Goal: Information Seeking & Learning: Learn about a topic

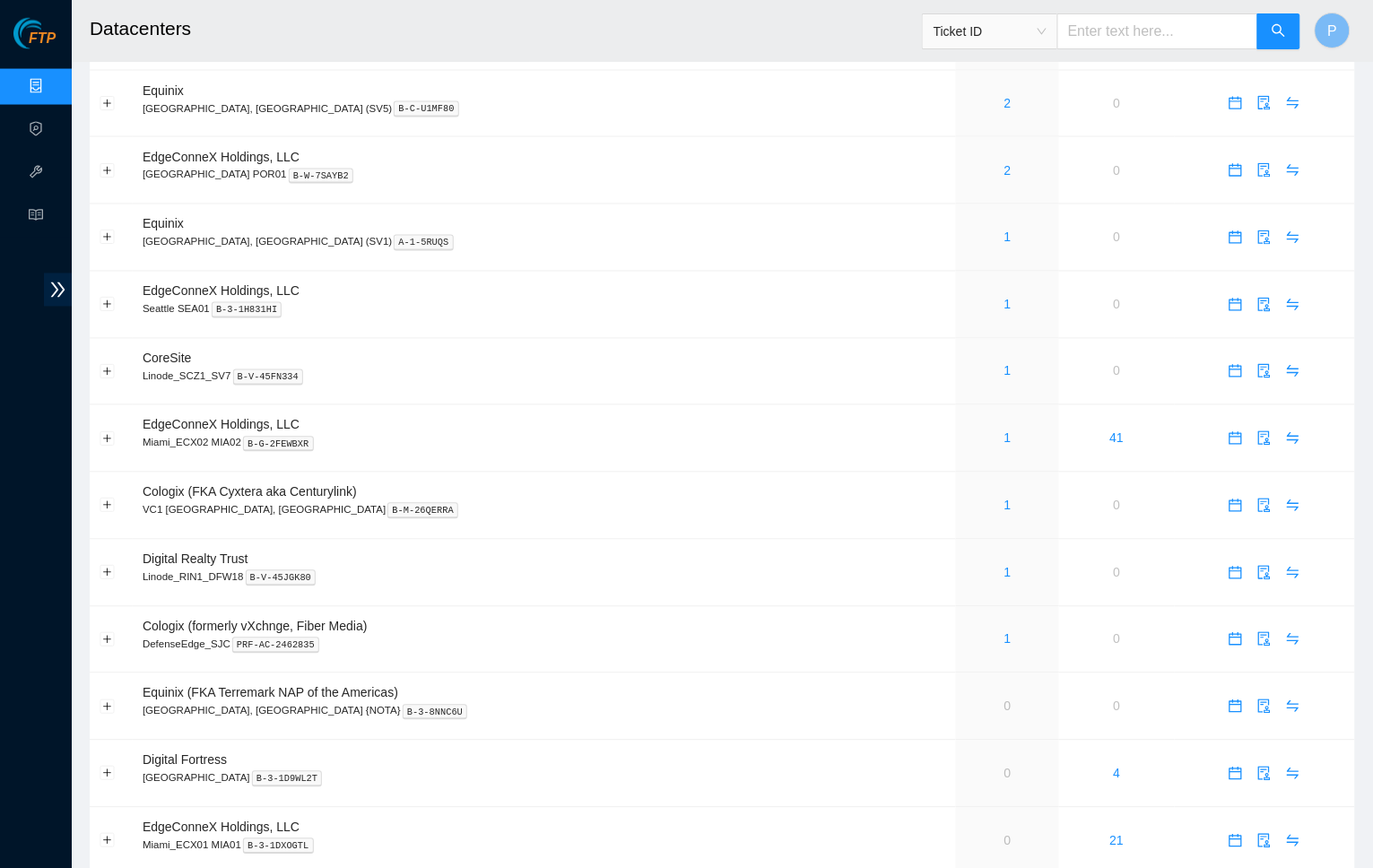
scroll to position [786, 0]
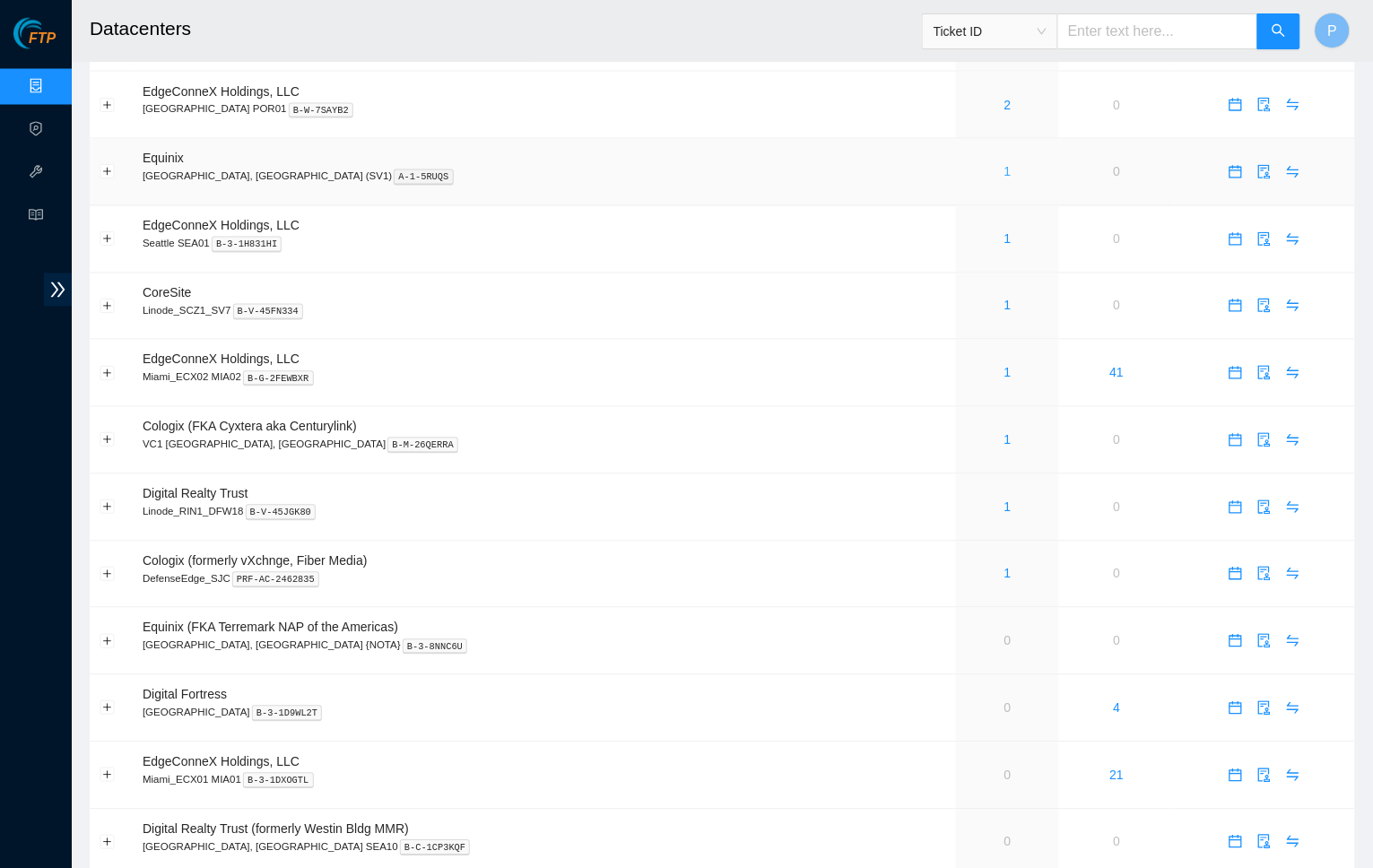
click at [1004, 165] on link "1" at bounding box center [1008, 172] width 7 height 14
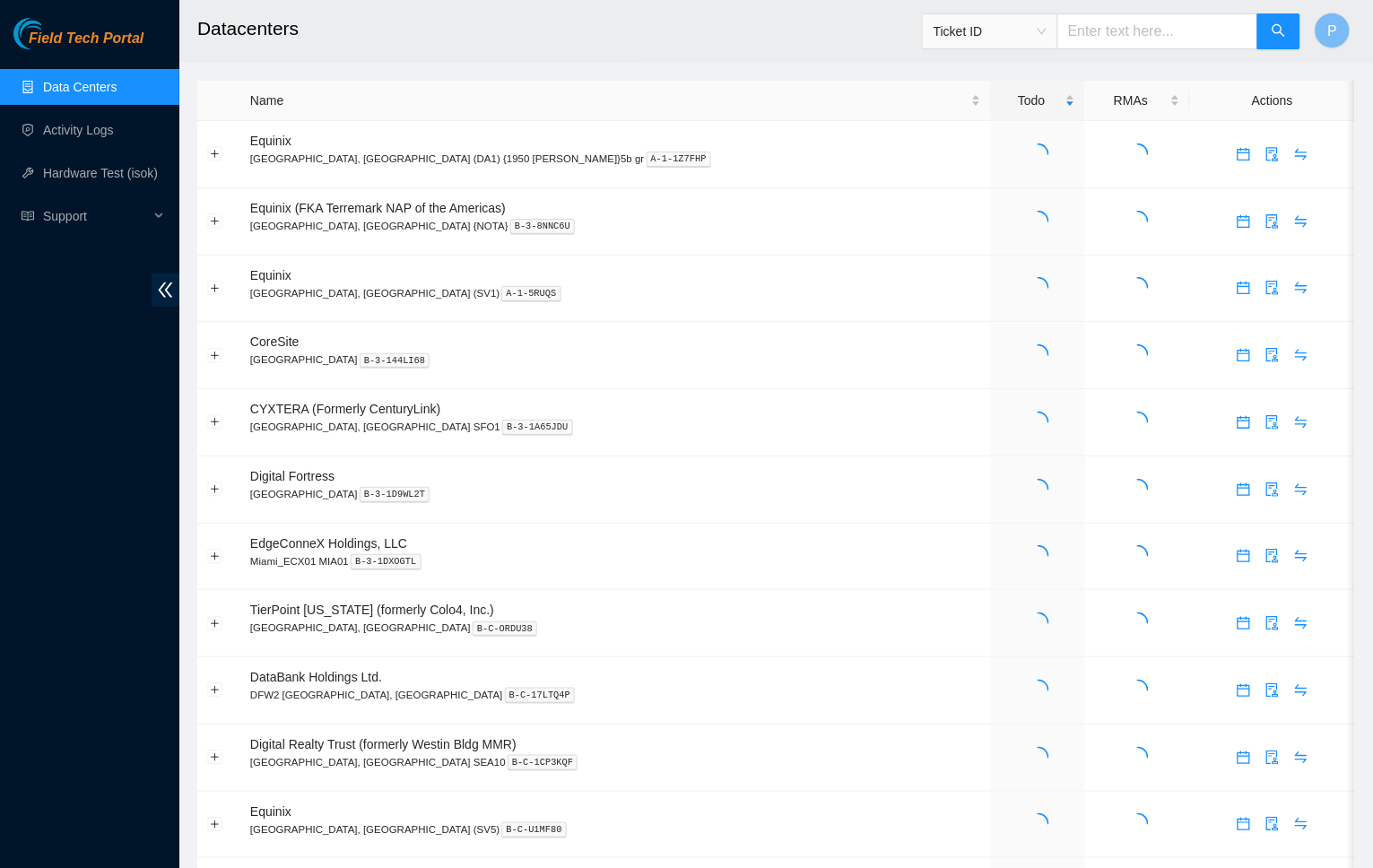
click at [149, 290] on div "Field Tech Portal Data Centers Activity Logs Hardware Test (isok) Support" at bounding box center [89, 443] width 179 height 850
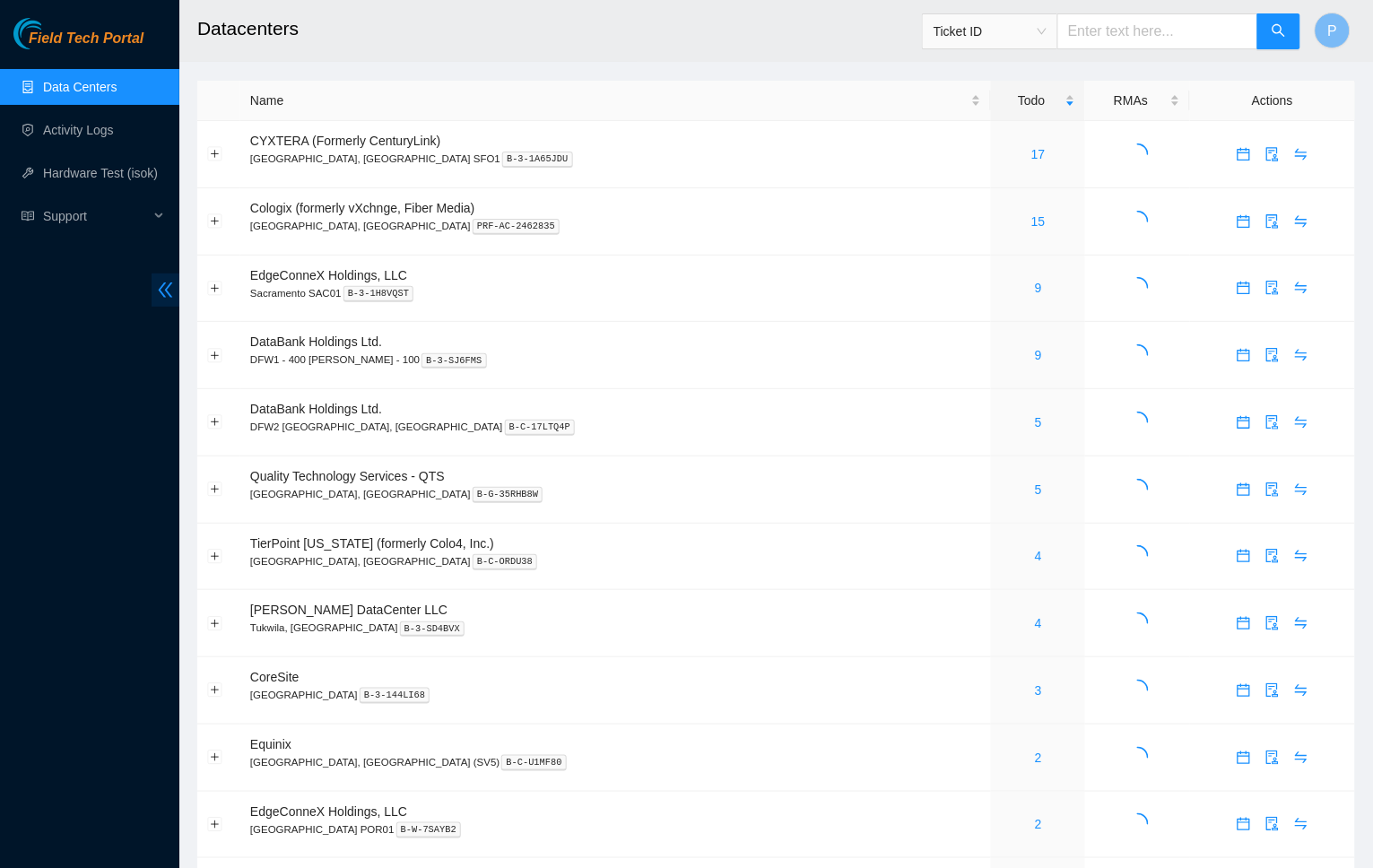
click at [165, 290] on icon "double-left" at bounding box center [165, 290] width 14 height 15
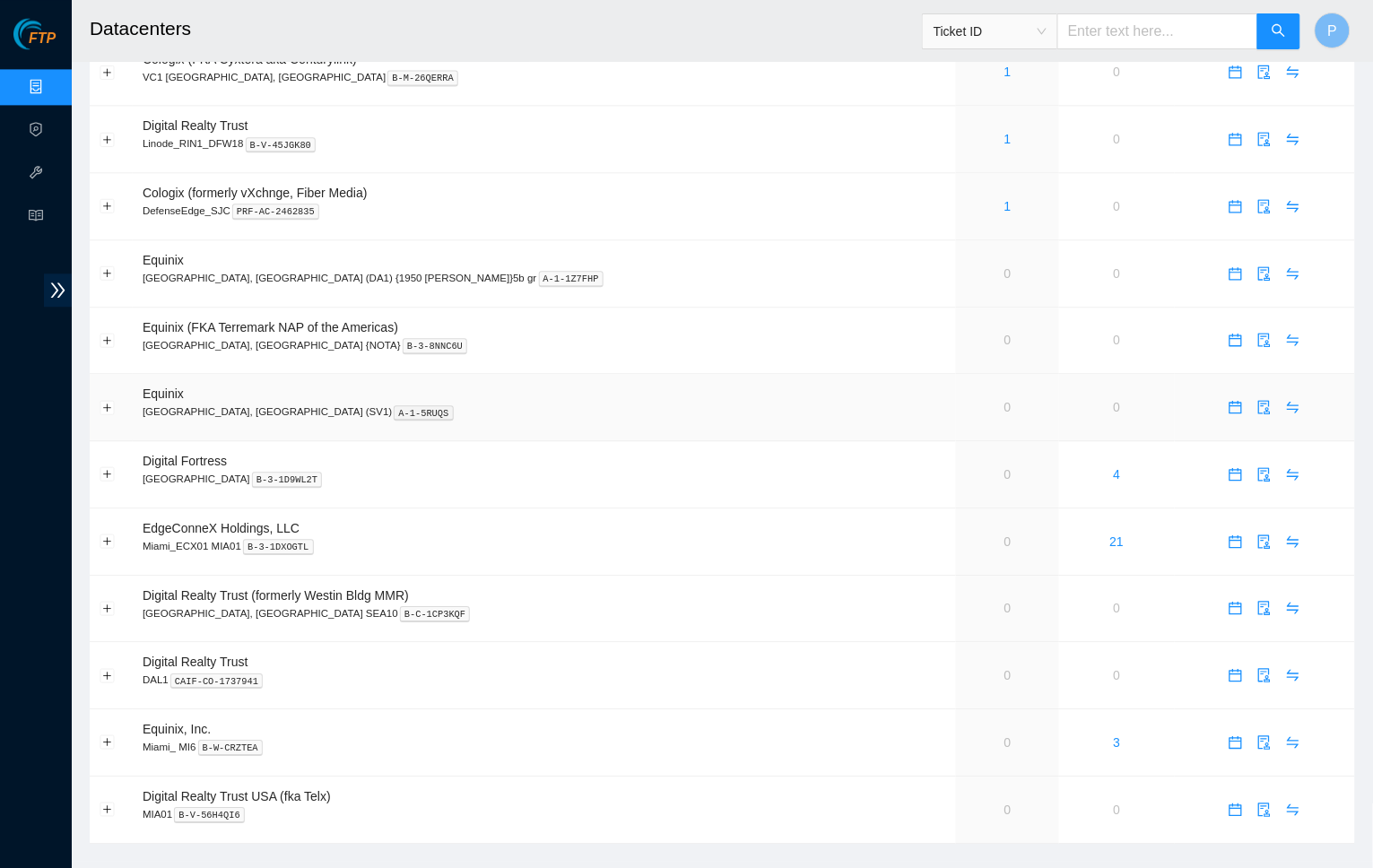
scroll to position [1020, 0]
click at [1004, 401] on link "0" at bounding box center [1008, 408] width 7 height 14
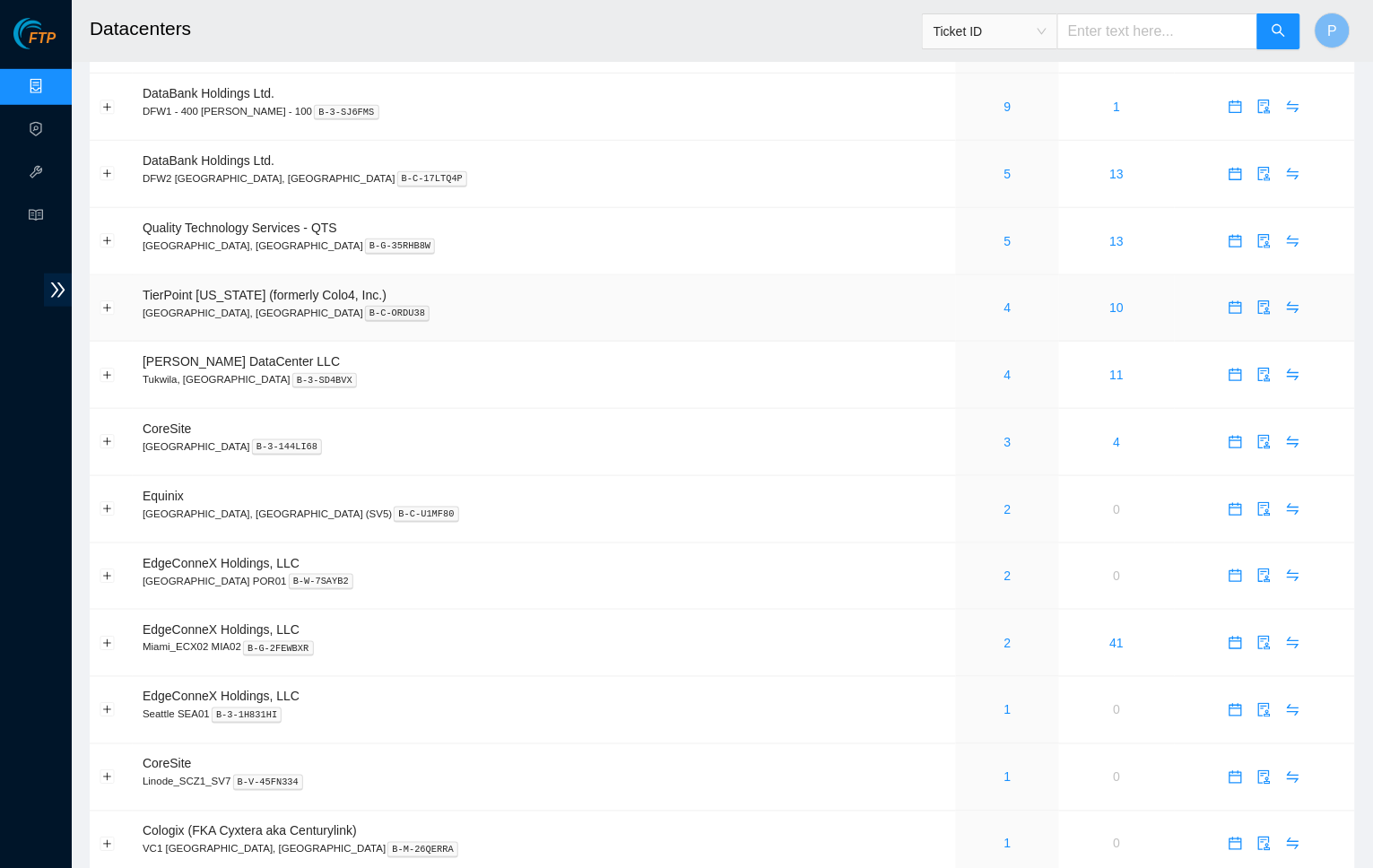
scroll to position [257, 0]
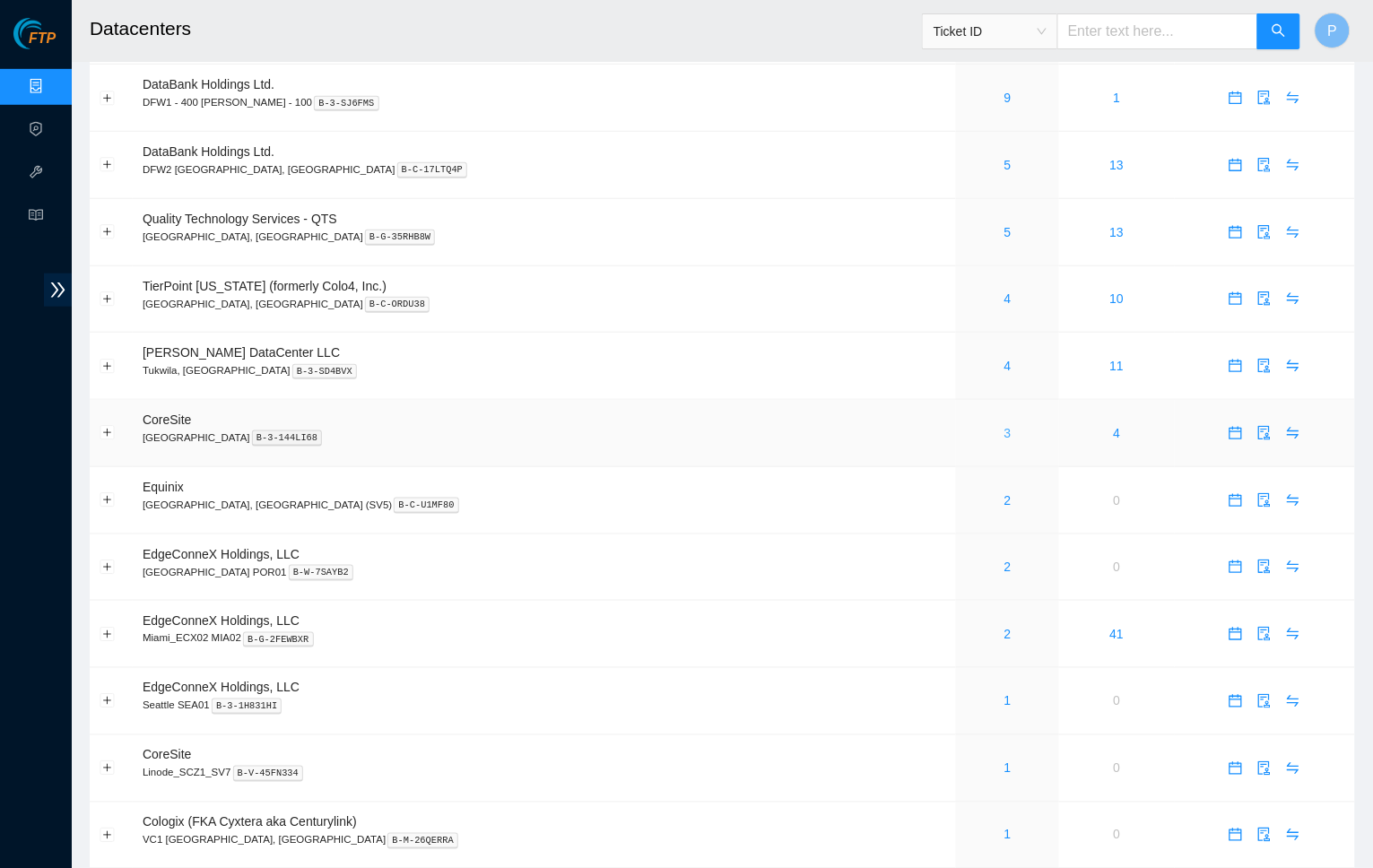
click at [1004, 427] on link "3" at bounding box center [1008, 433] width 7 height 14
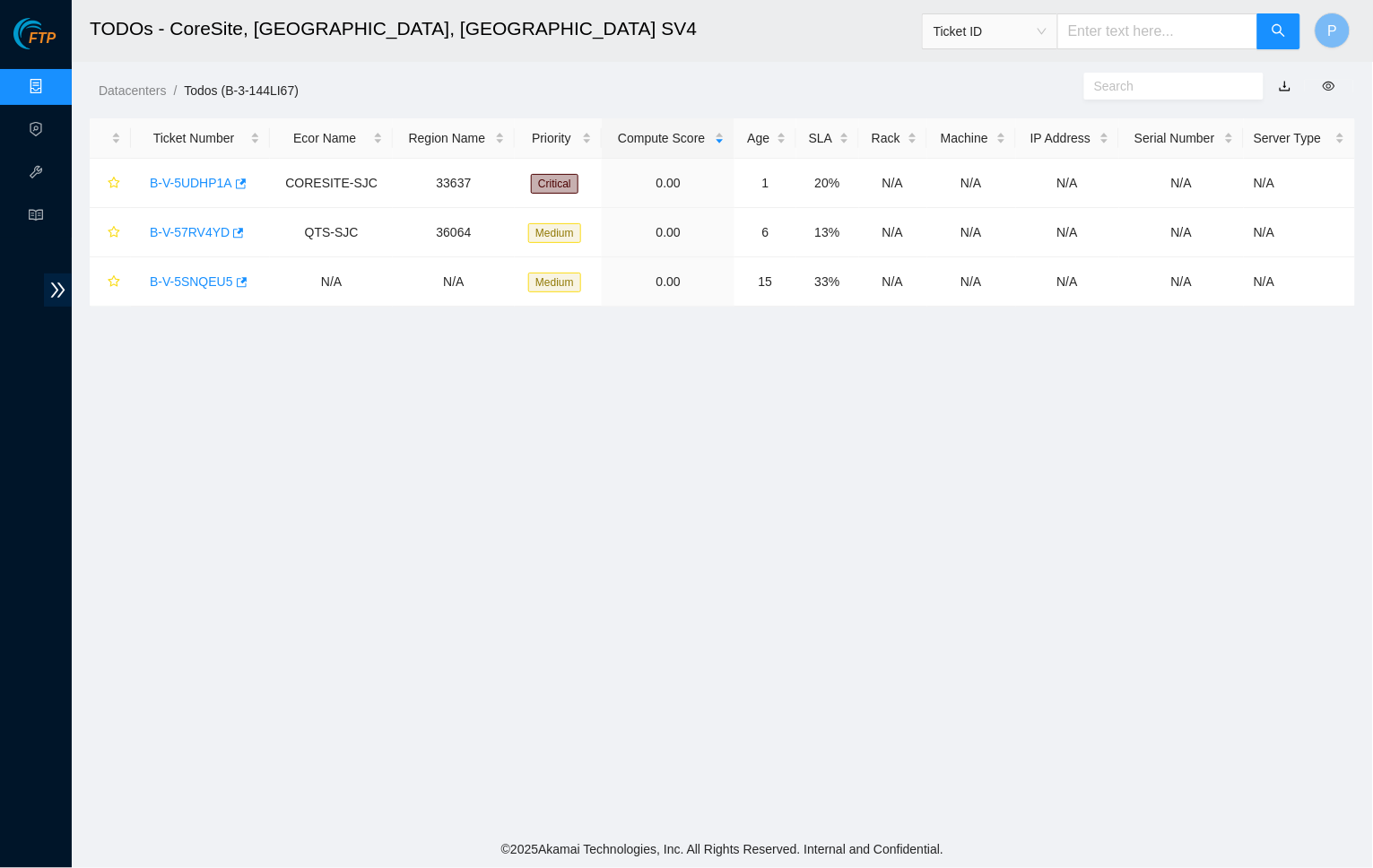
click at [677, 45] on h2 "TODOs - CoreSite, Santa Clara, CA SV4" at bounding box center [558, 29] width 937 height 58
click at [1283, 79] on link "button" at bounding box center [1286, 85] width 13 height 14
click at [545, 45] on h2 "TODOs - CoreSite, Santa Clara, CA SV4" at bounding box center [558, 29] width 937 height 58
click at [474, 45] on h2 "TODOs - CoreSite, Santa Clara, CA SV4" at bounding box center [558, 29] width 937 height 58
click at [770, 701] on main "TODOs - CoreSite, Santa Clara, CA SV4 Ticket ID P Datacenters / Todos (B-3-144L…" at bounding box center [722, 415] width 1302 height 831
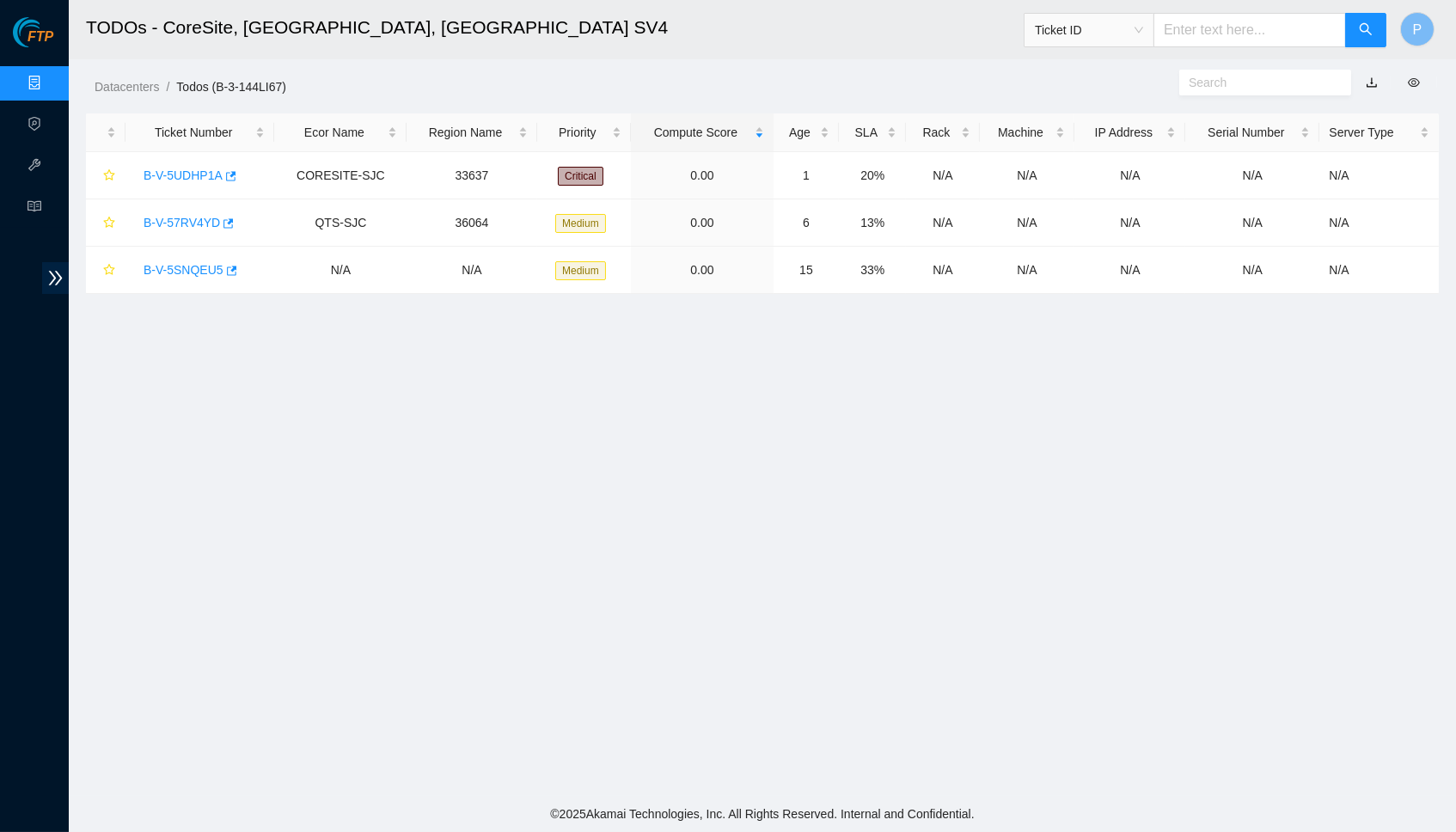
click at [50, 77] on link "Data Centers" at bounding box center [84, 83] width 70 height 13
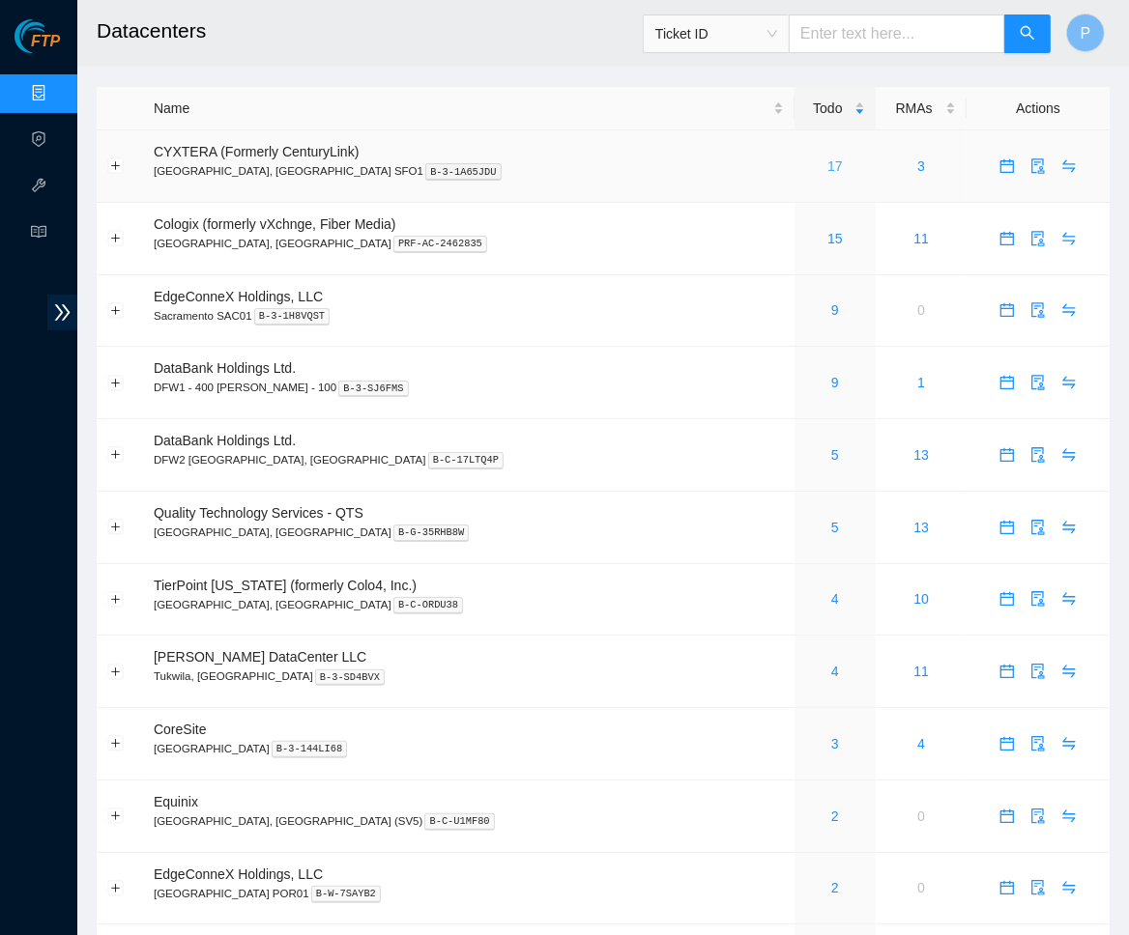
click at [827, 163] on link "17" at bounding box center [834, 165] width 15 height 15
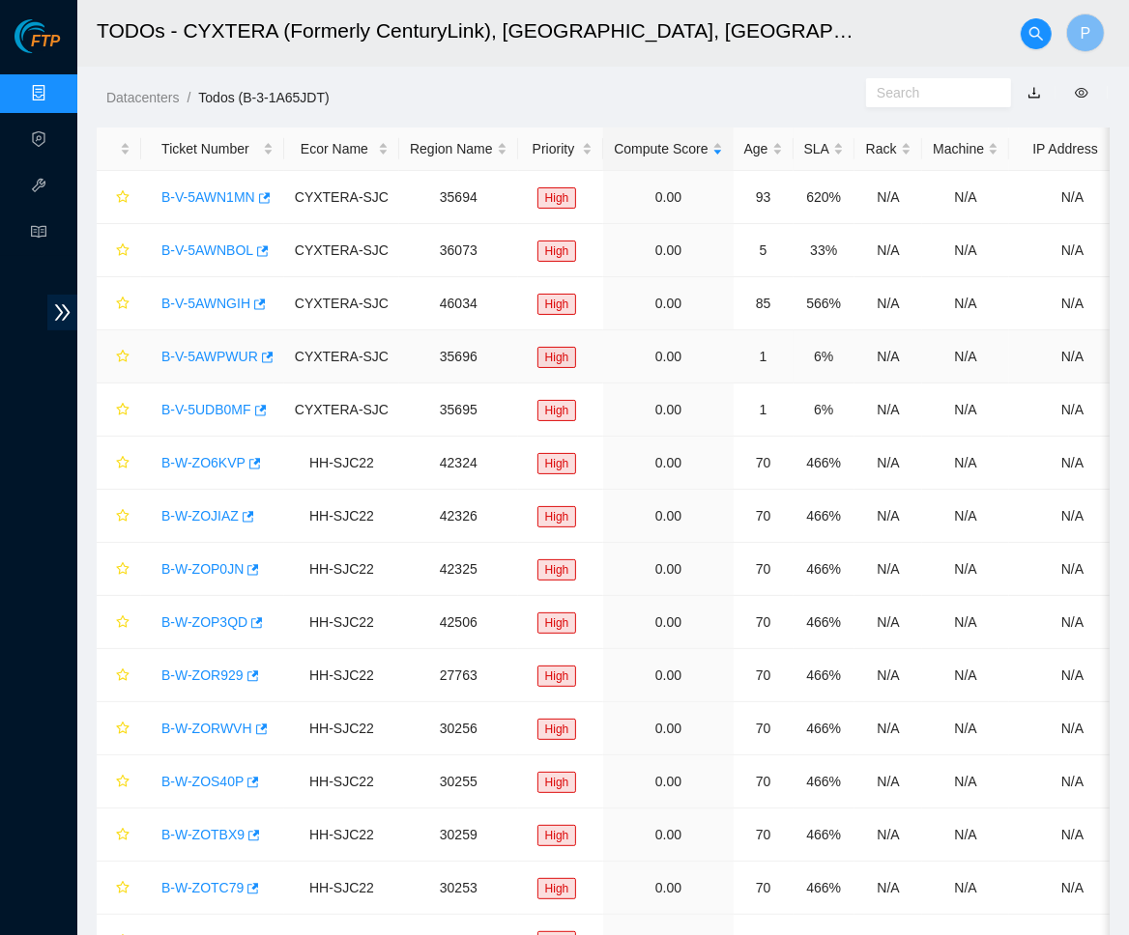
click at [222, 343] on div "B-V-5AWPWUR" at bounding box center [213, 356] width 122 height 31
click at [222, 349] on link "B-V-5AWPWUR" at bounding box center [209, 356] width 97 height 15
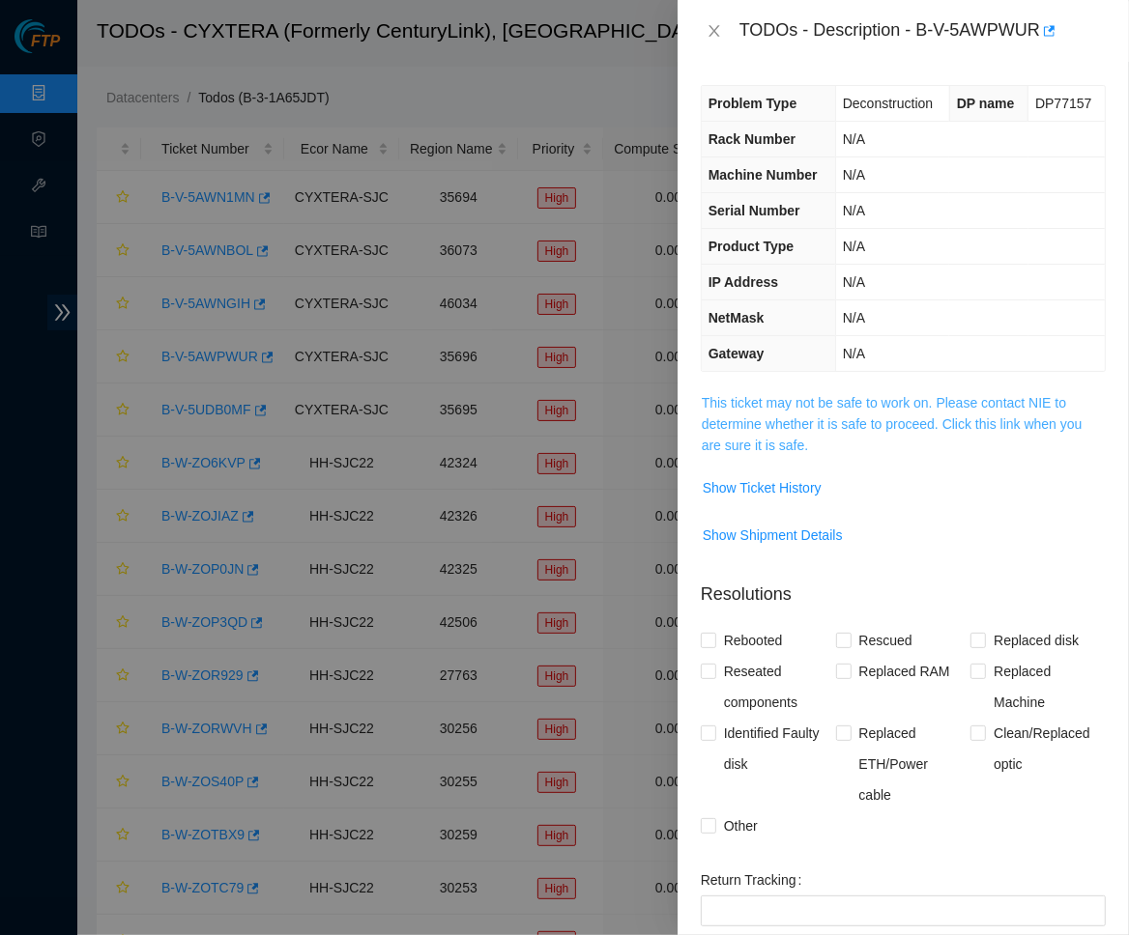
click at [868, 415] on link "This ticket may not be safe to work on. Please contact NIE to determine whether…" at bounding box center [891, 424] width 381 height 58
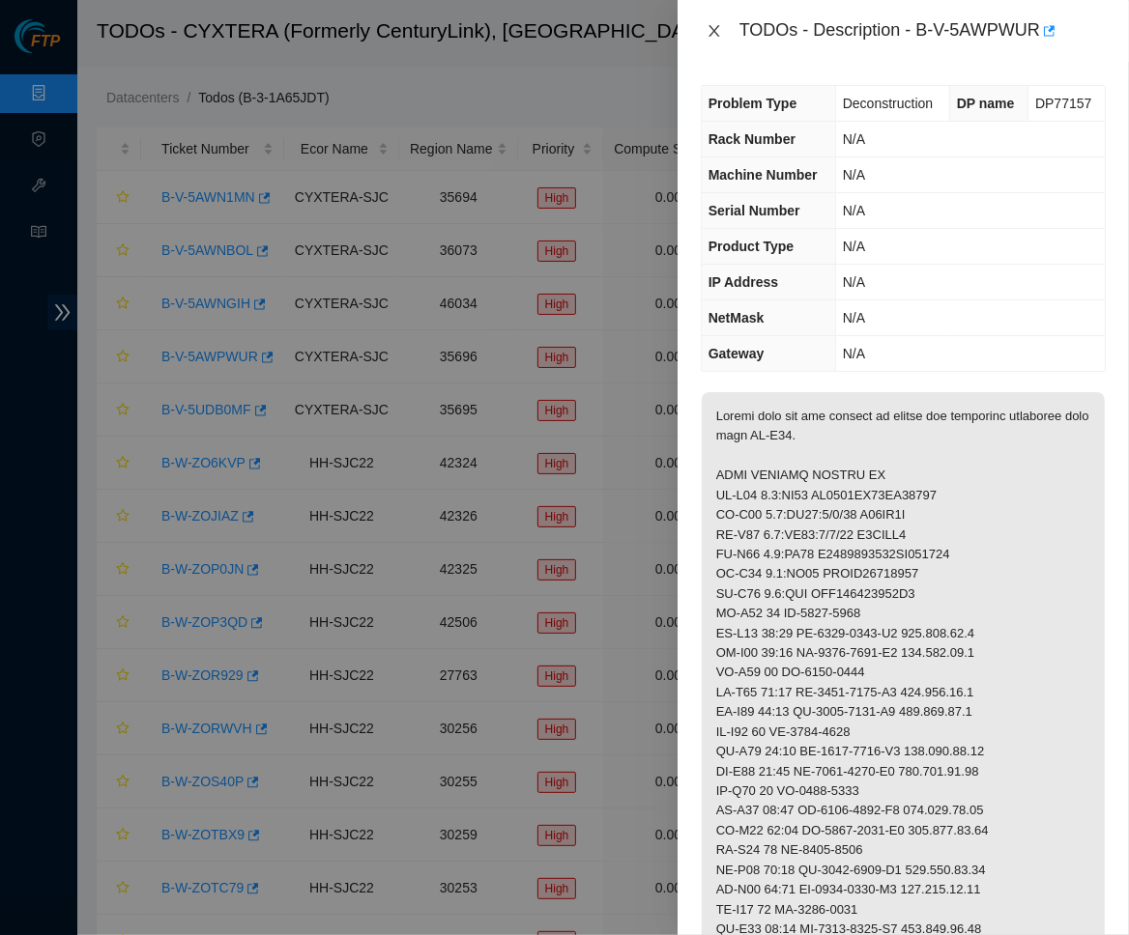
click at [717, 26] on icon "close" at bounding box center [713, 31] width 11 height 12
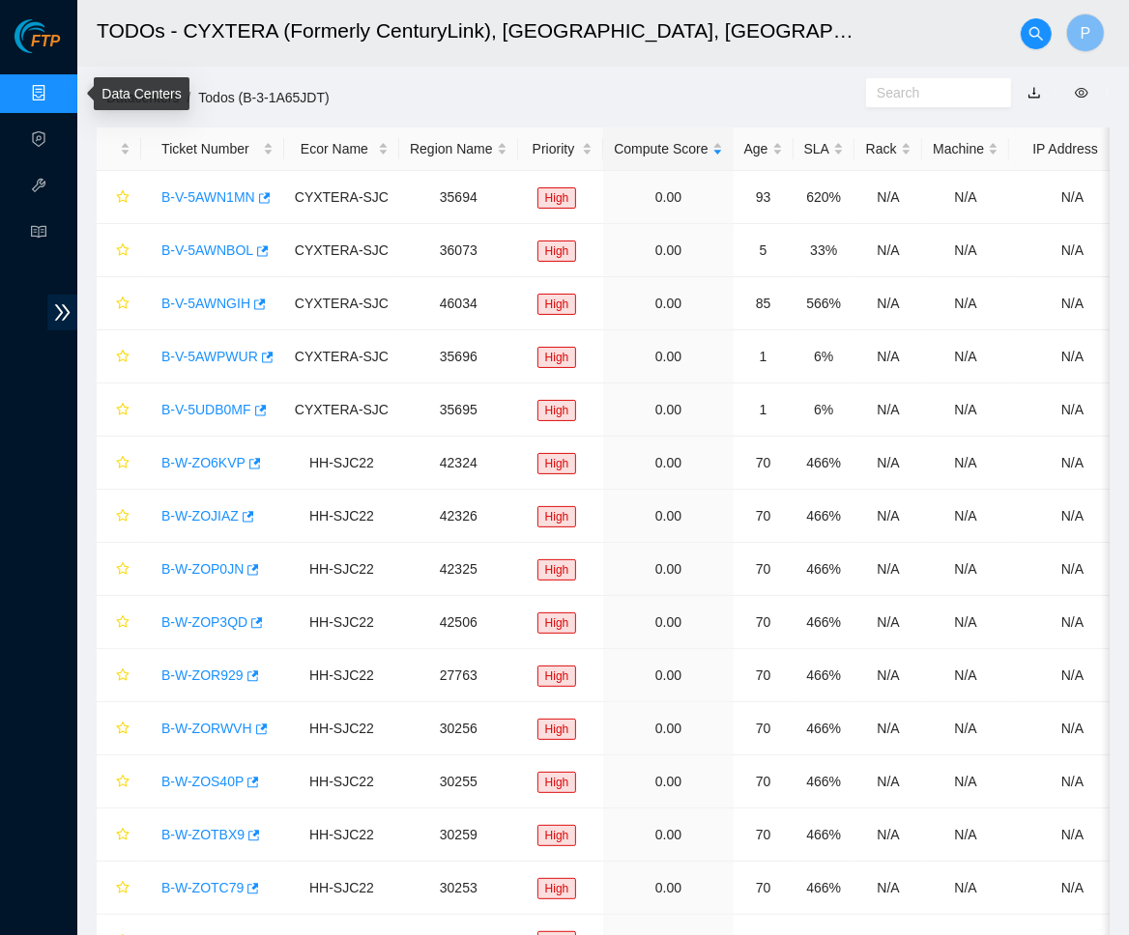
click at [56, 86] on link "Data Centers" at bounding box center [95, 93] width 79 height 15
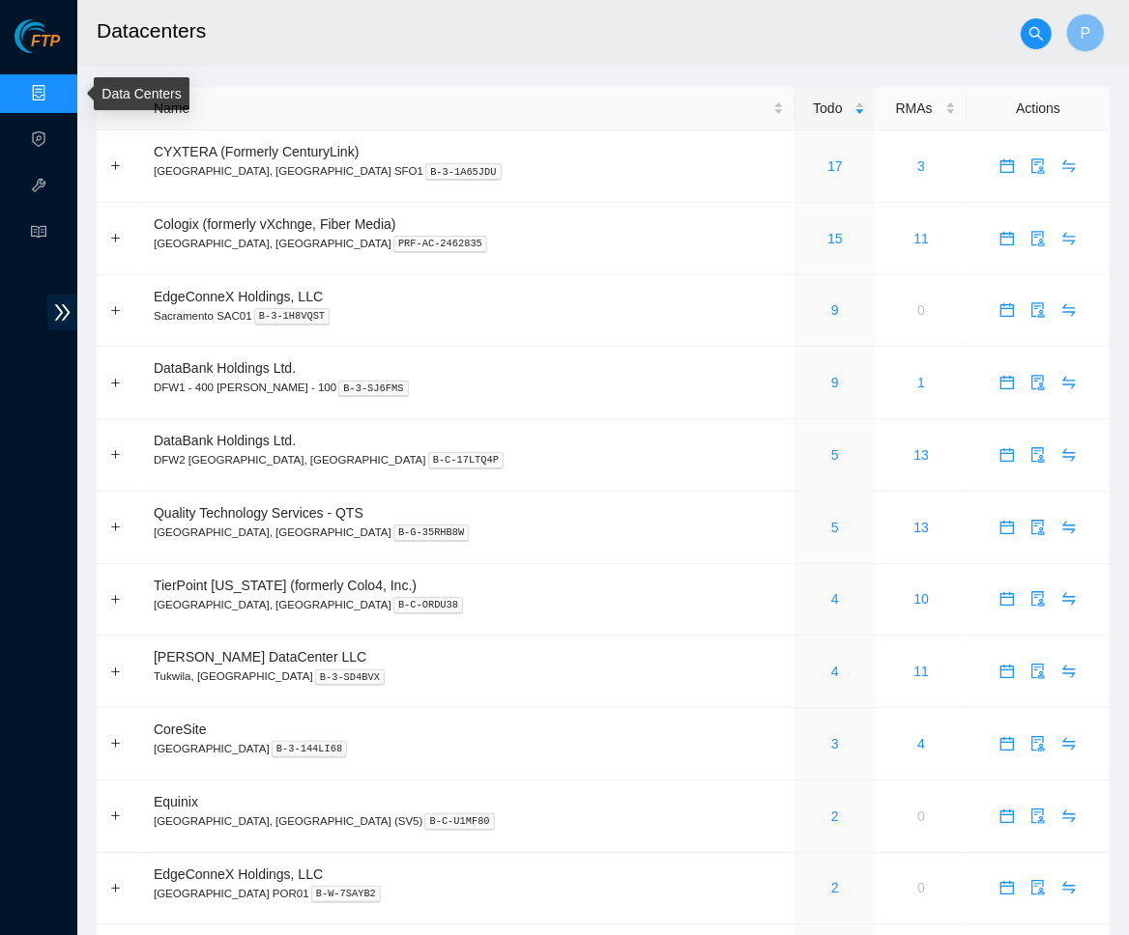
click at [56, 88] on link "Data Centers" at bounding box center [95, 93] width 79 height 15
click at [827, 158] on link "17" at bounding box center [834, 165] width 15 height 15
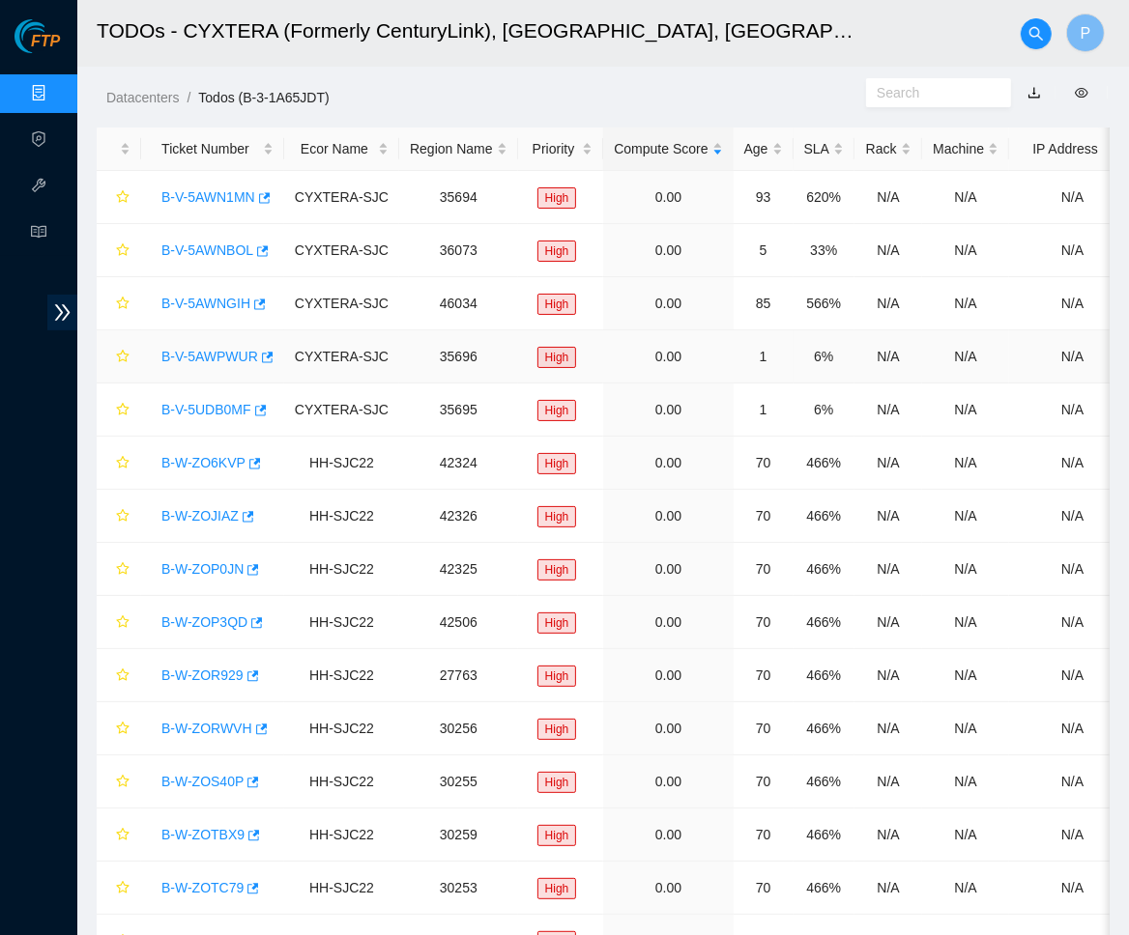
click at [208, 356] on link "B-V-5AWPWUR" at bounding box center [209, 356] width 97 height 15
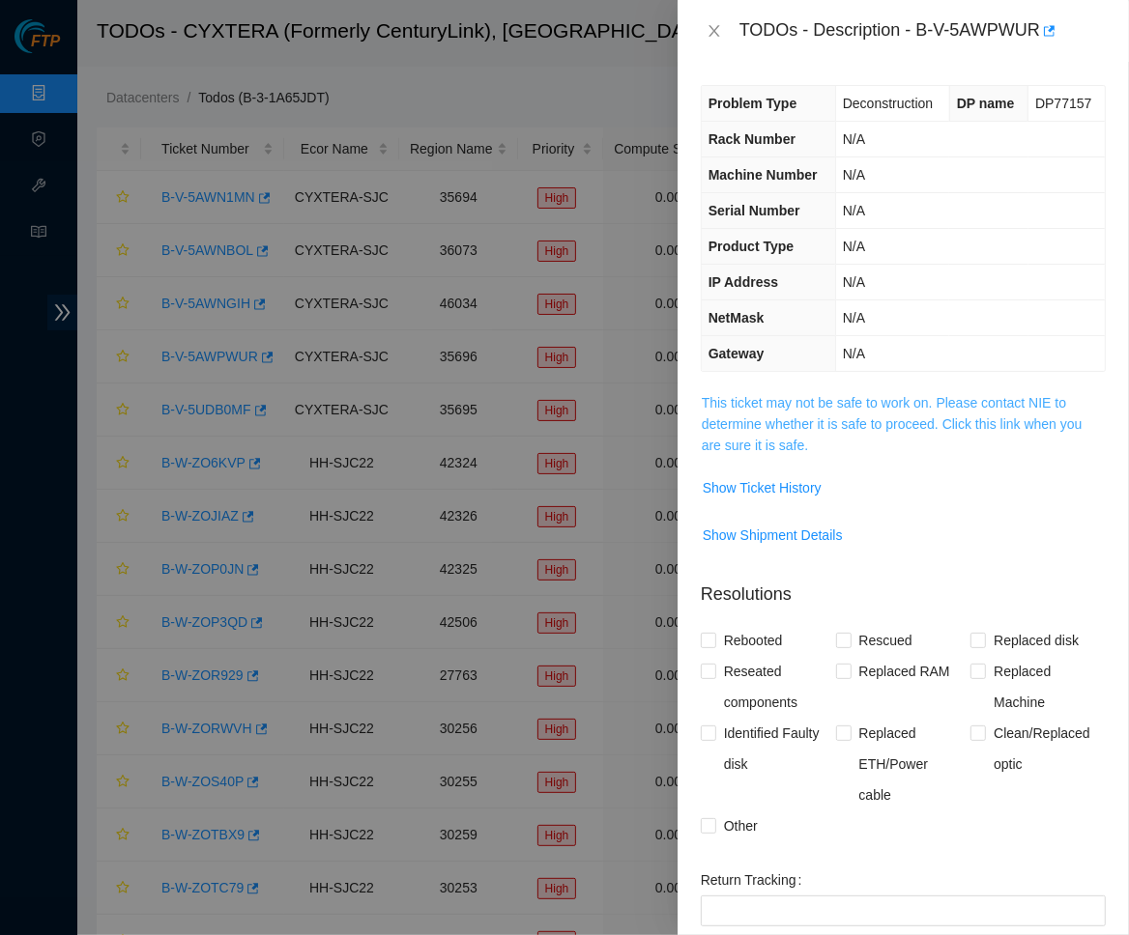
click at [848, 417] on link "This ticket may not be safe to work on. Please contact NIE to determine whether…" at bounding box center [891, 424] width 381 height 58
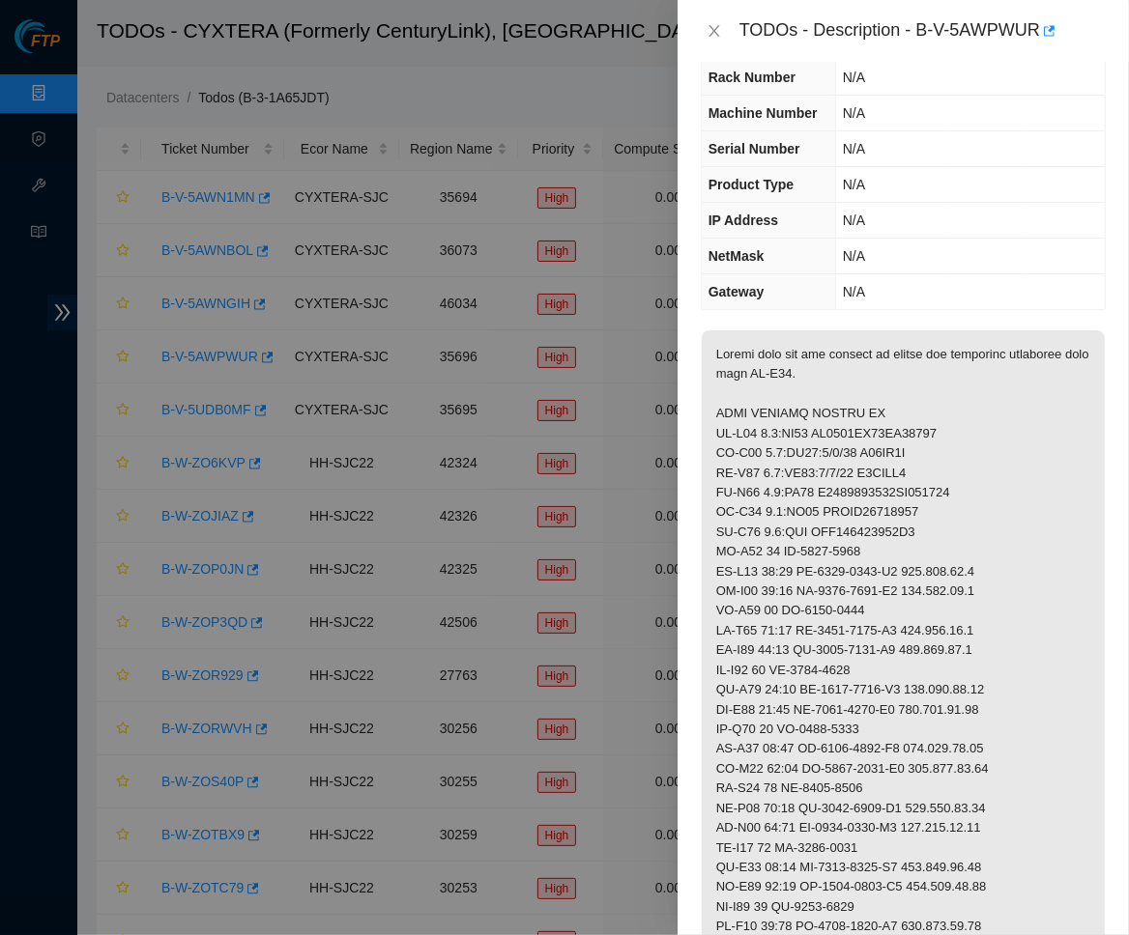
scroll to position [92, 0]
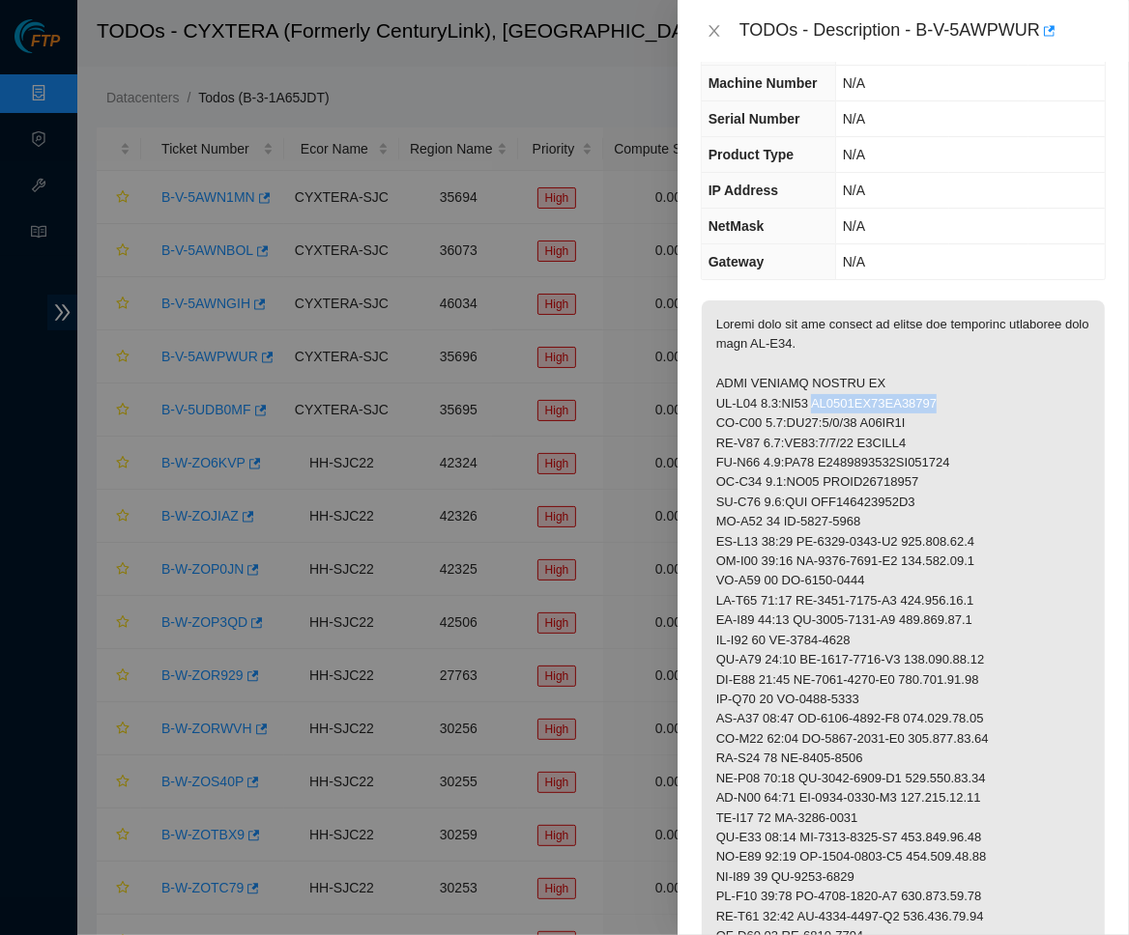
drag, startPoint x: 826, startPoint y: 394, endPoint x: 975, endPoint y: 393, distance: 148.8
copy p "[US_VEHICLE_IDENTIFICATION_NUMBER]"
drag, startPoint x: 764, startPoint y: 395, endPoint x: 816, endPoint y: 389, distance: 51.5
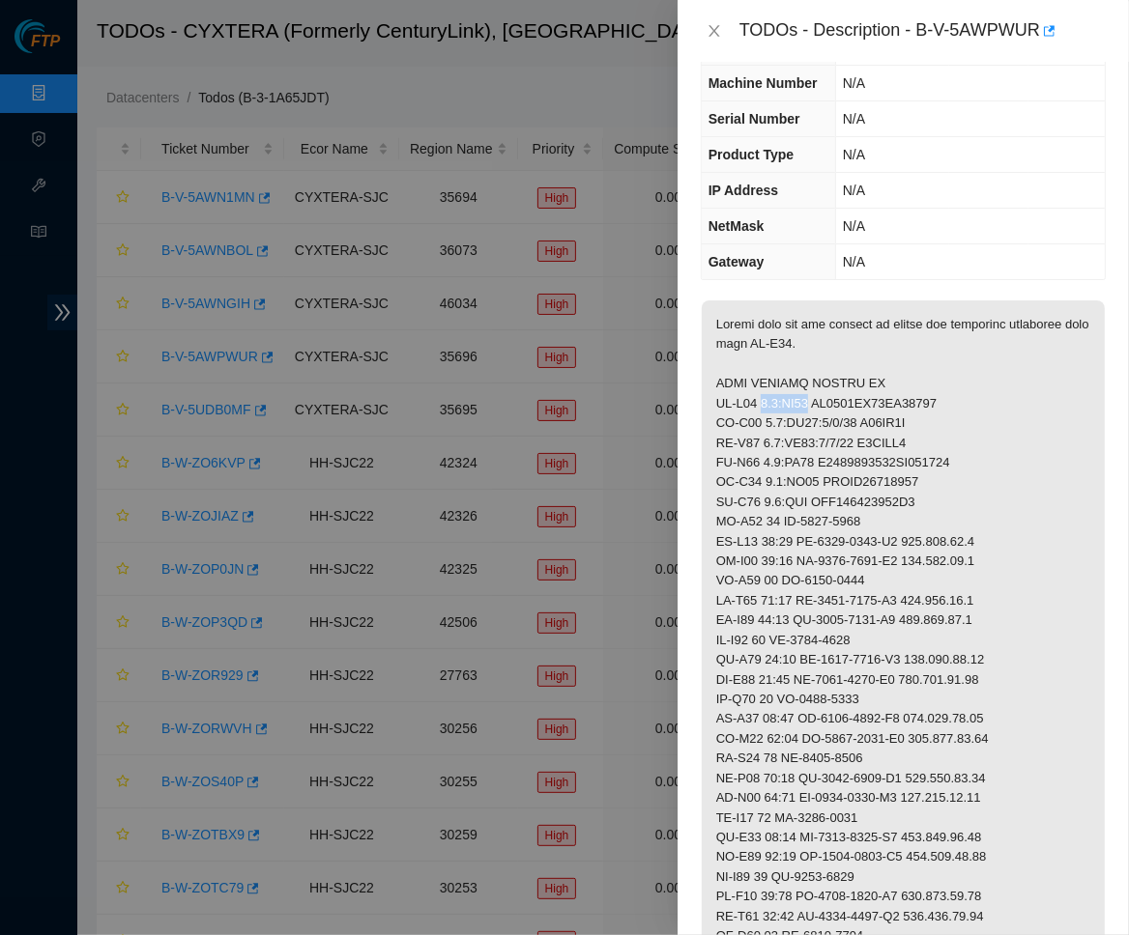
copy p "0.4:FE07"
drag, startPoint x: 765, startPoint y: 415, endPoint x: 862, endPoint y: 413, distance: 96.6
copy p "0.4:FE07:1/1/51"
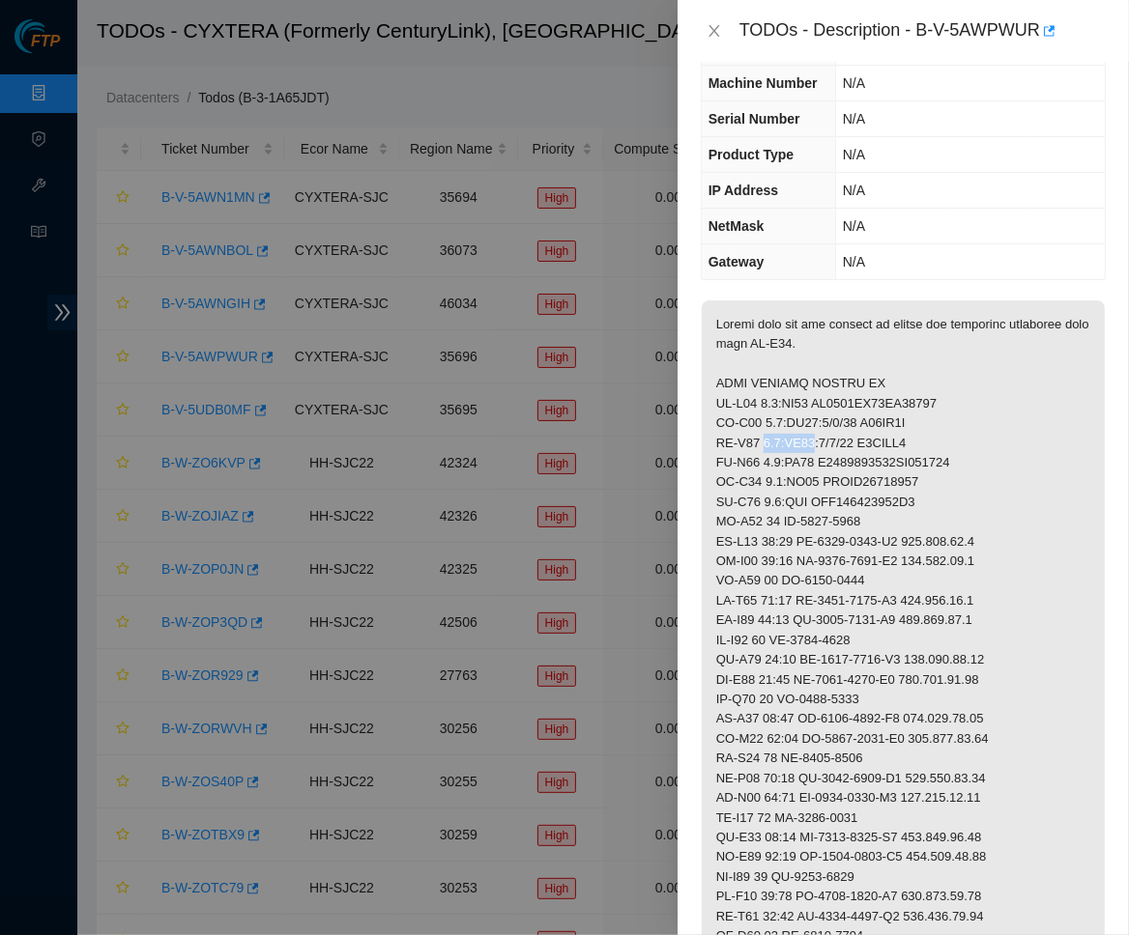
drag, startPoint x: 764, startPoint y: 436, endPoint x: 818, endPoint y: 429, distance: 54.5
drag, startPoint x: 765, startPoint y: 455, endPoint x: 818, endPoint y: 449, distance: 53.5
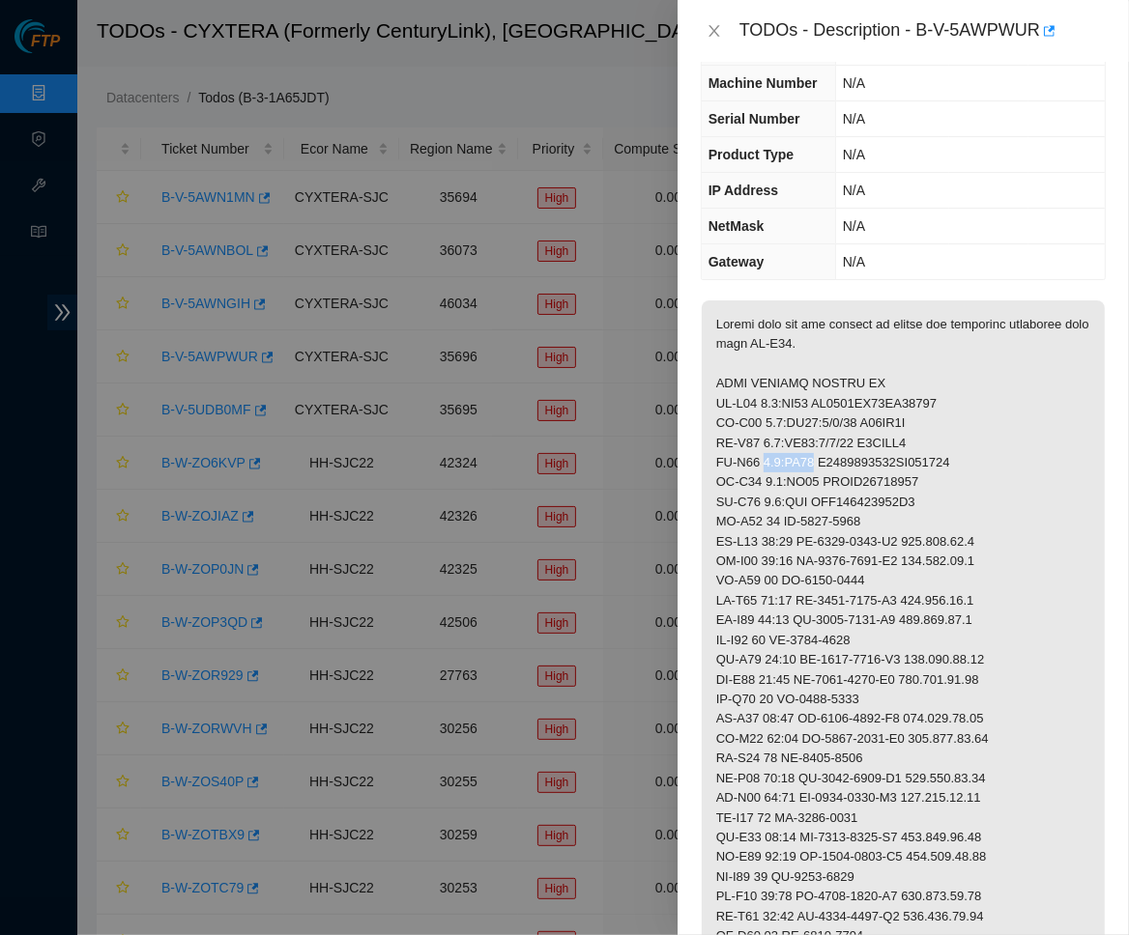
copy p "0.5:BE07"
drag, startPoint x: 769, startPoint y: 473, endPoint x: 799, endPoint y: 465, distance: 31.2
drag, startPoint x: 764, startPoint y: 469, endPoint x: 819, endPoint y: 465, distance: 55.2
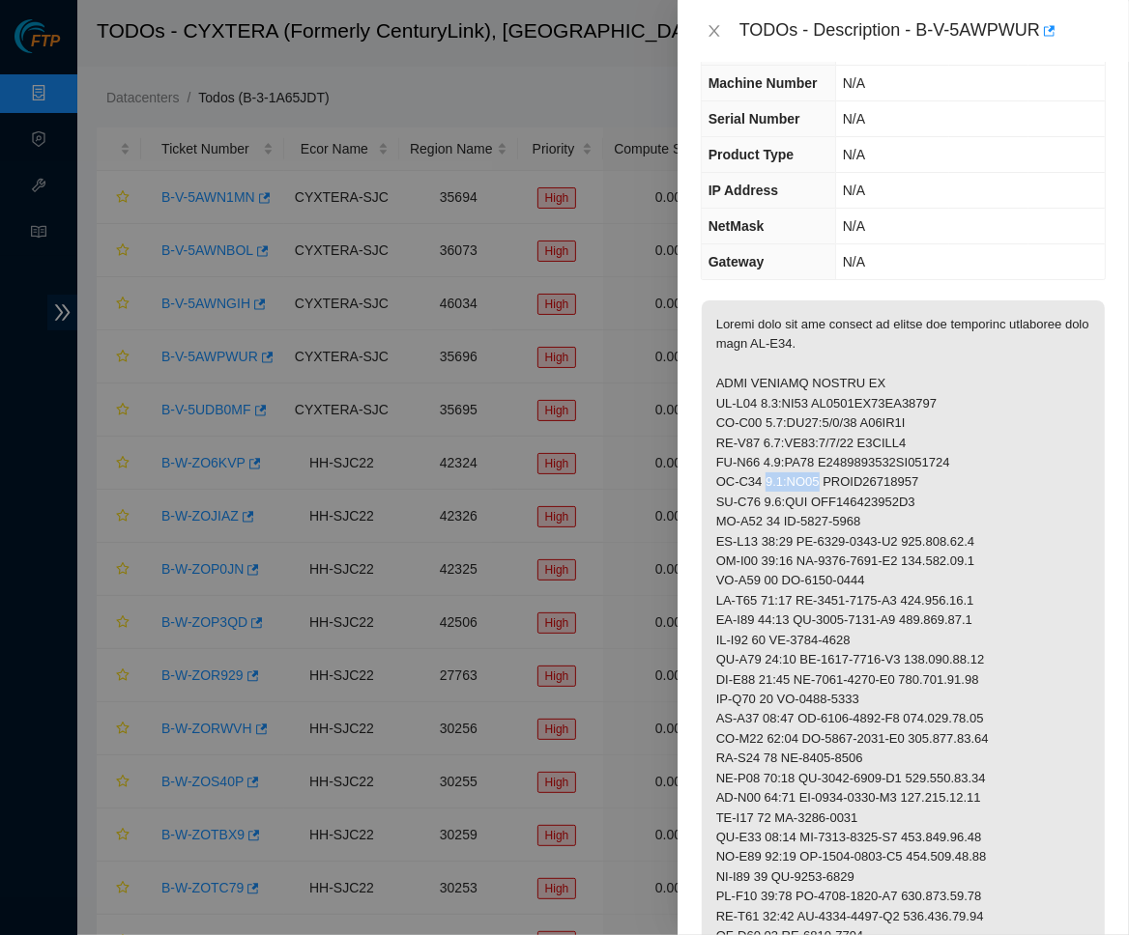
copy p "0.6:BE08"
drag, startPoint x: 763, startPoint y: 495, endPoint x: 813, endPoint y: 495, distance: 49.3
copy p "0.7:PDU"
drag, startPoint x: 866, startPoint y: 417, endPoint x: 937, endPoint y: 417, distance: 71.5
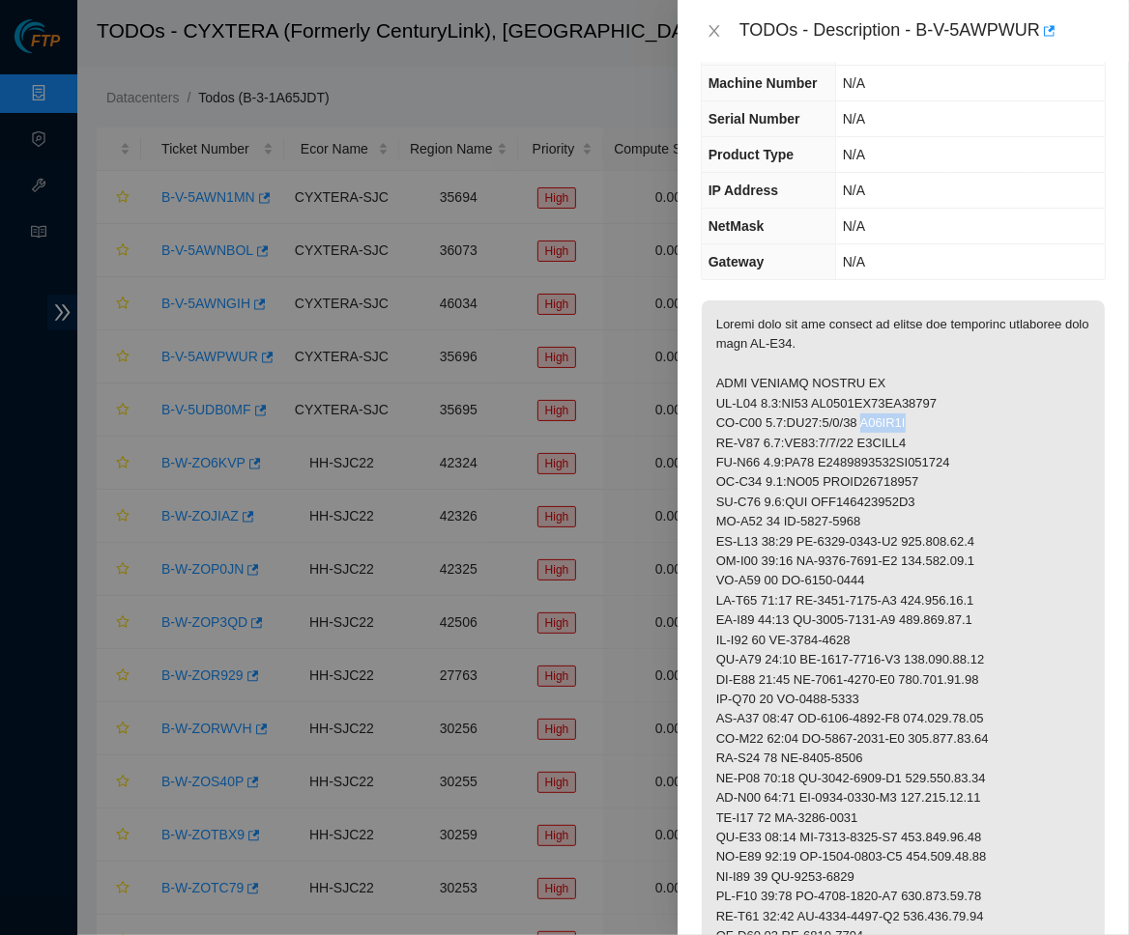
copy p "U15AF1K"
drag, startPoint x: 869, startPoint y: 435, endPoint x: 937, endPoint y: 428, distance: 68.9
copy p "U0NAJD1"
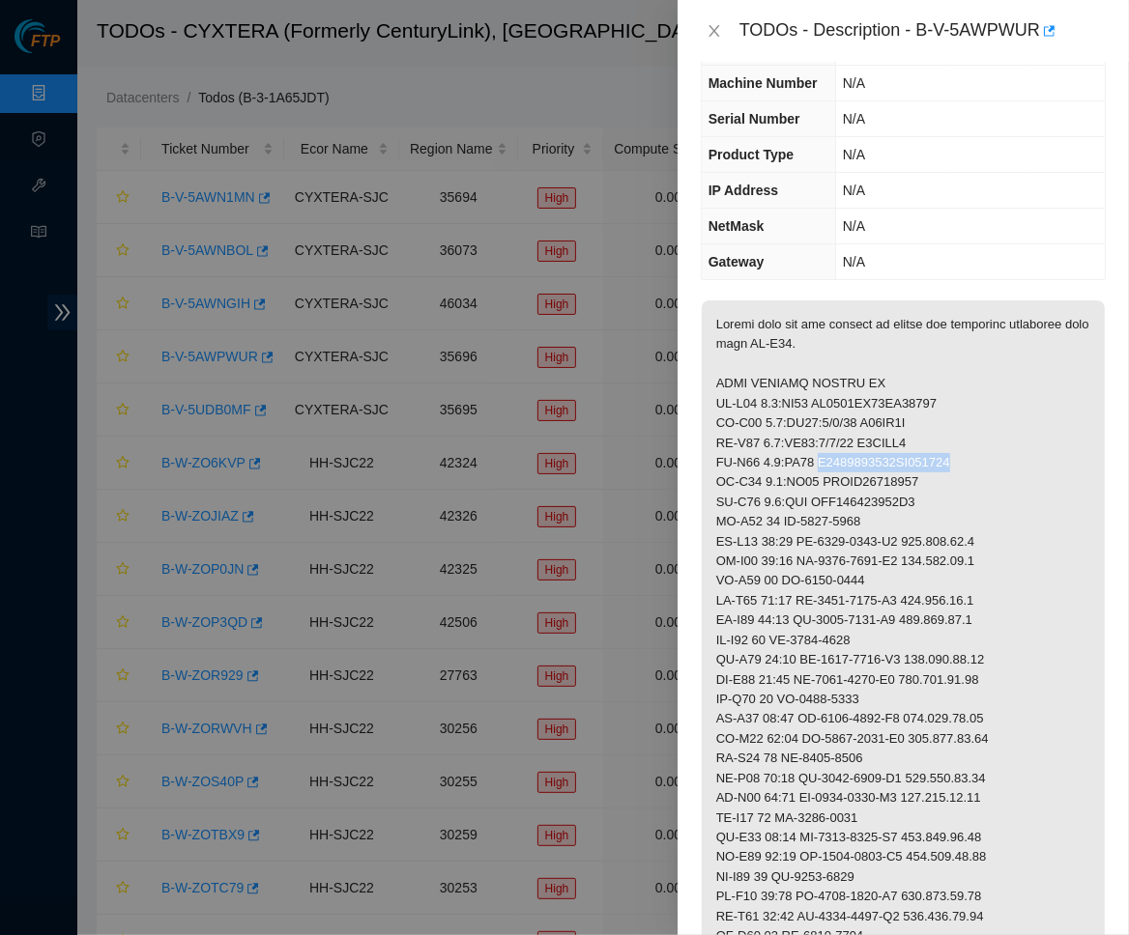
drag, startPoint x: 825, startPoint y: 459, endPoint x: 988, endPoint y: 453, distance: 163.4
copy p "D2020066524AK000024"
drag, startPoint x: 828, startPoint y: 475, endPoint x: 956, endPoint y: 467, distance: 127.8
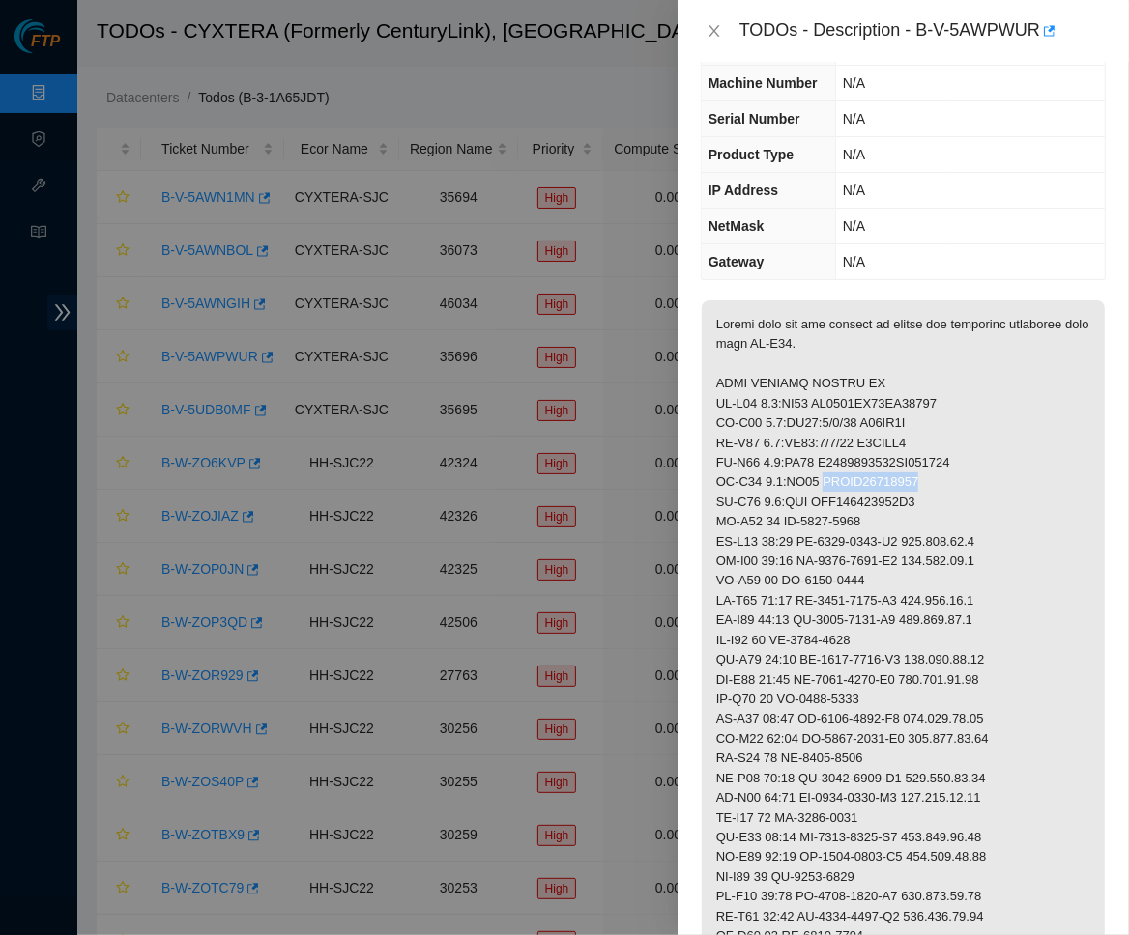
copy p "QTFCA64410167"
drag, startPoint x: 784, startPoint y: 511, endPoint x: 980, endPoint y: 510, distance: 196.2
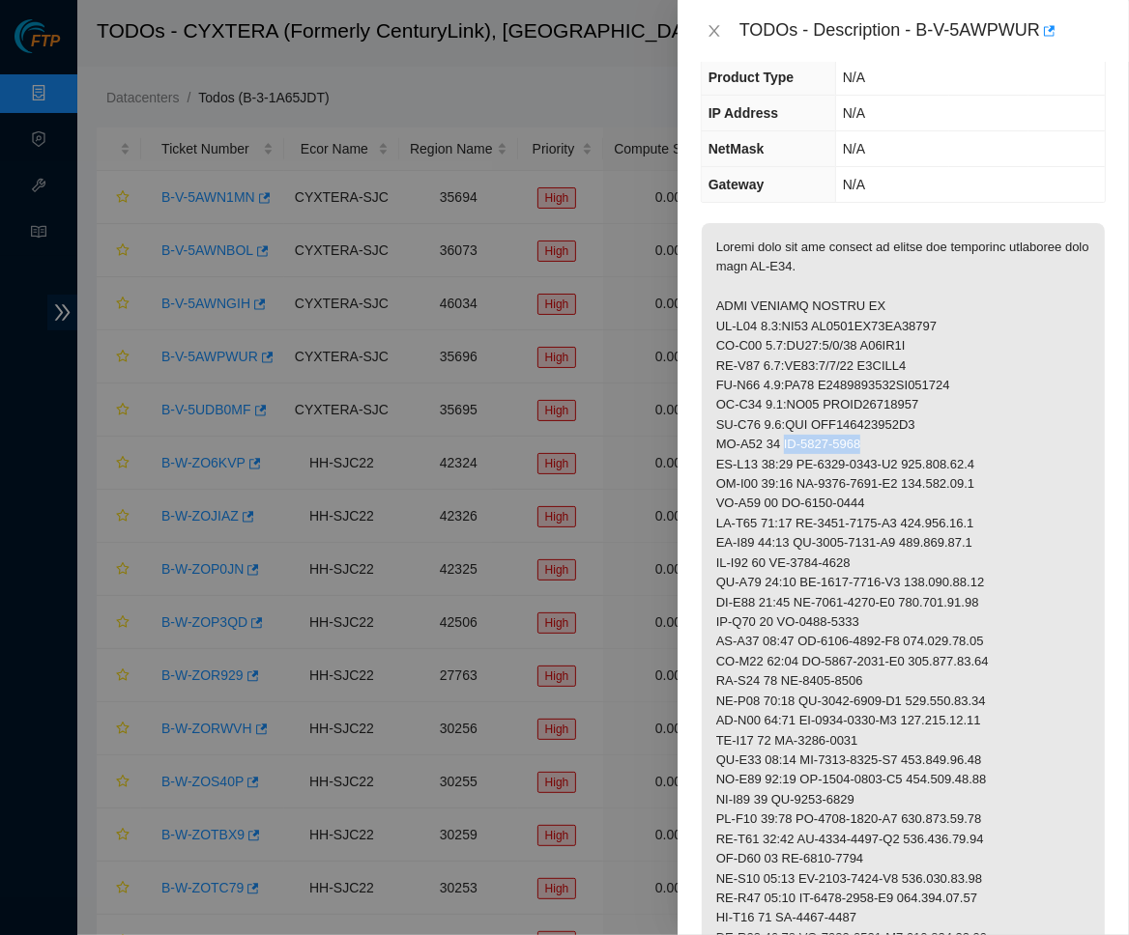
scroll to position [170, 0]
drag, startPoint x: 807, startPoint y: 451, endPoint x: 923, endPoint y: 451, distance: 116.0
drag, startPoint x: 927, startPoint y: 452, endPoint x: 1027, endPoint y: 452, distance: 100.5
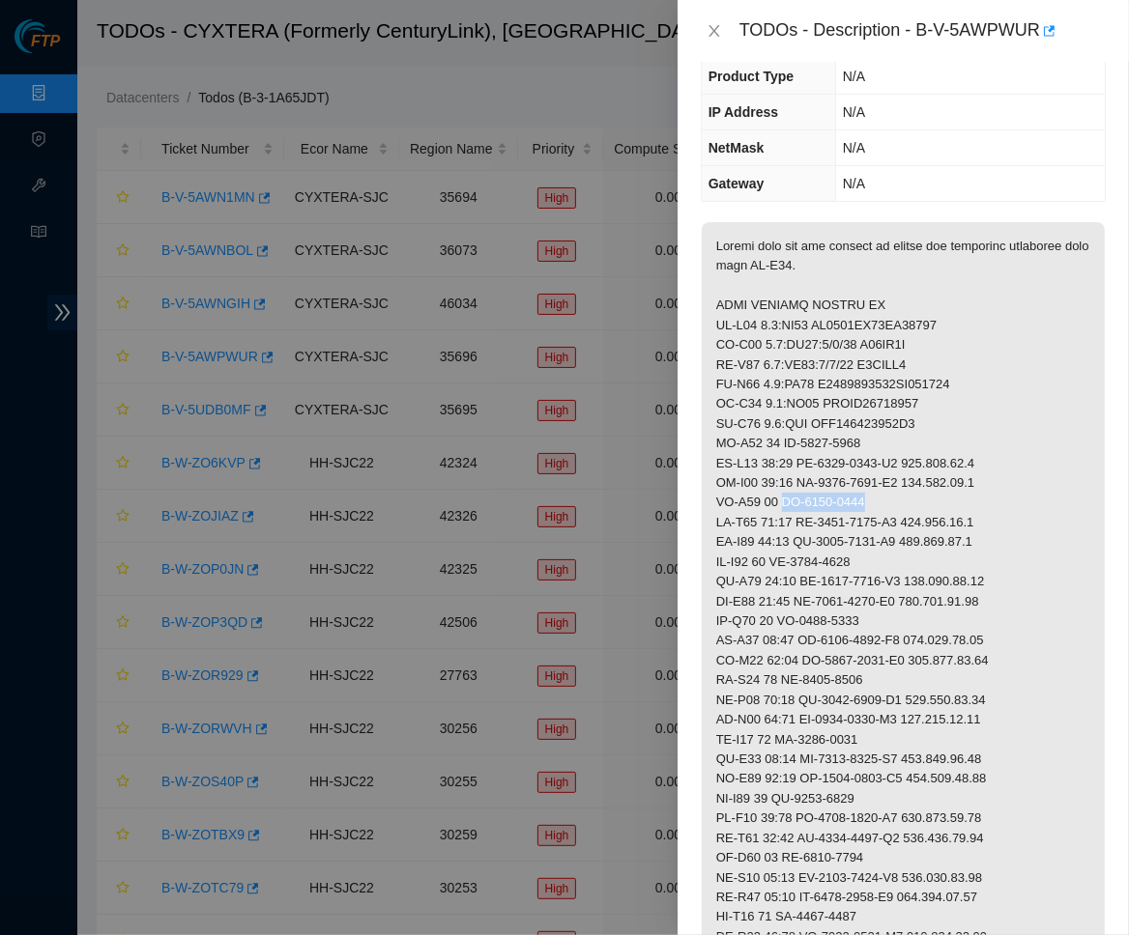
drag, startPoint x: 888, startPoint y: 484, endPoint x: 787, endPoint y: 484, distance: 101.5
drag, startPoint x: 806, startPoint y: 511, endPoint x: 919, endPoint y: 509, distance: 113.1
drag, startPoint x: 929, startPoint y: 513, endPoint x: 1038, endPoint y: 513, distance: 109.2
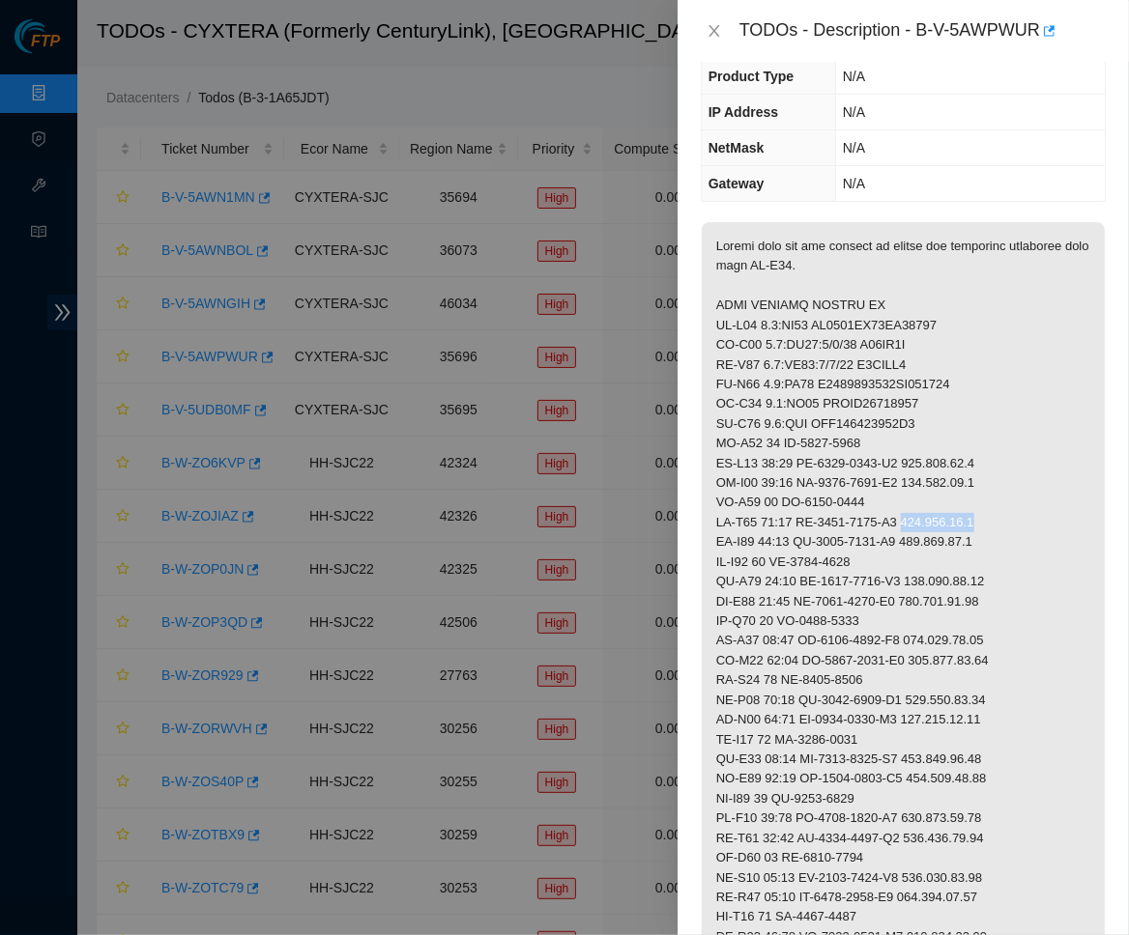
drag, startPoint x: 784, startPoint y: 548, endPoint x: 959, endPoint y: 543, distance: 175.0
drag, startPoint x: 804, startPoint y: 569, endPoint x: 923, endPoint y: 567, distance: 118.9
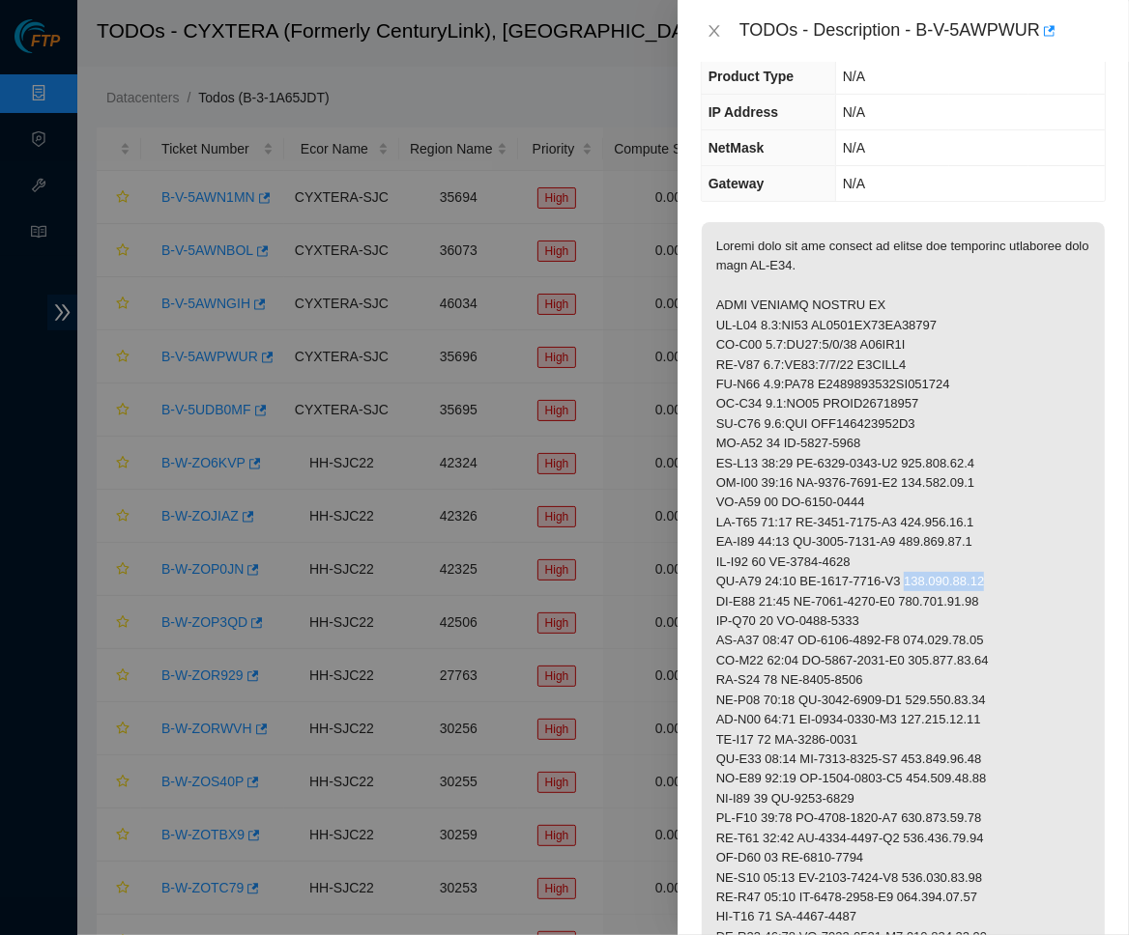
drag, startPoint x: 930, startPoint y: 567, endPoint x: 1029, endPoint y: 567, distance: 99.5
drag, startPoint x: 887, startPoint y: 603, endPoint x: 789, endPoint y: 604, distance: 97.6
drag, startPoint x: 920, startPoint y: 625, endPoint x: 803, endPoint y: 622, distance: 117.0
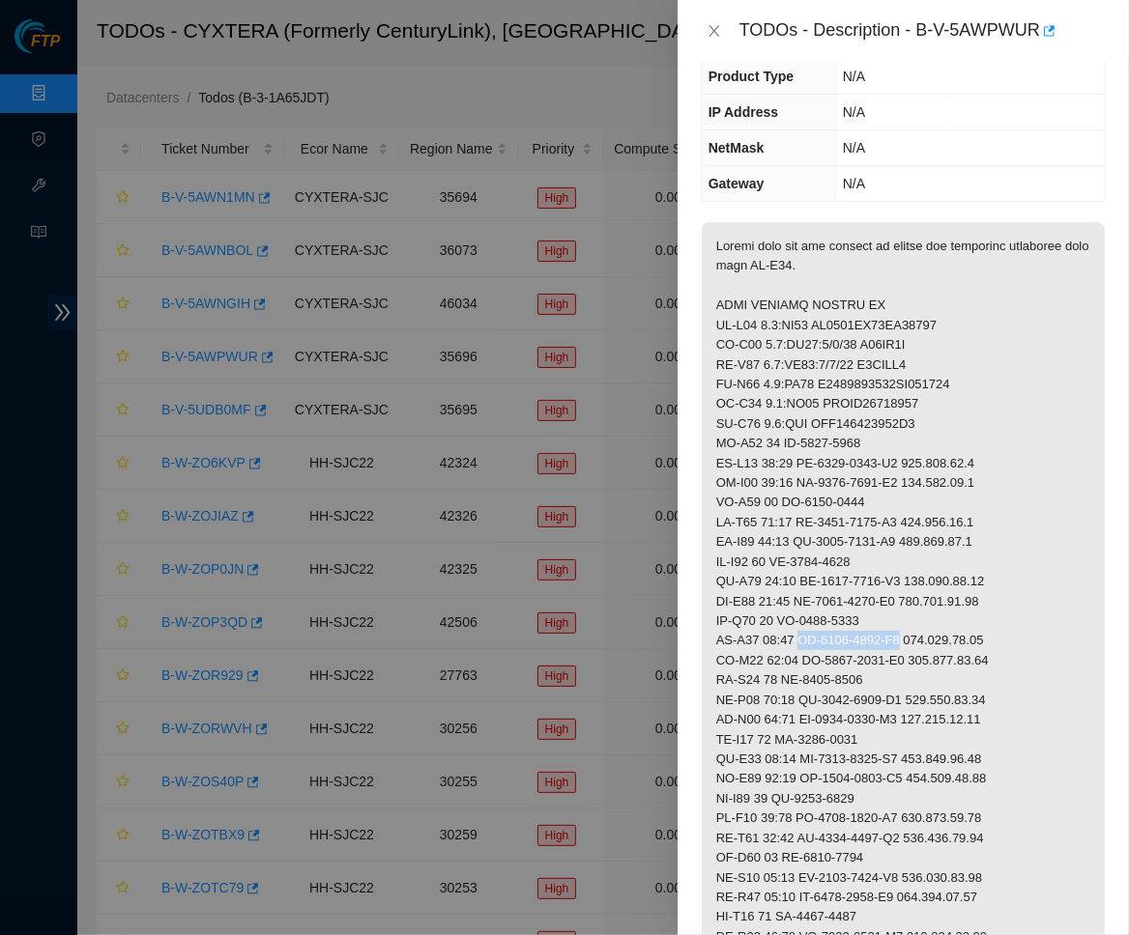
drag, startPoint x: 927, startPoint y: 627, endPoint x: 1025, endPoint y: 623, distance: 98.6
drag, startPoint x: 884, startPoint y: 672, endPoint x: 789, endPoint y: 669, distance: 94.7
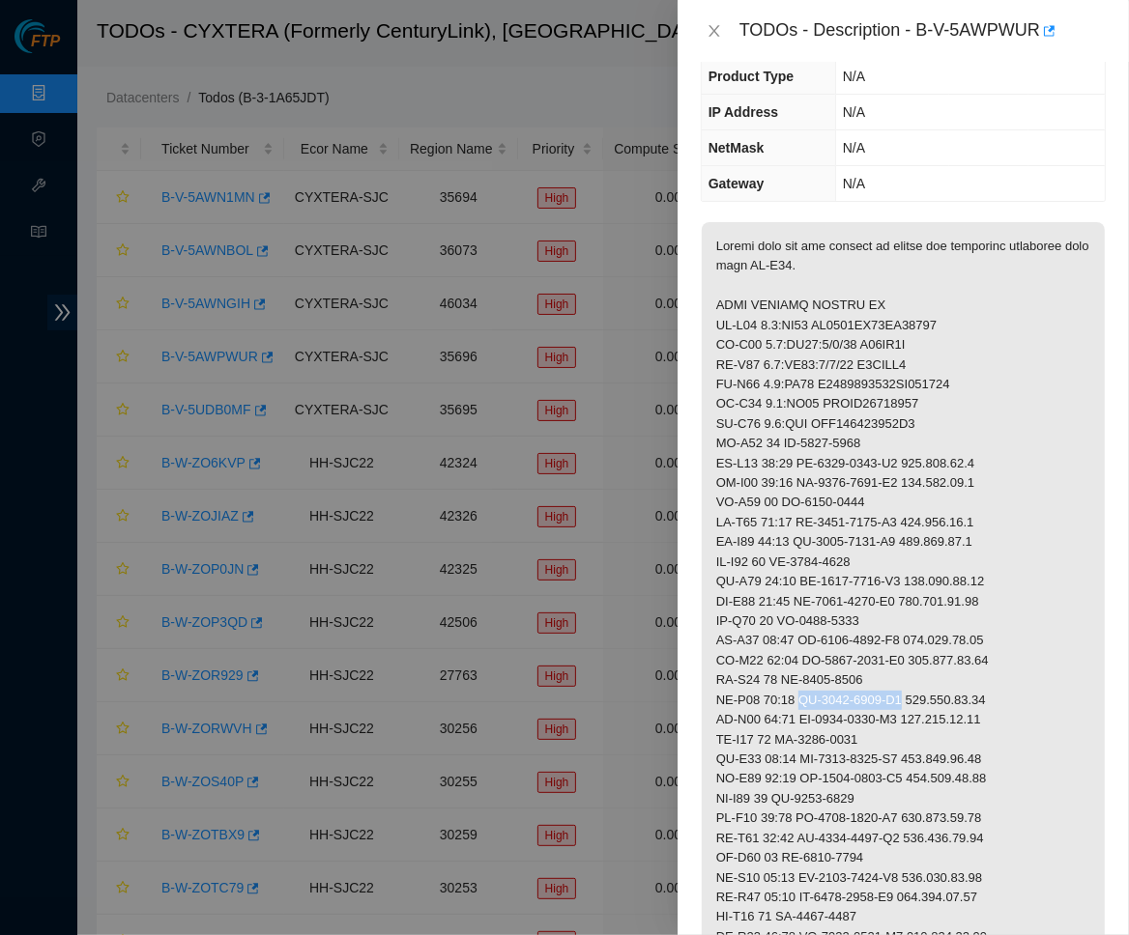
drag, startPoint x: 920, startPoint y: 681, endPoint x: 809, endPoint y: 684, distance: 111.2
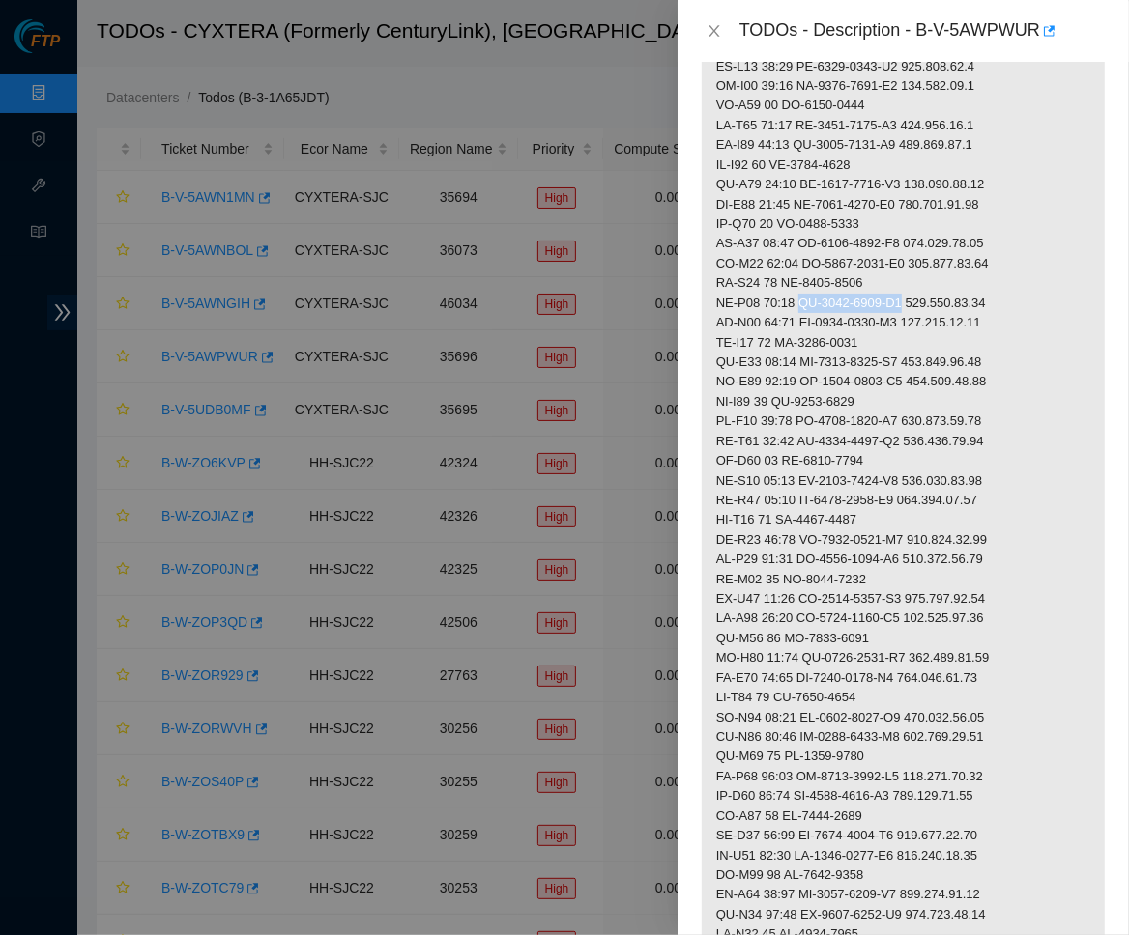
scroll to position [568, 0]
drag, startPoint x: 927, startPoint y: 288, endPoint x: 1028, endPoint y: 288, distance: 101.5
click at [1028, 288] on p at bounding box center [902, 677] width 403 height 1706
drag, startPoint x: 883, startPoint y: 317, endPoint x: 787, endPoint y: 324, distance: 95.9
click at [787, 324] on p at bounding box center [902, 677] width 403 height 1706
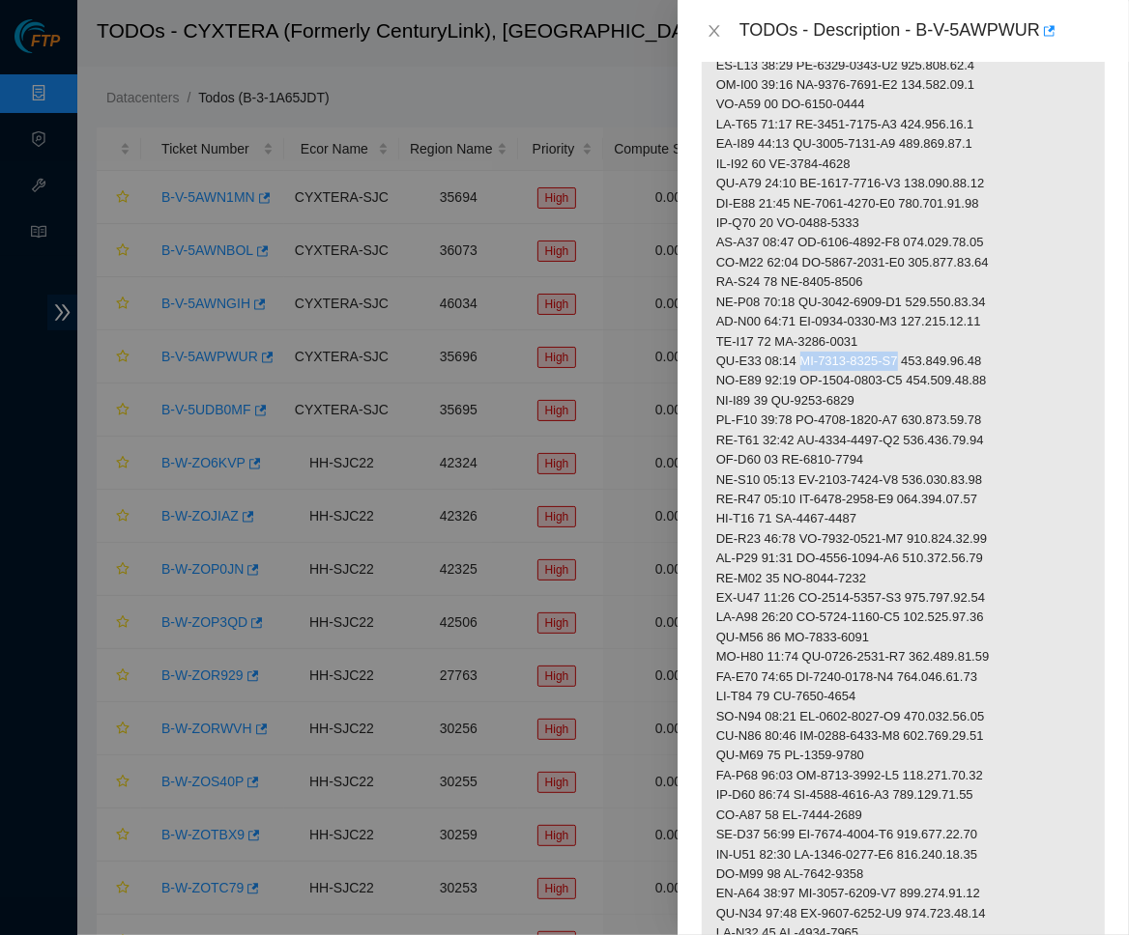
drag, startPoint x: 920, startPoint y: 344, endPoint x: 807, endPoint y: 342, distance: 113.1
click at [807, 342] on p at bounding box center [902, 677] width 403 height 1706
drag, startPoint x: 930, startPoint y: 346, endPoint x: 1036, endPoint y: 345, distance: 106.3
click at [1036, 345] on p at bounding box center [902, 677] width 403 height 1706
drag, startPoint x: 881, startPoint y: 388, endPoint x: 790, endPoint y: 389, distance: 90.8
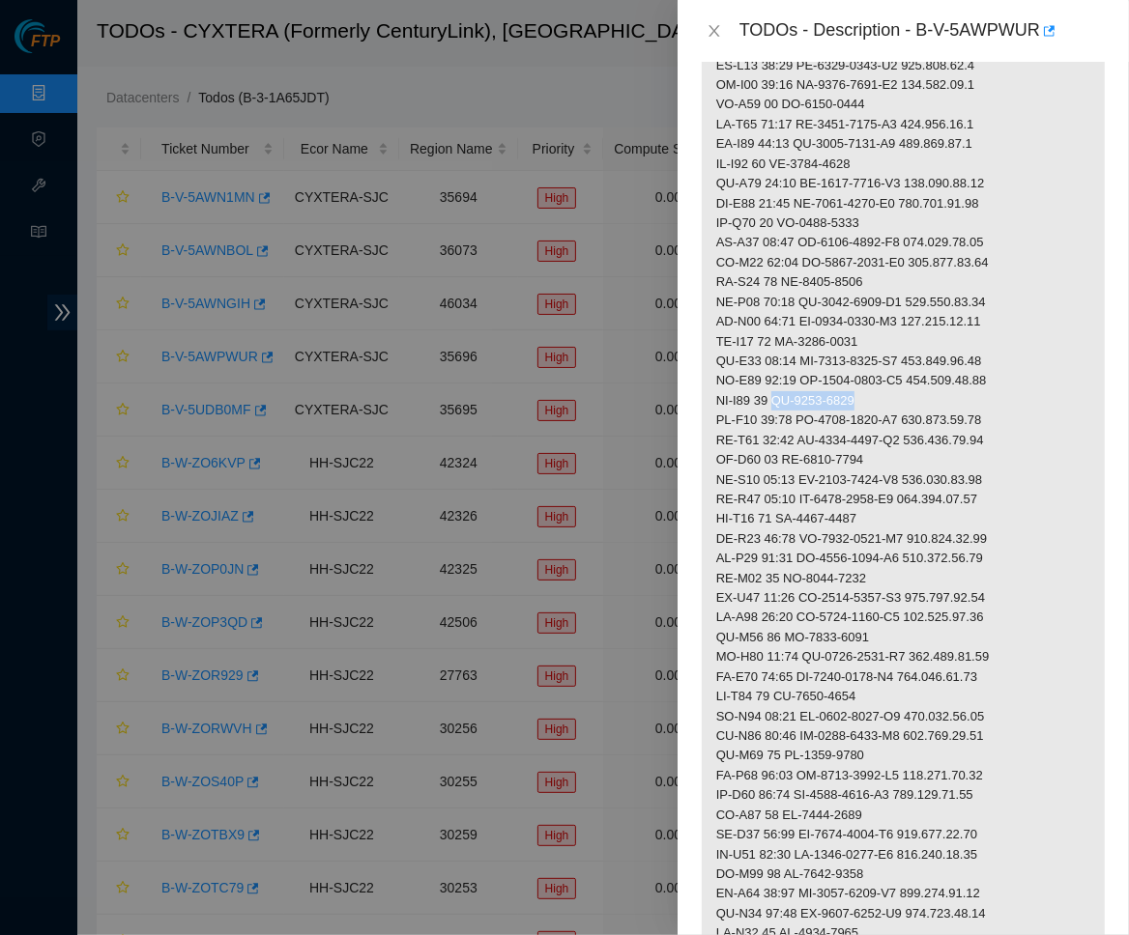
click at [790, 389] on p at bounding box center [902, 677] width 403 height 1706
click at [996, 414] on p at bounding box center [902, 677] width 403 height 1706
drag, startPoint x: 884, startPoint y: 384, endPoint x: 784, endPoint y: 384, distance: 100.5
click at [784, 384] on p at bounding box center [902, 677] width 403 height 1706
drag, startPoint x: 918, startPoint y: 397, endPoint x: 861, endPoint y: 396, distance: 57.0
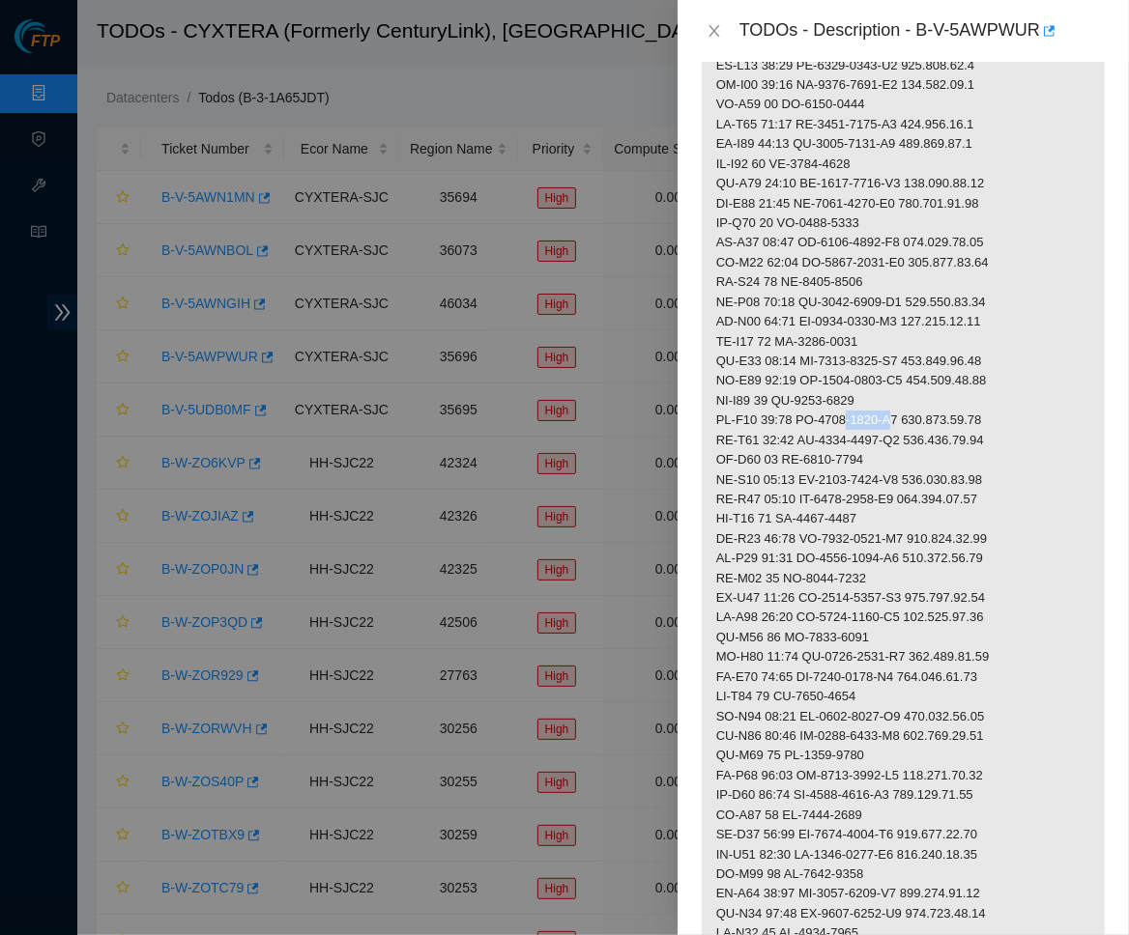
click at [861, 396] on p at bounding box center [902, 677] width 403 height 1706
drag, startPoint x: 922, startPoint y: 403, endPoint x: 804, endPoint y: 405, distance: 117.9
click at [804, 405] on p at bounding box center [902, 677] width 403 height 1706
drag, startPoint x: 927, startPoint y: 403, endPoint x: 1034, endPoint y: 403, distance: 107.3
click at [1034, 403] on p at bounding box center [902, 677] width 403 height 1706
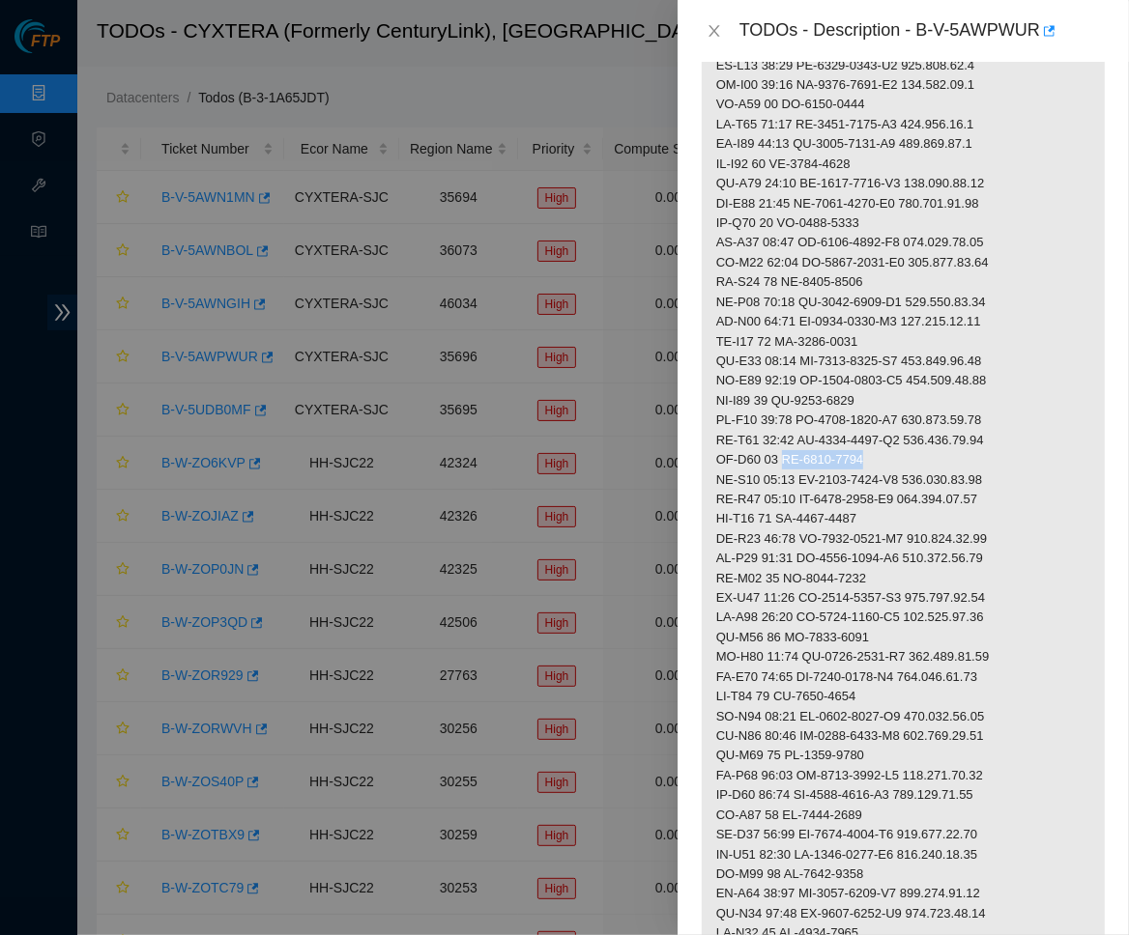
drag, startPoint x: 891, startPoint y: 442, endPoint x: 783, endPoint y: 442, distance: 108.2
click at [783, 442] on p at bounding box center [902, 677] width 403 height 1706
drag, startPoint x: 922, startPoint y: 462, endPoint x: 808, endPoint y: 463, distance: 114.0
click at [808, 463] on p at bounding box center [902, 677] width 403 height 1706
drag, startPoint x: 926, startPoint y: 456, endPoint x: 1034, endPoint y: 458, distance: 108.2
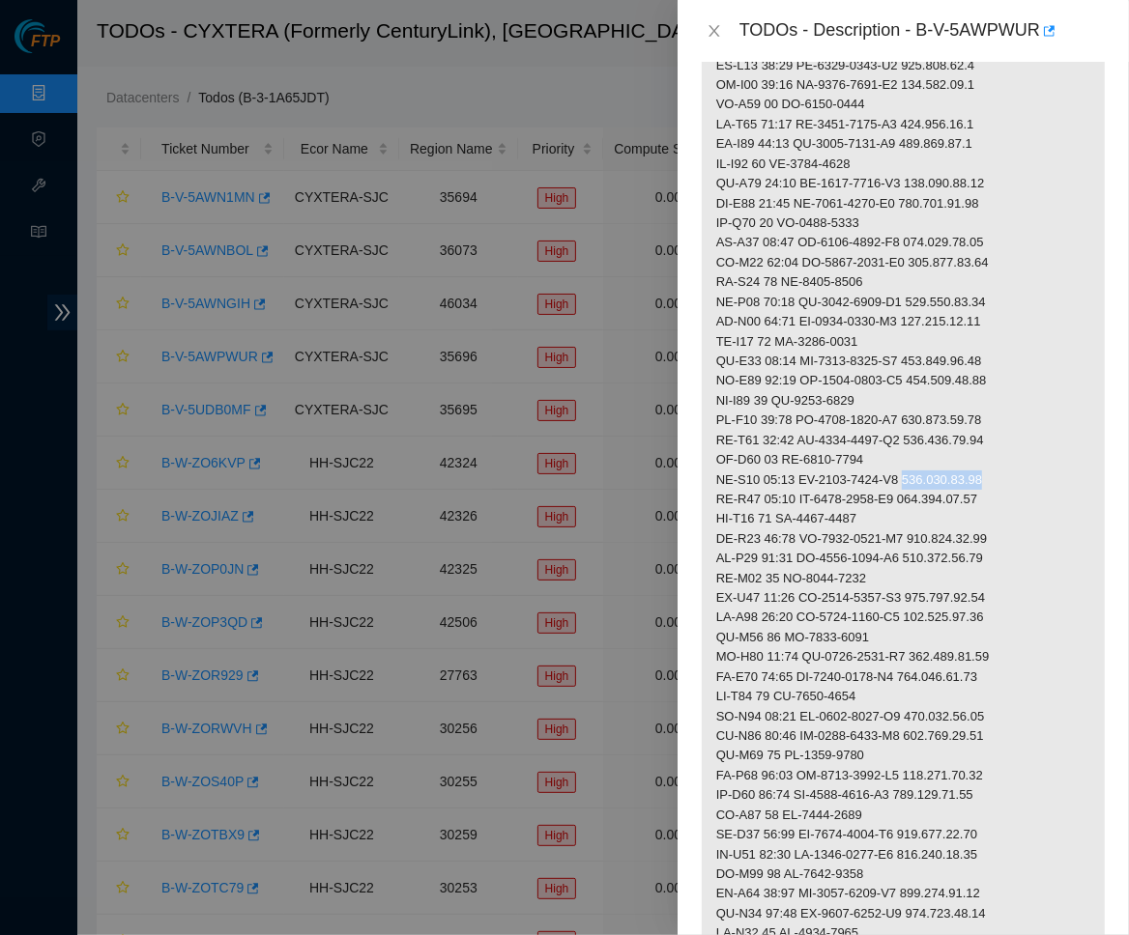
click at [1034, 458] on p at bounding box center [902, 677] width 403 height 1706
drag, startPoint x: 885, startPoint y: 498, endPoint x: 784, endPoint y: 498, distance: 101.5
click at [784, 498] on p at bounding box center [902, 677] width 403 height 1706
drag, startPoint x: 923, startPoint y: 520, endPoint x: 809, endPoint y: 520, distance: 114.0
click at [809, 520] on p at bounding box center [902, 677] width 403 height 1706
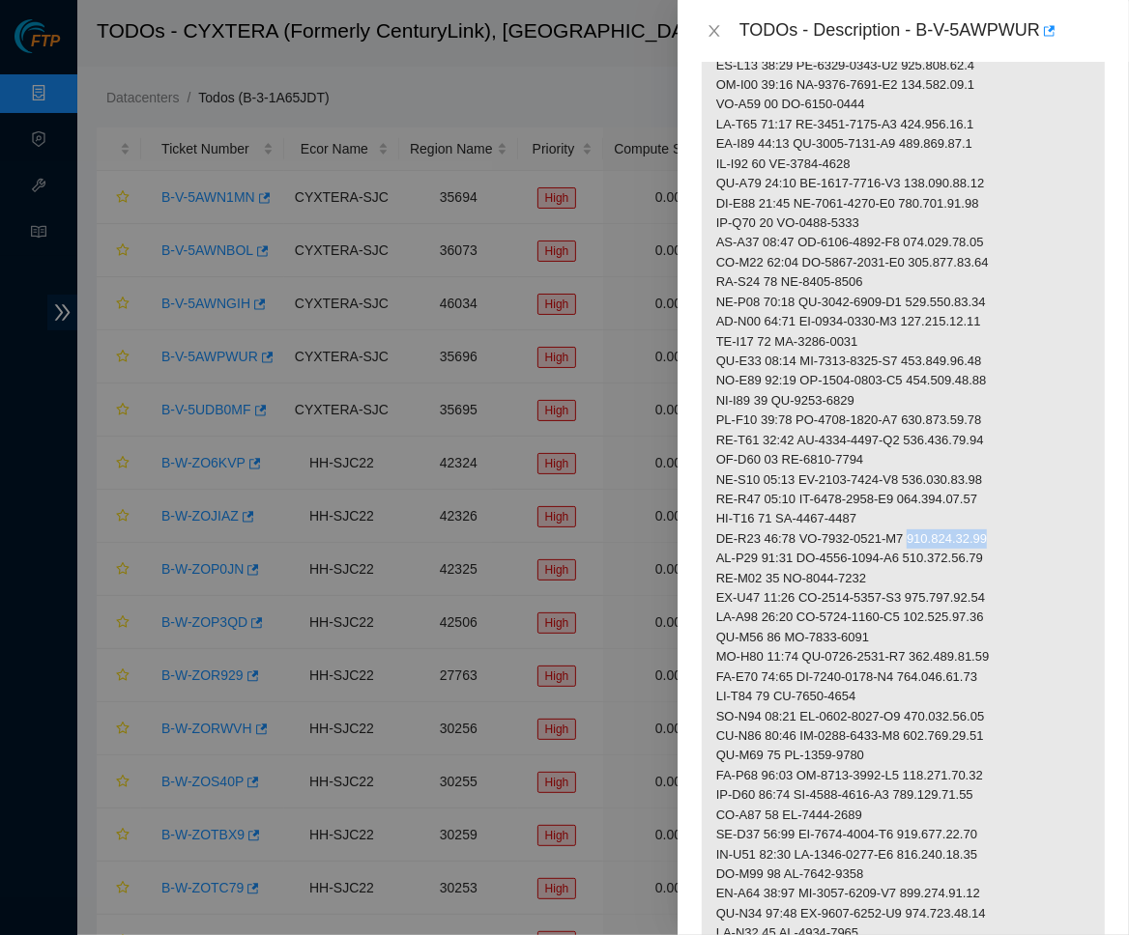
drag, startPoint x: 930, startPoint y: 519, endPoint x: 1045, endPoint y: 519, distance: 116.0
click at [1045, 519] on p at bounding box center [902, 677] width 403 height 1706
drag, startPoint x: 880, startPoint y: 552, endPoint x: 785, endPoint y: 556, distance: 95.7
click at [785, 556] on p at bounding box center [902, 677] width 403 height 1706
drag, startPoint x: 807, startPoint y: 578, endPoint x: 920, endPoint y: 575, distance: 113.1
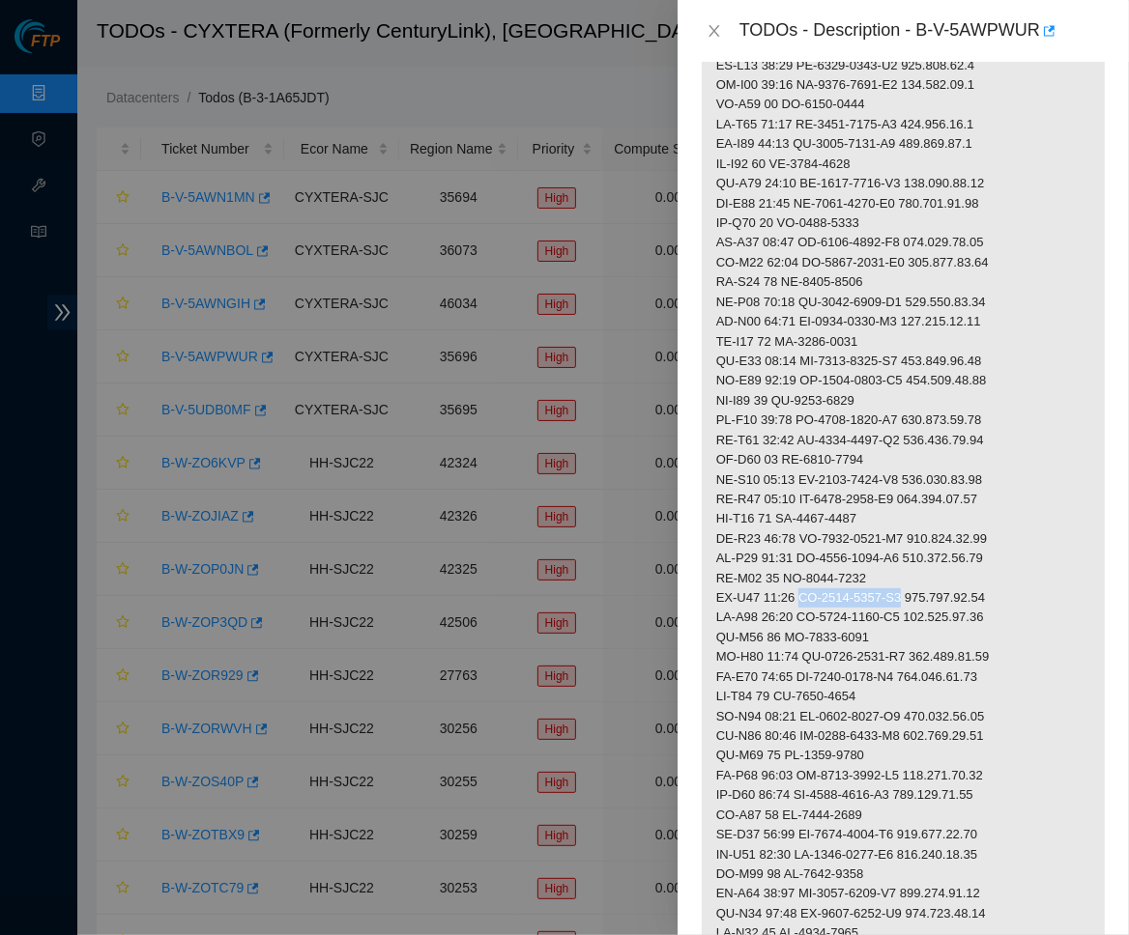
click at [920, 575] on p at bounding box center [902, 677] width 403 height 1706
drag, startPoint x: 927, startPoint y: 572, endPoint x: 1054, endPoint y: 572, distance: 127.5
click at [1054, 572] on p at bounding box center [902, 677] width 403 height 1706
drag, startPoint x: 785, startPoint y: 616, endPoint x: 920, endPoint y: 616, distance: 135.3
click at [920, 616] on p at bounding box center [902, 677] width 403 height 1706
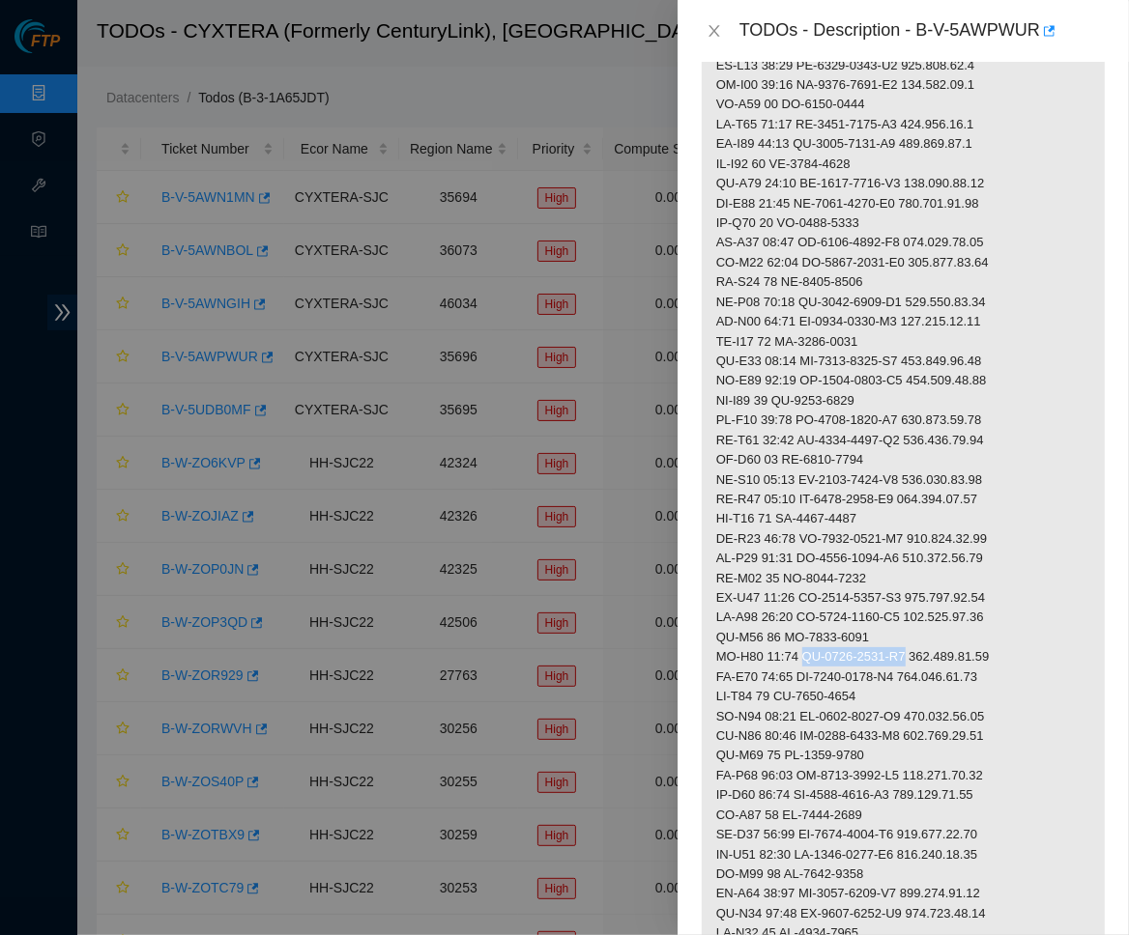
drag, startPoint x: 802, startPoint y: 636, endPoint x: 923, endPoint y: 637, distance: 120.8
click at [923, 637] on p at bounding box center [902, 677] width 403 height 1706
drag, startPoint x: 927, startPoint y: 634, endPoint x: 1033, endPoint y: 635, distance: 106.3
click at [1033, 635] on p at bounding box center [902, 677] width 403 height 1706
drag, startPoint x: 787, startPoint y: 668, endPoint x: 926, endPoint y: 668, distance: 139.1
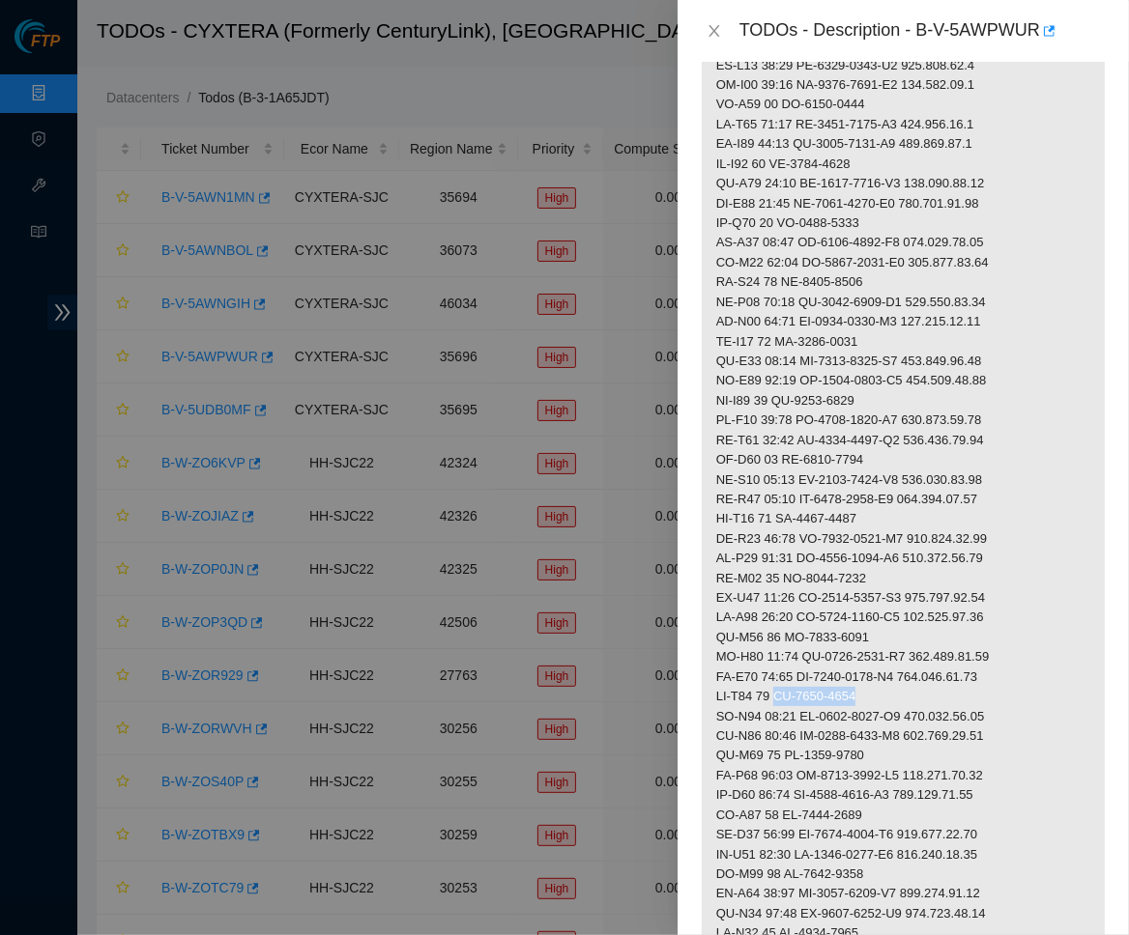
click at [926, 668] on p at bounding box center [902, 677] width 403 height 1706
drag, startPoint x: 801, startPoint y: 691, endPoint x: 845, endPoint y: 690, distance: 44.5
click at [845, 690] on p at bounding box center [902, 677] width 403 height 1706
click at [832, 690] on p at bounding box center [902, 677] width 403 height 1706
drag, startPoint x: 807, startPoint y: 690, endPoint x: 920, endPoint y: 688, distance: 113.1
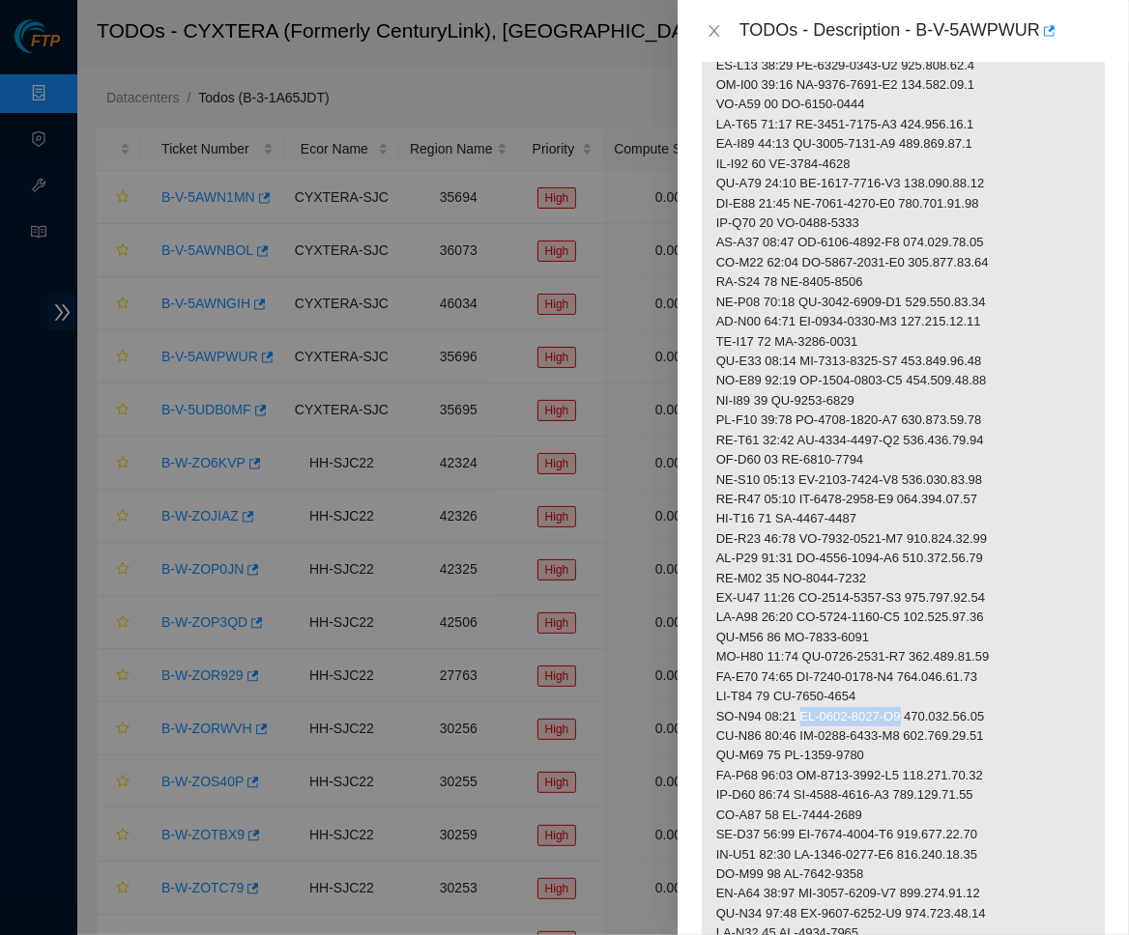
click at [920, 688] on p at bounding box center [902, 677] width 403 height 1706
drag, startPoint x: 926, startPoint y: 694, endPoint x: 1019, endPoint y: 694, distance: 93.7
click at [1019, 694] on p at bounding box center [902, 677] width 403 height 1706
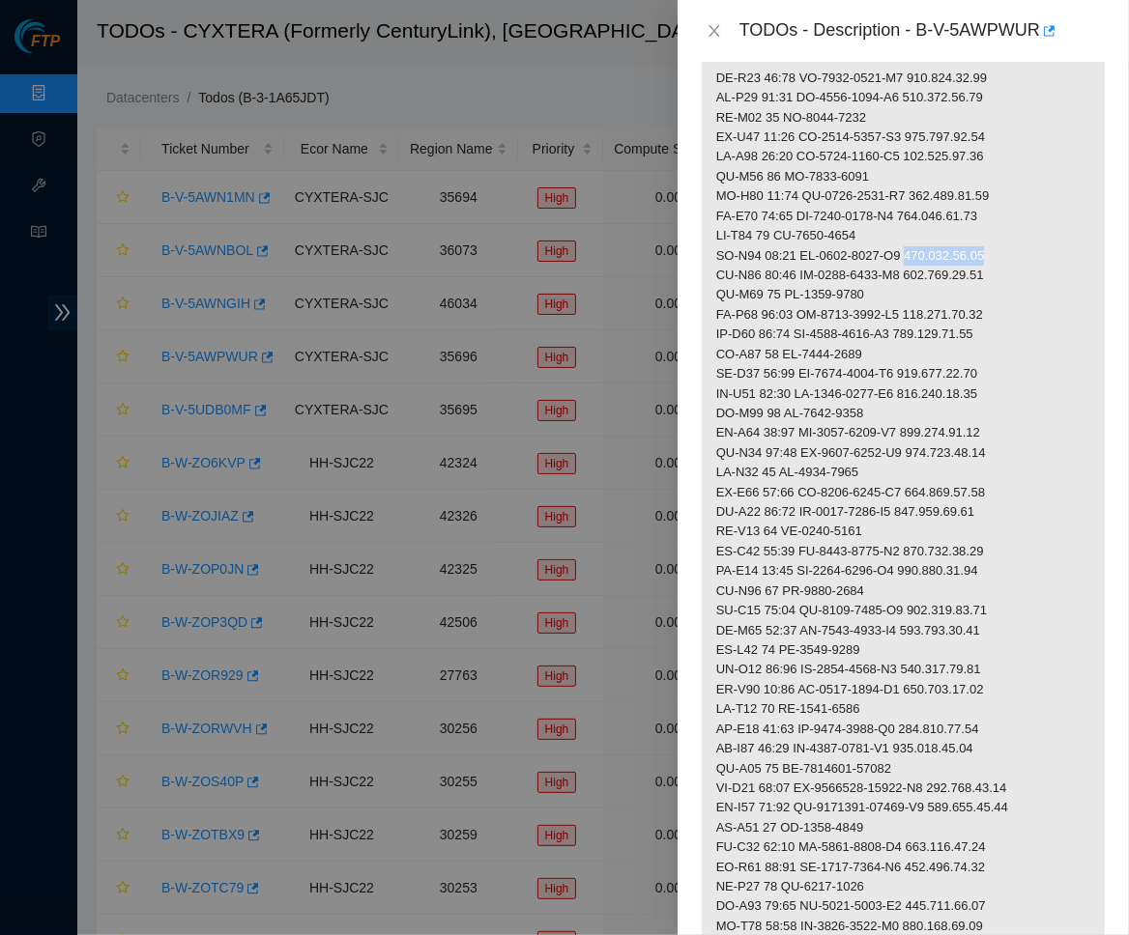
scroll to position [1034, 0]
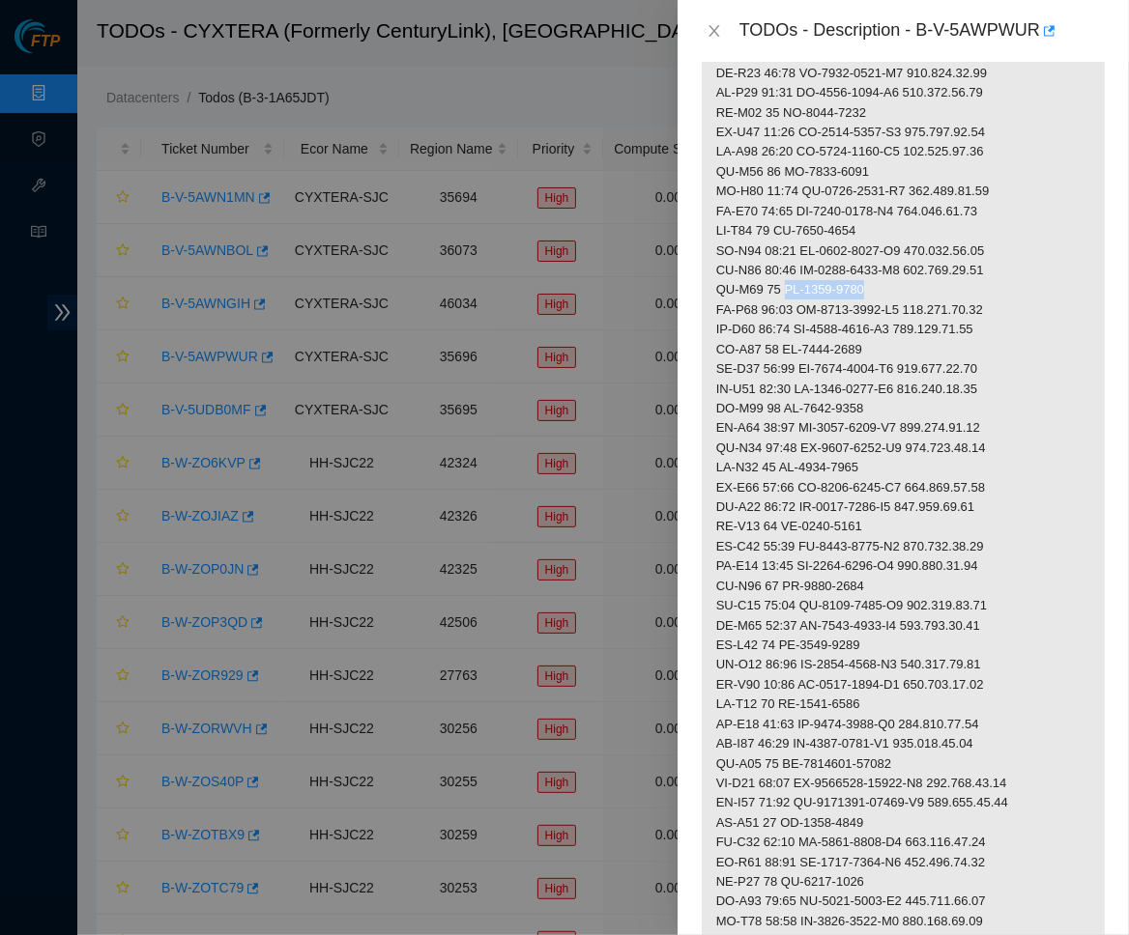
drag, startPoint x: 787, startPoint y: 267, endPoint x: 934, endPoint y: 268, distance: 147.8
click at [934, 268] on p at bounding box center [902, 211] width 403 height 1706
drag, startPoint x: 808, startPoint y: 282, endPoint x: 923, endPoint y: 279, distance: 115.0
click at [923, 279] on p at bounding box center [902, 211] width 403 height 1706
drag, startPoint x: 930, startPoint y: 285, endPoint x: 1038, endPoint y: 285, distance: 108.2
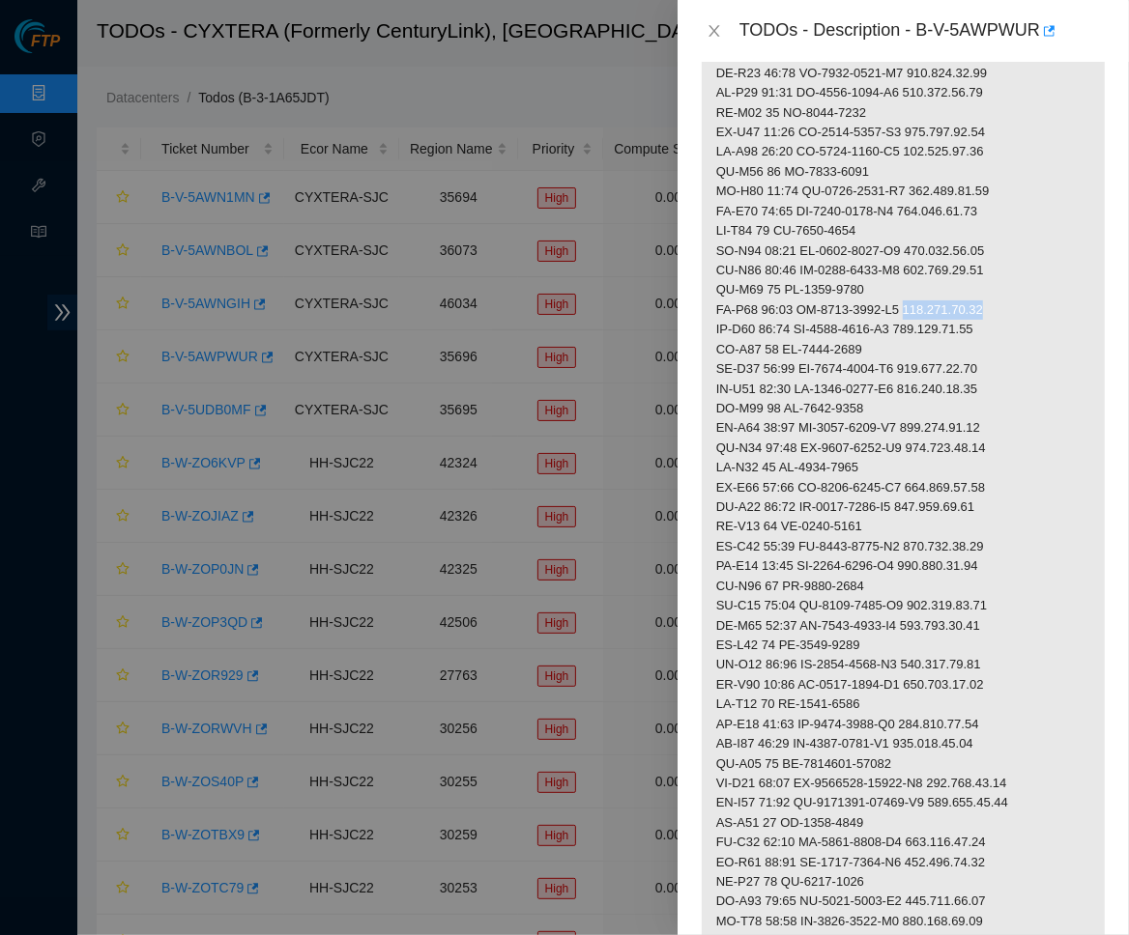
click at [1038, 285] on p at bounding box center [902, 211] width 403 height 1706
drag, startPoint x: 784, startPoint y: 324, endPoint x: 888, endPoint y: 324, distance: 104.4
click at [888, 324] on p at bounding box center [902, 211] width 403 height 1706
drag, startPoint x: 807, startPoint y: 345, endPoint x: 923, endPoint y: 342, distance: 116.0
click at [923, 342] on p at bounding box center [902, 211] width 403 height 1706
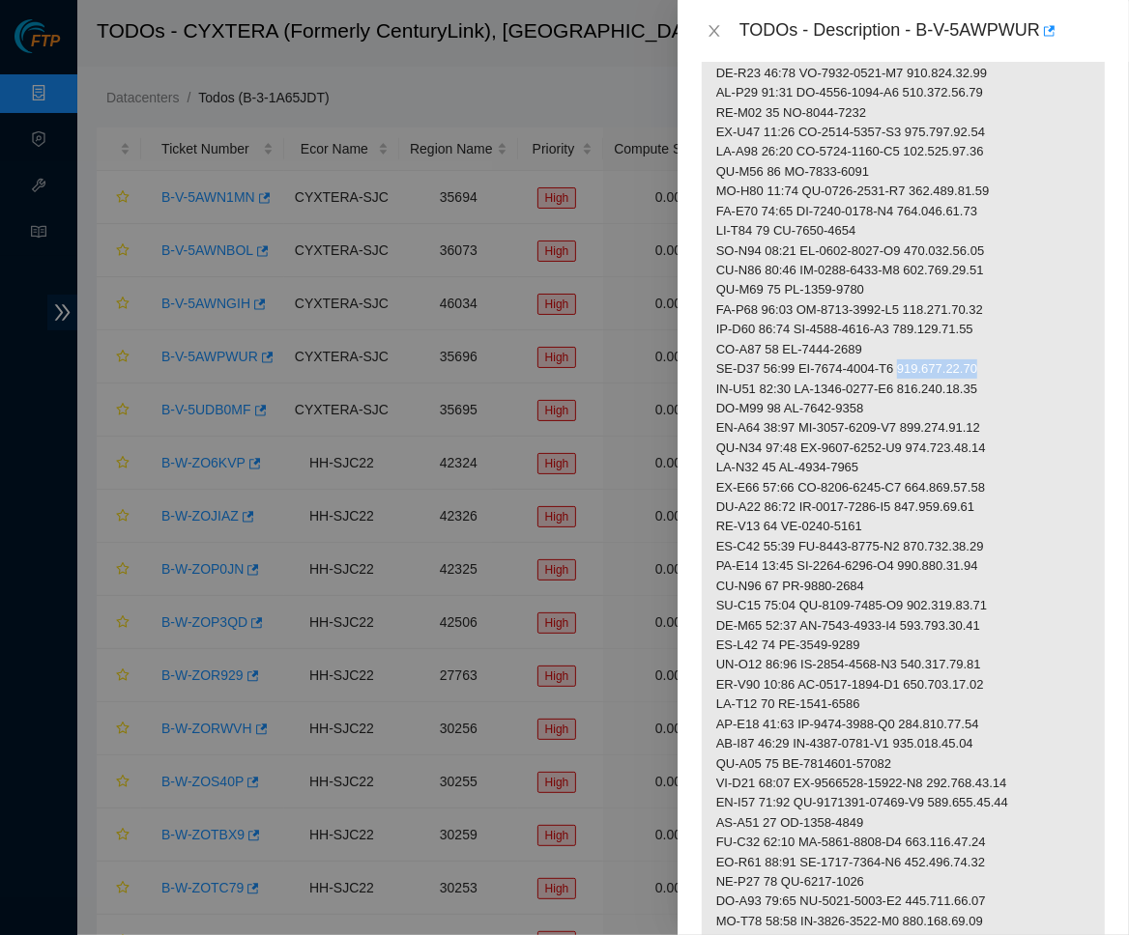
drag, startPoint x: 925, startPoint y: 340, endPoint x: 1034, endPoint y: 344, distance: 109.3
click at [1034, 344] on p at bounding box center [902, 211] width 403 height 1706
drag, startPoint x: 910, startPoint y: 381, endPoint x: 787, endPoint y: 381, distance: 123.7
click at [787, 381] on p at bounding box center [902, 211] width 403 height 1706
drag, startPoint x: 808, startPoint y: 402, endPoint x: 923, endPoint y: 401, distance: 115.0
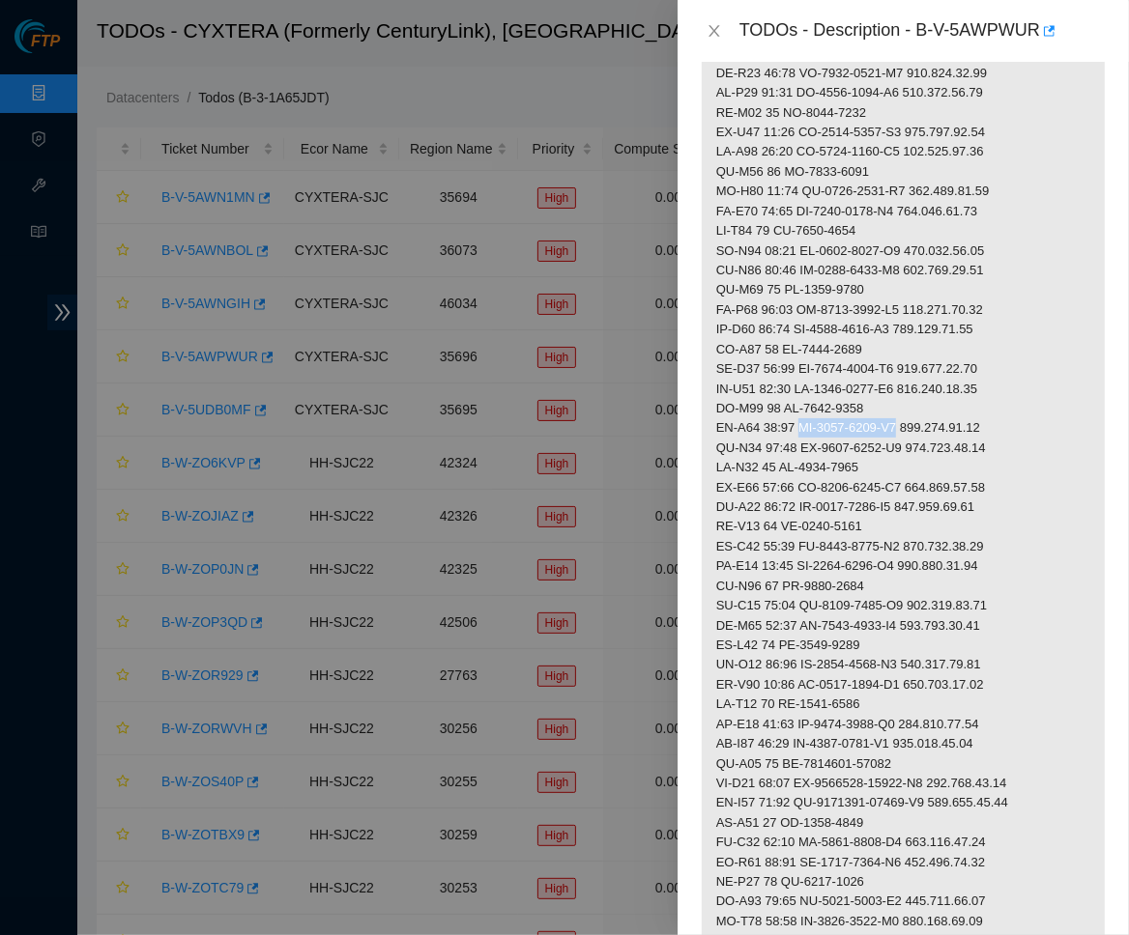
click at [923, 401] on p at bounding box center [902, 211] width 403 height 1706
drag, startPoint x: 926, startPoint y: 402, endPoint x: 1018, endPoint y: 402, distance: 92.8
click at [1018, 402] on p at bounding box center [902, 211] width 403 height 1706
drag, startPoint x: 785, startPoint y: 441, endPoint x: 894, endPoint y: 440, distance: 109.2
click at [894, 440] on p at bounding box center [902, 211] width 403 height 1706
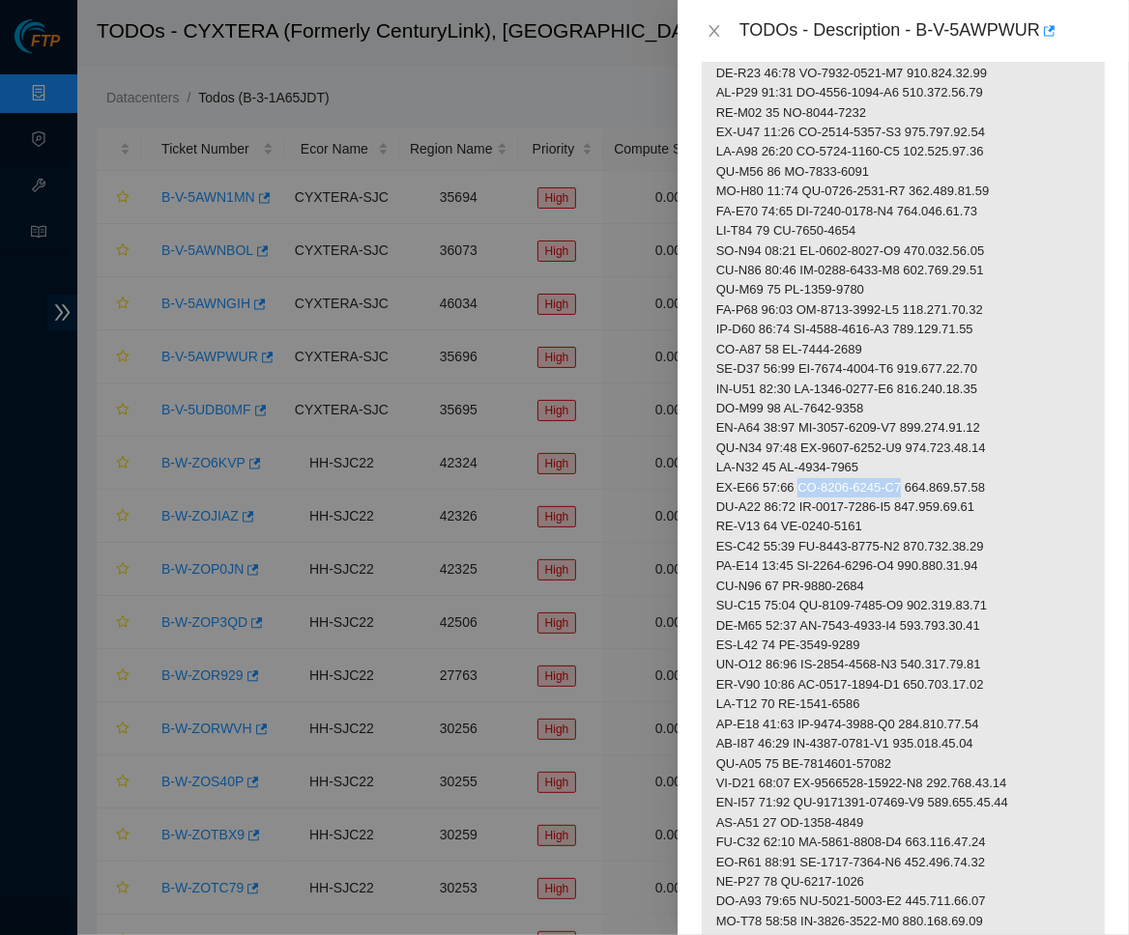
drag, startPoint x: 806, startPoint y: 455, endPoint x: 922, endPoint y: 453, distance: 116.0
click at [922, 453] on p at bounding box center [902, 211] width 403 height 1706
drag, startPoint x: 926, startPoint y: 455, endPoint x: 1029, endPoint y: 456, distance: 103.4
click at [1029, 456] on p at bounding box center [902, 211] width 403 height 1706
drag, startPoint x: 783, startPoint y: 495, endPoint x: 906, endPoint y: 497, distance: 123.7
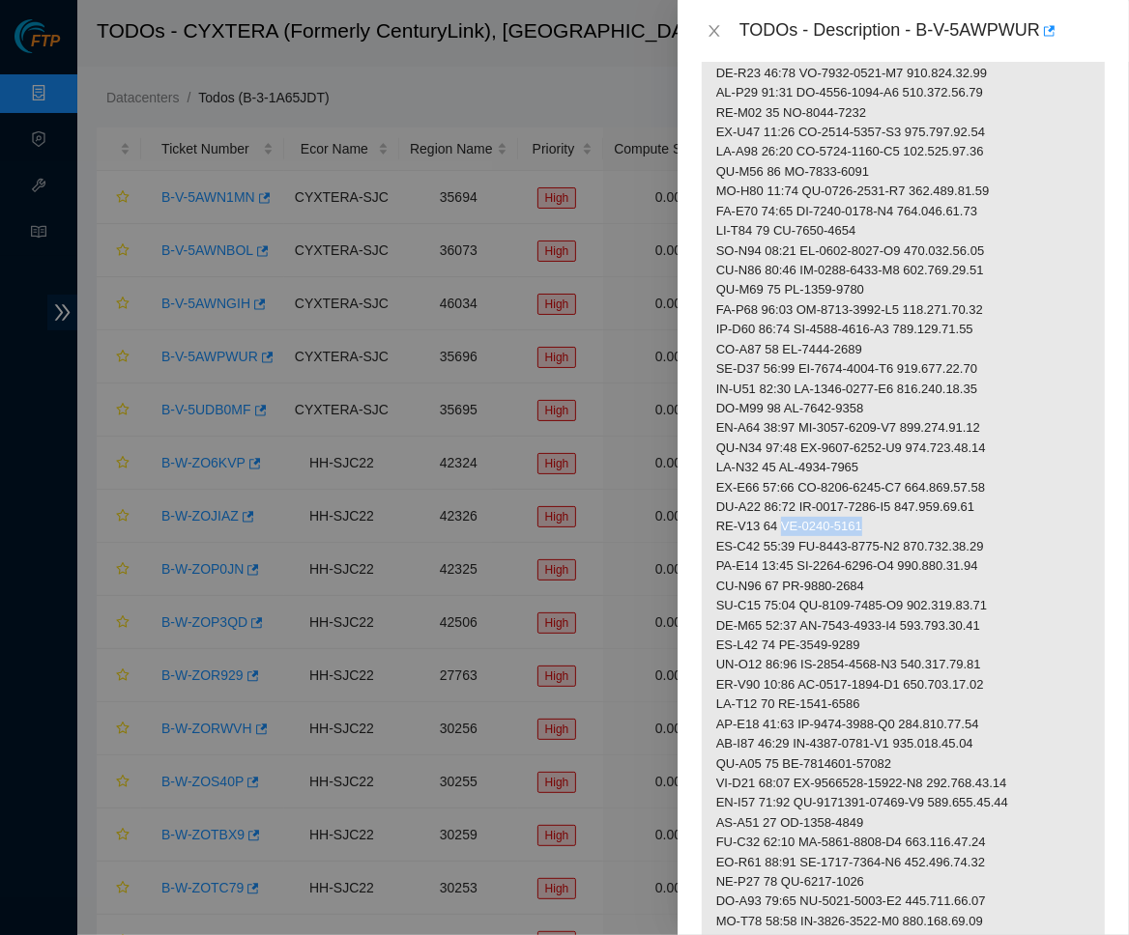
click at [906, 497] on p at bounding box center [902, 211] width 403 height 1706
drag, startPoint x: 803, startPoint y: 513, endPoint x: 922, endPoint y: 517, distance: 118.9
click at [922, 517] on p at bounding box center [902, 211] width 403 height 1706
drag, startPoint x: 927, startPoint y: 516, endPoint x: 1036, endPoint y: 519, distance: 109.2
click at [1036, 519] on p at bounding box center [902, 211] width 403 height 1706
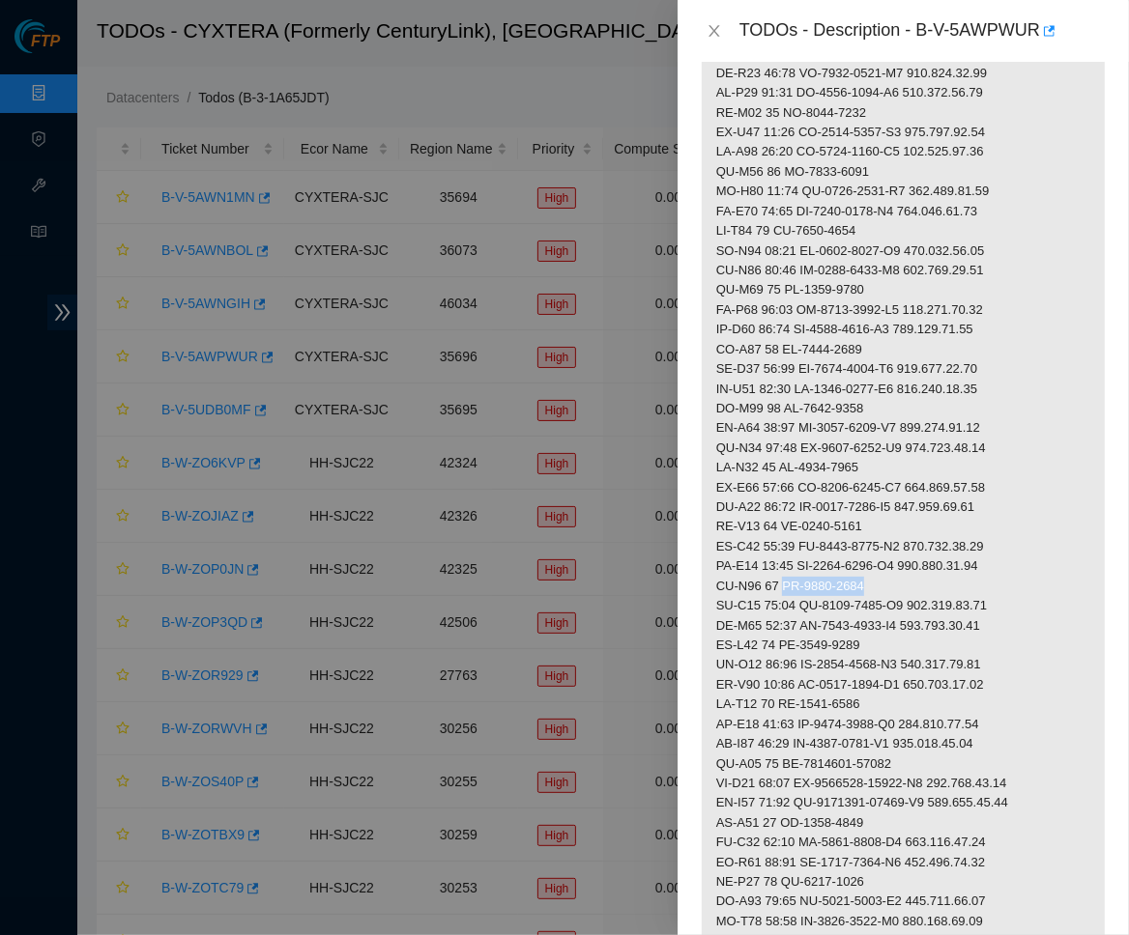
drag, startPoint x: 885, startPoint y: 556, endPoint x: 787, endPoint y: 555, distance: 97.6
click at [787, 555] on p at bounding box center [902, 211] width 403 height 1706
drag, startPoint x: 803, startPoint y: 575, endPoint x: 922, endPoint y: 576, distance: 118.9
click at [922, 576] on p at bounding box center [902, 211] width 403 height 1706
drag, startPoint x: 929, startPoint y: 576, endPoint x: 1057, endPoint y: 577, distance: 128.5
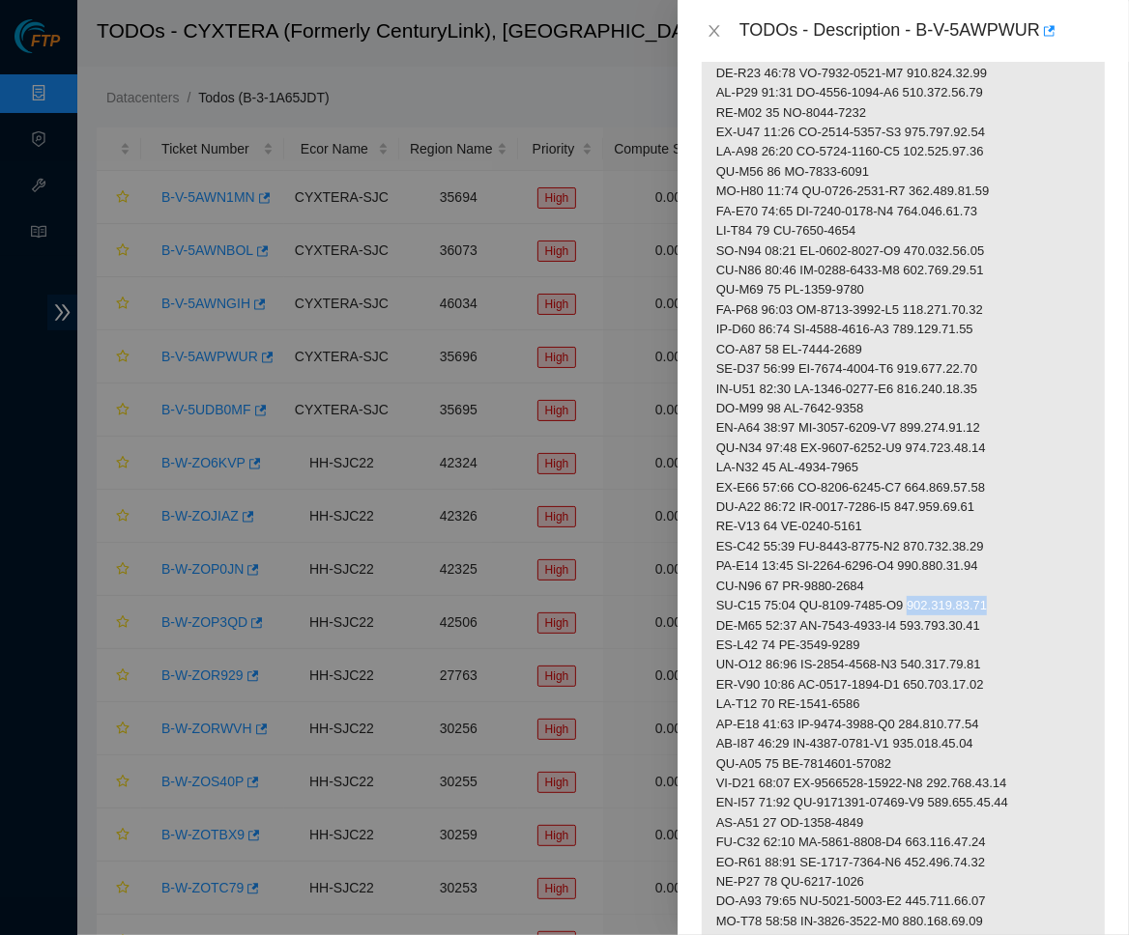
click at [1057, 577] on p at bounding box center [902, 211] width 403 height 1706
drag, startPoint x: 784, startPoint y: 611, endPoint x: 923, endPoint y: 610, distance: 139.1
click at [923, 610] on p at bounding box center [902, 211] width 403 height 1706
drag, startPoint x: 807, startPoint y: 633, endPoint x: 919, endPoint y: 630, distance: 112.1
click at [919, 630] on p at bounding box center [902, 211] width 403 height 1706
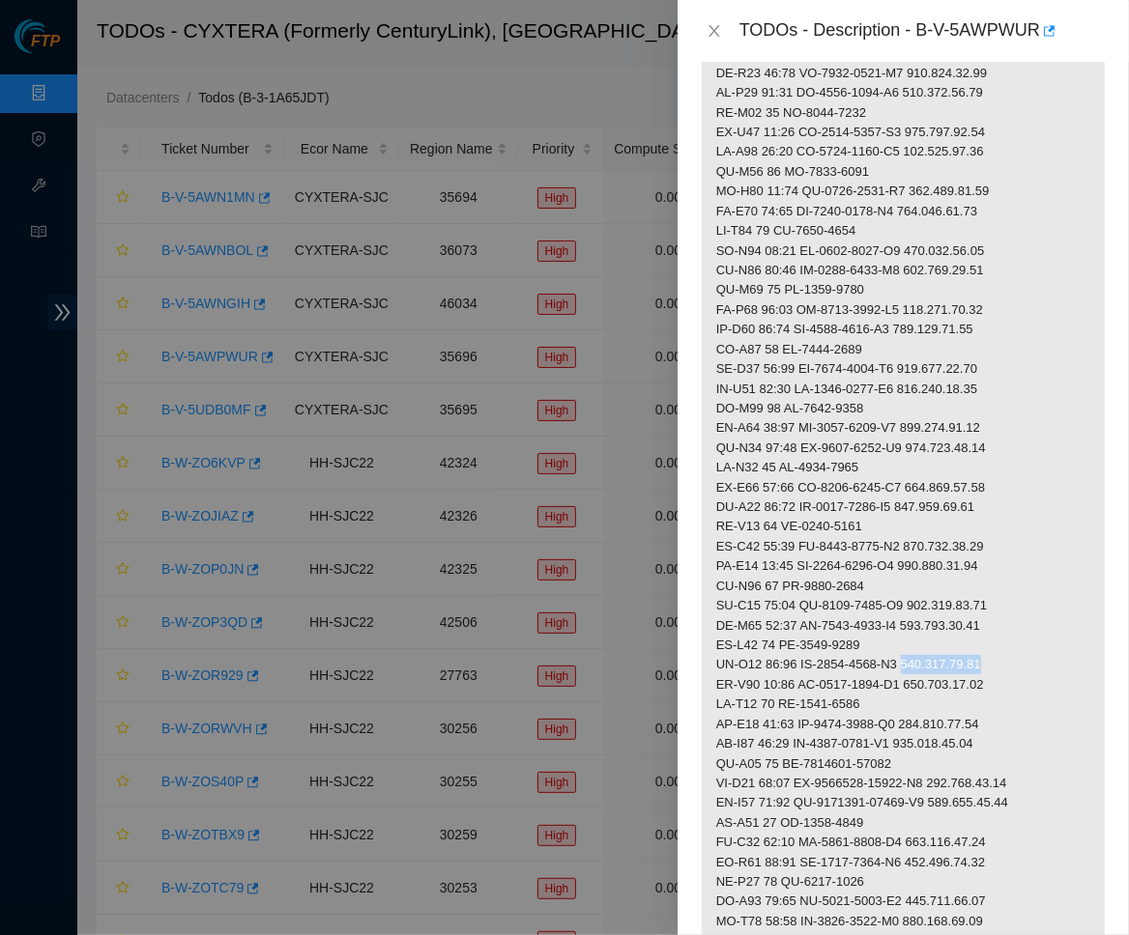
drag, startPoint x: 930, startPoint y: 635, endPoint x: 1053, endPoint y: 636, distance: 123.7
click at [1053, 636] on p at bounding box center [902, 211] width 403 height 1706
drag, startPoint x: 787, startPoint y: 672, endPoint x: 893, endPoint y: 672, distance: 106.3
click at [893, 672] on p at bounding box center [902, 211] width 403 height 1706
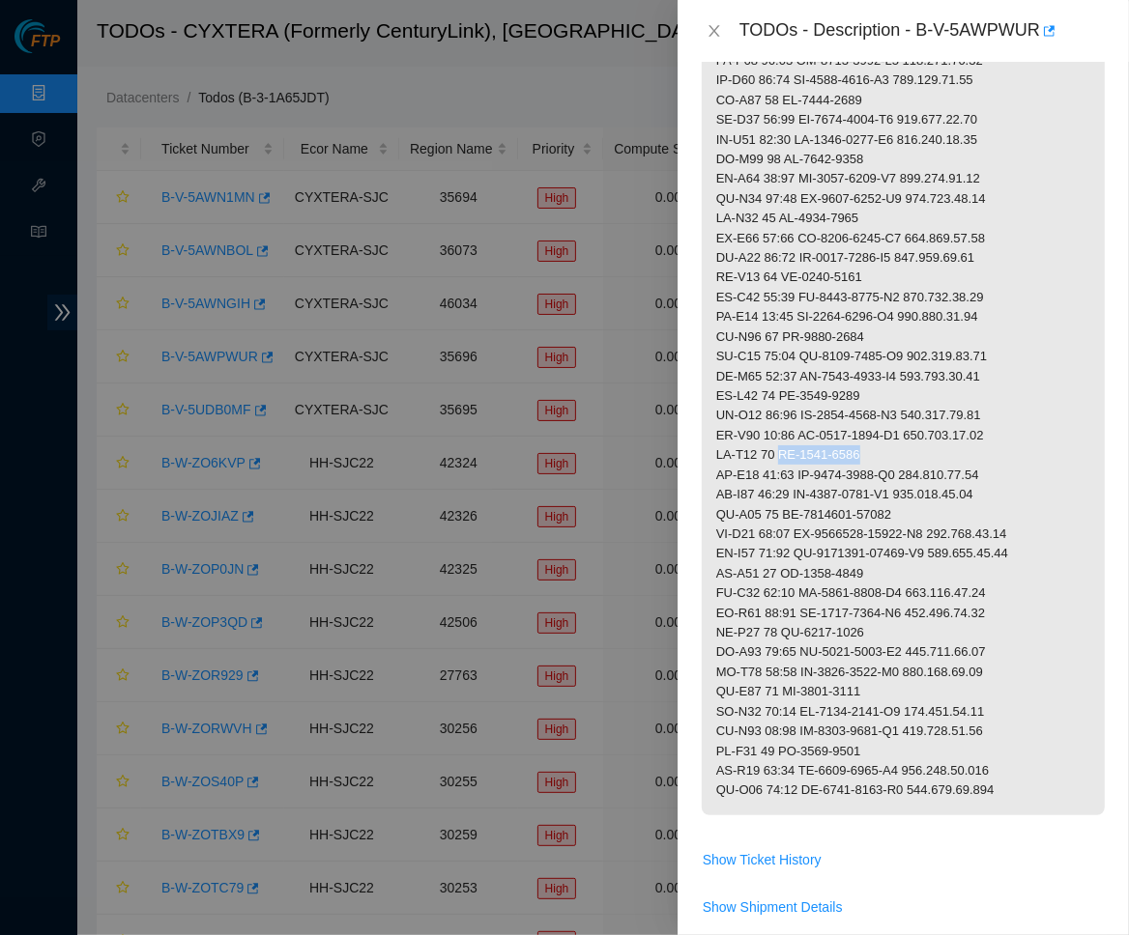
scroll to position [1299, 0]
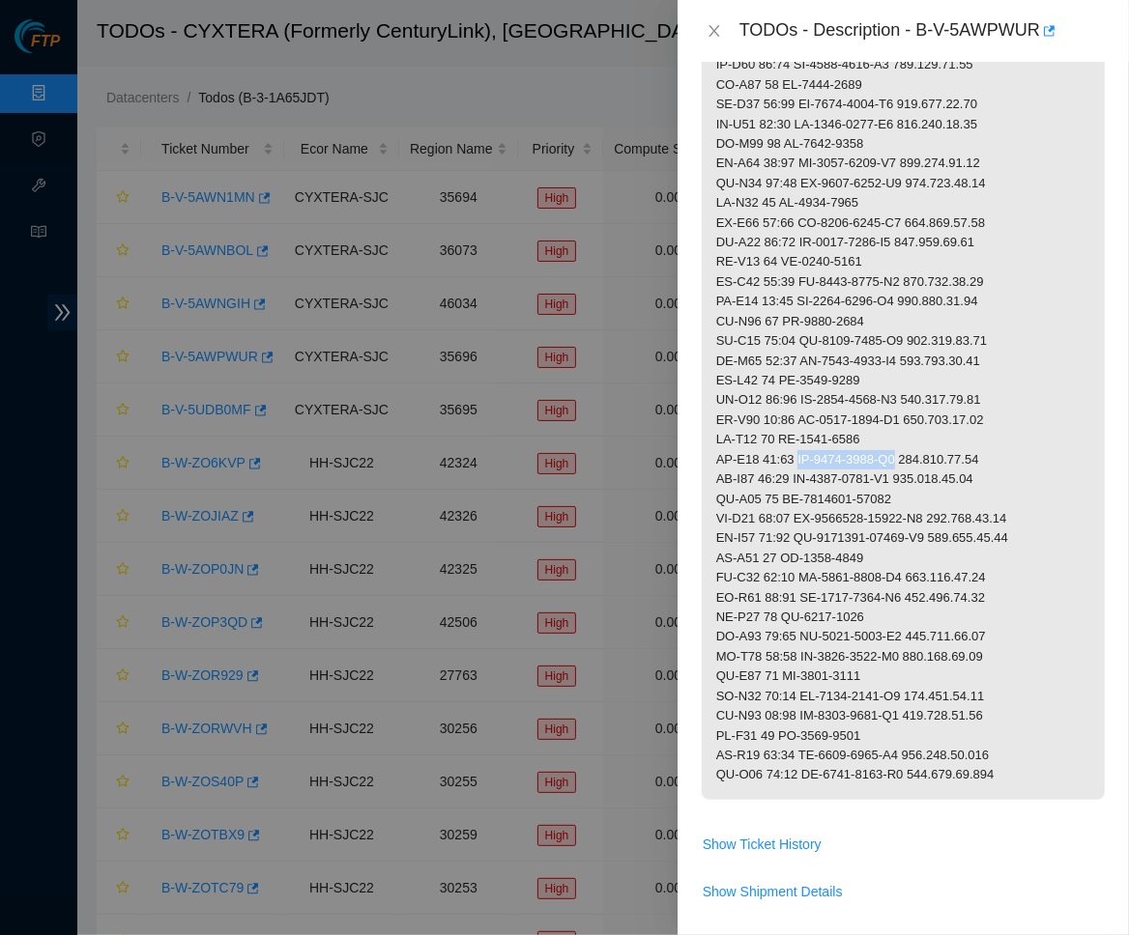
drag, startPoint x: 807, startPoint y: 428, endPoint x: 919, endPoint y: 428, distance: 112.1
click at [1117, 479] on div "Problem Type Deconstruction DP name DP77157 Rack Number N/A Machine Number N/A …" at bounding box center [902, 498] width 451 height 873
drag, startPoint x: 929, startPoint y: 424, endPoint x: 1043, endPoint y: 426, distance: 114.0
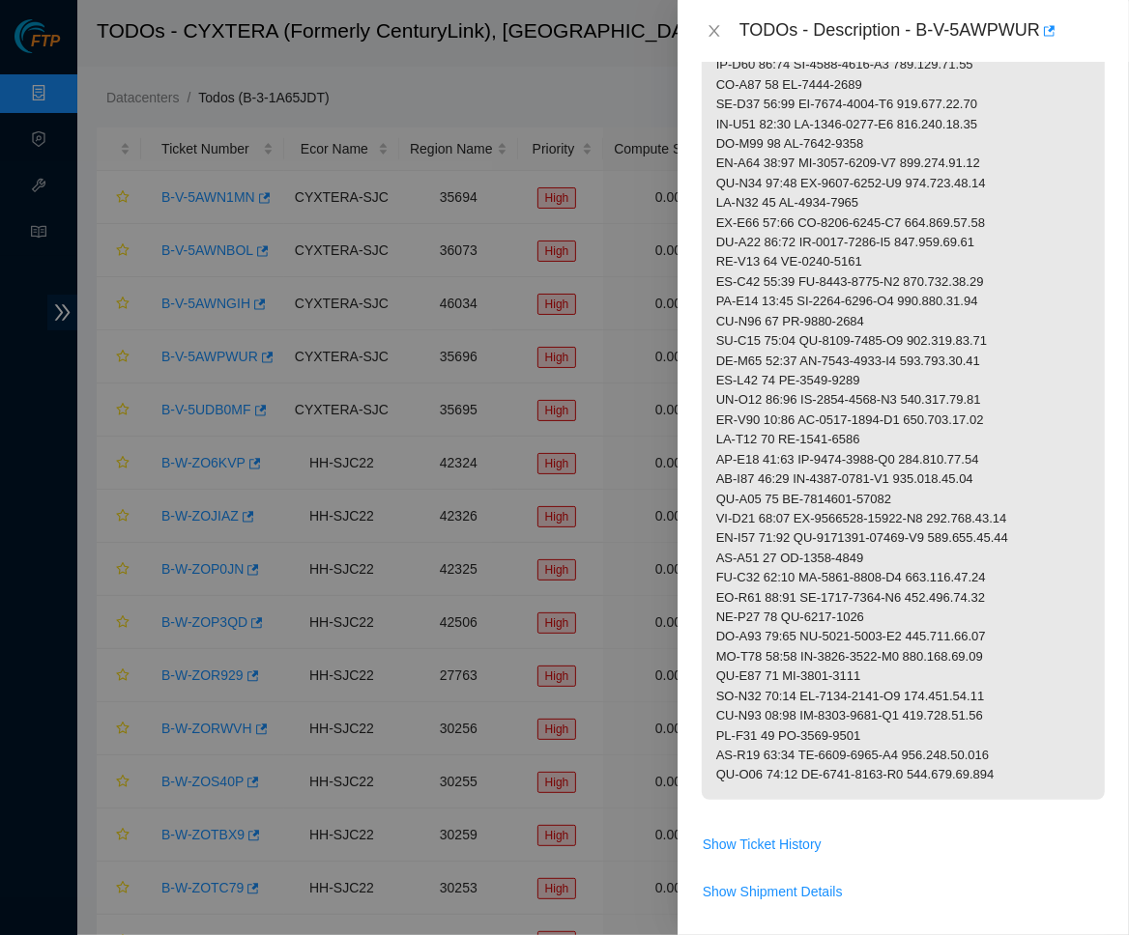
click at [1109, 446] on div "Problem Type Deconstruction DP name DP77157 Rack Number N/A Machine Number N/A …" at bounding box center [902, 498] width 451 height 873
drag, startPoint x: 935, startPoint y: 463, endPoint x: 785, endPoint y: 462, distance: 150.7
drag, startPoint x: 806, startPoint y: 484, endPoint x: 951, endPoint y: 484, distance: 144.9
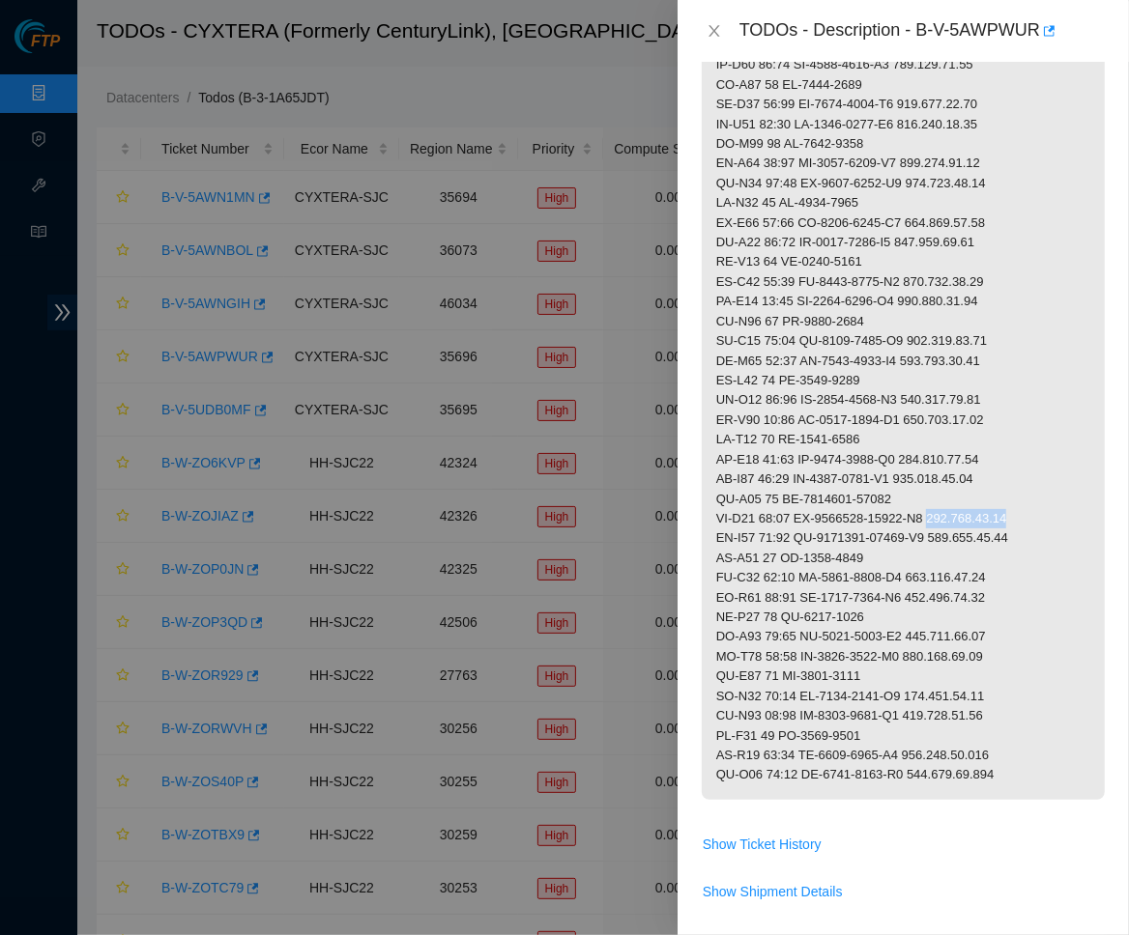
drag, startPoint x: 957, startPoint y: 486, endPoint x: 1047, endPoint y: 486, distance: 90.8
drag, startPoint x: 894, startPoint y: 523, endPoint x: 787, endPoint y: 524, distance: 106.3
drag, startPoint x: 922, startPoint y: 538, endPoint x: 809, endPoint y: 536, distance: 113.1
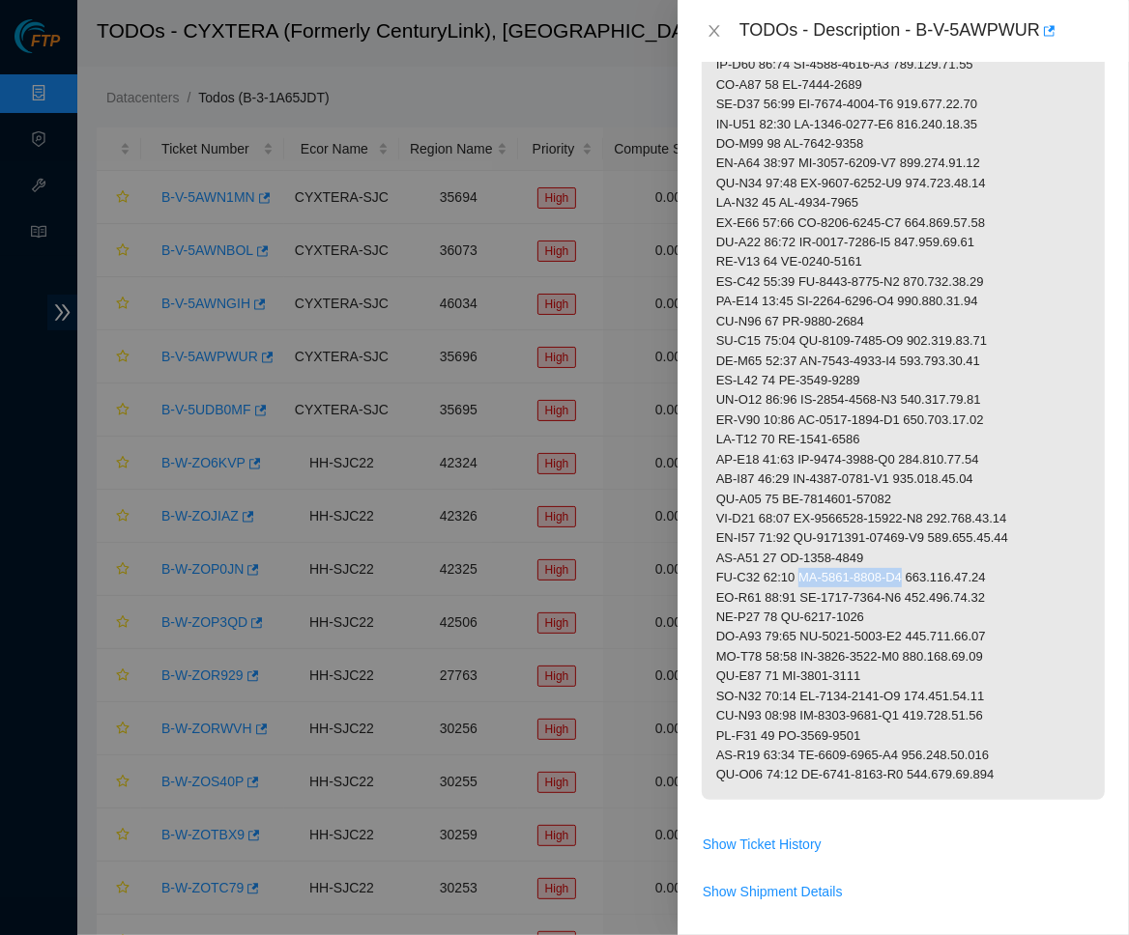
drag, startPoint x: 929, startPoint y: 542, endPoint x: 1041, endPoint y: 542, distance: 112.1
click at [1116, 540] on div "Problem Type Deconstruction DP name DP77157 Rack Number N/A Machine Number N/A …" at bounding box center [902, 498] width 451 height 873
drag, startPoint x: 785, startPoint y: 579, endPoint x: 935, endPoint y: 583, distance: 150.8
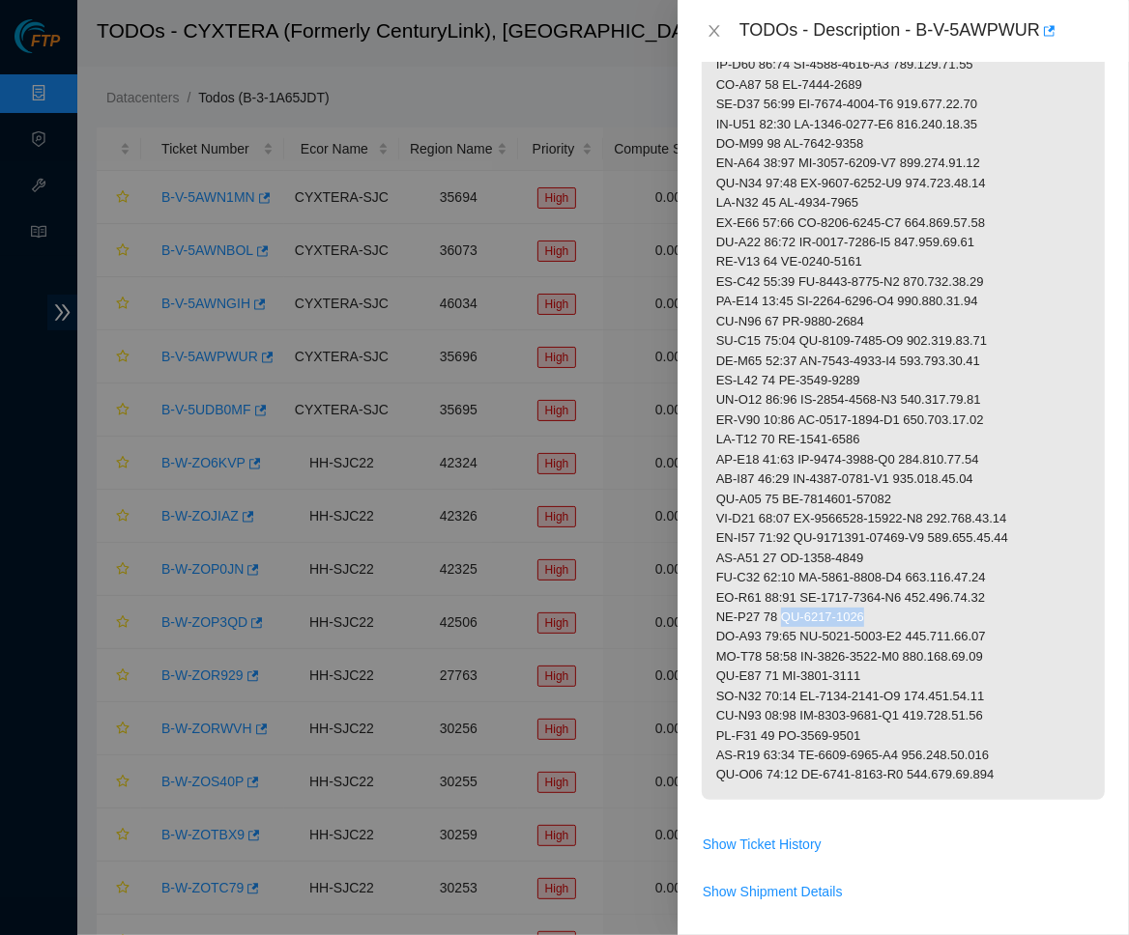
drag, startPoint x: 806, startPoint y: 601, endPoint x: 922, endPoint y: 598, distance: 116.0
drag, startPoint x: 929, startPoint y: 600, endPoint x: 1036, endPoint y: 600, distance: 107.3
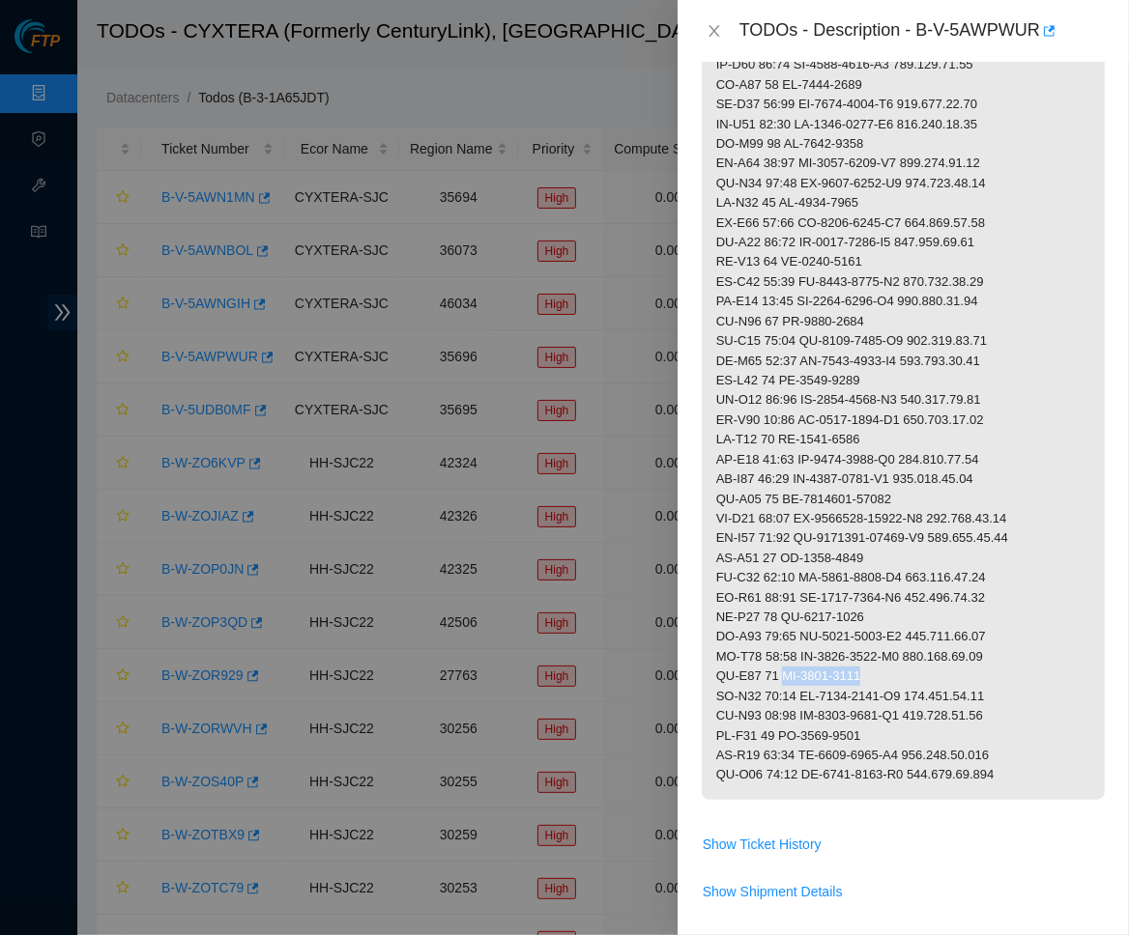
drag, startPoint x: 784, startPoint y: 636, endPoint x: 888, endPoint y: 636, distance: 104.4
drag, startPoint x: 807, startPoint y: 660, endPoint x: 923, endPoint y: 659, distance: 116.0
drag, startPoint x: 929, startPoint y: 656, endPoint x: 1059, endPoint y: 656, distance: 130.4
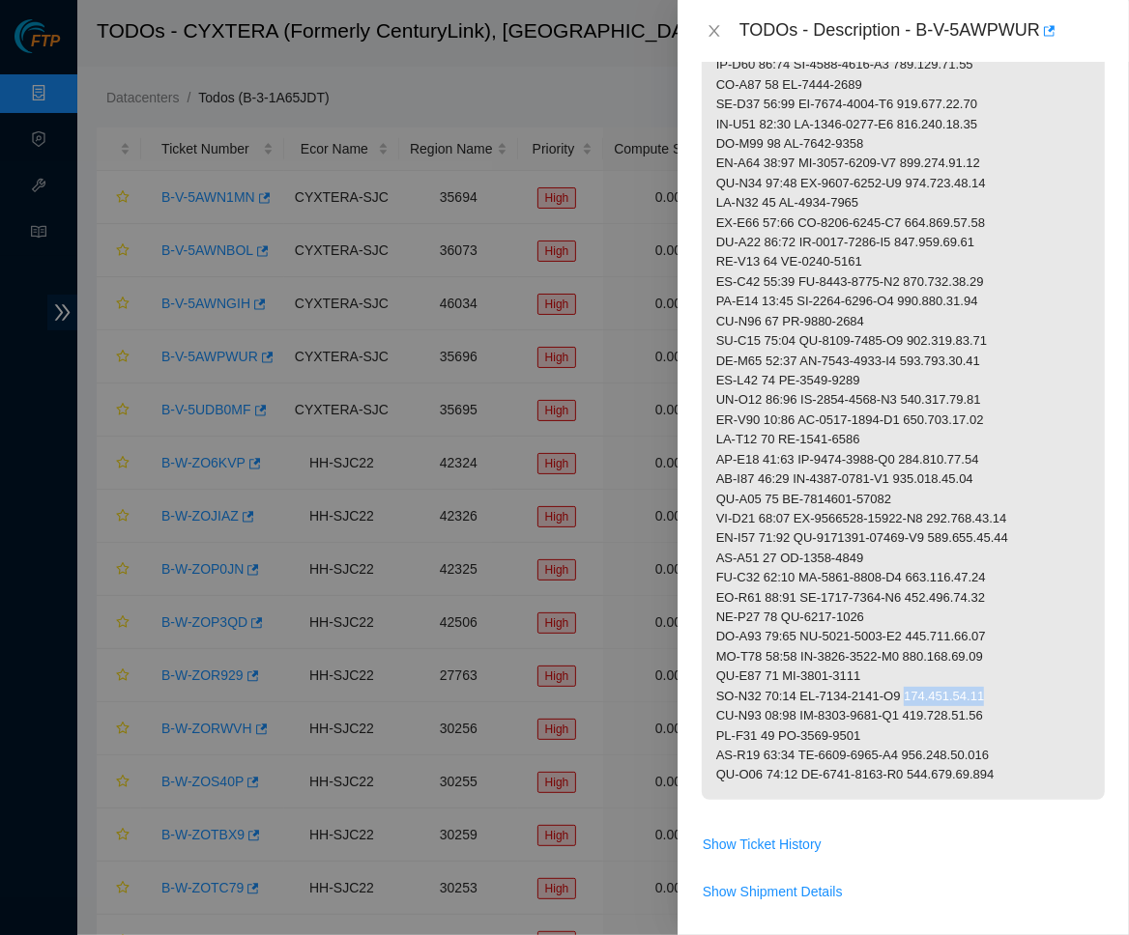
drag, startPoint x: 787, startPoint y: 697, endPoint x: 884, endPoint y: 697, distance: 96.6
click at [1108, 615] on div "Problem Type Deconstruction DP name DP77157 Rack Number N/A Machine Number N/A …" at bounding box center [902, 498] width 451 height 873
drag, startPoint x: 808, startPoint y: 716, endPoint x: 923, endPoint y: 714, distance: 115.0
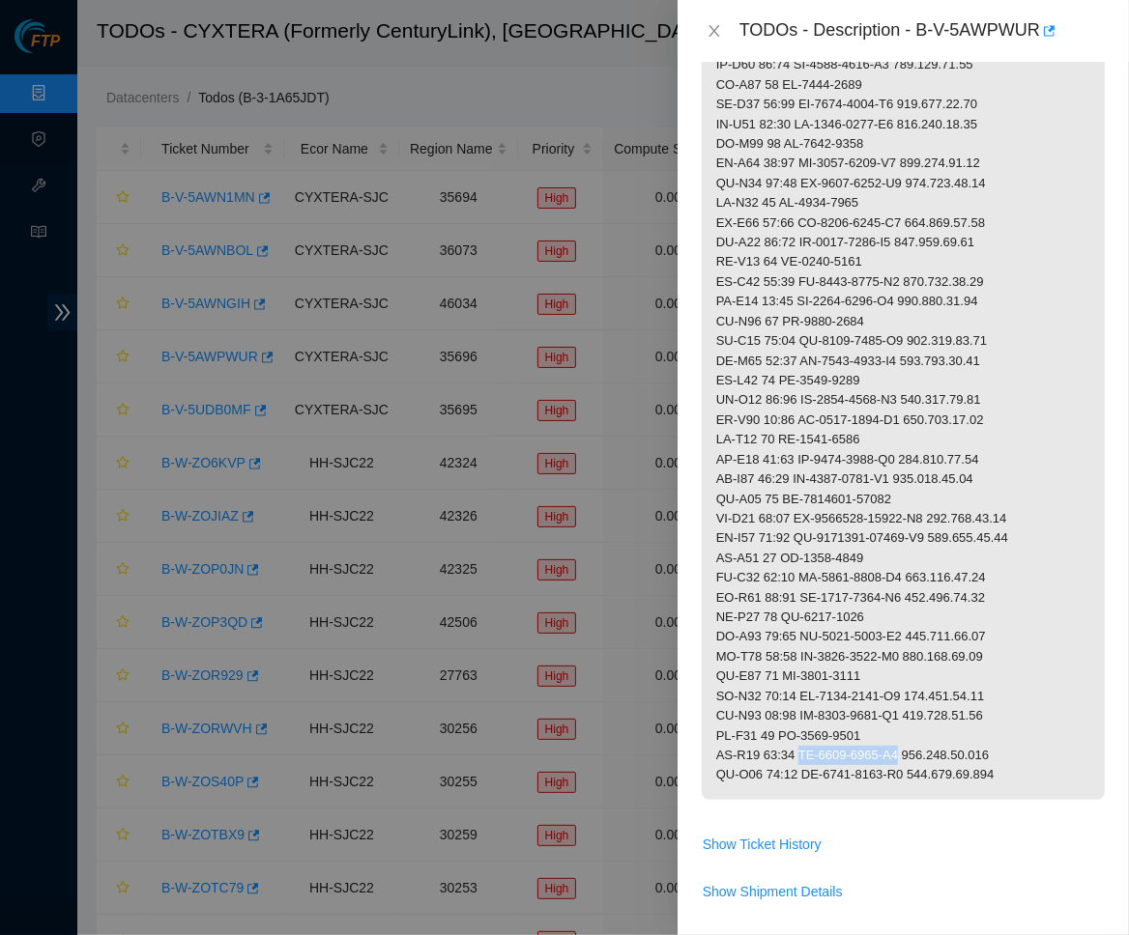
drag, startPoint x: 930, startPoint y: 714, endPoint x: 1086, endPoint y: 714, distance: 156.5
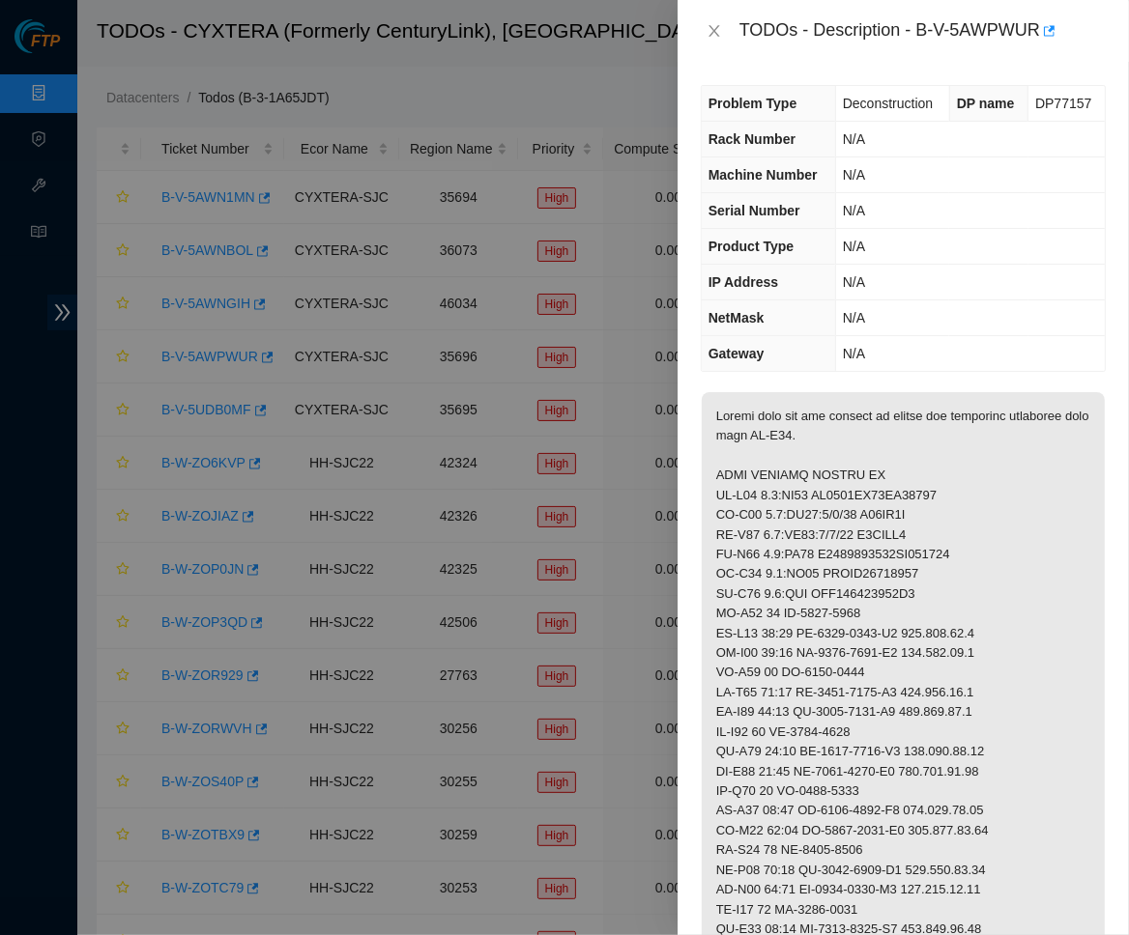
scroll to position [0, 0]
click at [800, 208] on span "Serial Number" at bounding box center [754, 210] width 92 height 15
click at [719, 38] on button "Close" at bounding box center [714, 31] width 27 height 18
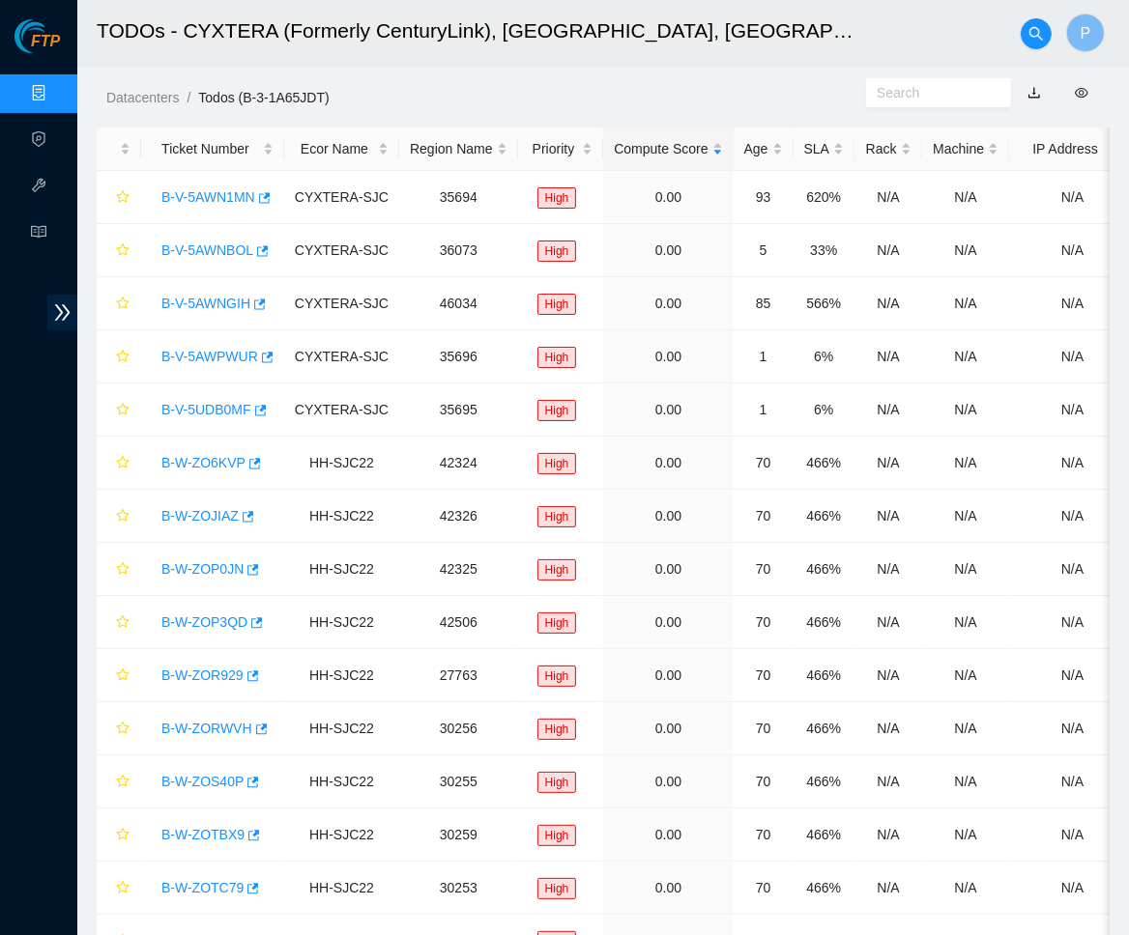
click at [1129, 38] on div "TODOs - Description - undefined Problem Type N/A Rack Number N/A Machine Number…" at bounding box center [1129, 467] width 0 height 935
click at [235, 207] on div "B-V-5AWN1MN" at bounding box center [213, 197] width 122 height 31
click at [235, 201] on link "B-V-5AWN1MN" at bounding box center [208, 196] width 94 height 15
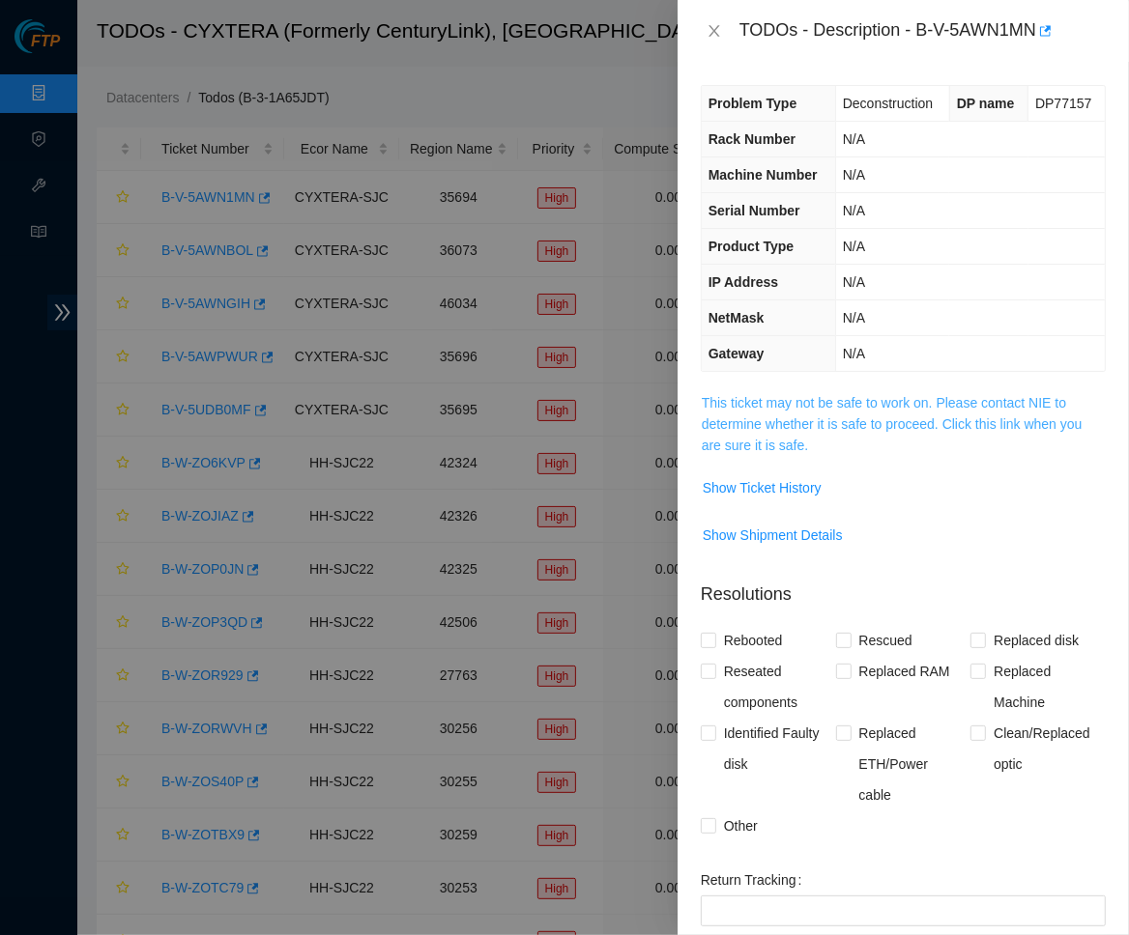
click at [809, 415] on link "This ticket may not be safe to work on. Please contact NIE to determine whether…" at bounding box center [891, 424] width 381 height 58
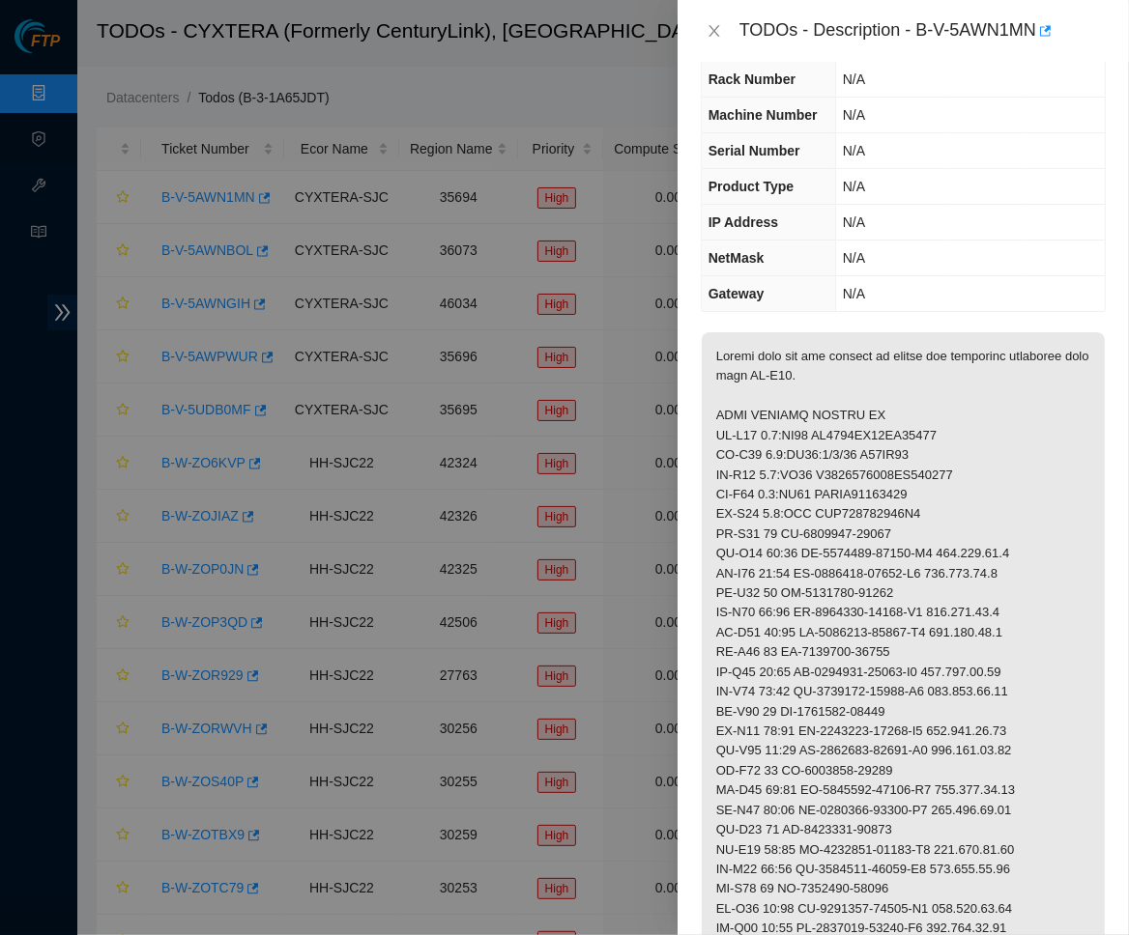
scroll to position [66, 0]
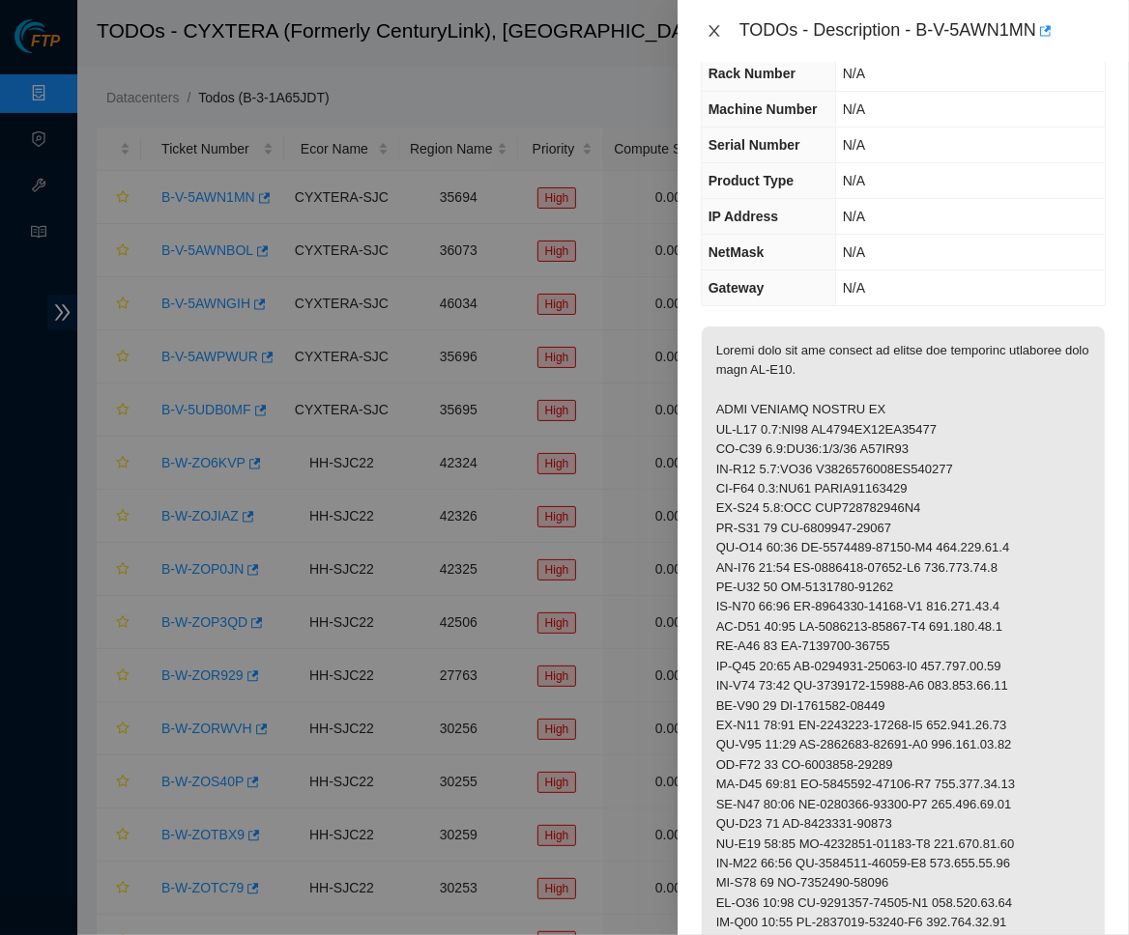
click at [712, 28] on icon "close" at bounding box center [713, 31] width 11 height 12
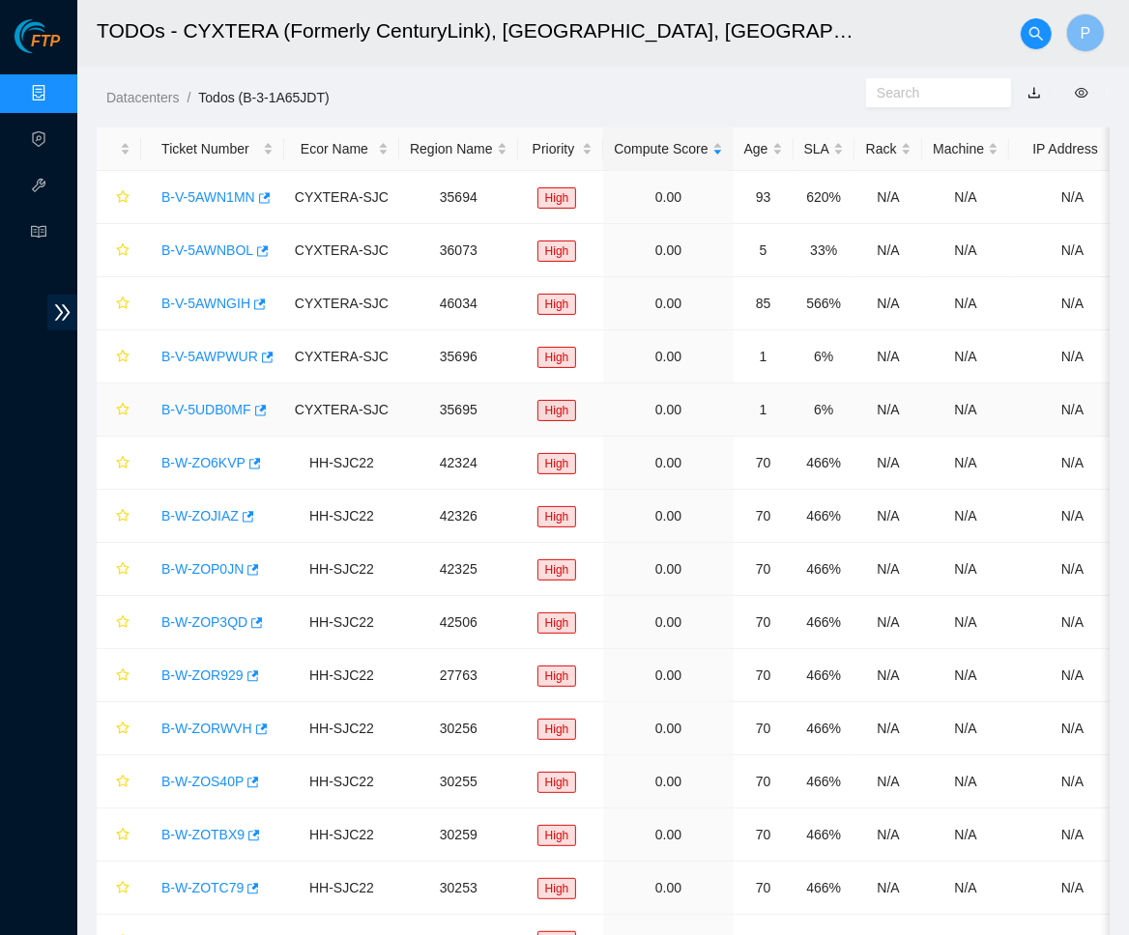
click at [215, 409] on link "B-V-5UDB0MF" at bounding box center [206, 409] width 90 height 15
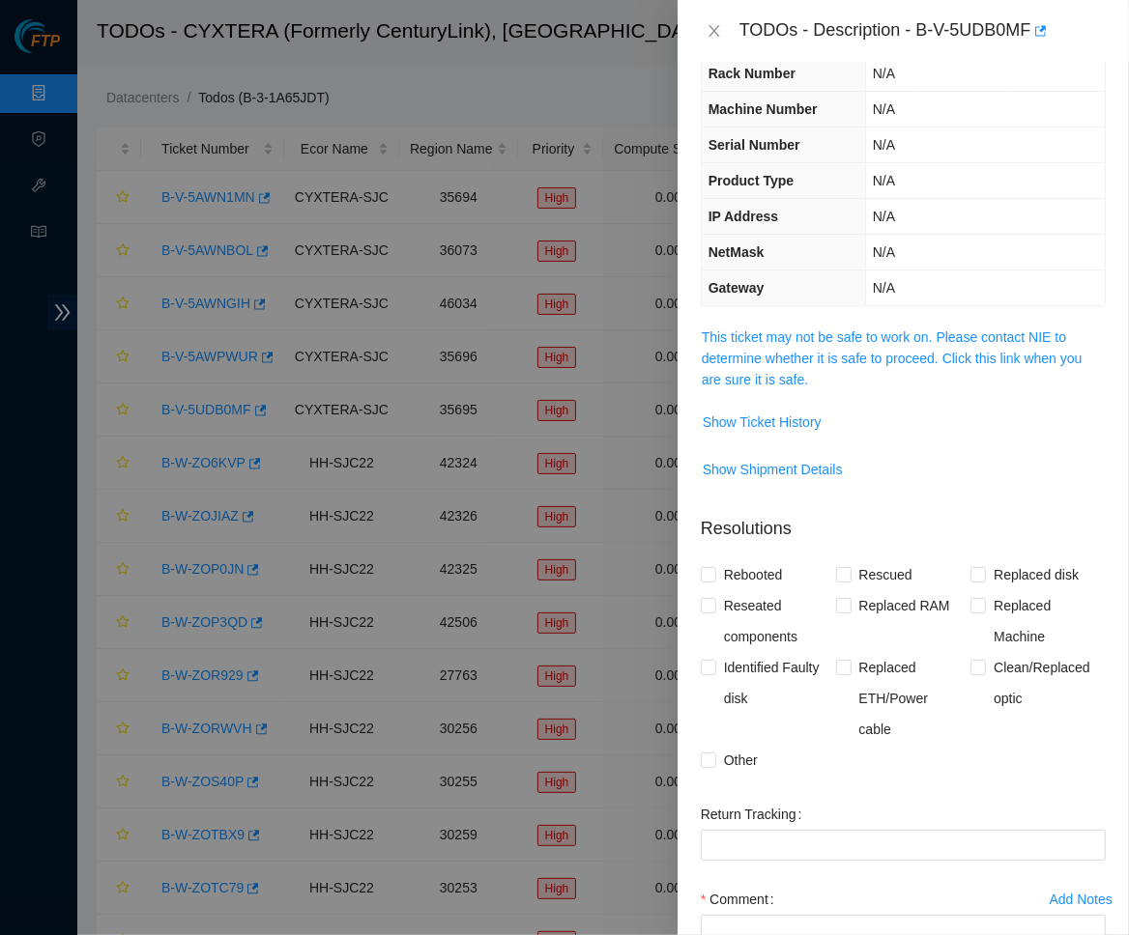
click at [934, 374] on span "This ticket may not be safe to work on. Please contact NIE to determine whether…" at bounding box center [902, 359] width 403 height 64
click at [934, 359] on span "This ticket may not be safe to work on. Please contact NIE to determine whether…" at bounding box center [902, 359] width 403 height 64
click at [935, 344] on link "This ticket may not be safe to work on. Please contact NIE to determine whether…" at bounding box center [891, 358] width 381 height 58
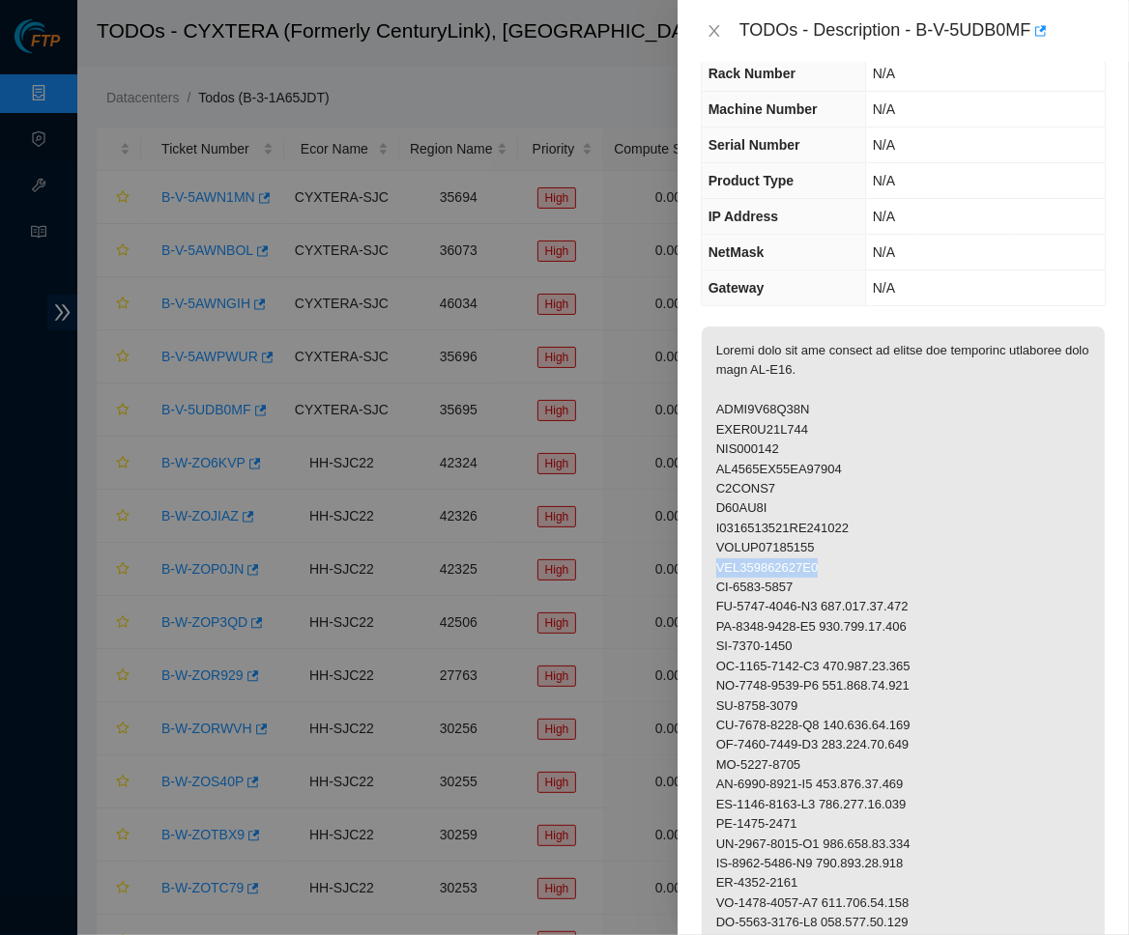
drag, startPoint x: 840, startPoint y: 557, endPoint x: 716, endPoint y: 558, distance: 123.7
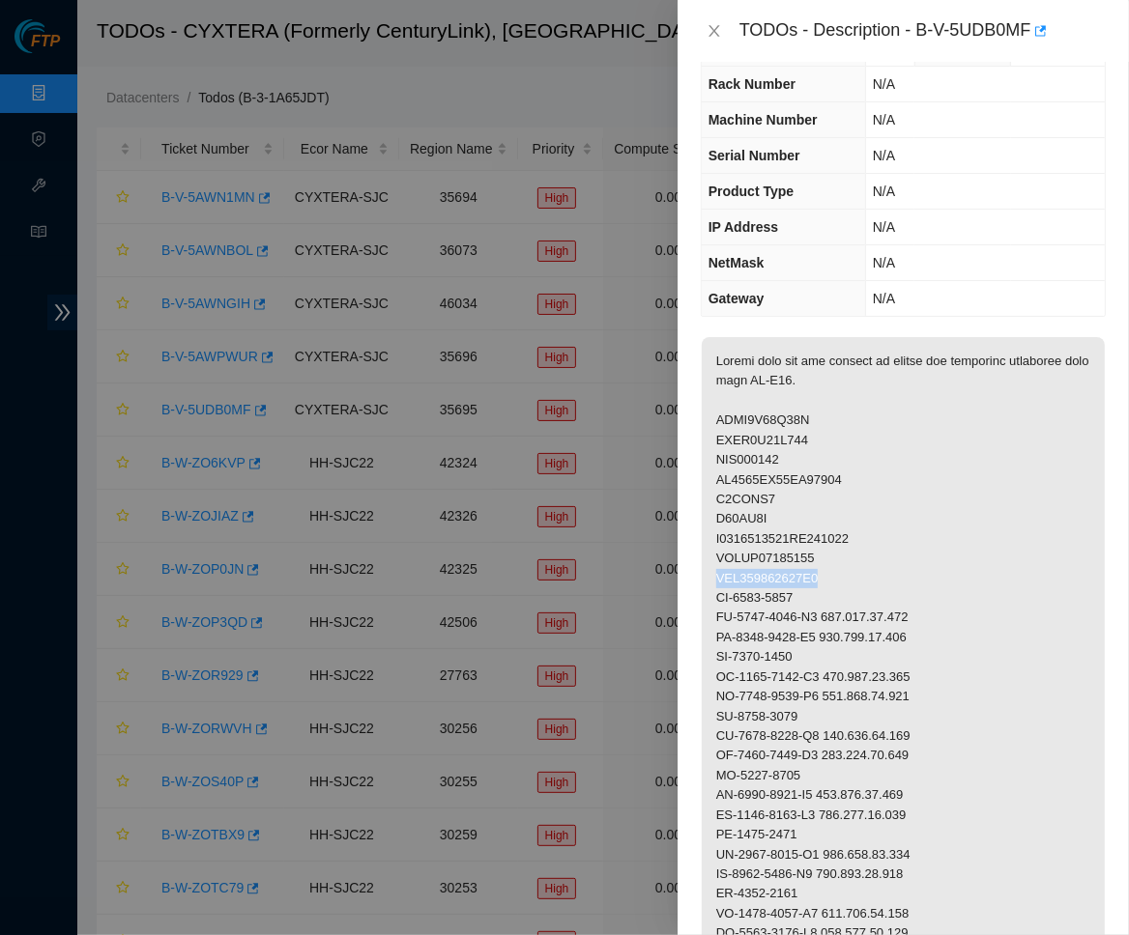
scroll to position [17, 0]
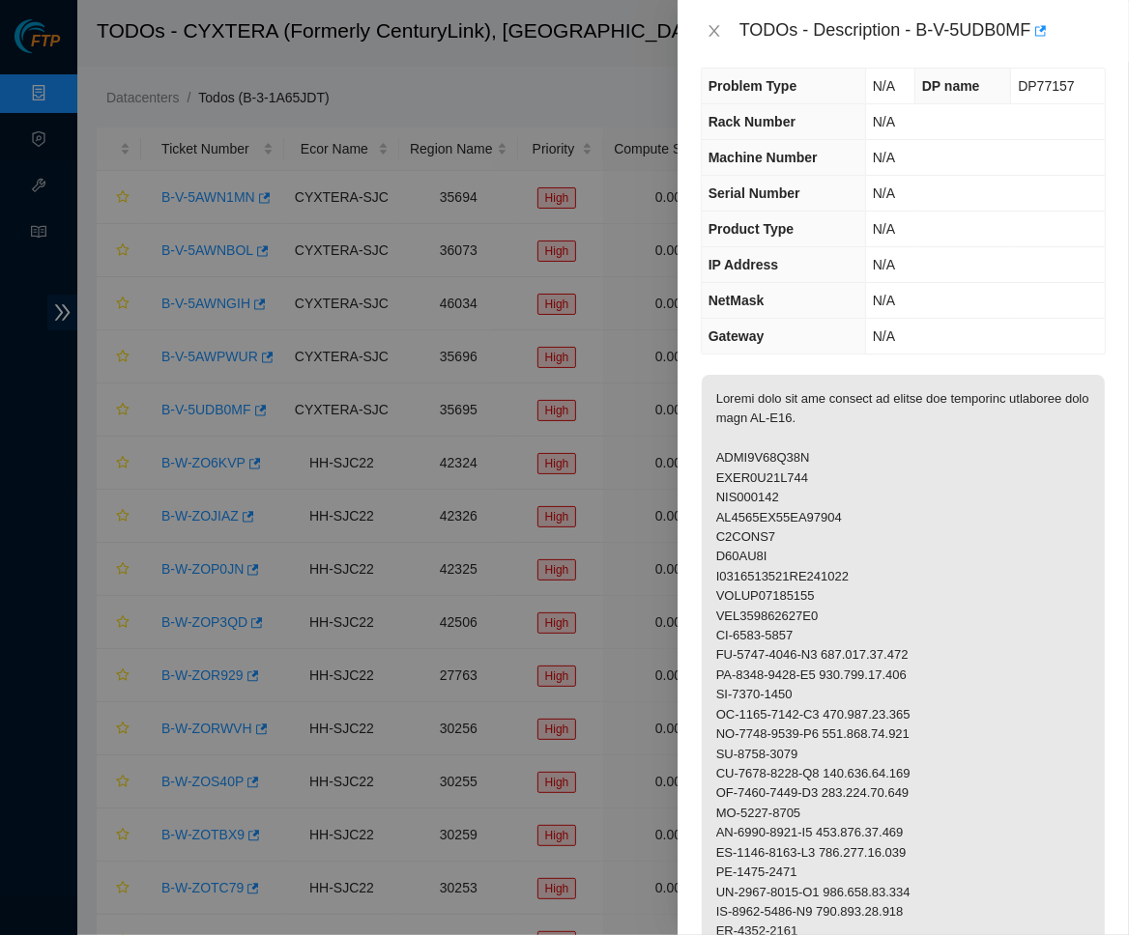
click at [707, 28] on icon "close" at bounding box center [713, 30] width 15 height 15
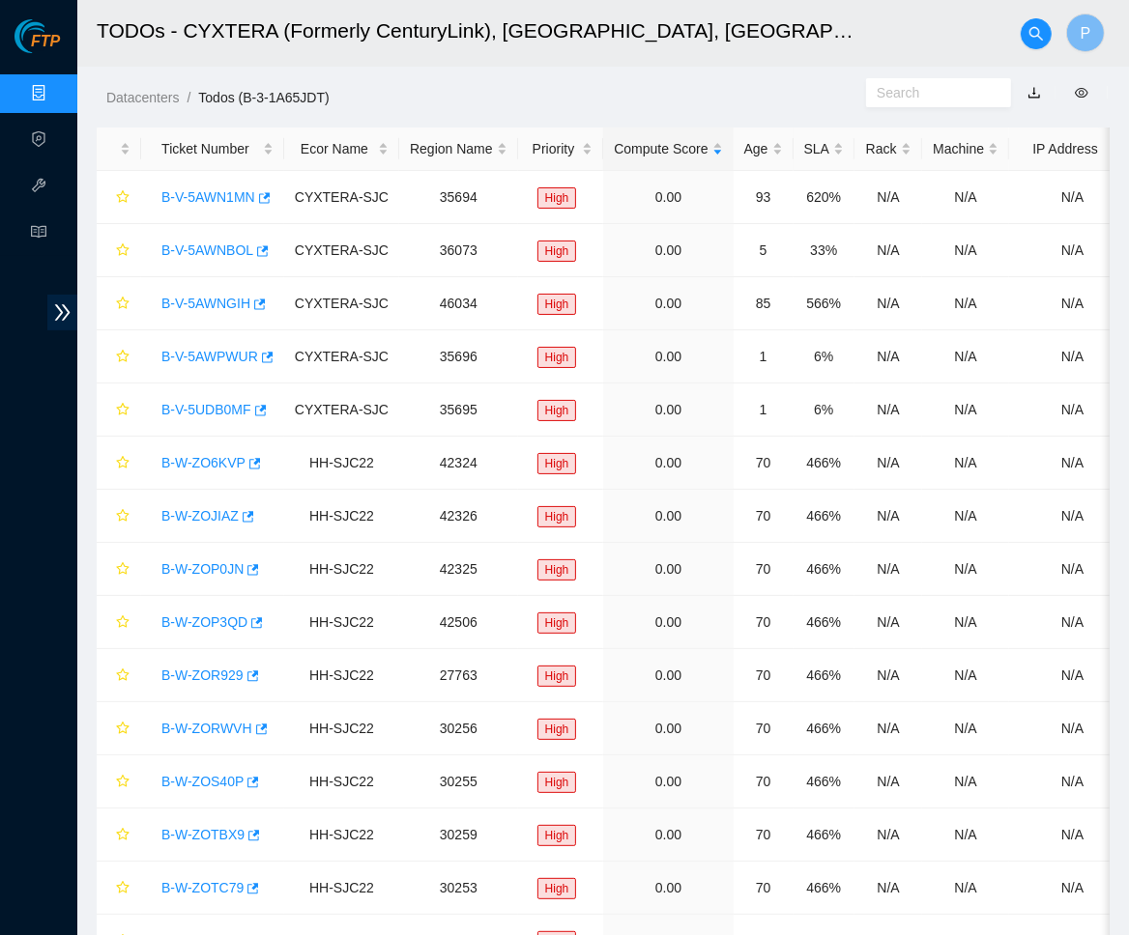
click at [56, 91] on link "Data Centers" at bounding box center [95, 93] width 79 height 15
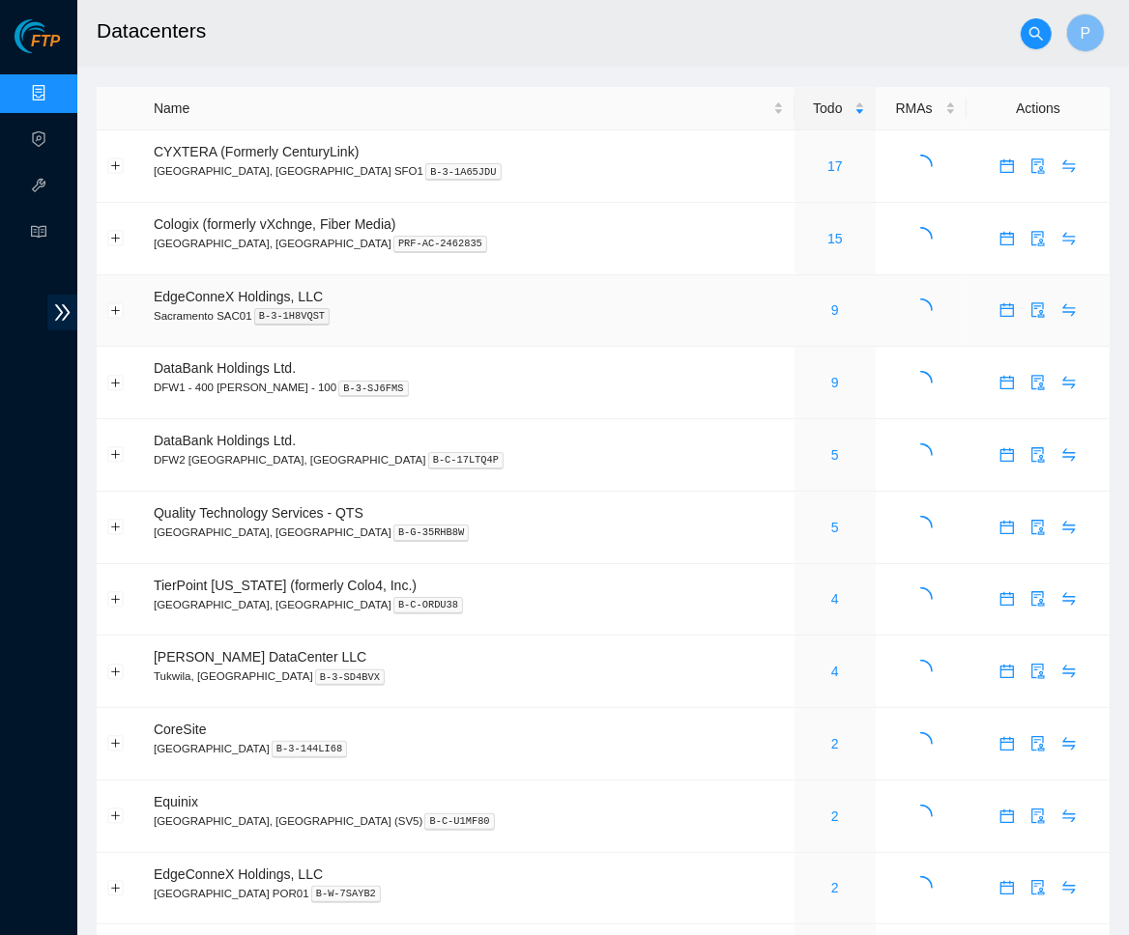
click at [794, 333] on td "9" at bounding box center [834, 311] width 81 height 72
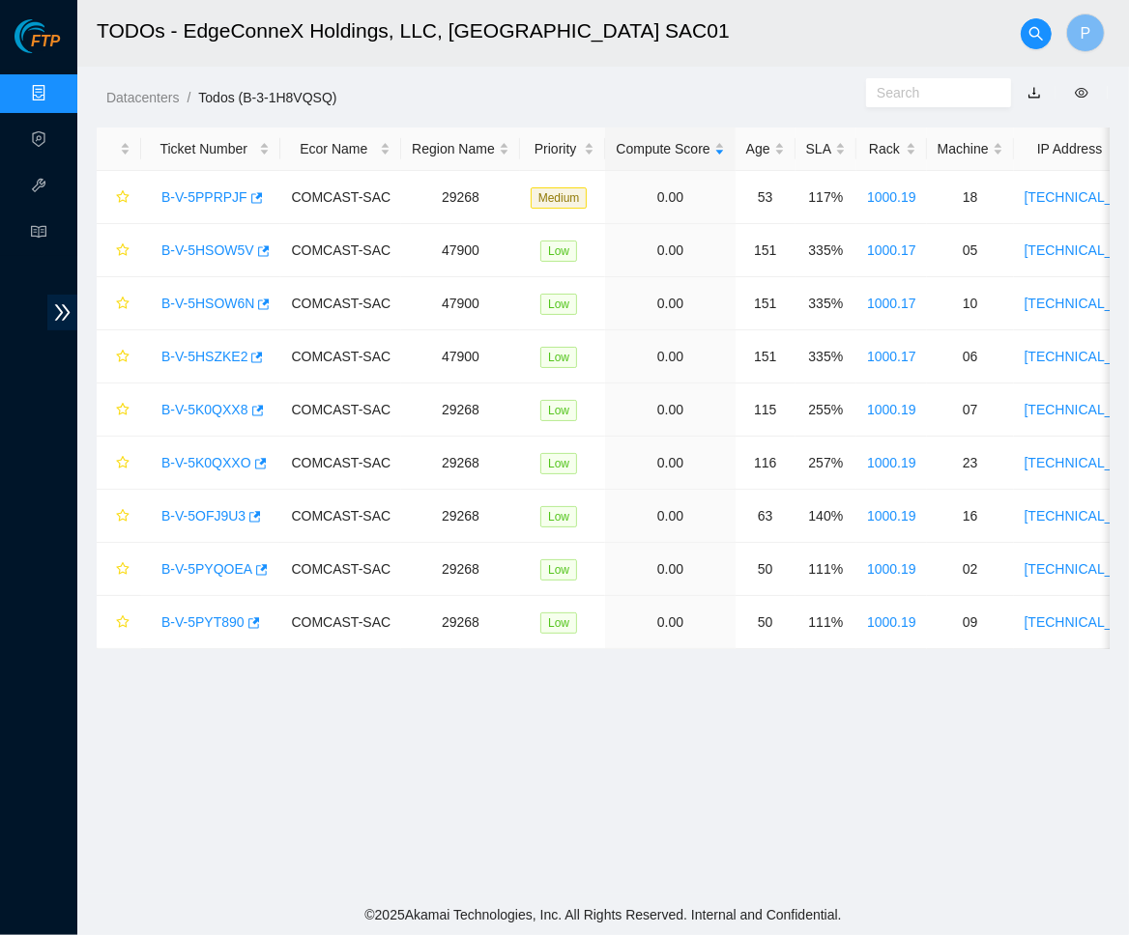
click at [56, 86] on link "Data Centers" at bounding box center [95, 93] width 79 height 15
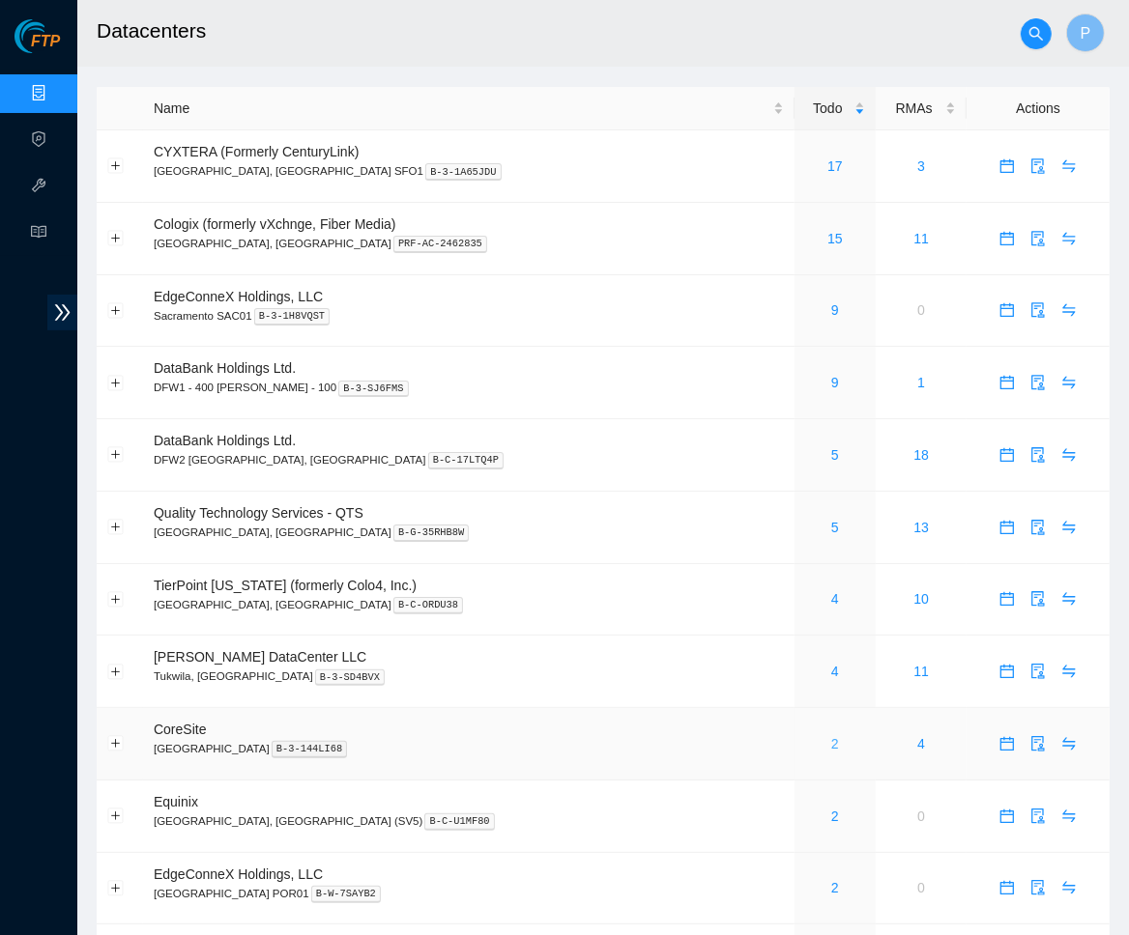
click at [831, 736] on link "2" at bounding box center [835, 743] width 8 height 15
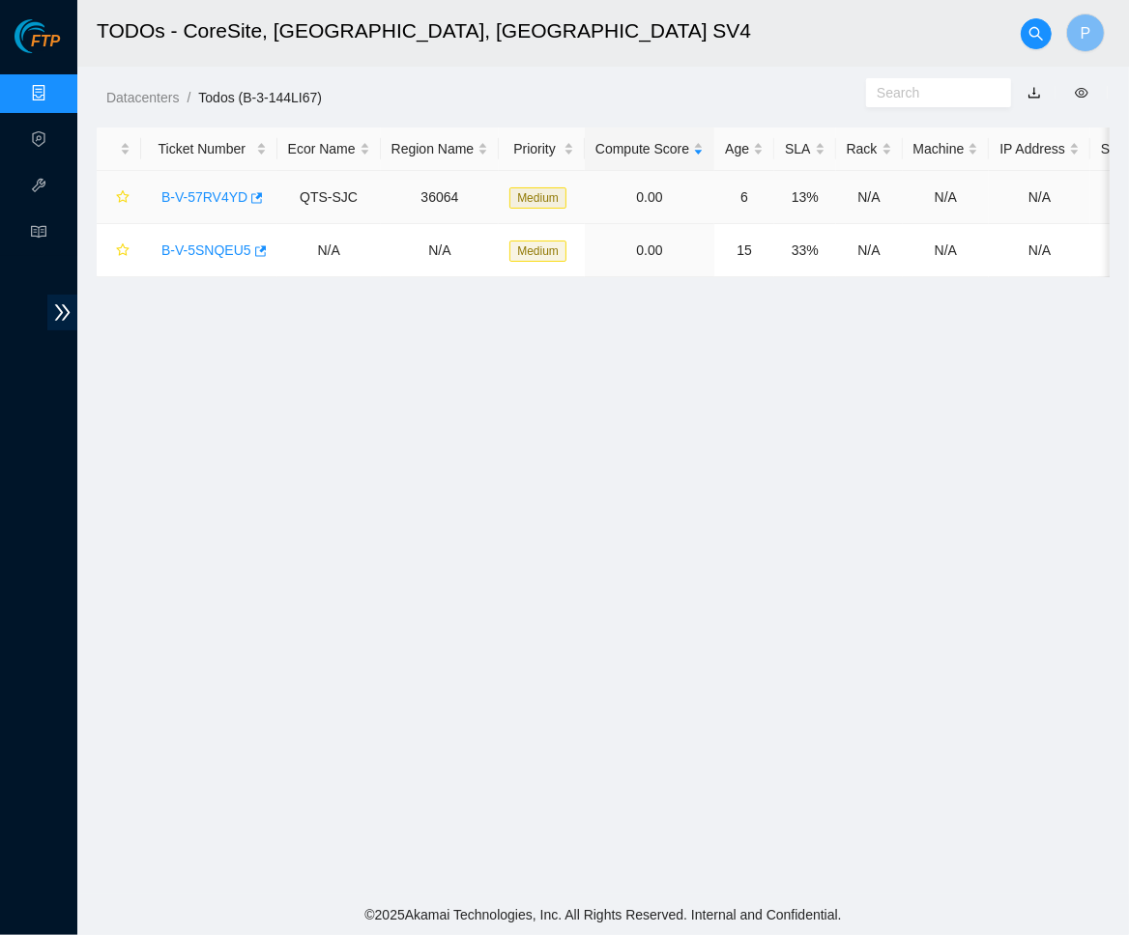
click at [215, 190] on link "B-V-57RV4YD" at bounding box center [204, 196] width 86 height 15
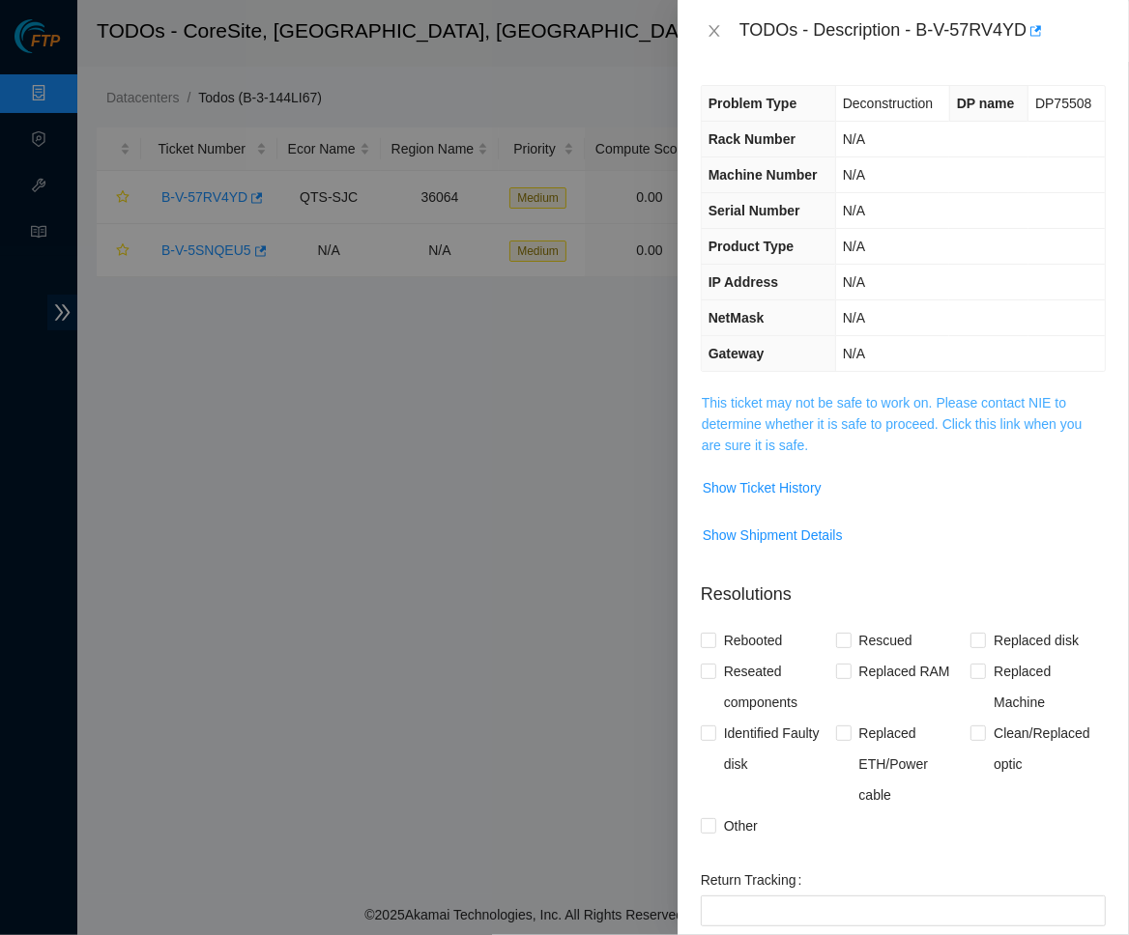
click at [868, 400] on link "This ticket may not be safe to work on. Please contact NIE to determine whether…" at bounding box center [891, 424] width 381 height 58
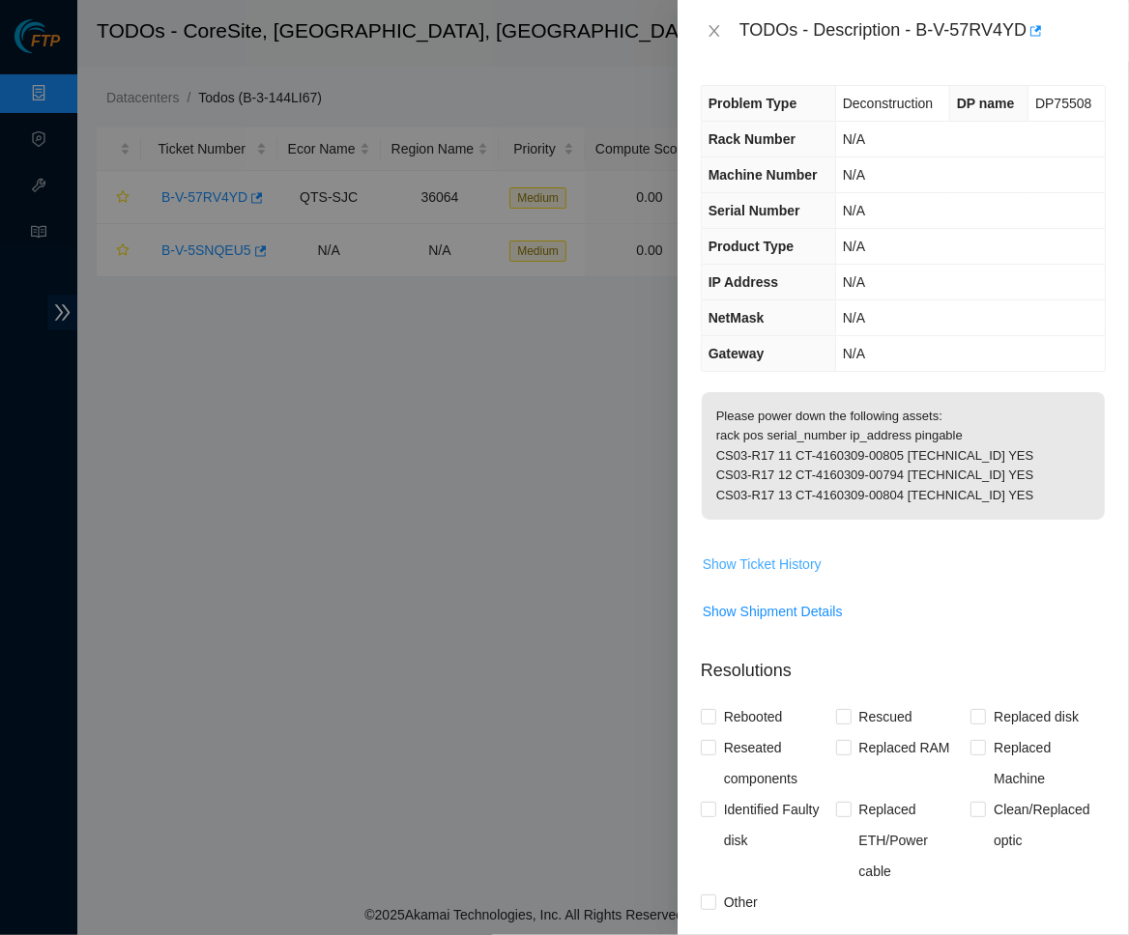
click at [767, 562] on button "Show Ticket History" at bounding box center [761, 564] width 121 height 31
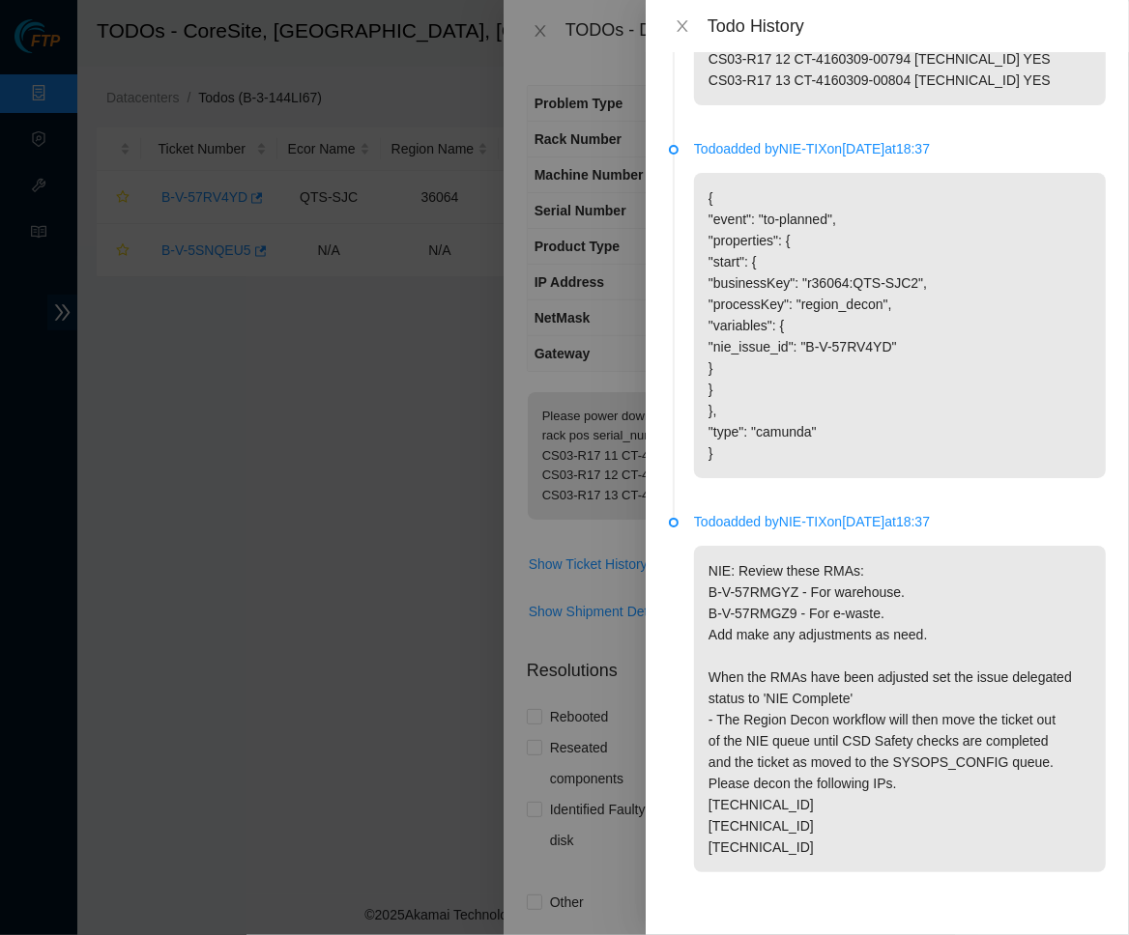
scroll to position [146, 0]
click at [675, 23] on icon "close" at bounding box center [681, 25] width 15 height 15
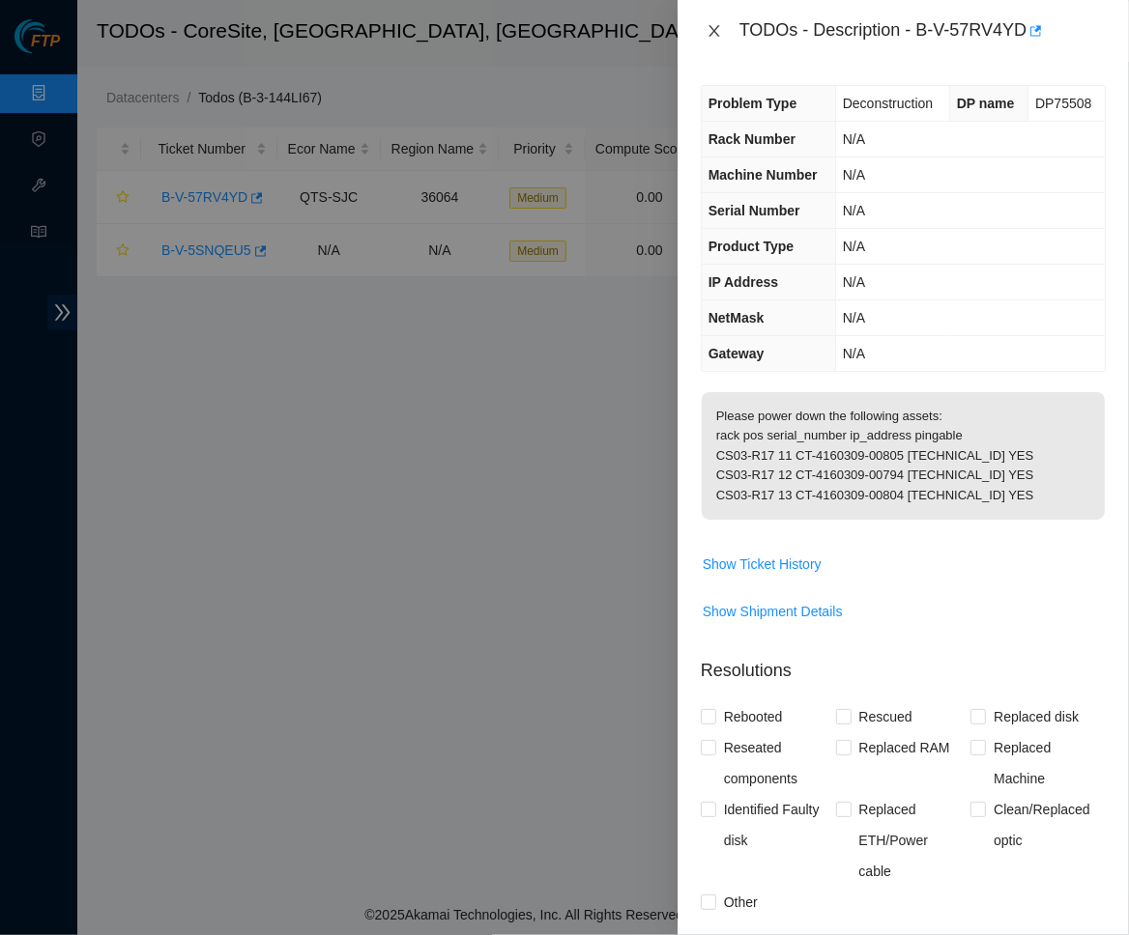
click at [713, 30] on icon "close" at bounding box center [713, 31] width 11 height 12
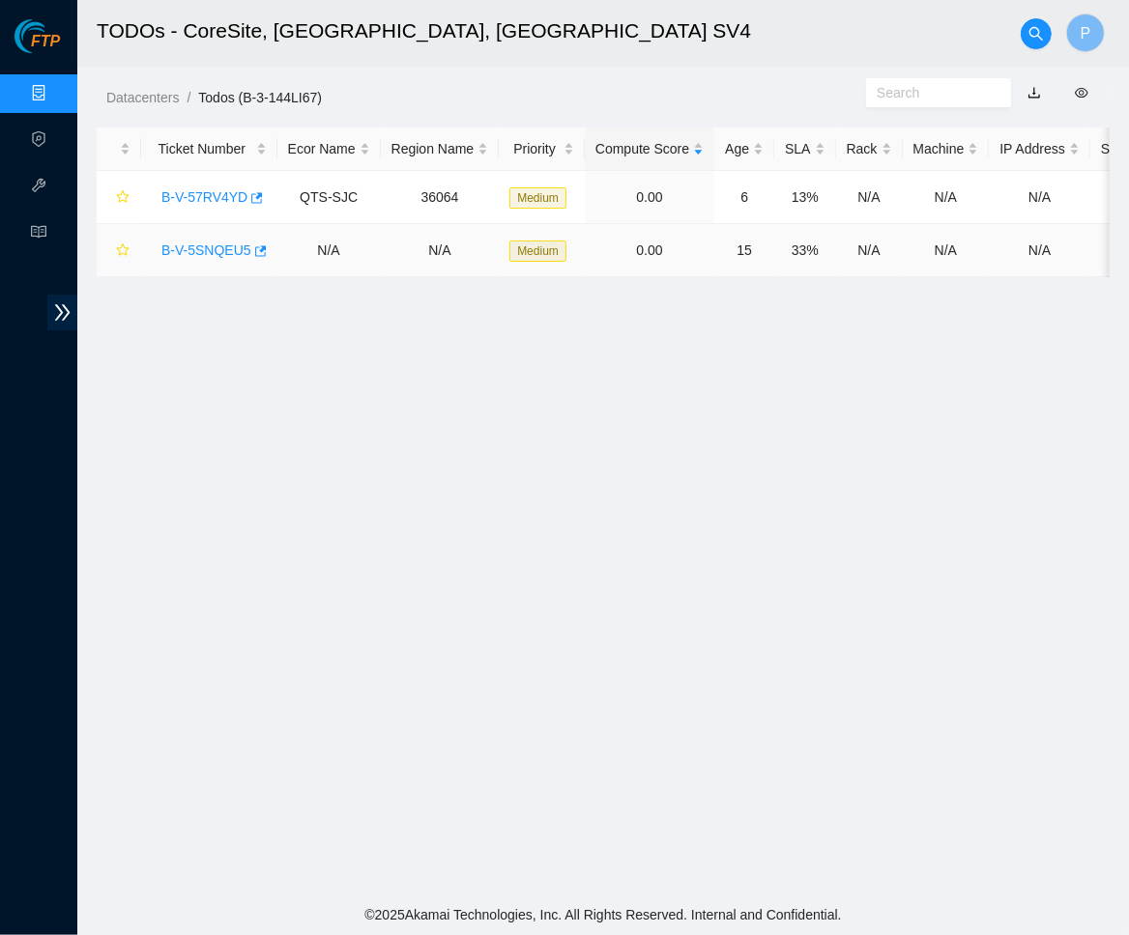
click at [215, 249] on link "B-V-5SNQEU5" at bounding box center [206, 250] width 90 height 15
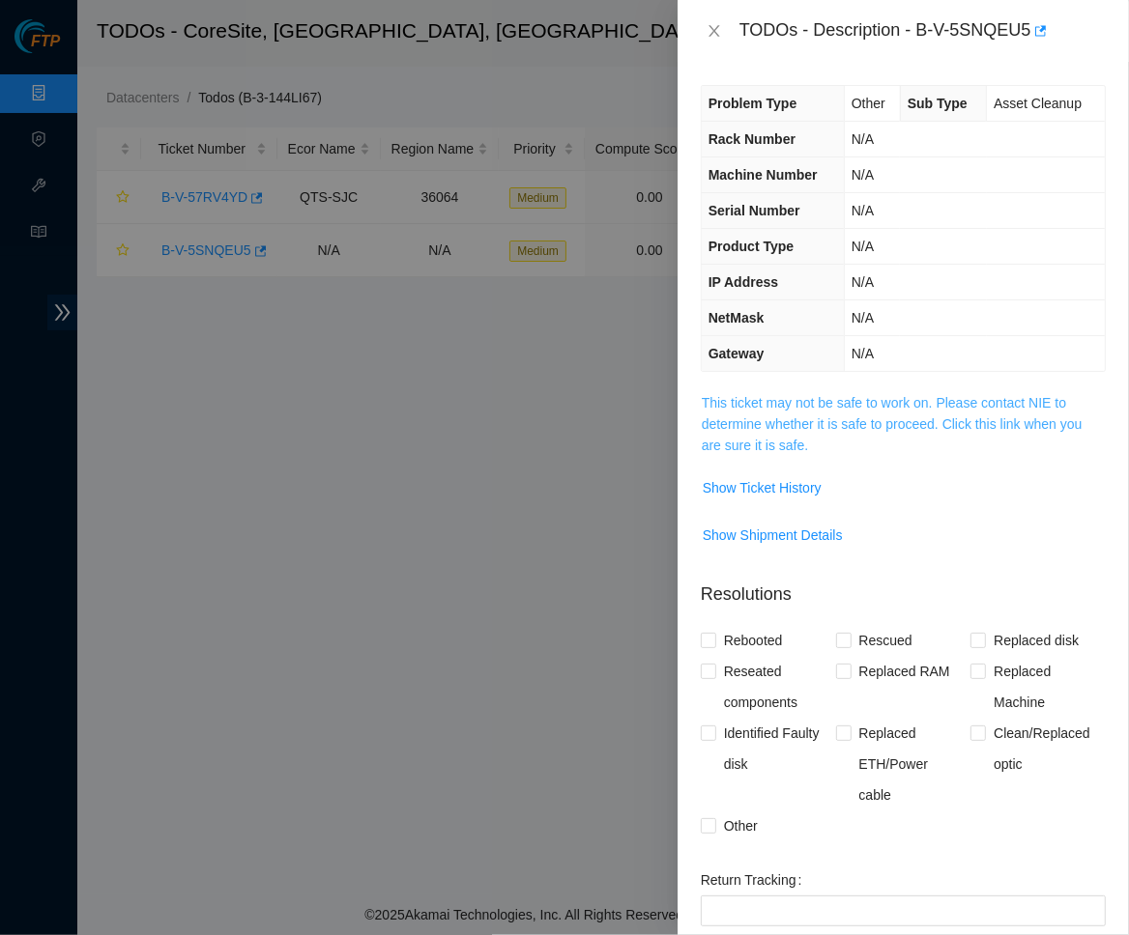
click at [922, 401] on link "This ticket may not be safe to work on. Please contact NIE to determine whether…" at bounding box center [891, 424] width 381 height 58
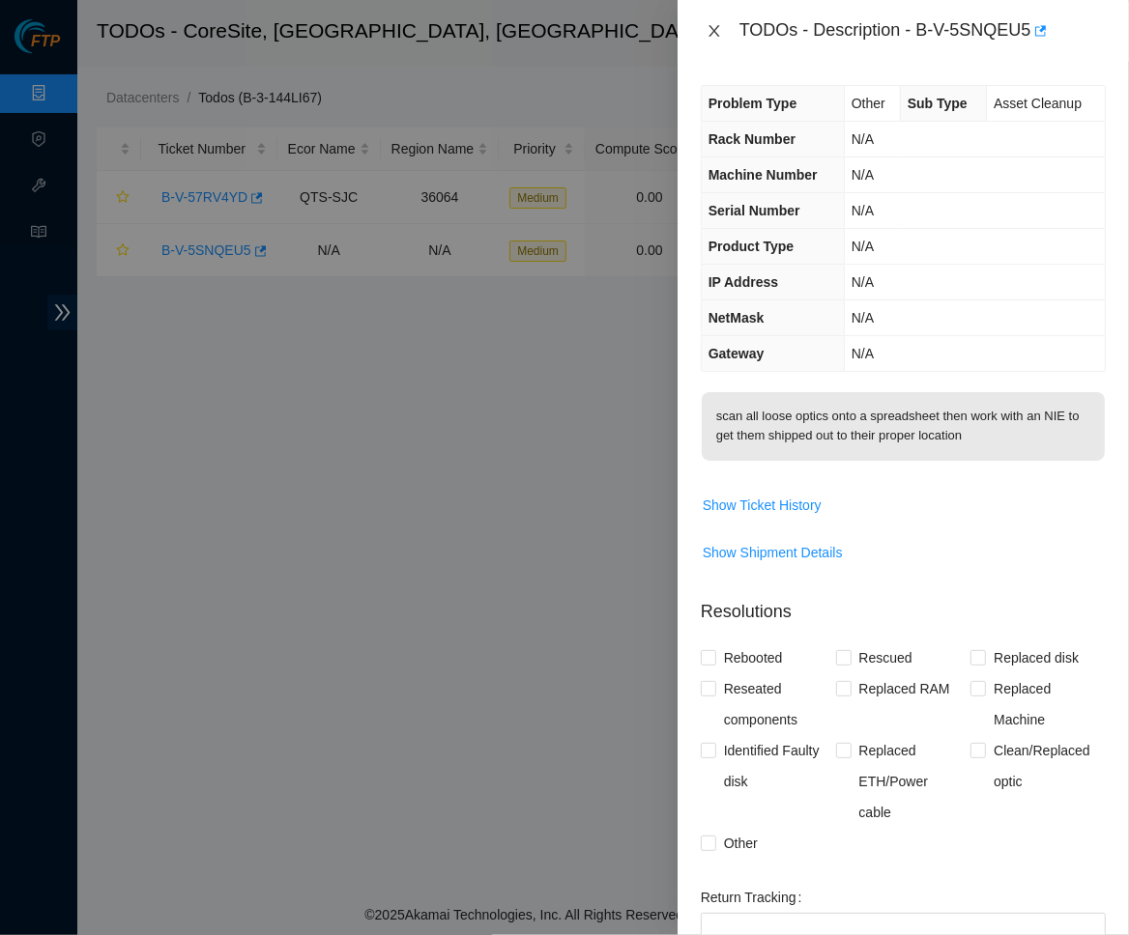
click at [716, 22] on button "Close" at bounding box center [714, 31] width 27 height 18
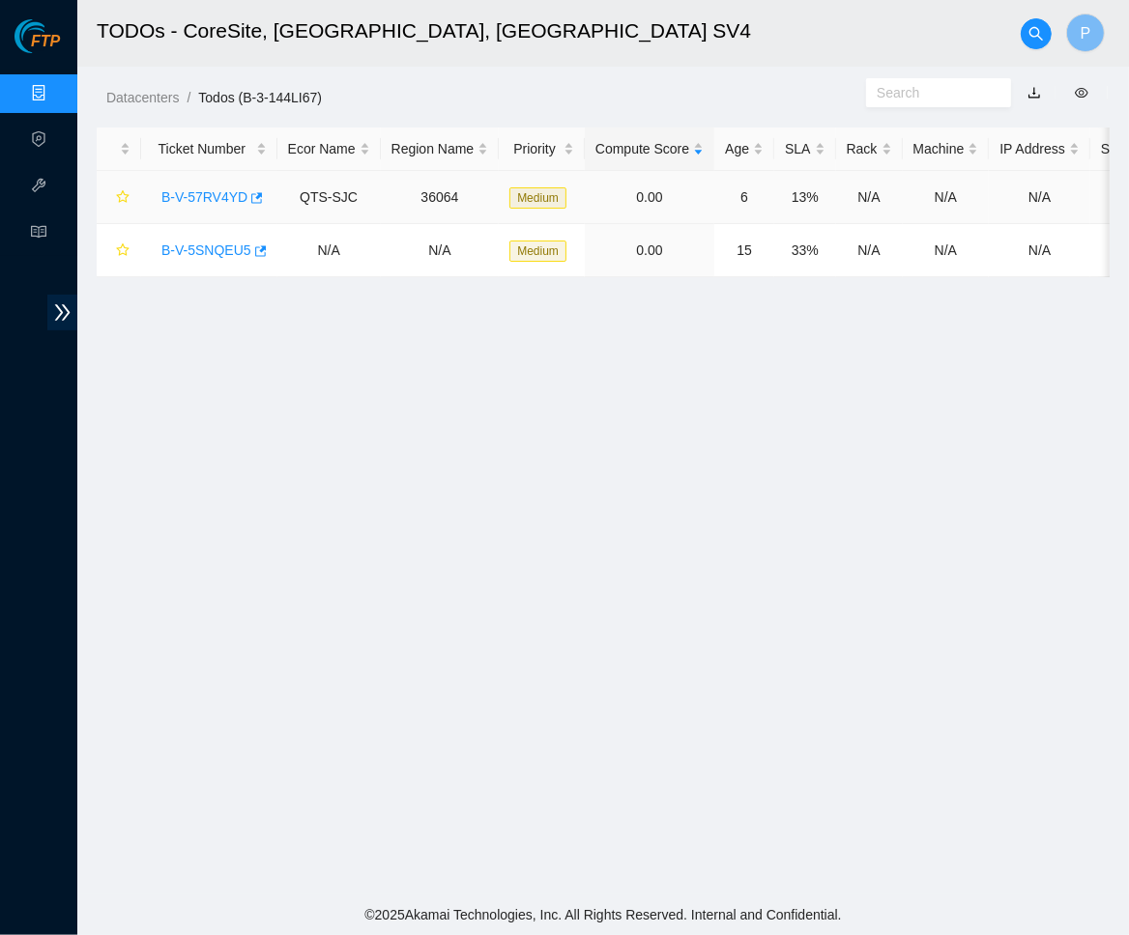
click at [209, 192] on link "B-V-57RV4YD" at bounding box center [204, 196] width 86 height 15
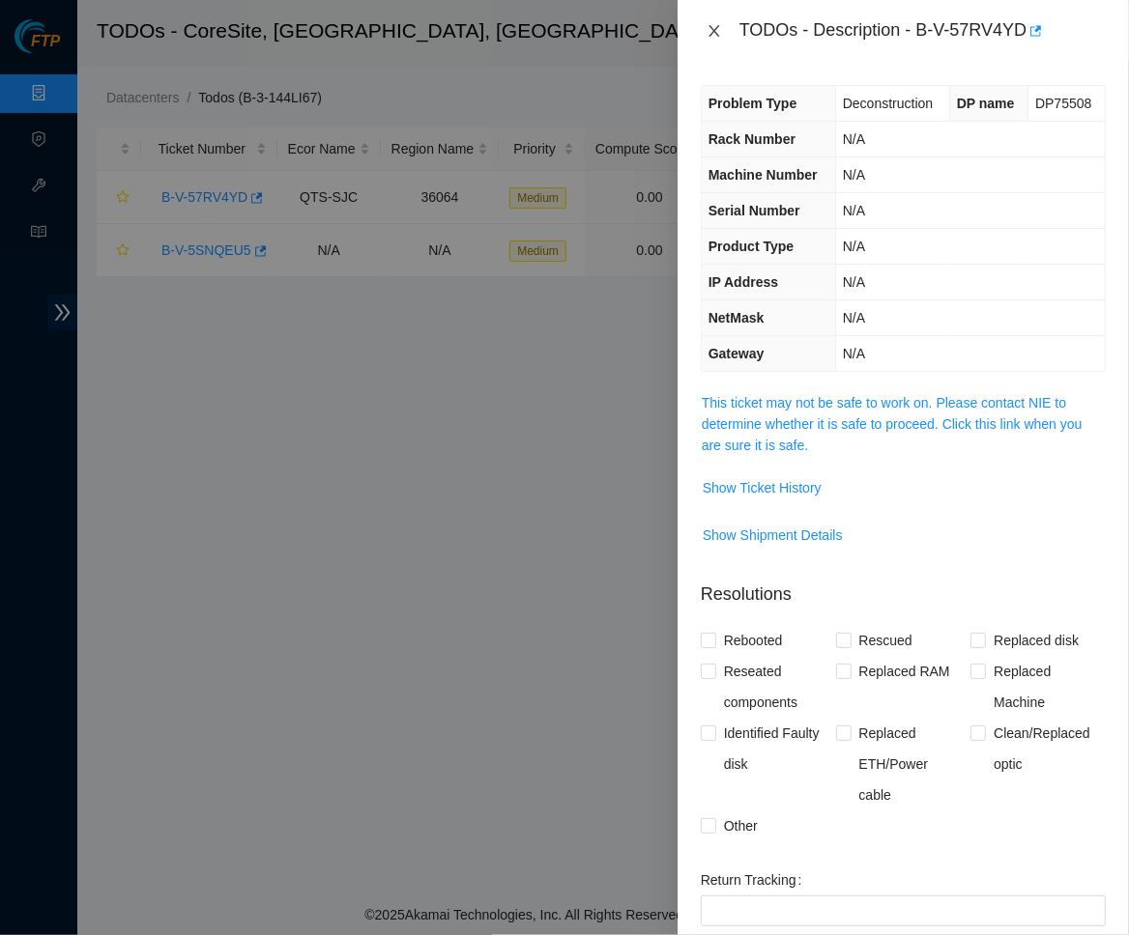
click at [711, 27] on icon "close" at bounding box center [713, 31] width 11 height 12
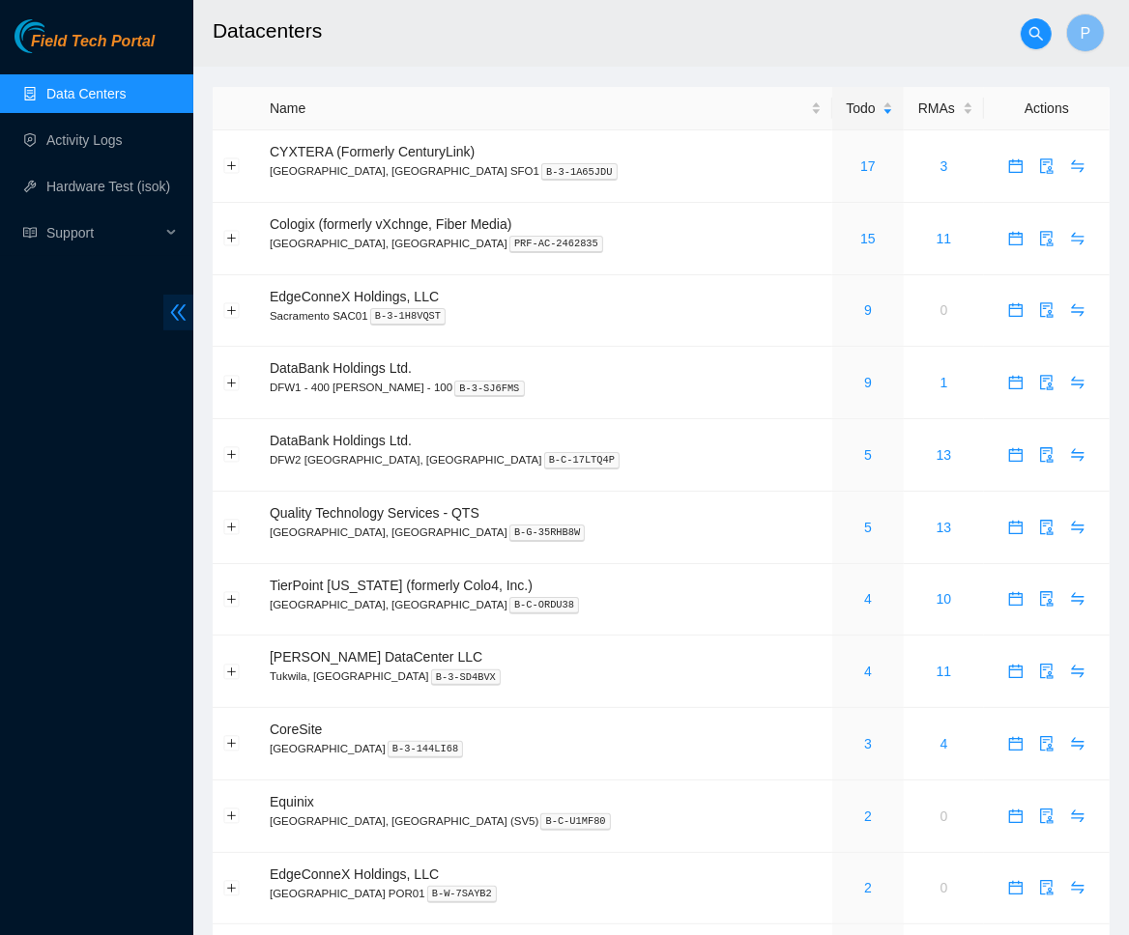
click at [185, 304] on icon "double-left" at bounding box center [178, 312] width 20 height 20
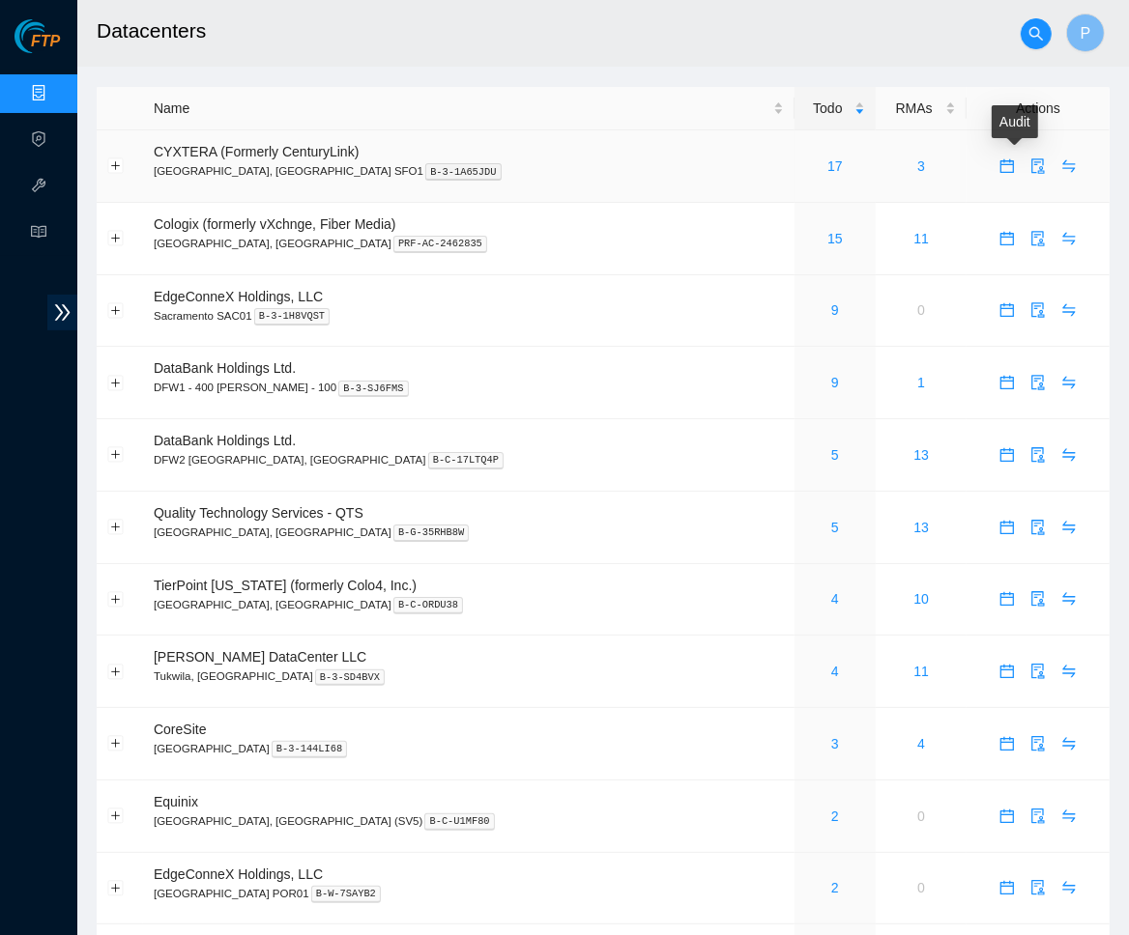
click at [1030, 159] on icon "audit" at bounding box center [1037, 165] width 15 height 15
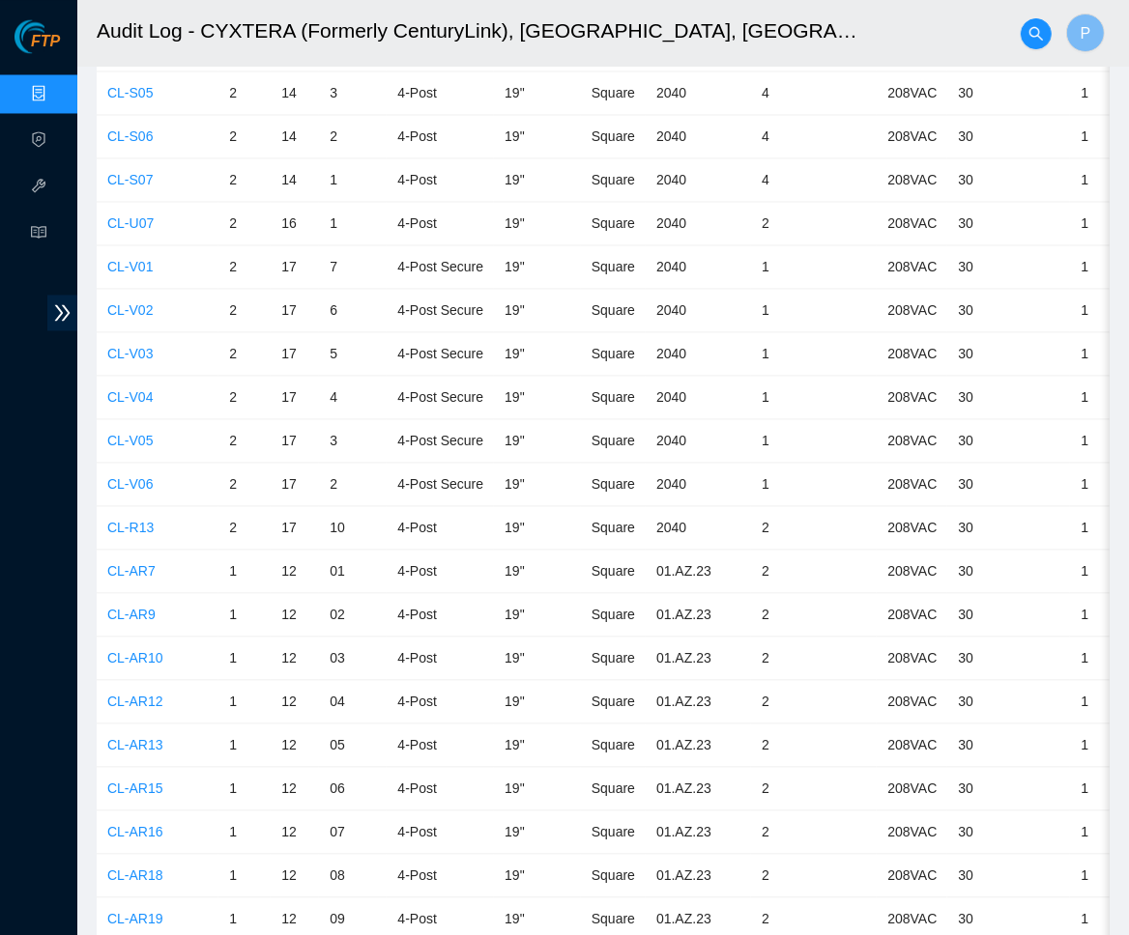
scroll to position [7238, 0]
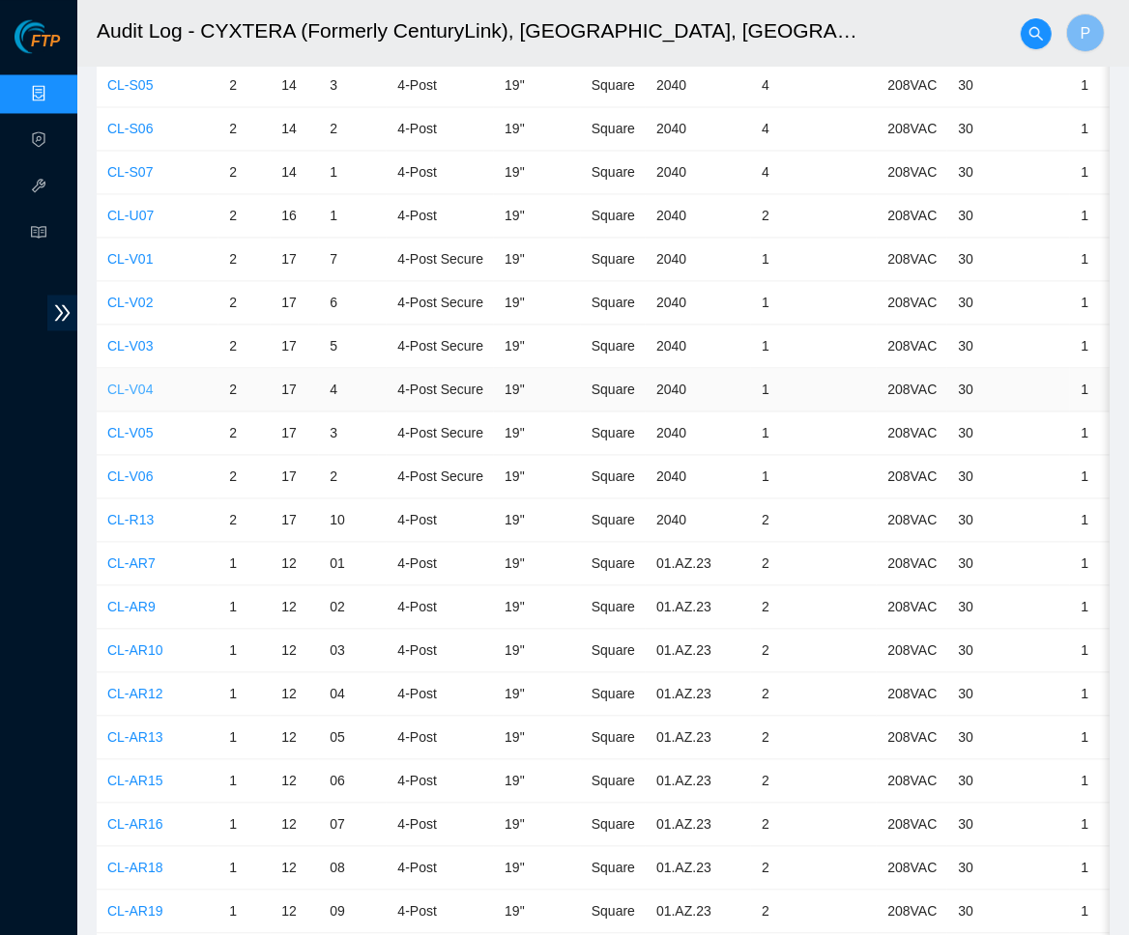
click at [134, 382] on link "CL-V04" at bounding box center [129, 389] width 45 height 15
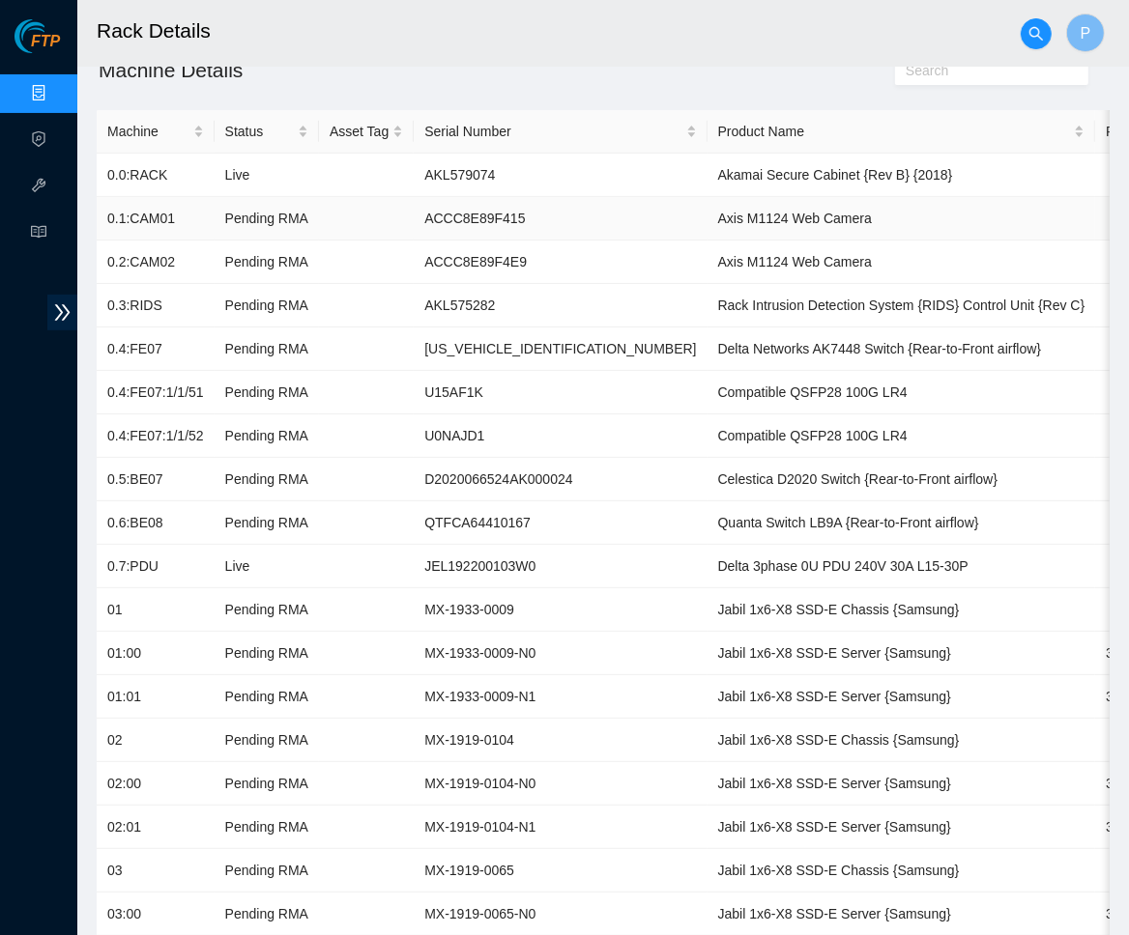
scroll to position [174, 0]
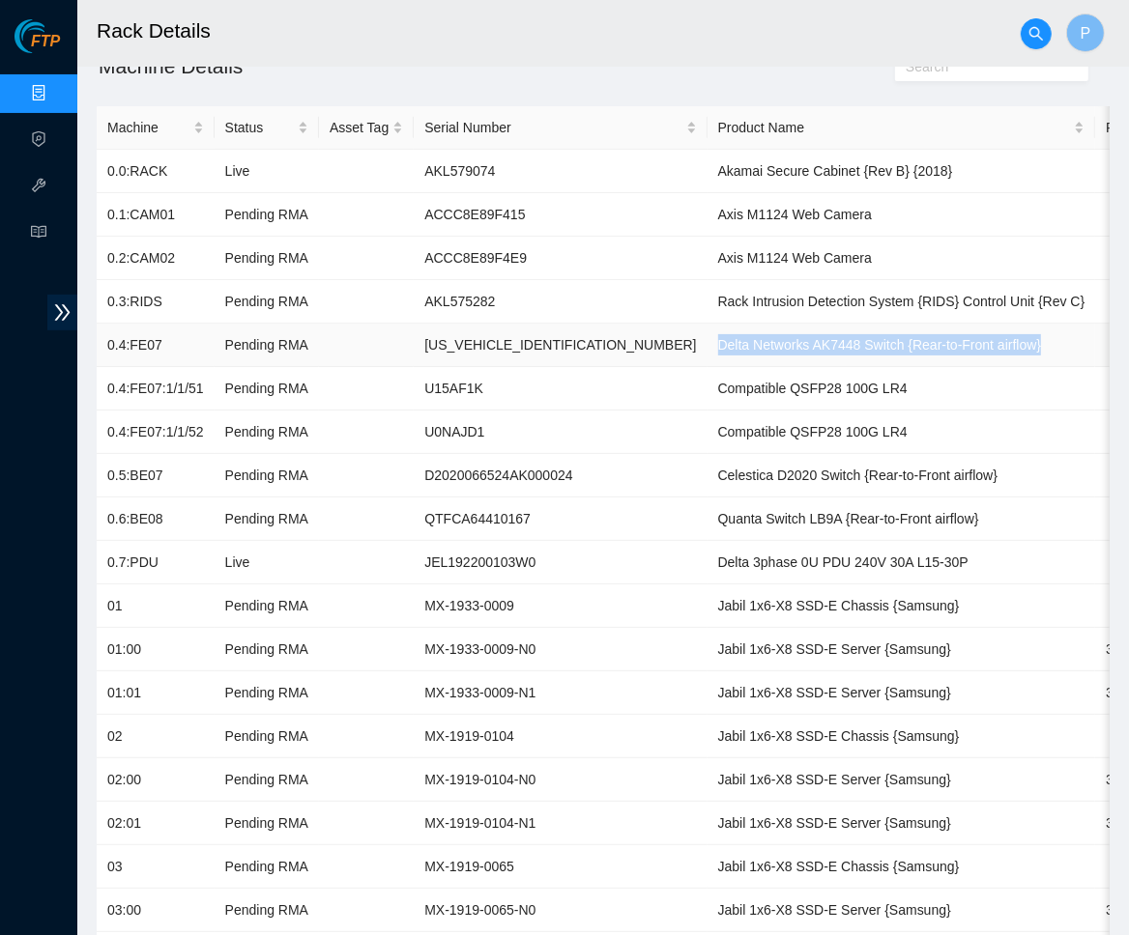
drag, startPoint x: 626, startPoint y: 337, endPoint x: 1009, endPoint y: 333, distance: 382.7
click at [1009, 333] on td "Delta Networks AK7448 Switch {Rear-to-Front airflow}" at bounding box center [901, 345] width 388 height 43
copy td "Delta Networks AK7448 Switch {Rear-to-Front airflow}"
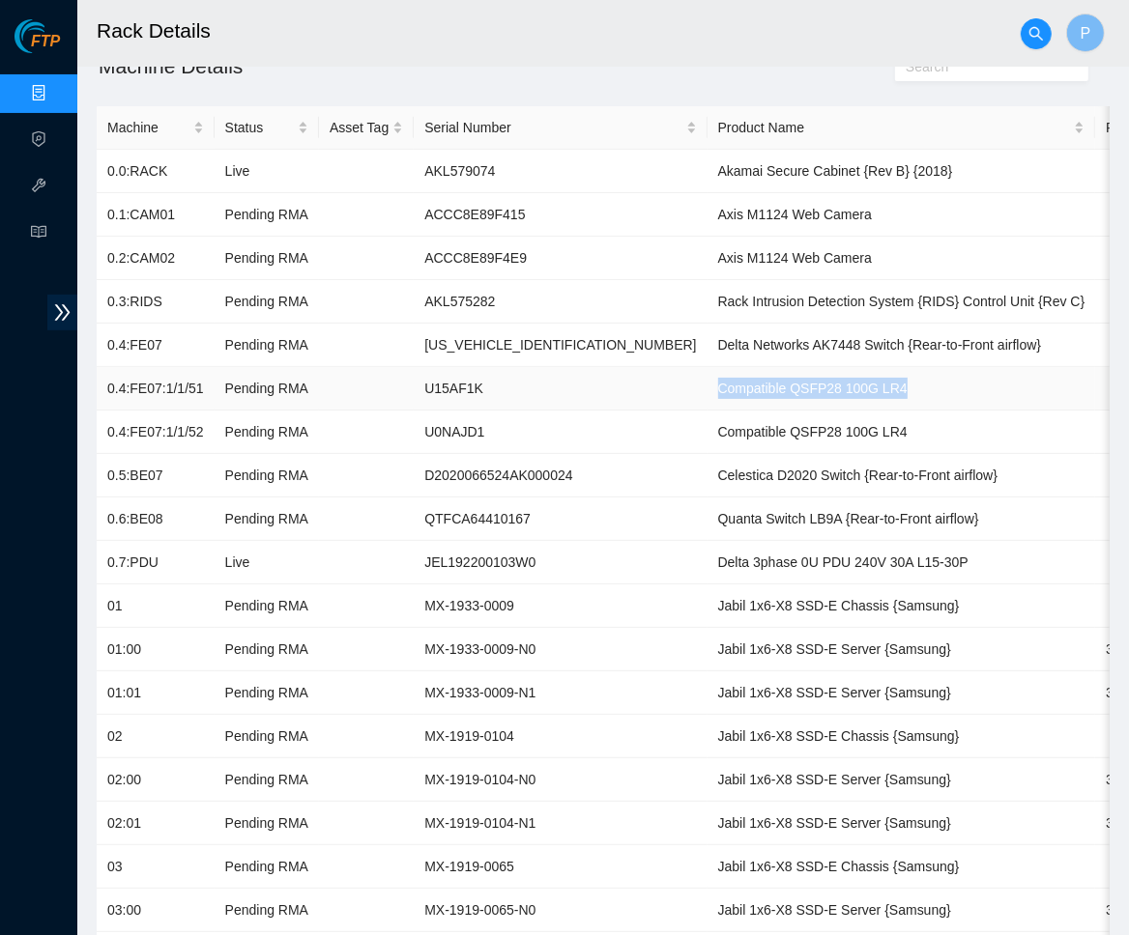
drag, startPoint x: 621, startPoint y: 382, endPoint x: 830, endPoint y: 381, distance: 208.7
click at [830, 381] on td "Compatible QSFP28 100G LR4" at bounding box center [901, 388] width 388 height 43
copy td "Compatible QSFP28 100G LR4"
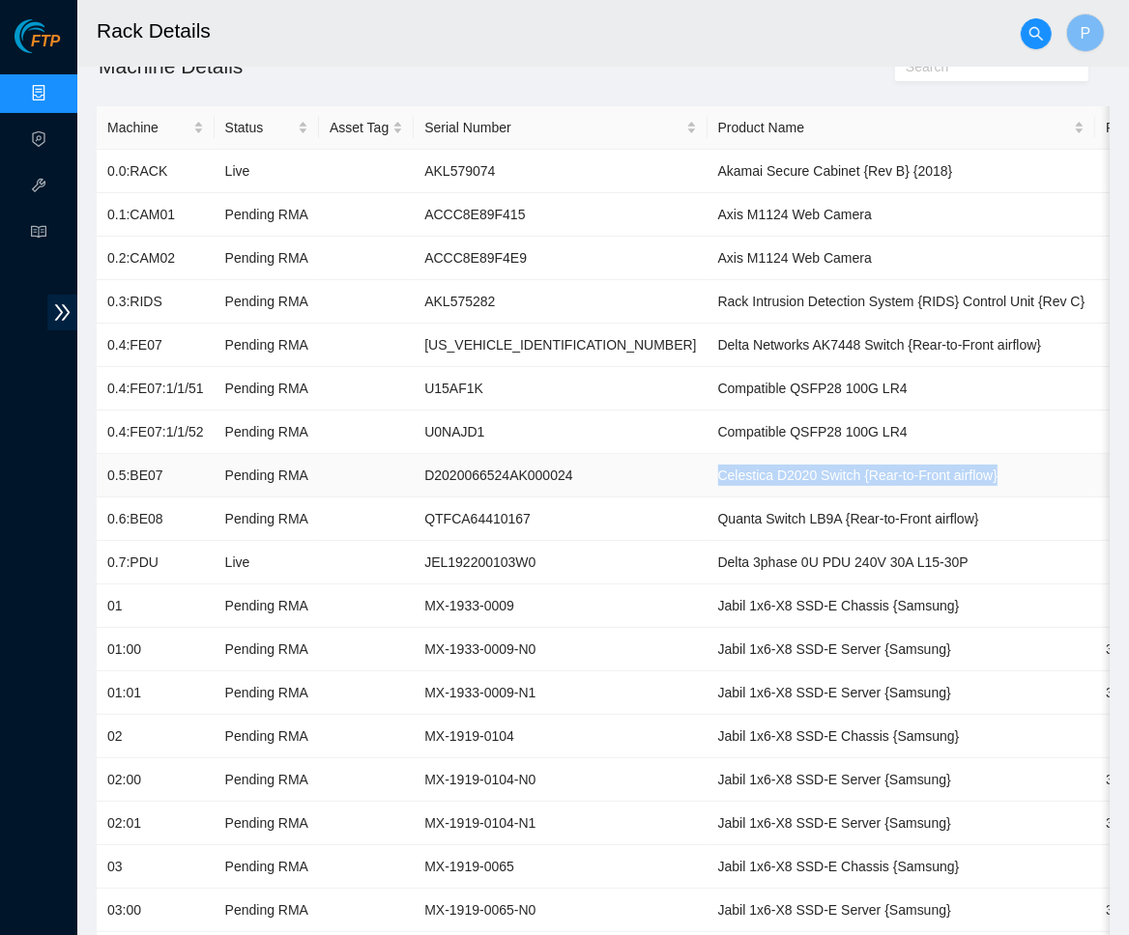
drag, startPoint x: 627, startPoint y: 460, endPoint x: 961, endPoint y: 460, distance: 334.3
click at [961, 460] on td "Celestica D2020 Switch {Rear-to-Front airflow}" at bounding box center [901, 475] width 388 height 43
copy td "Celestica D2020 Switch {Rear-to-Front airflow}"
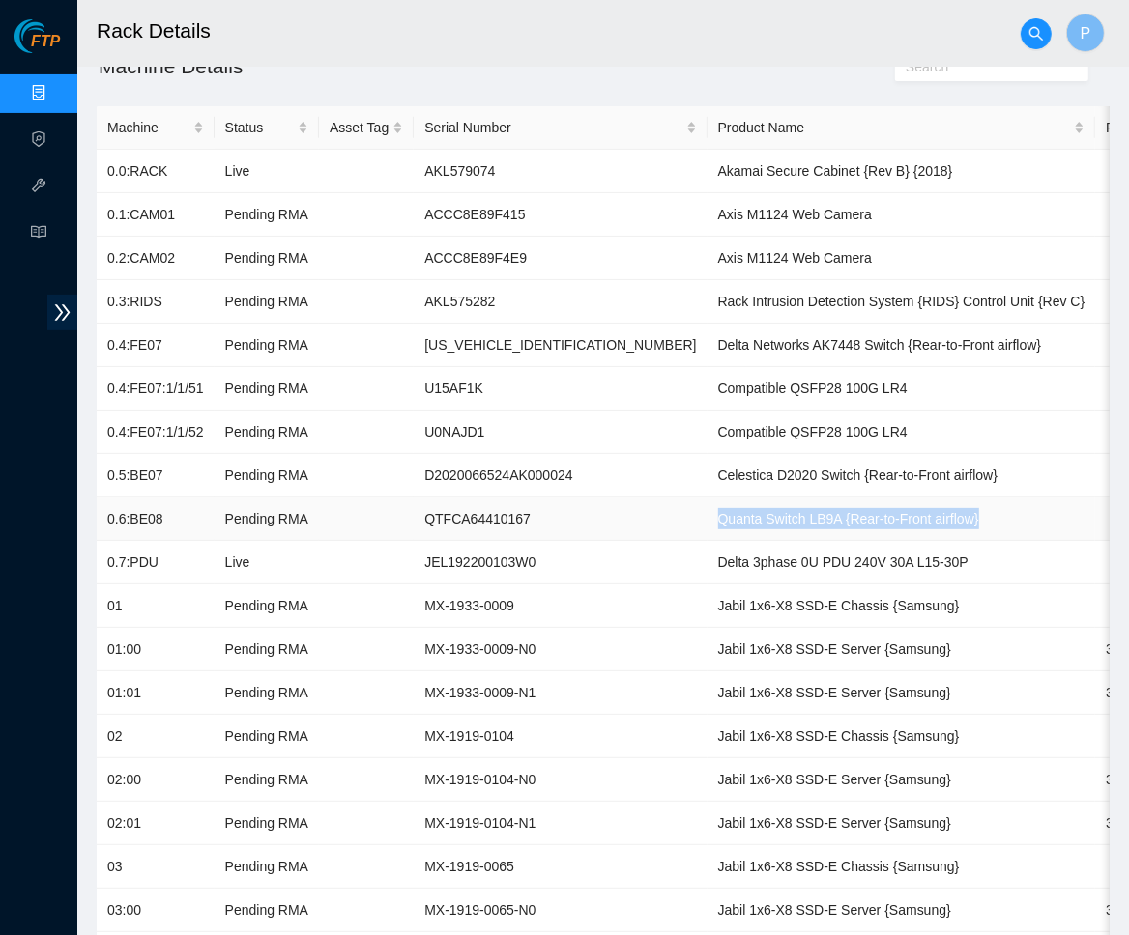
drag, startPoint x: 623, startPoint y: 510, endPoint x: 922, endPoint y: 509, distance: 298.6
click at [922, 509] on td "Quanta Switch LB9A {Rear-to-Front airflow}" at bounding box center [901, 519] width 388 height 43
copy td "Quanta Switch LB9A {Rear-to-Front airflow}"
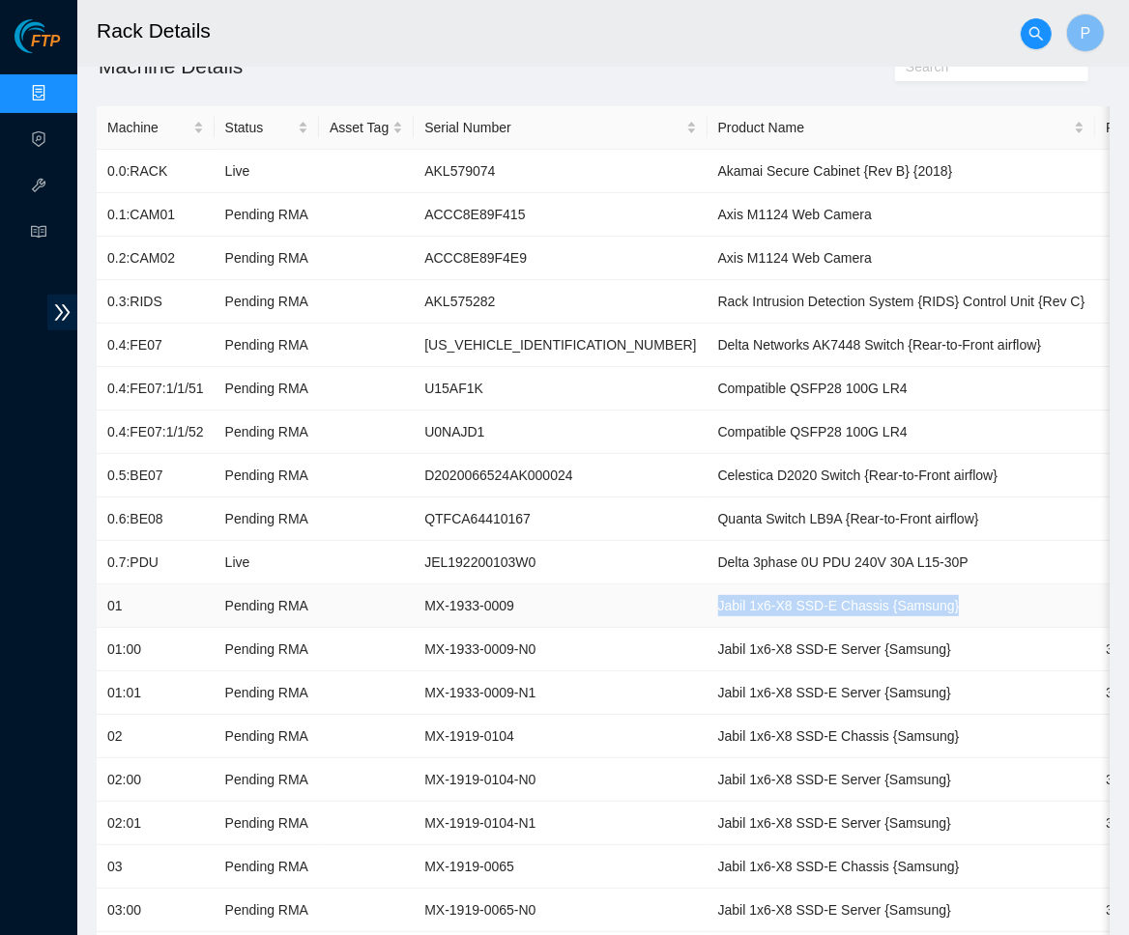
drag, startPoint x: 626, startPoint y: 596, endPoint x: 926, endPoint y: 595, distance: 299.5
click at [926, 595] on td "Jabil 1x6-X8 SSD-E Chassis {Samsung}" at bounding box center [901, 606] width 388 height 43
copy td "Jabil 1x6-X8 SSD-E Chassis {Samsung}"
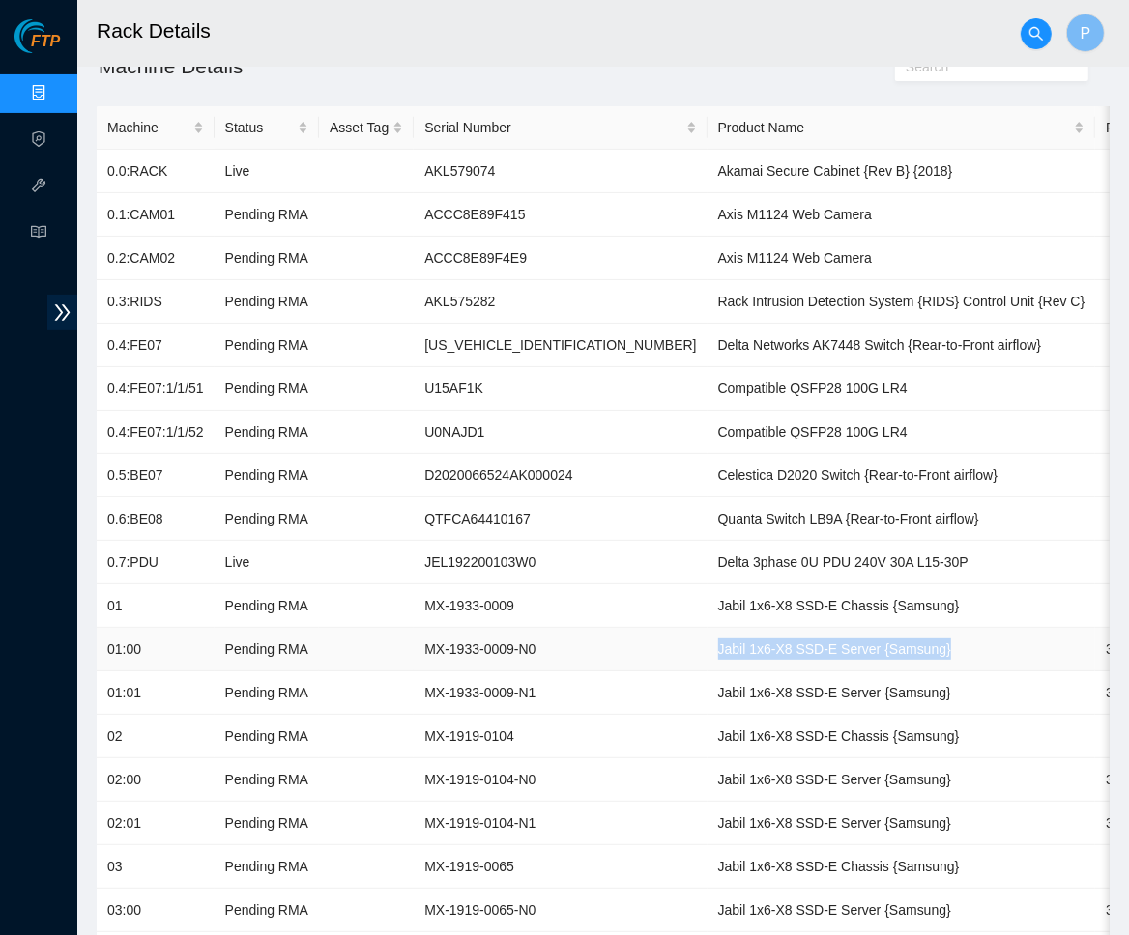
drag, startPoint x: 876, startPoint y: 637, endPoint x: 620, endPoint y: 640, distance: 256.1
click at [707, 640] on td "Jabil 1x6-X8 SSD-E Server {Samsung}" at bounding box center [901, 649] width 388 height 43
copy td "Jabil 1x6-X8 SSD-E Server {Samsung}"
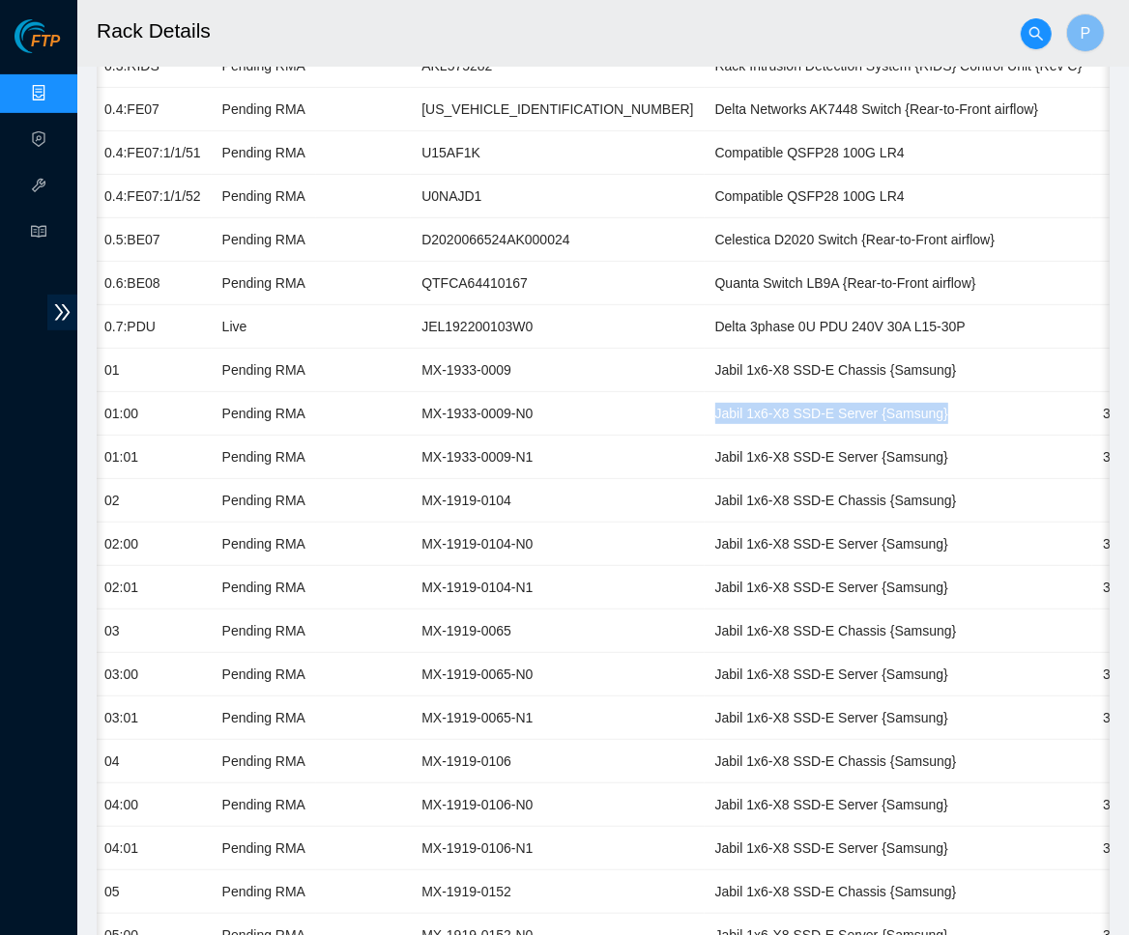
scroll to position [387, 0]
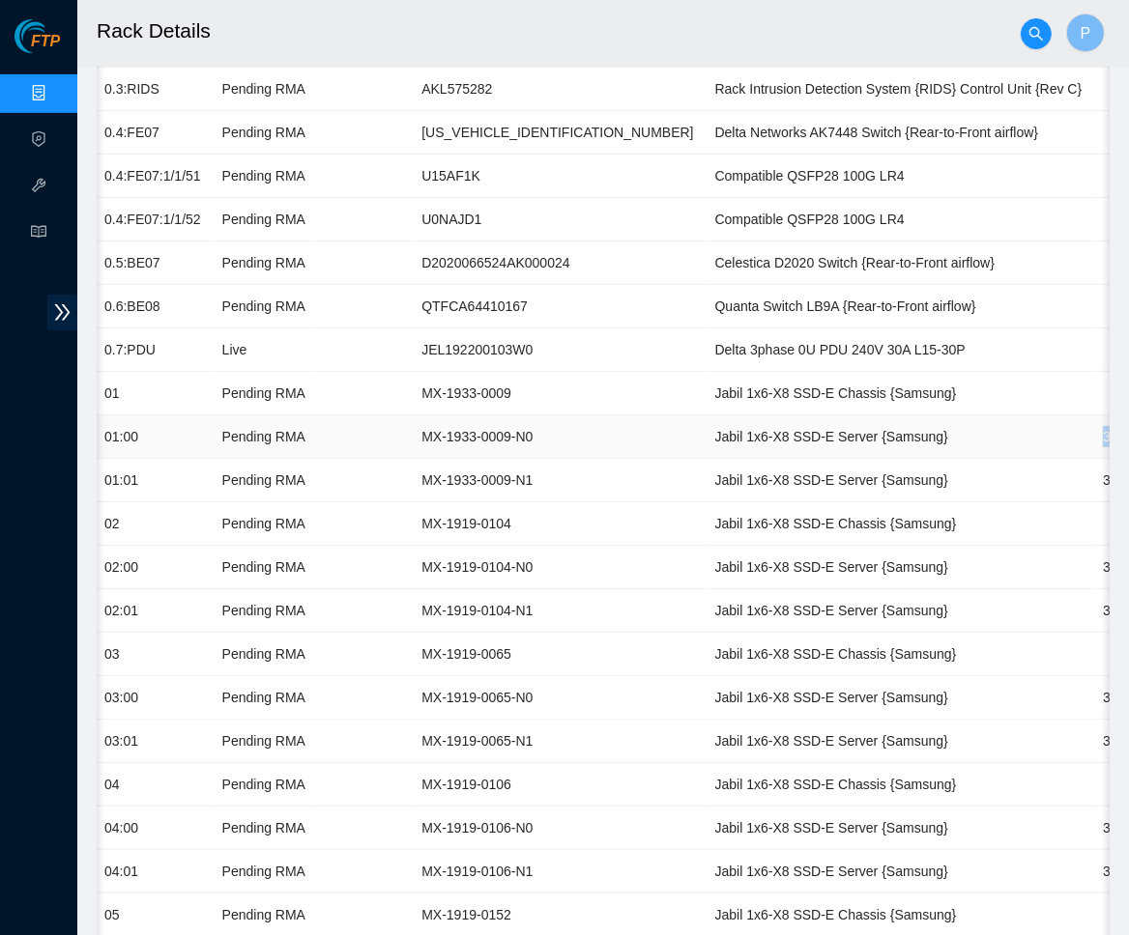
drag, startPoint x: 1081, startPoint y: 417, endPoint x: 1027, endPoint y: 417, distance: 54.1
copy td "35696"
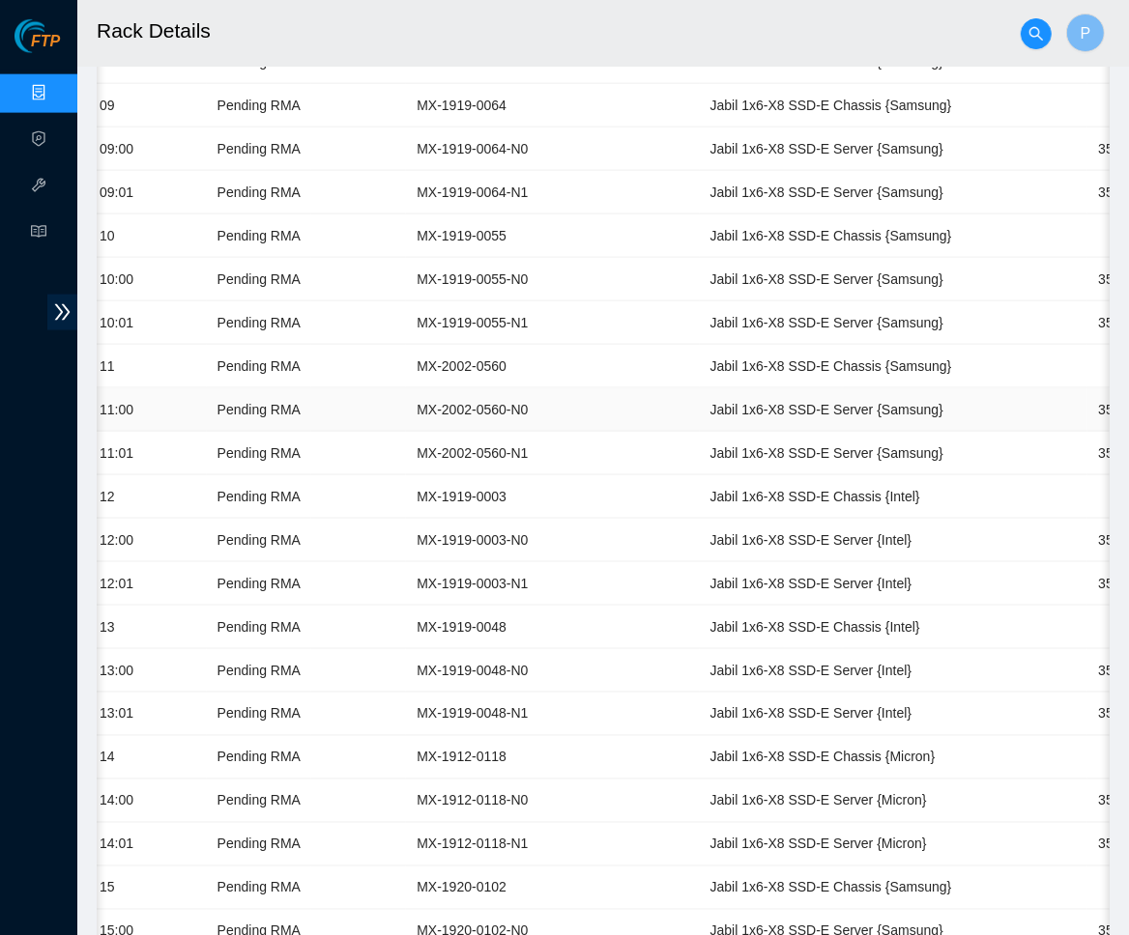
scroll to position [1725, 0]
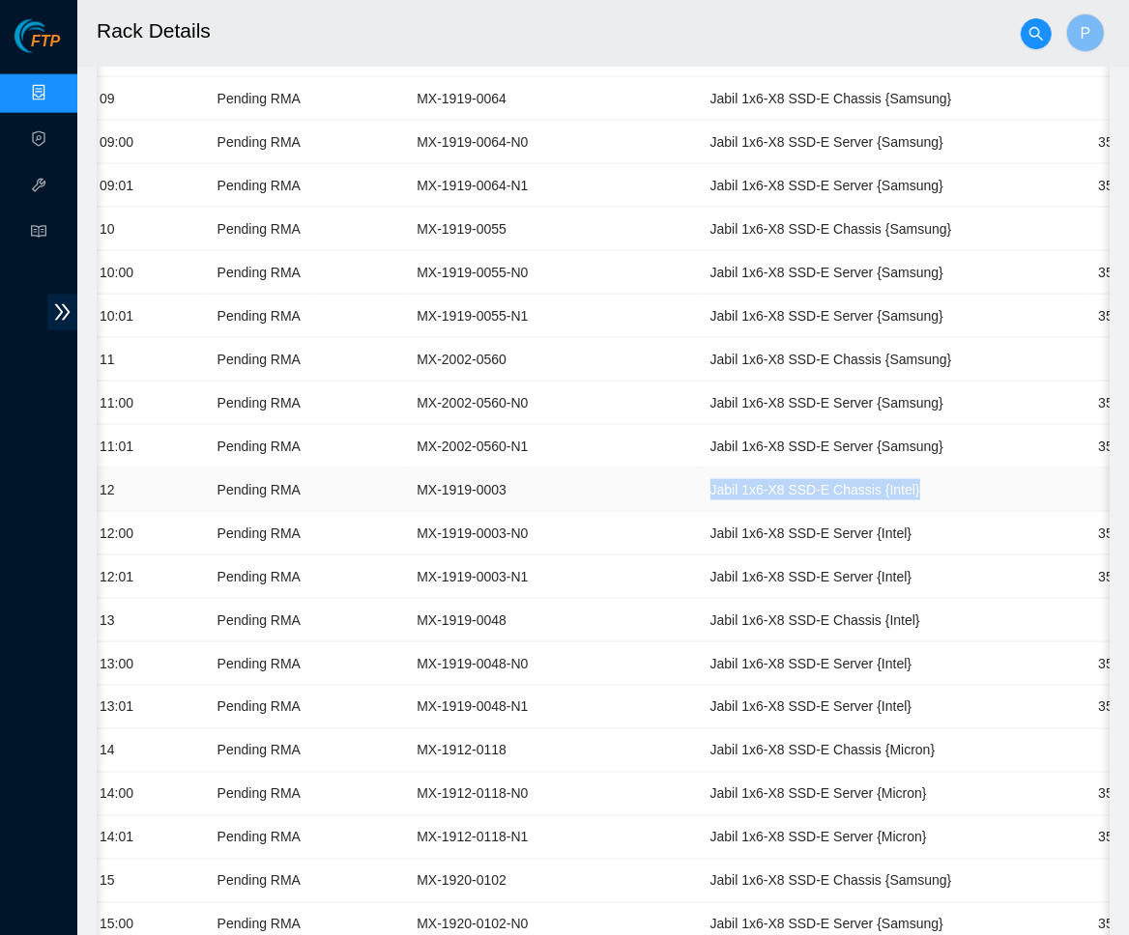
drag, startPoint x: 852, startPoint y: 458, endPoint x: 611, endPoint y: 454, distance: 241.6
click at [700, 469] on td "Jabil 1x6-X8 SSD-E Chassis {Intel}" at bounding box center [894, 490] width 388 height 43
copy td "Jabil 1x6-X8 SSD-E Chassis {Intel}"
drag, startPoint x: 852, startPoint y: 506, endPoint x: 616, endPoint y: 505, distance: 235.8
click at [700, 512] on td "Jabil 1x6-X8 SSD-E Server {Intel}" at bounding box center [894, 533] width 388 height 43
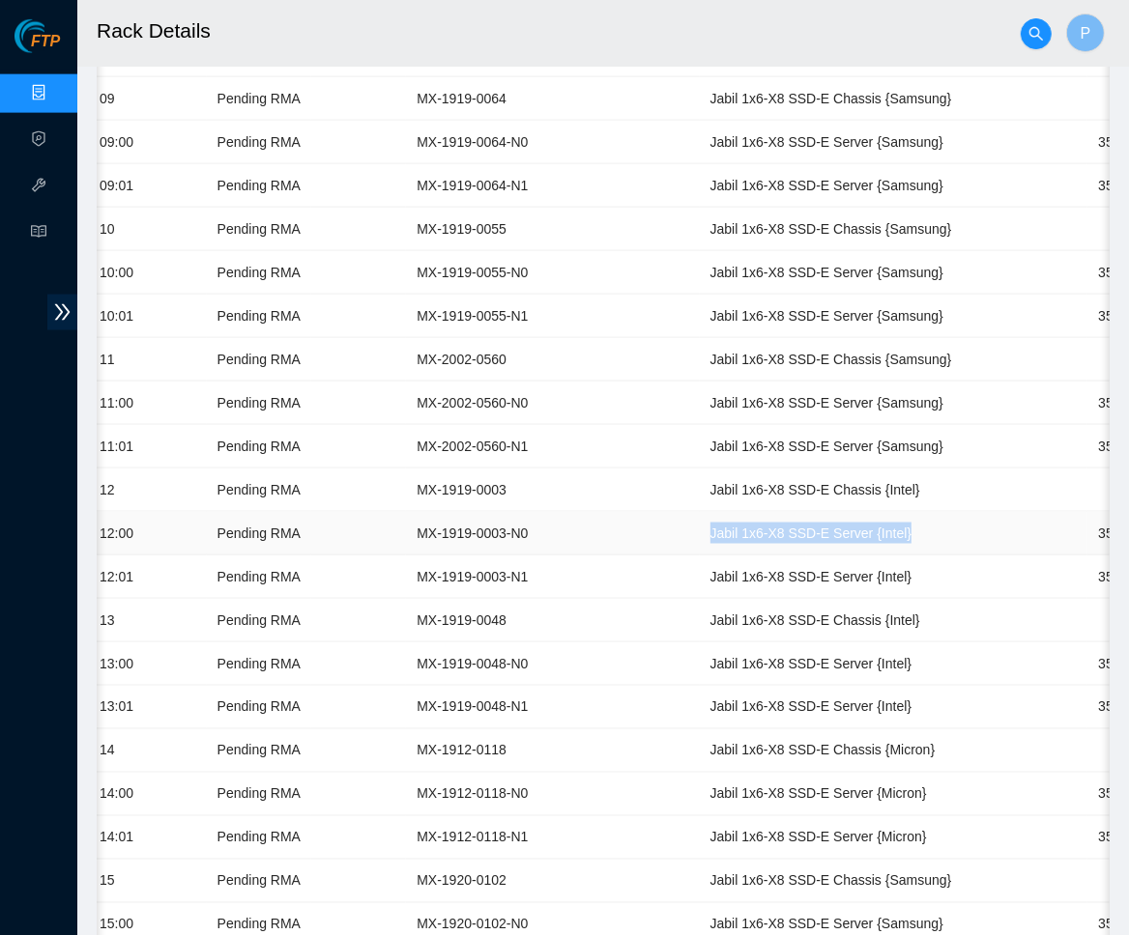
copy td "Jabil 1x6-X8 SSD-E Server {Intel}"
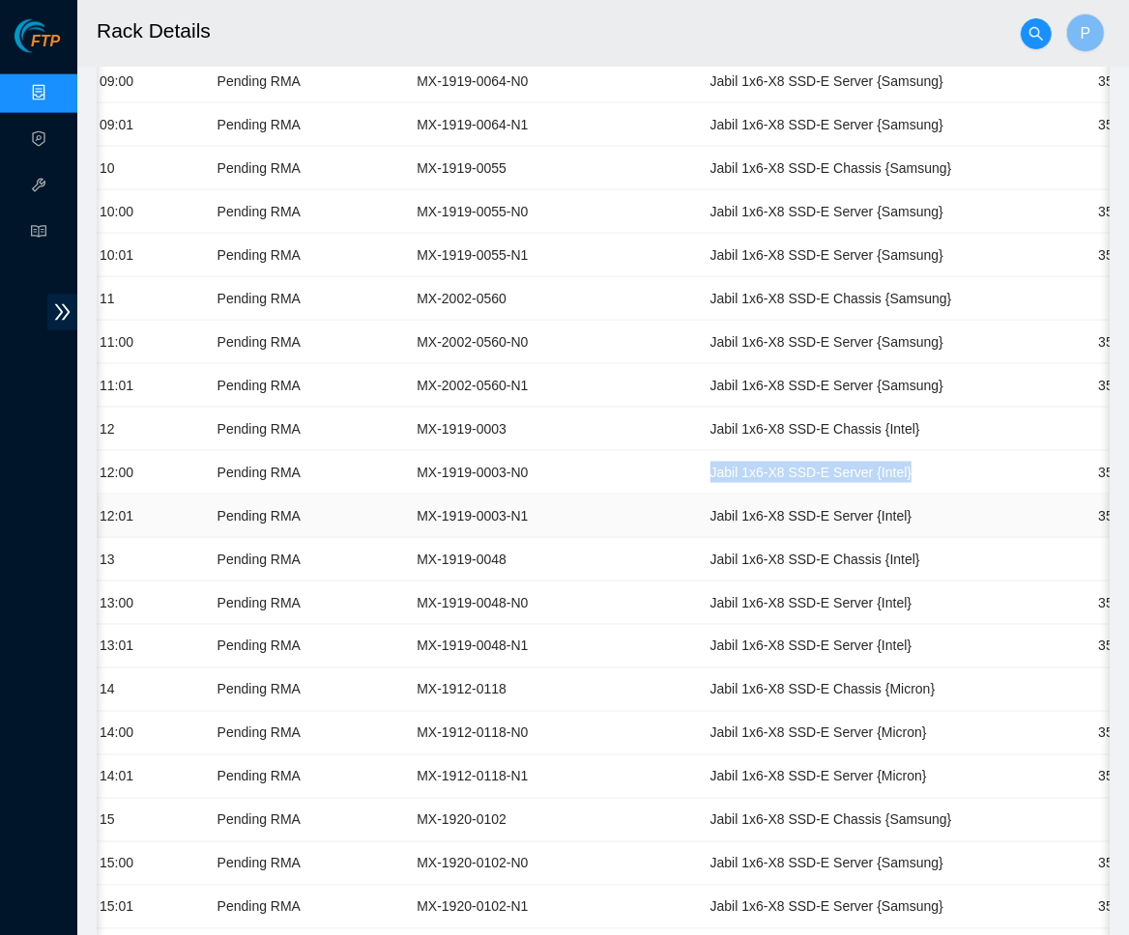
scroll to position [1788, 0]
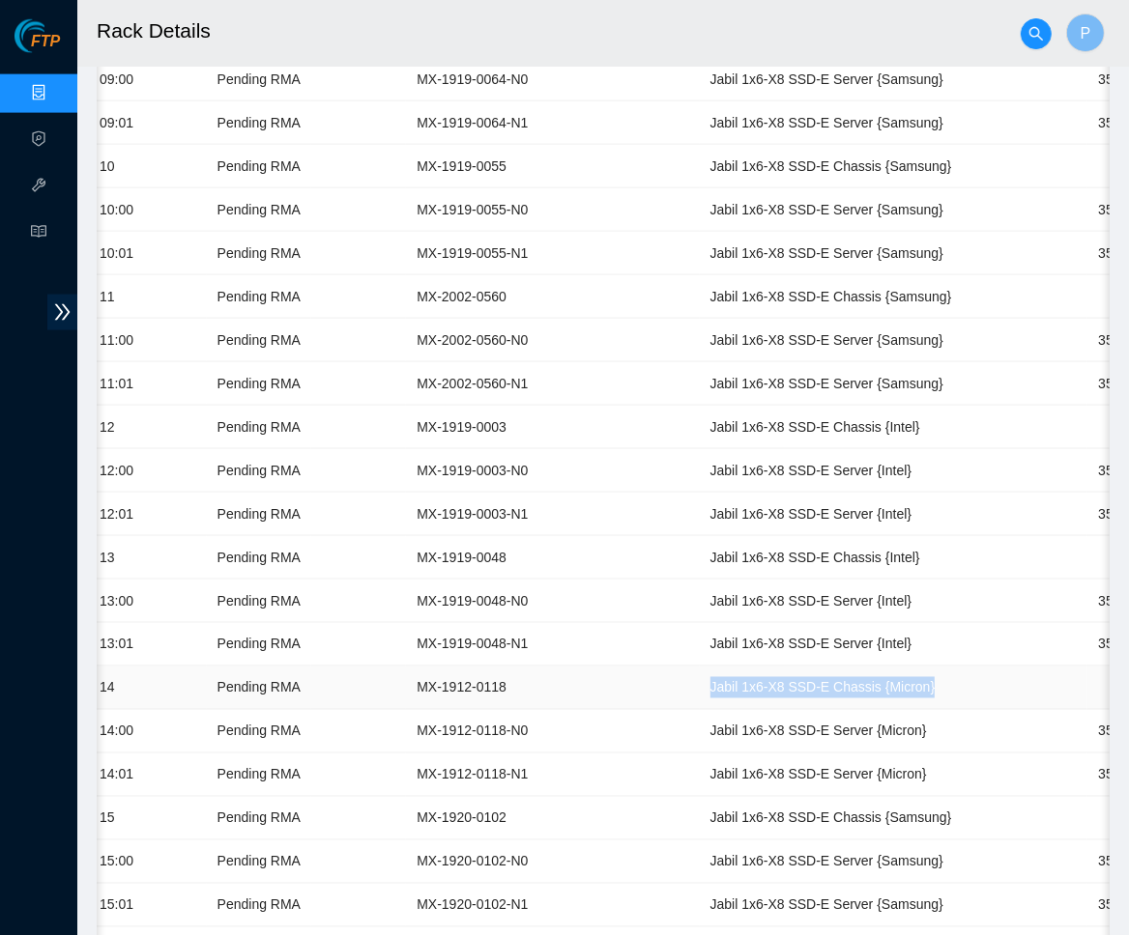
drag, startPoint x: 868, startPoint y: 655, endPoint x: 613, endPoint y: 654, distance: 255.1
click at [700, 667] on td "Jabil 1x6-X8 SSD-E Chassis {Micron}" at bounding box center [894, 688] width 388 height 43
copy td "Jabil 1x6-X8 SSD-E Chassis {Micron}"
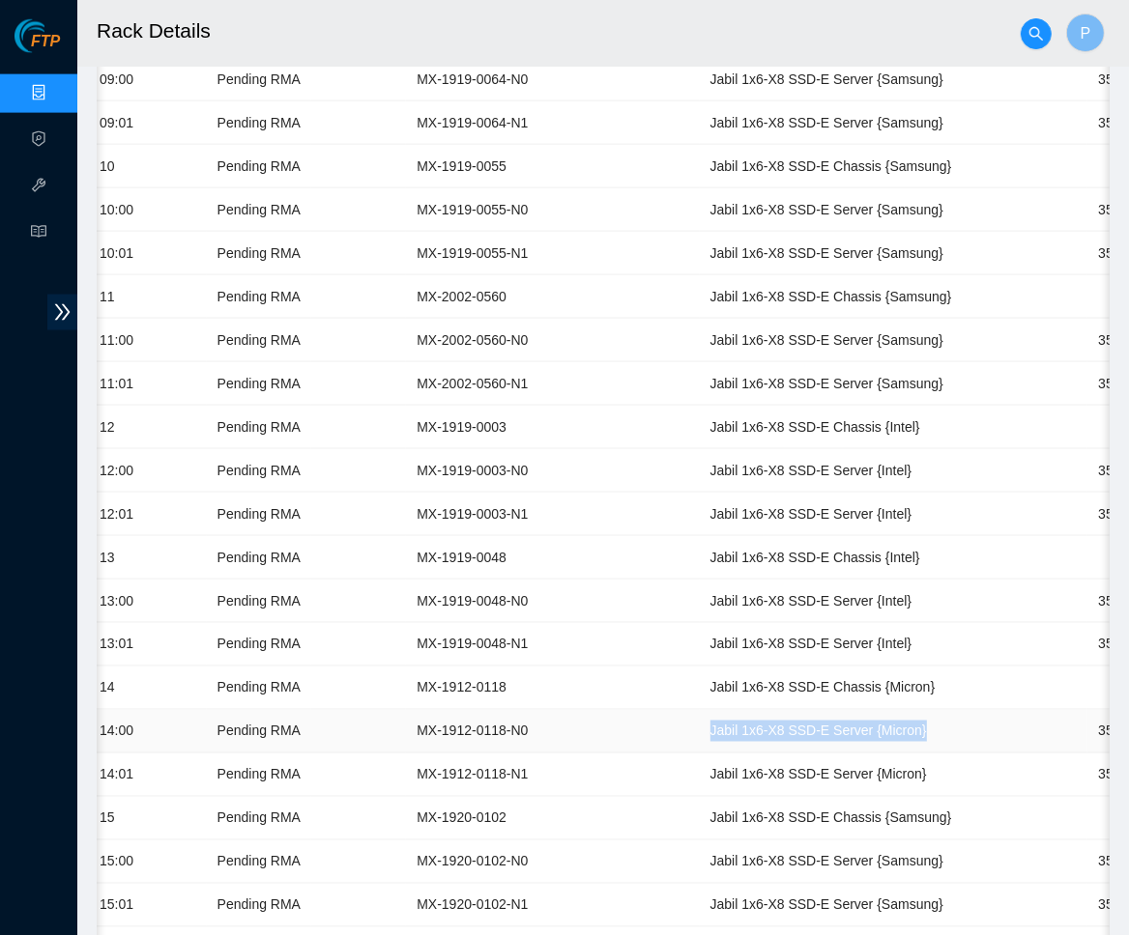
drag, startPoint x: 858, startPoint y: 693, endPoint x: 616, endPoint y: 693, distance: 242.5
click at [700, 710] on td "Jabil 1x6-X8 SSD-E Server {Micron}" at bounding box center [894, 731] width 388 height 43
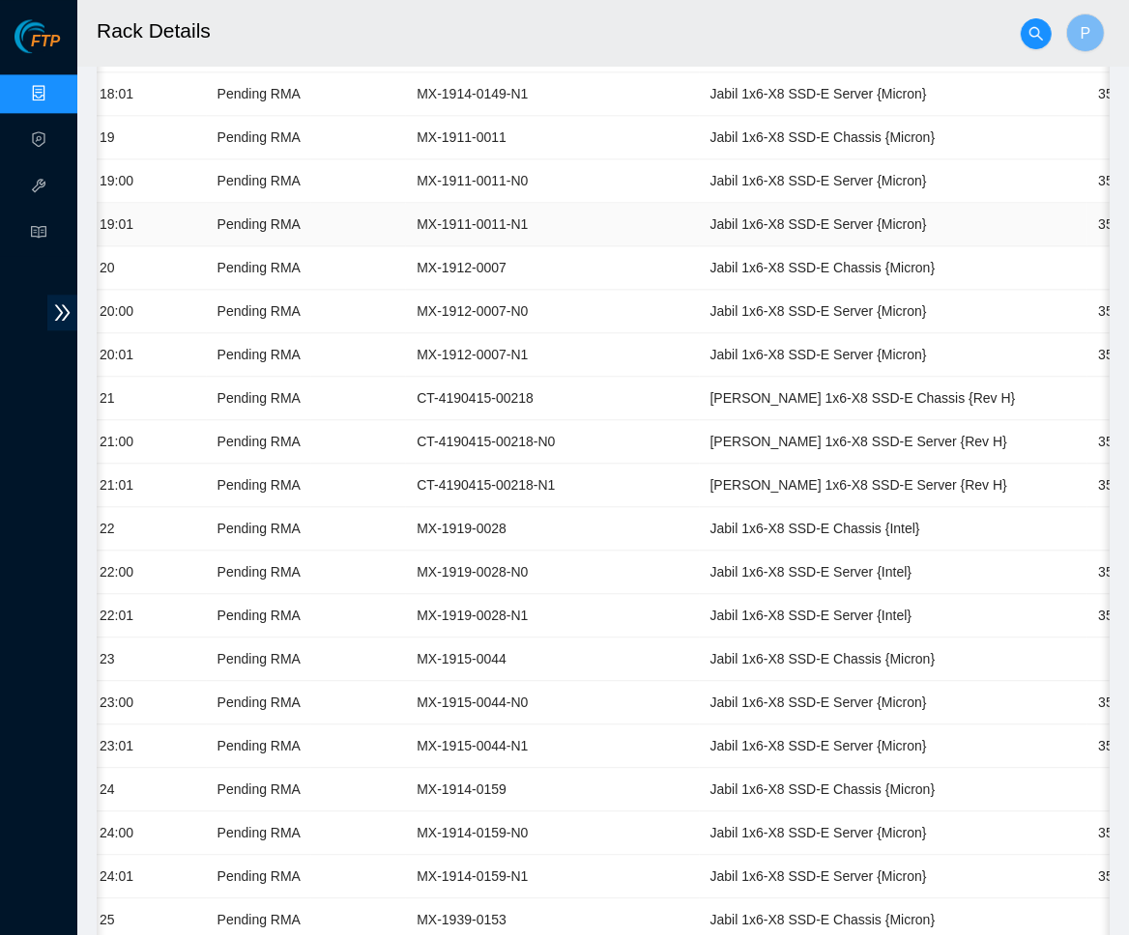
scroll to position [2995, 0]
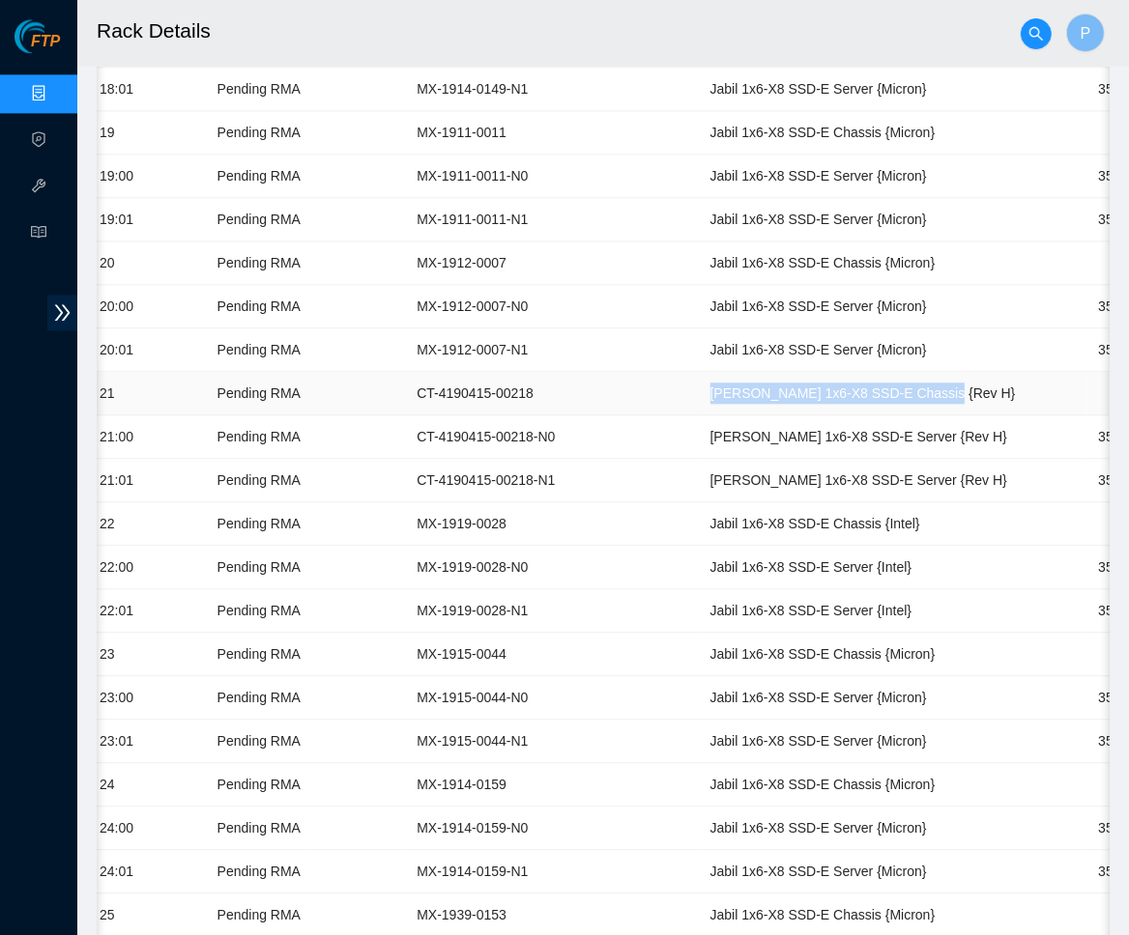
drag, startPoint x: 871, startPoint y: 356, endPoint x: 608, endPoint y: 344, distance: 263.1
click at [700, 372] on td "[PERSON_NAME] 1x6-X8 SSD-E Chassis {Rev H}" at bounding box center [894, 393] width 388 height 43
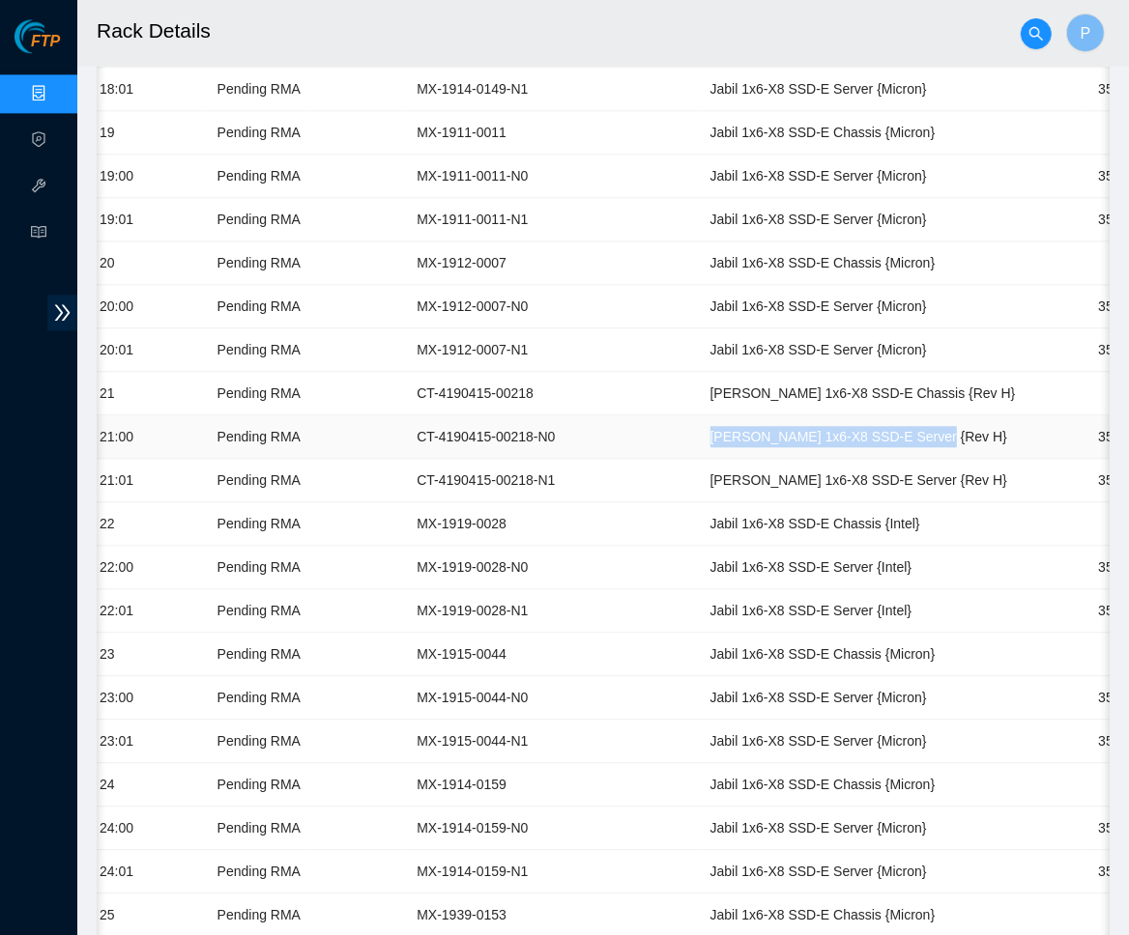
drag, startPoint x: 616, startPoint y: 385, endPoint x: 915, endPoint y: 389, distance: 299.6
click at [915, 415] on td "[PERSON_NAME] 1x6-X8 SSD-E Server {Rev H}" at bounding box center [894, 436] width 388 height 43
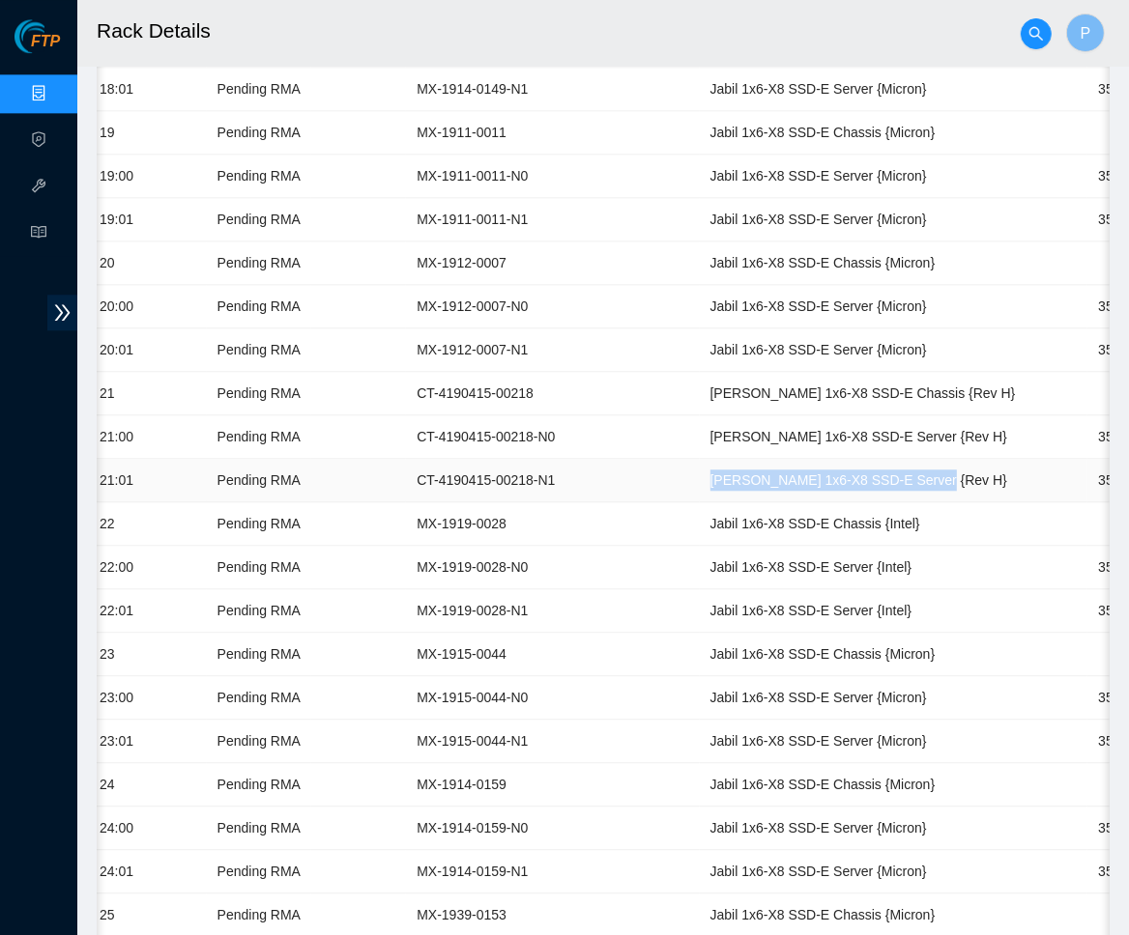
drag, startPoint x: 613, startPoint y: 429, endPoint x: 980, endPoint y: 428, distance: 367.2
click at [980, 459] on td "[PERSON_NAME] 1x6-X8 SSD-E Server {Rev H}" at bounding box center [894, 480] width 388 height 43
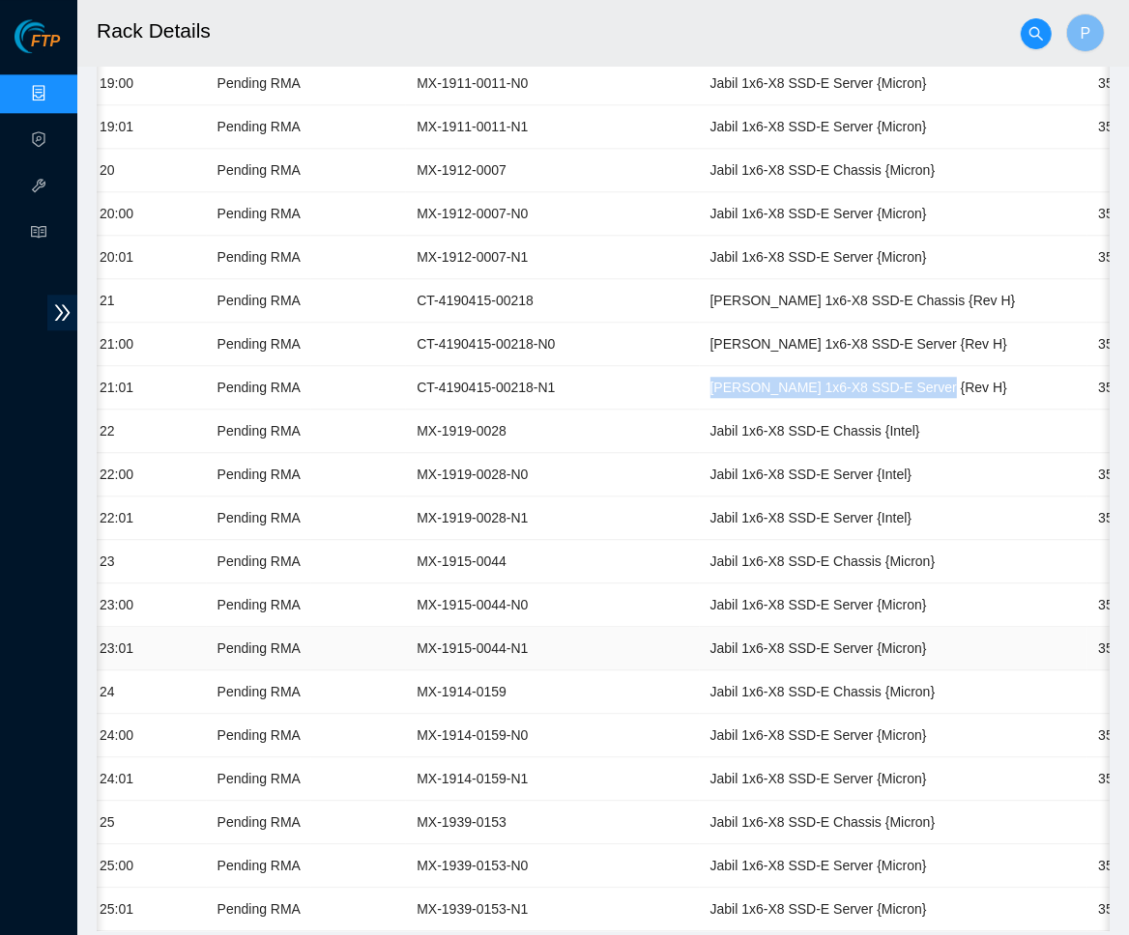
scroll to position [3086, 0]
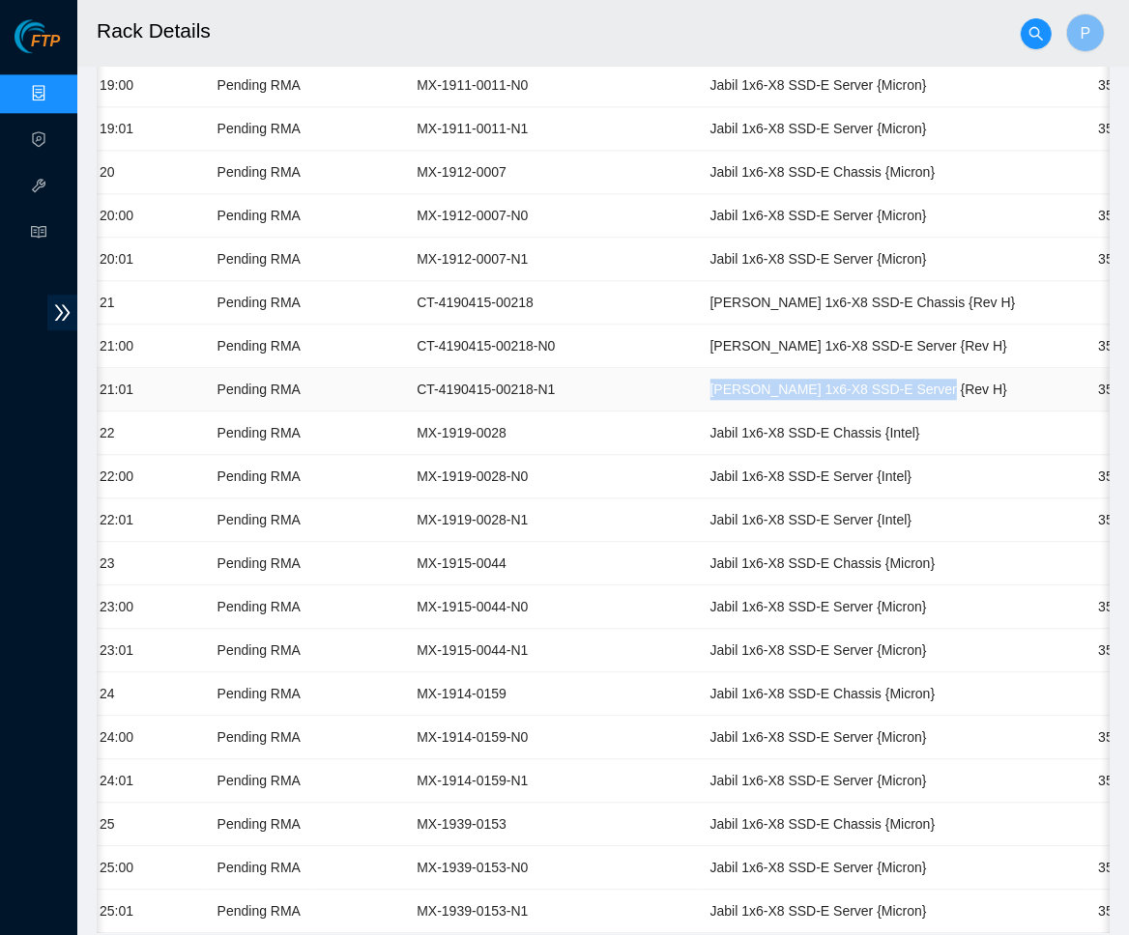
click at [700, 368] on td "[PERSON_NAME] 1x6-X8 SSD-E Server {Rev H}" at bounding box center [894, 389] width 388 height 43
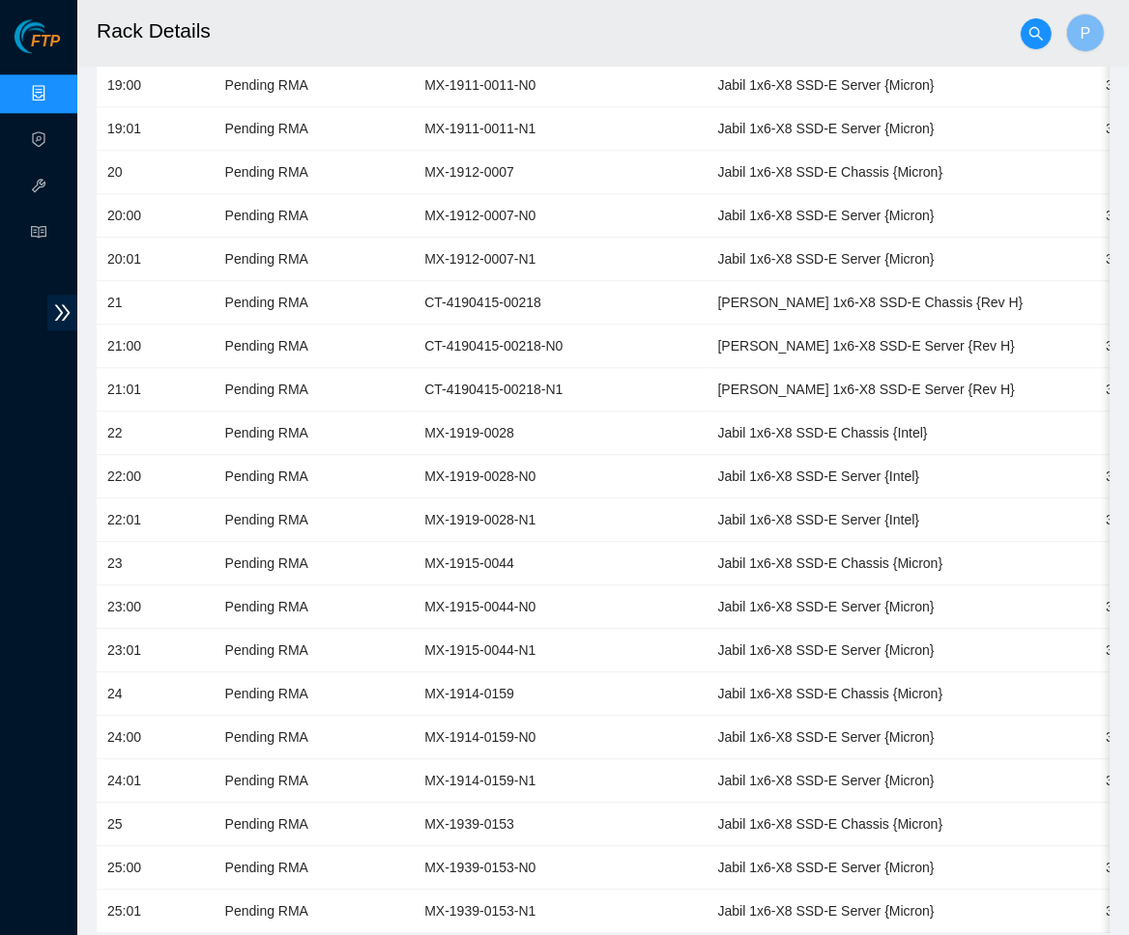
scroll to position [0, 0]
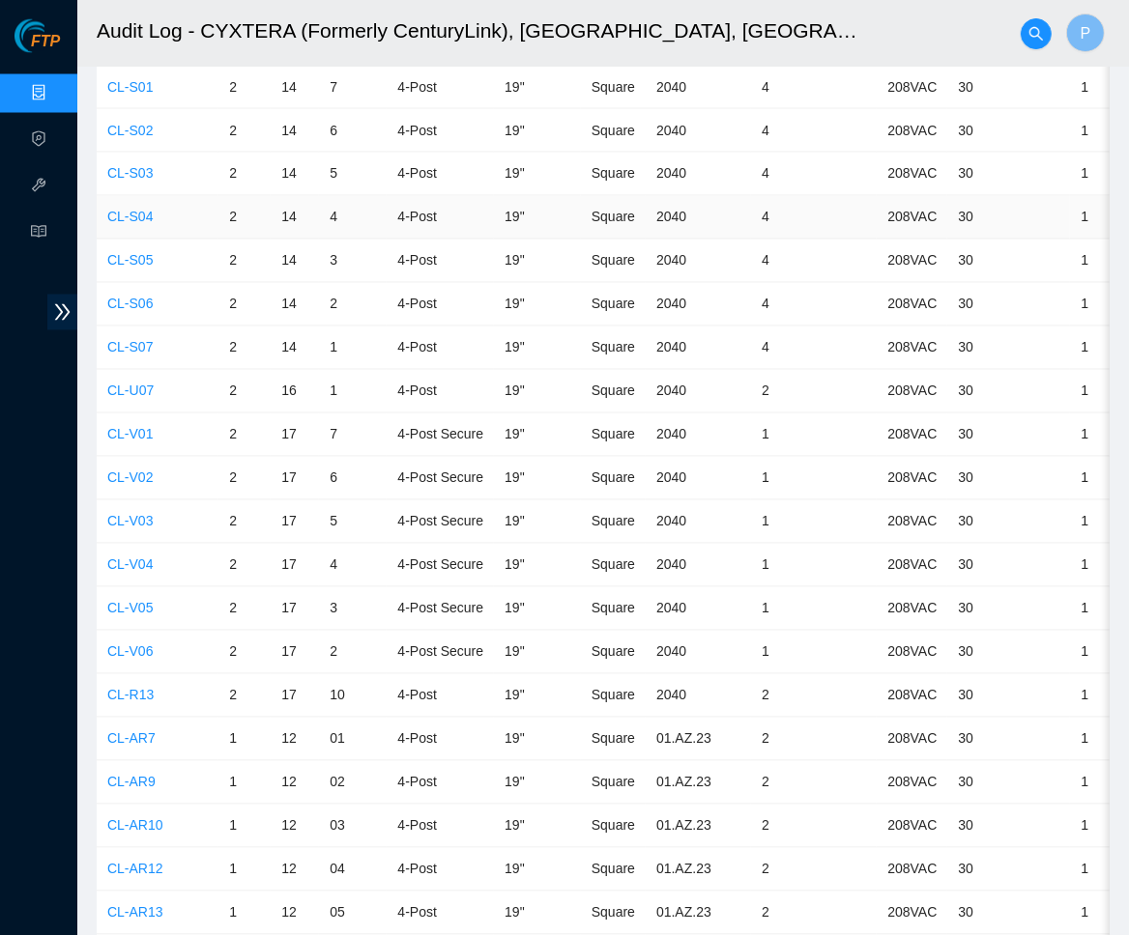
scroll to position [7068, 0]
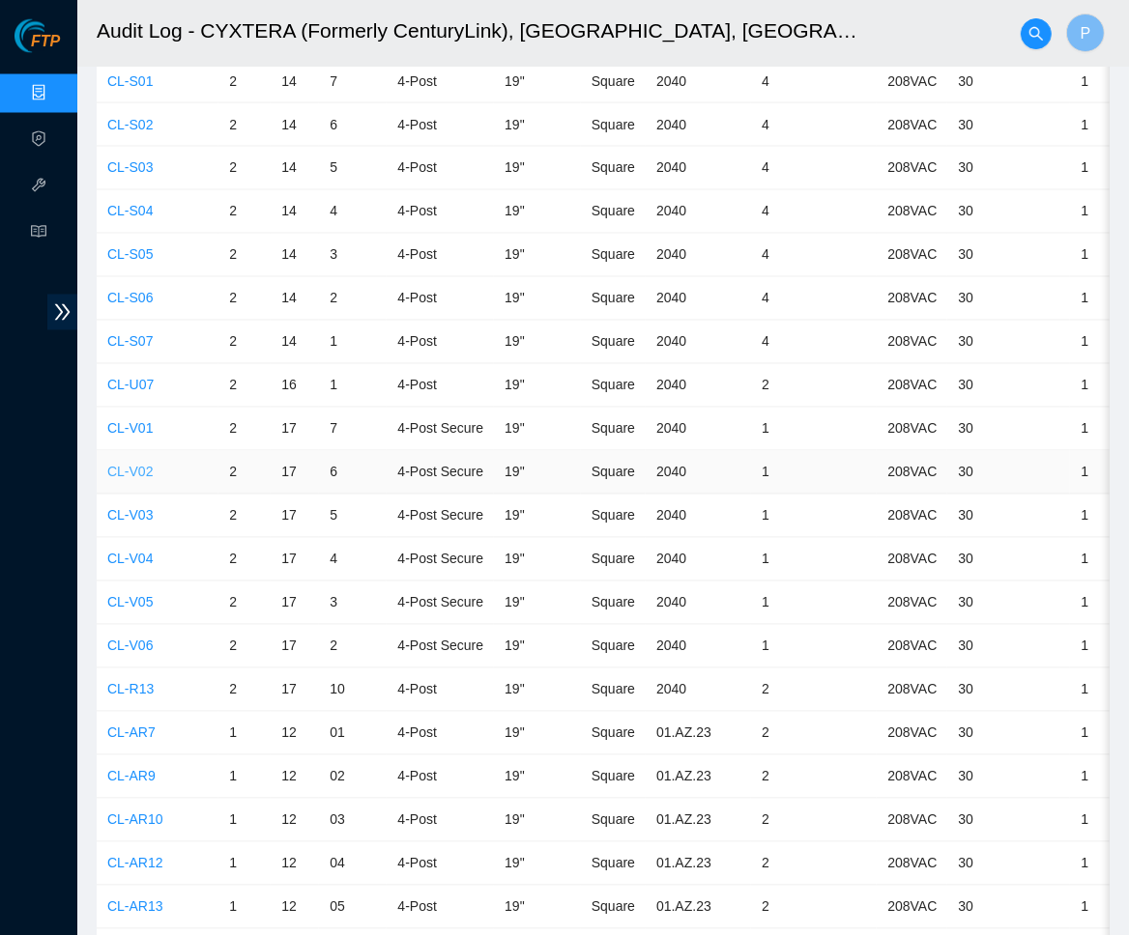
click at [137, 465] on link "CL-V02" at bounding box center [129, 472] width 45 height 15
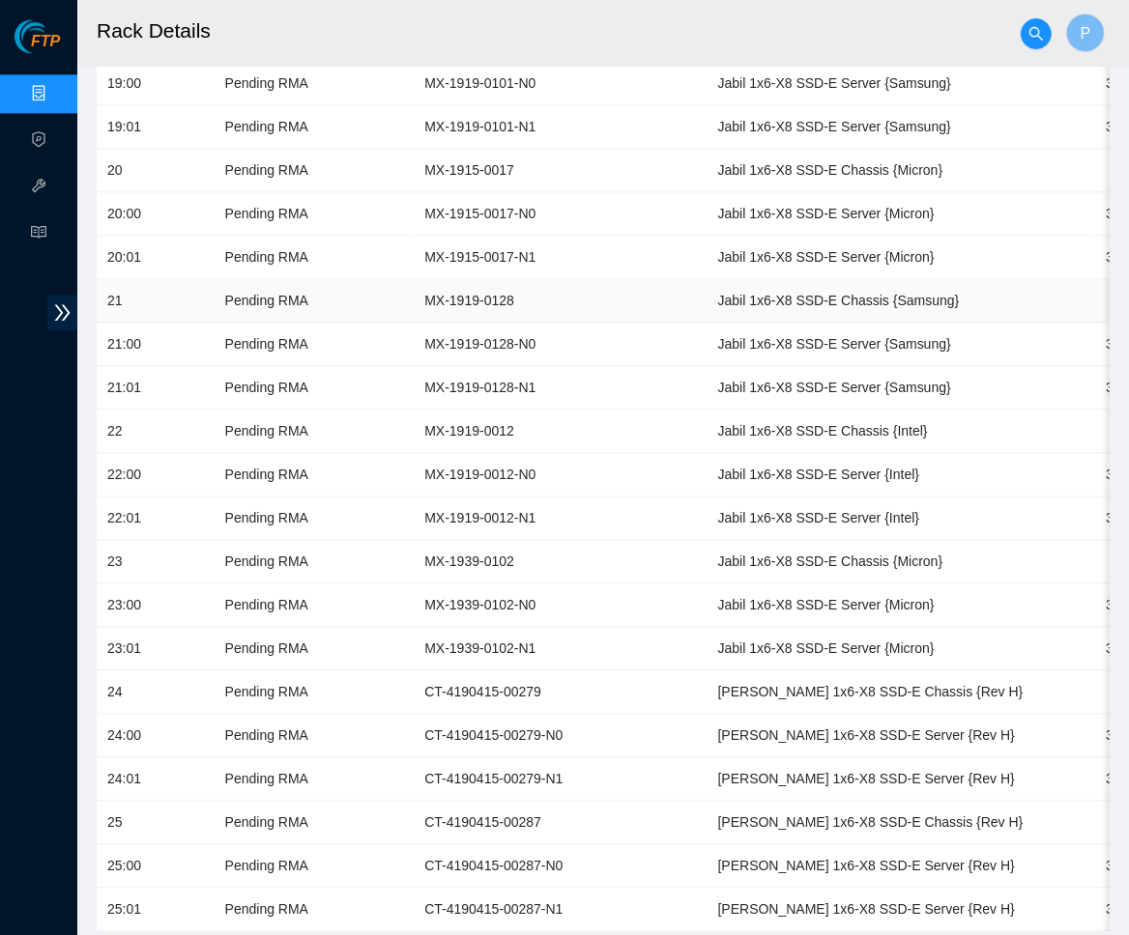
scroll to position [3044, 0]
drag, startPoint x: 1081, startPoint y: 553, endPoint x: 1021, endPoint y: 552, distance: 59.9
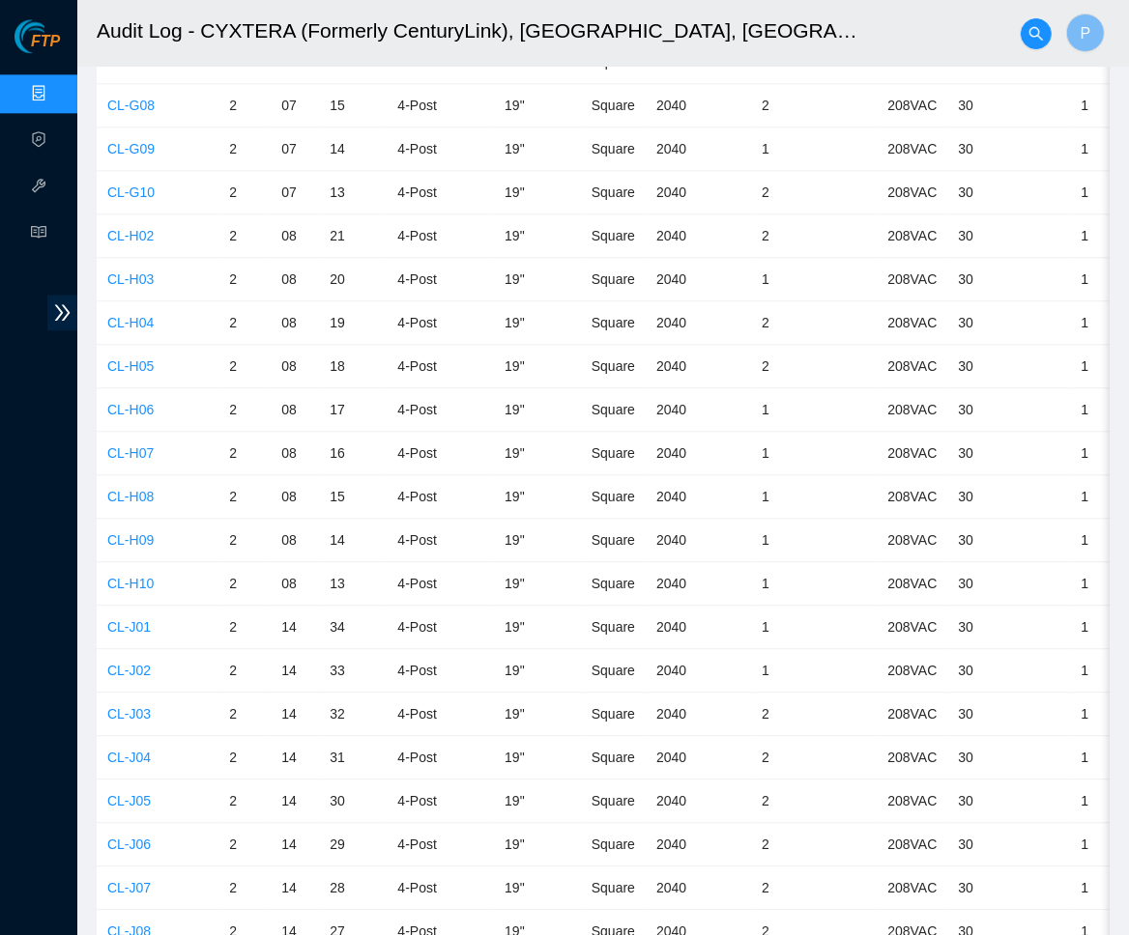
scroll to position [7068, 0]
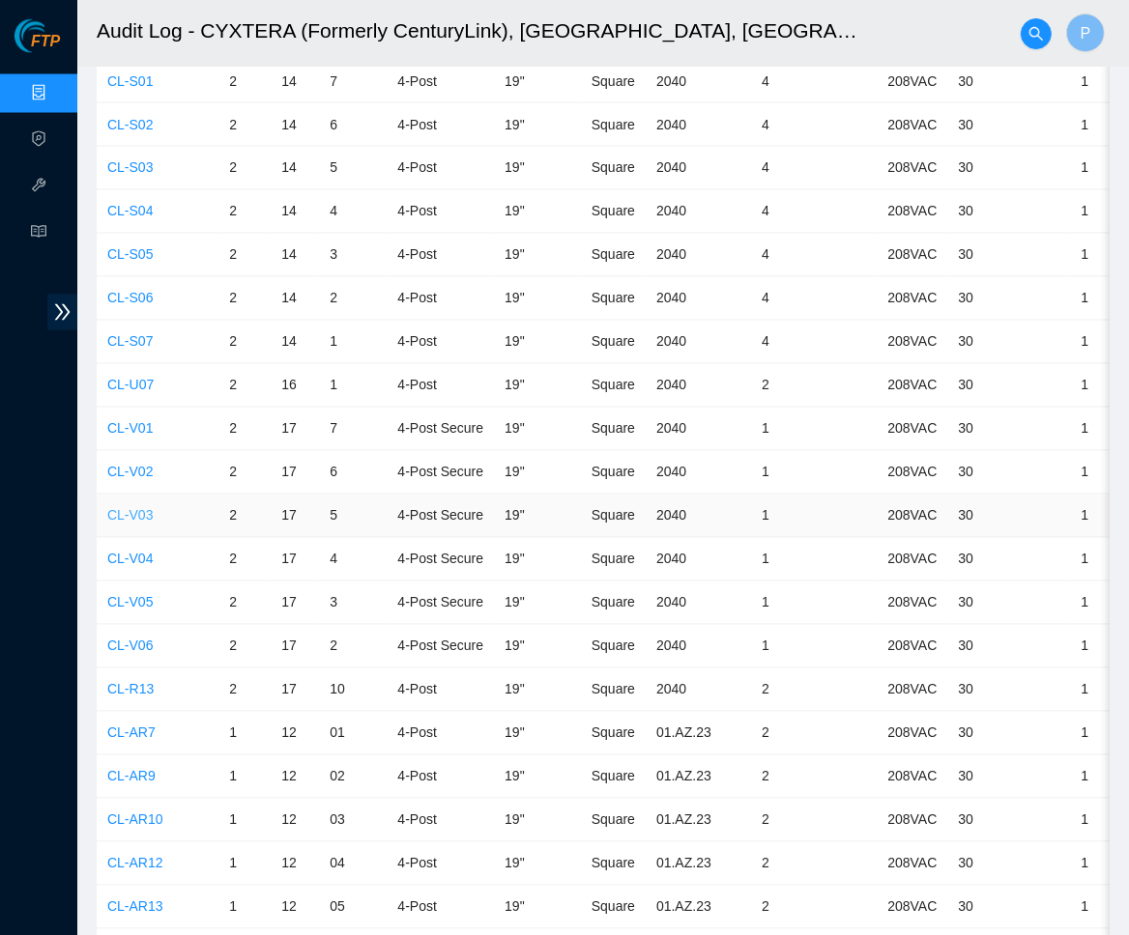
click at [131, 508] on link "CL-V03" at bounding box center [129, 515] width 45 height 15
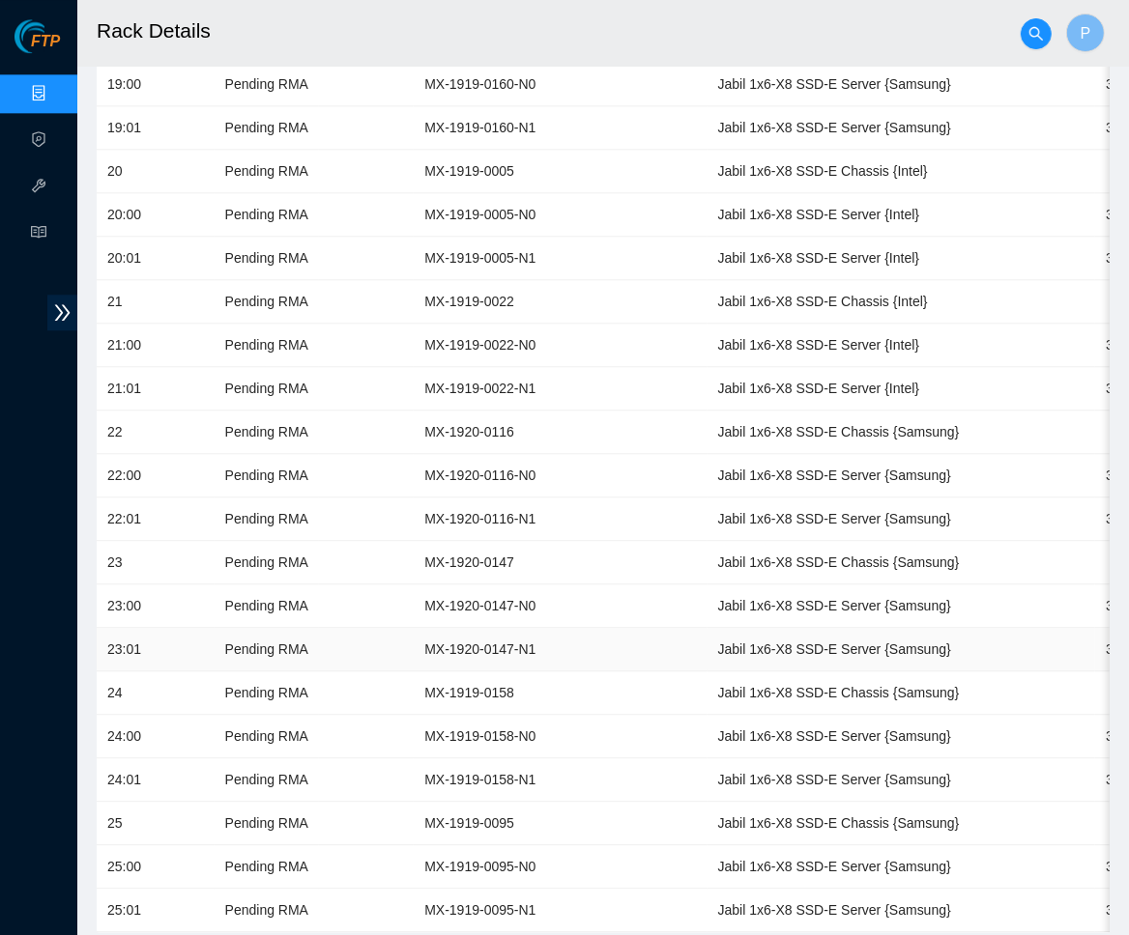
scroll to position [3086, 0]
drag, startPoint x: 1078, startPoint y: 722, endPoint x: 1020, endPoint y: 722, distance: 58.0
click at [845, 455] on td "Jabil 1x6-X8 SSD-E Server {Samsung}" at bounding box center [901, 476] width 388 height 43
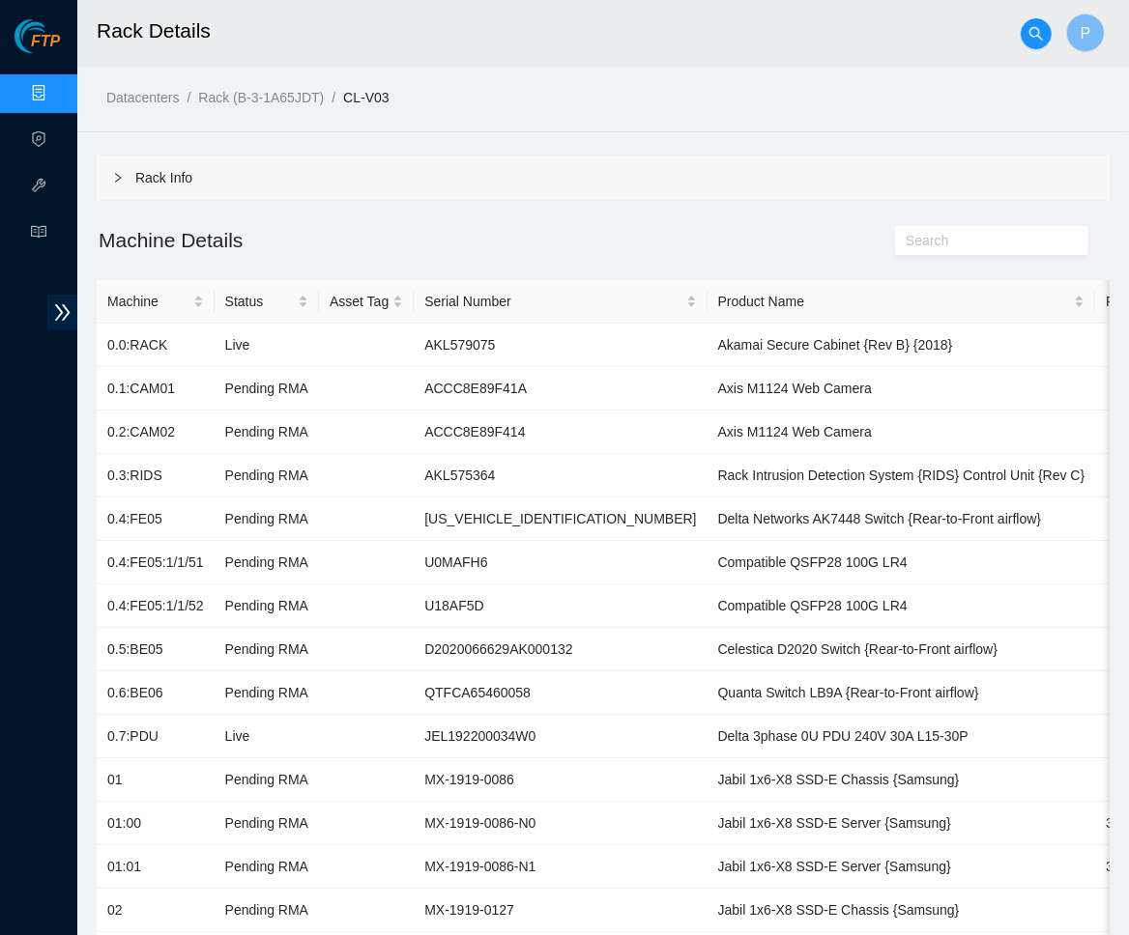
scroll to position [0, 0]
click at [56, 86] on link "Data Centers" at bounding box center [95, 93] width 79 height 15
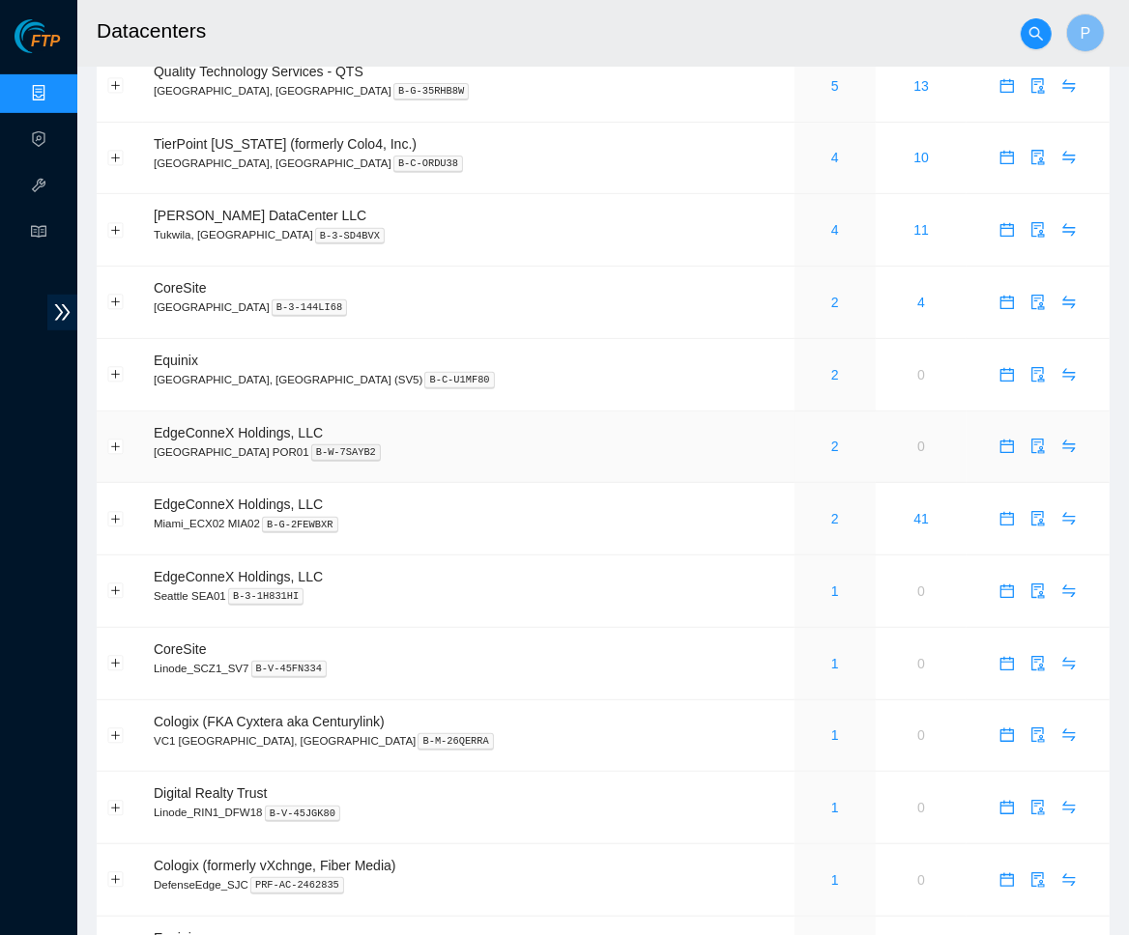
scroll to position [435, 0]
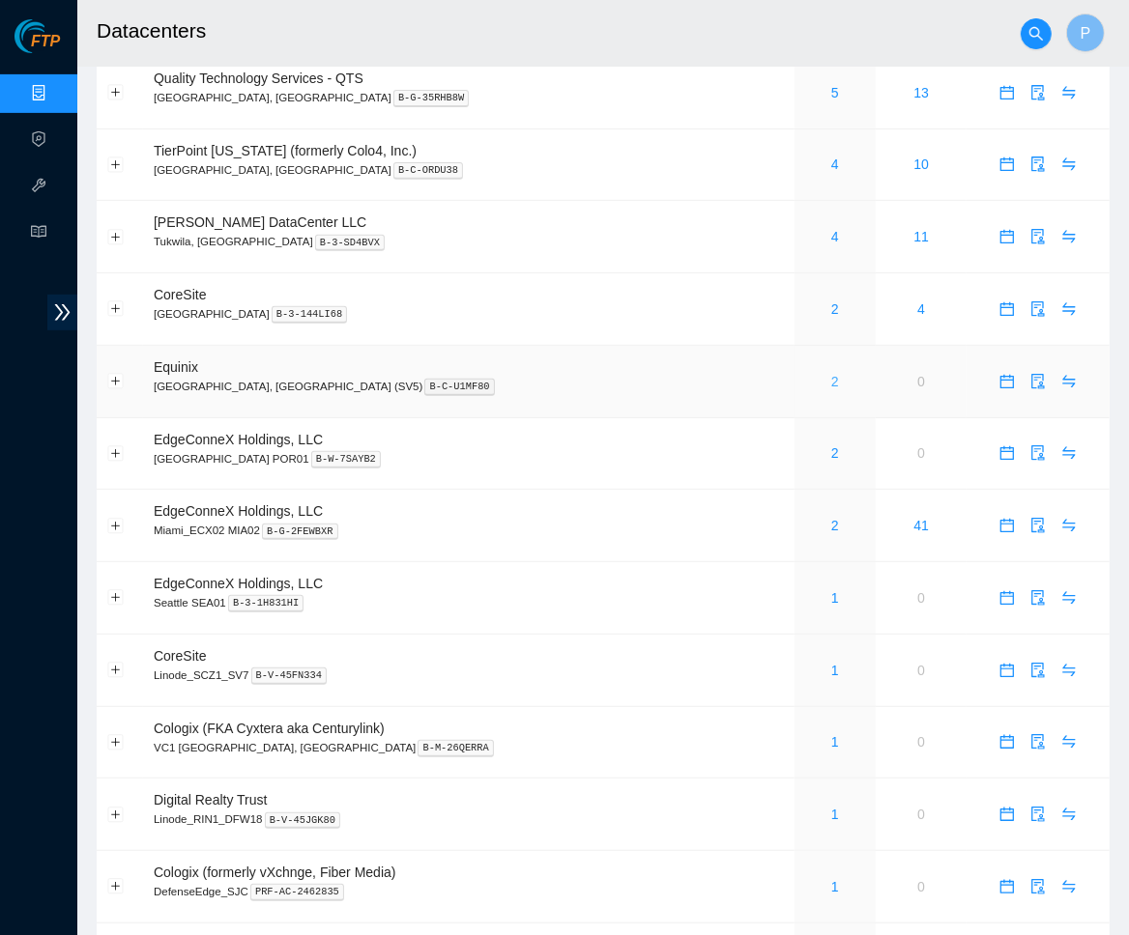
click at [831, 374] on link "2" at bounding box center [835, 381] width 8 height 15
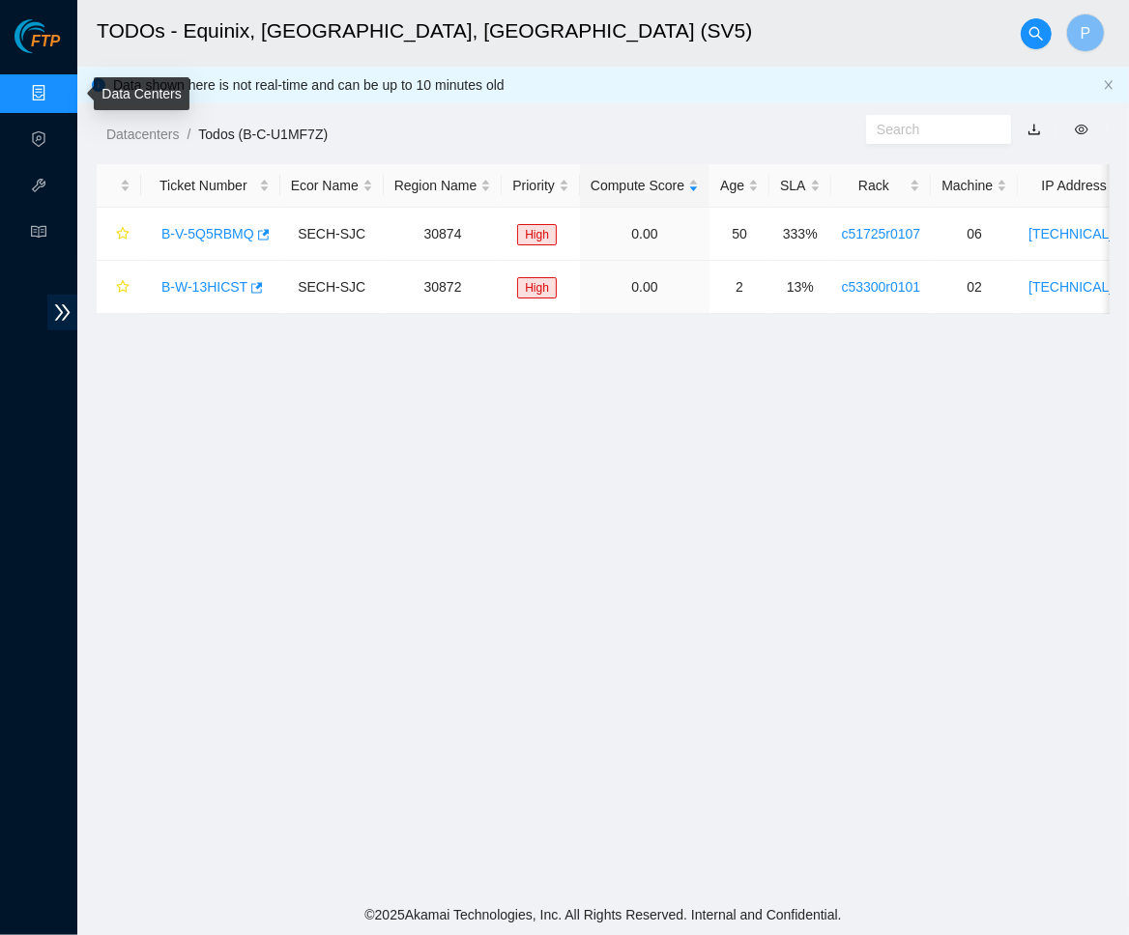
click at [56, 86] on link "Data Centers" at bounding box center [95, 93] width 79 height 15
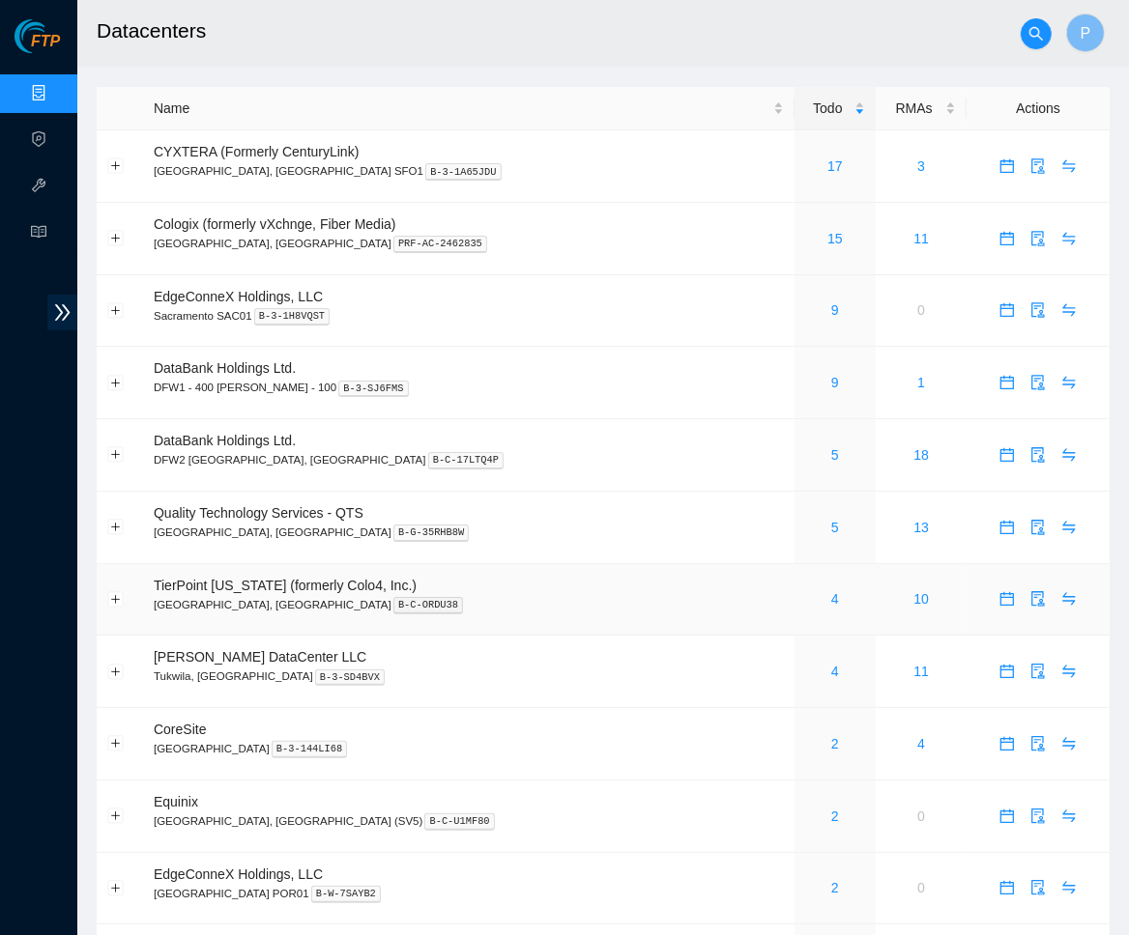
scroll to position [46, 0]
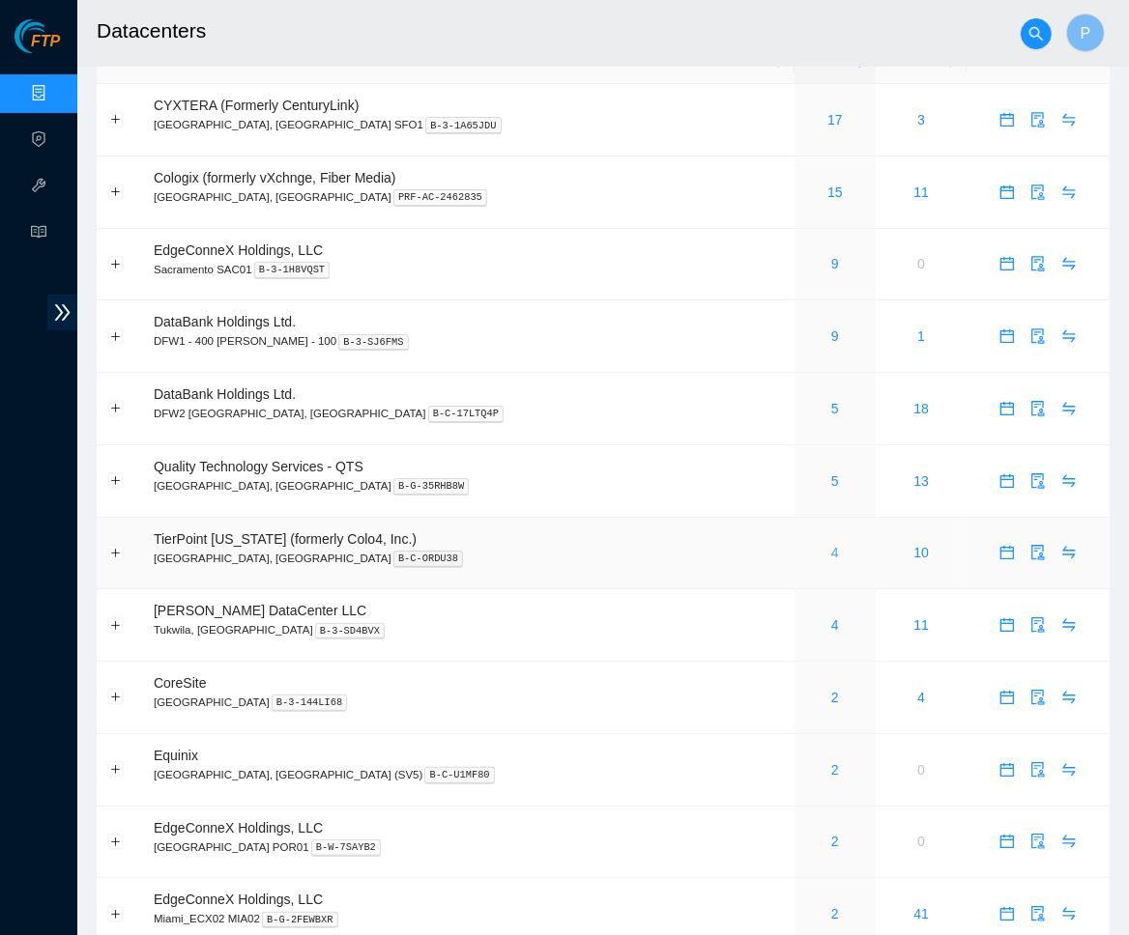
click at [831, 545] on link "4" at bounding box center [835, 552] width 8 height 15
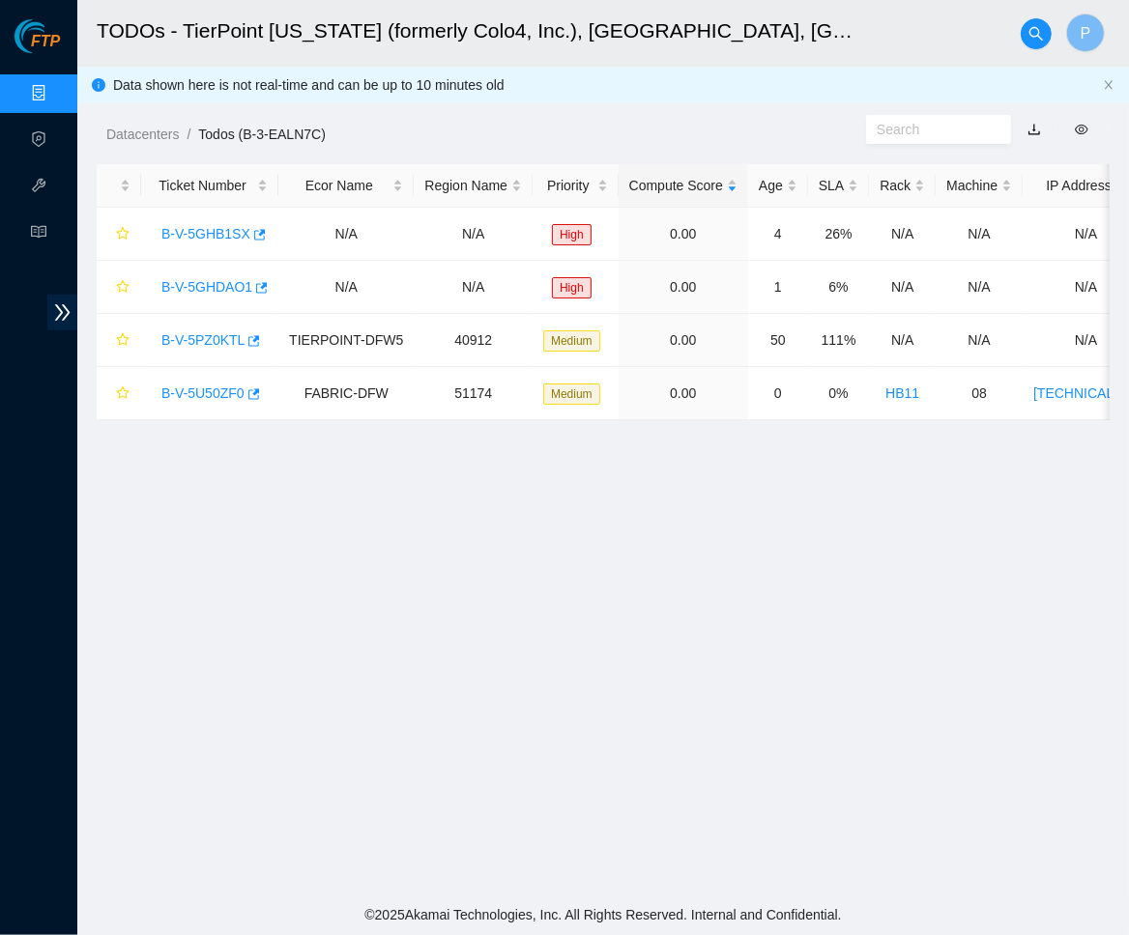
click at [1036, 126] on link "button" at bounding box center [1034, 129] width 14 height 15
click at [56, 98] on link "Data Centers" at bounding box center [95, 93] width 79 height 15
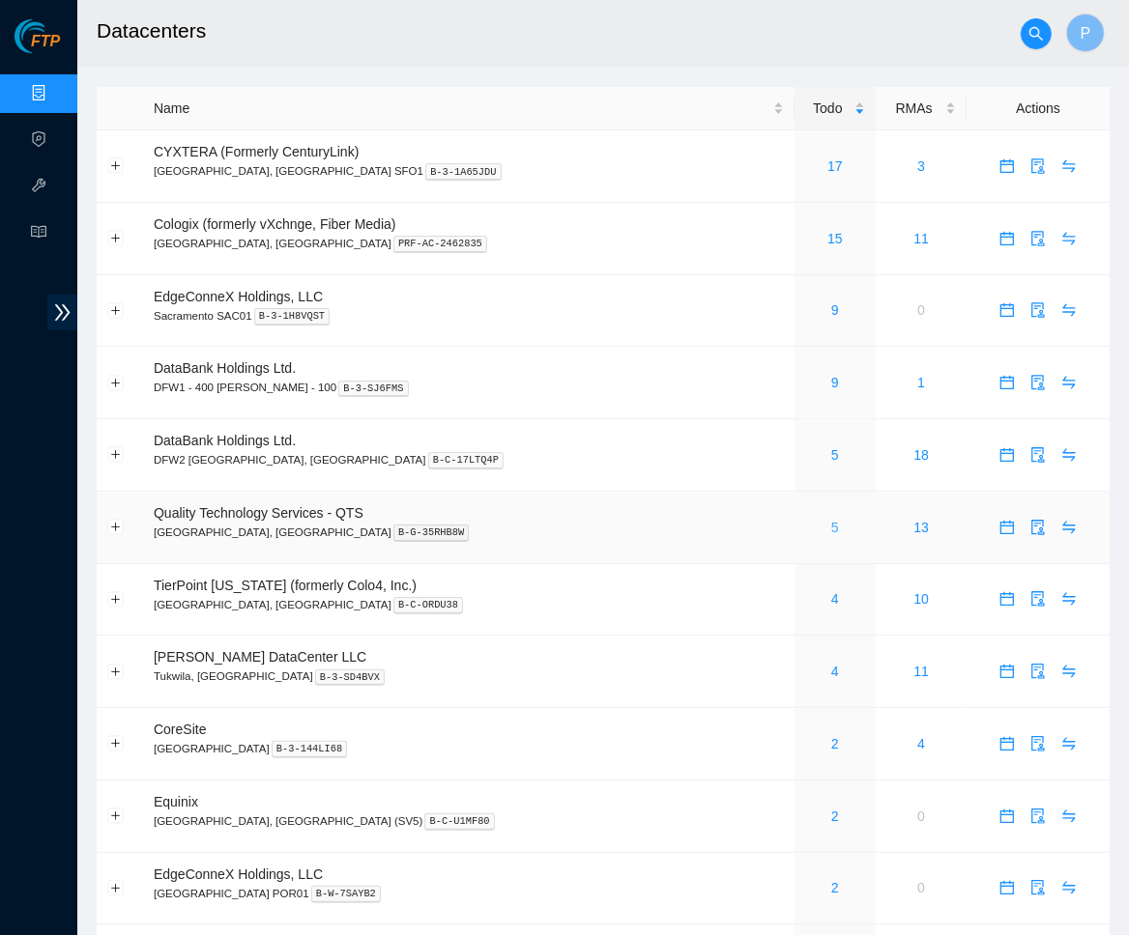
click at [831, 520] on link "5" at bounding box center [835, 527] width 8 height 15
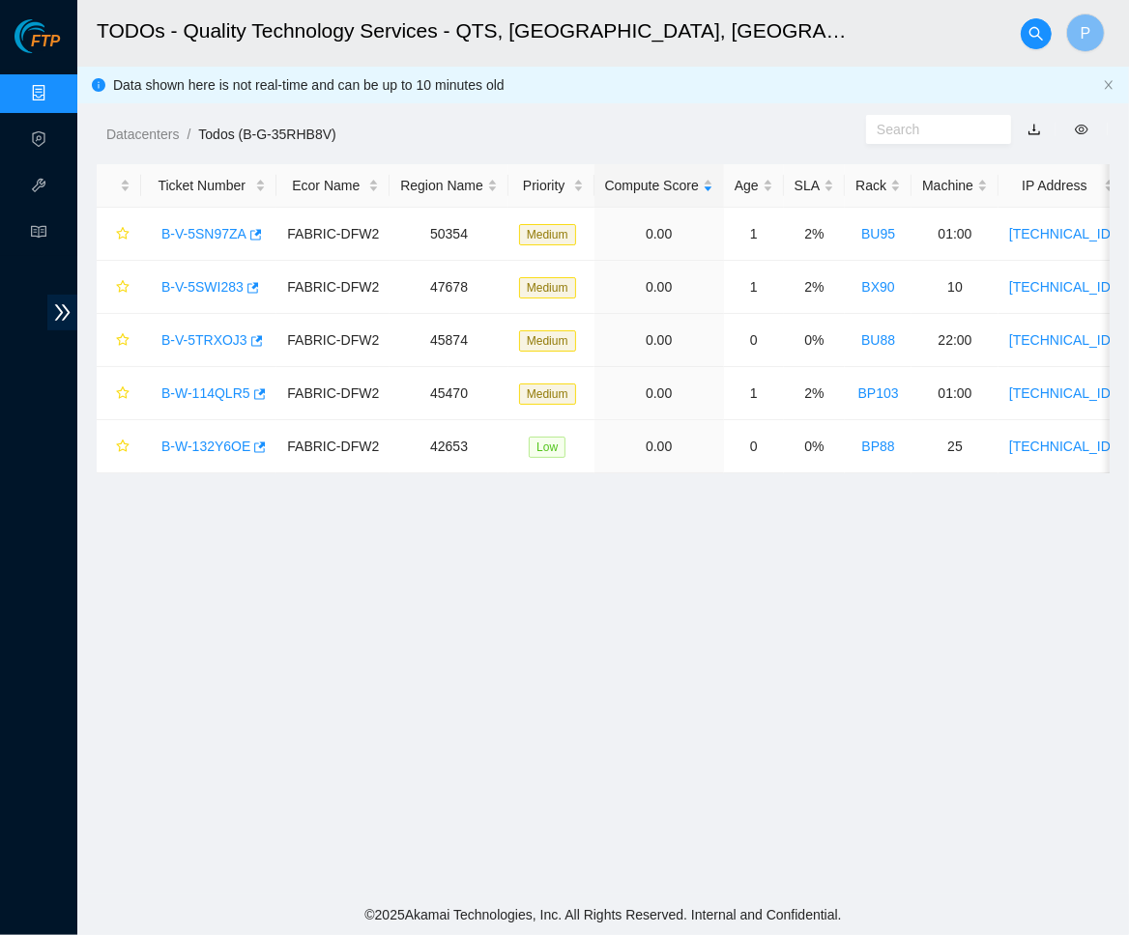
click at [1040, 129] on link "button" at bounding box center [1034, 129] width 14 height 15
click at [56, 88] on link "Data Centers" at bounding box center [95, 93] width 79 height 15
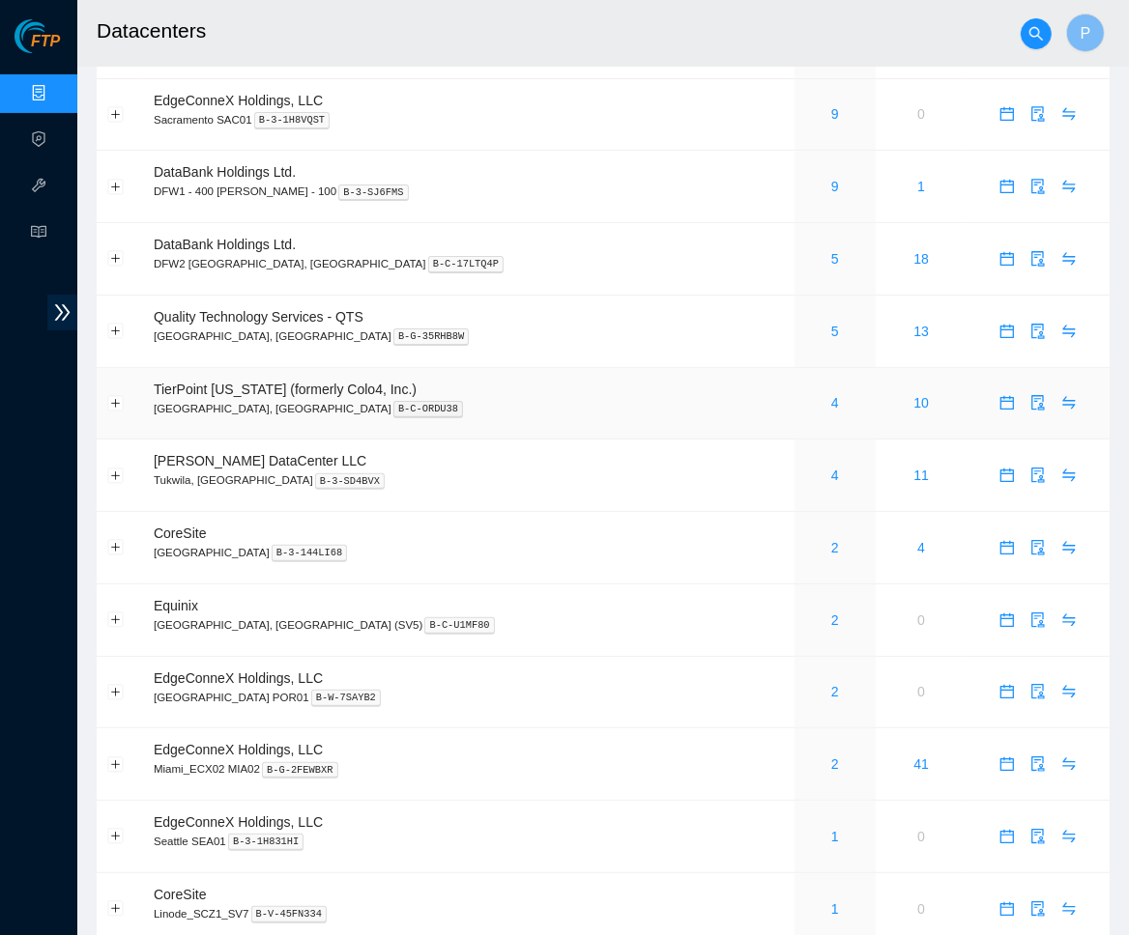
scroll to position [204, 0]
